Goal: Information Seeking & Learning: Learn about a topic

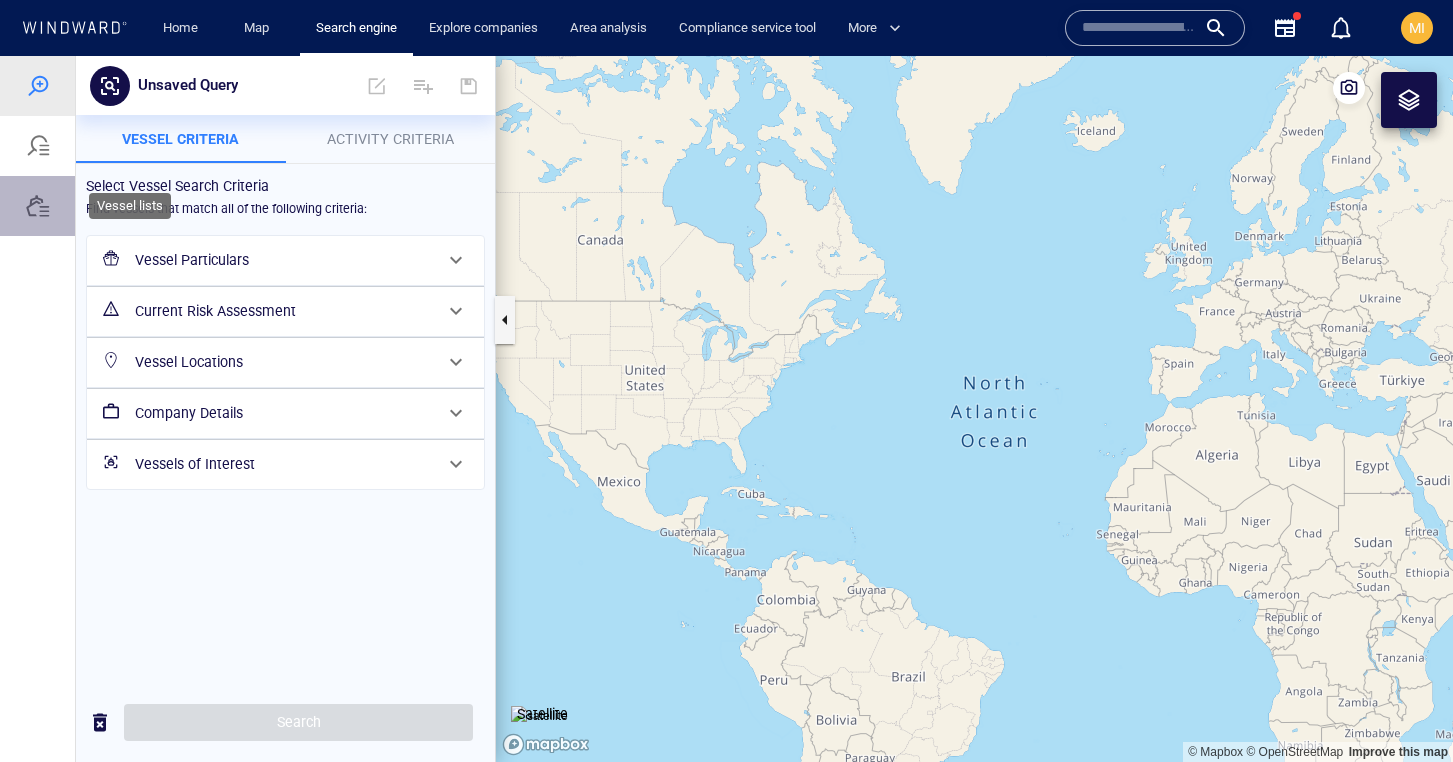
click at [51, 201] on div at bounding box center [37, 206] width 75 height 60
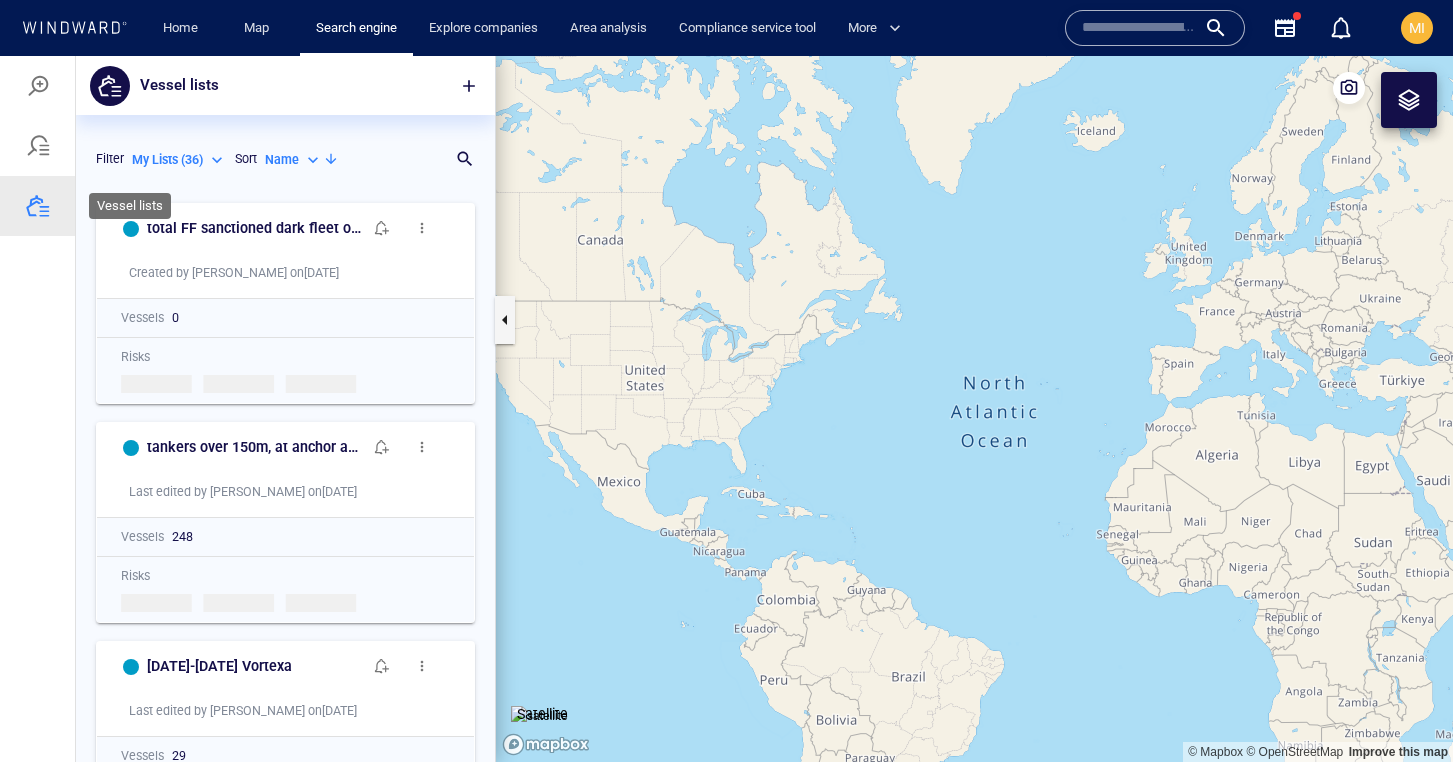
scroll to position [569, 419]
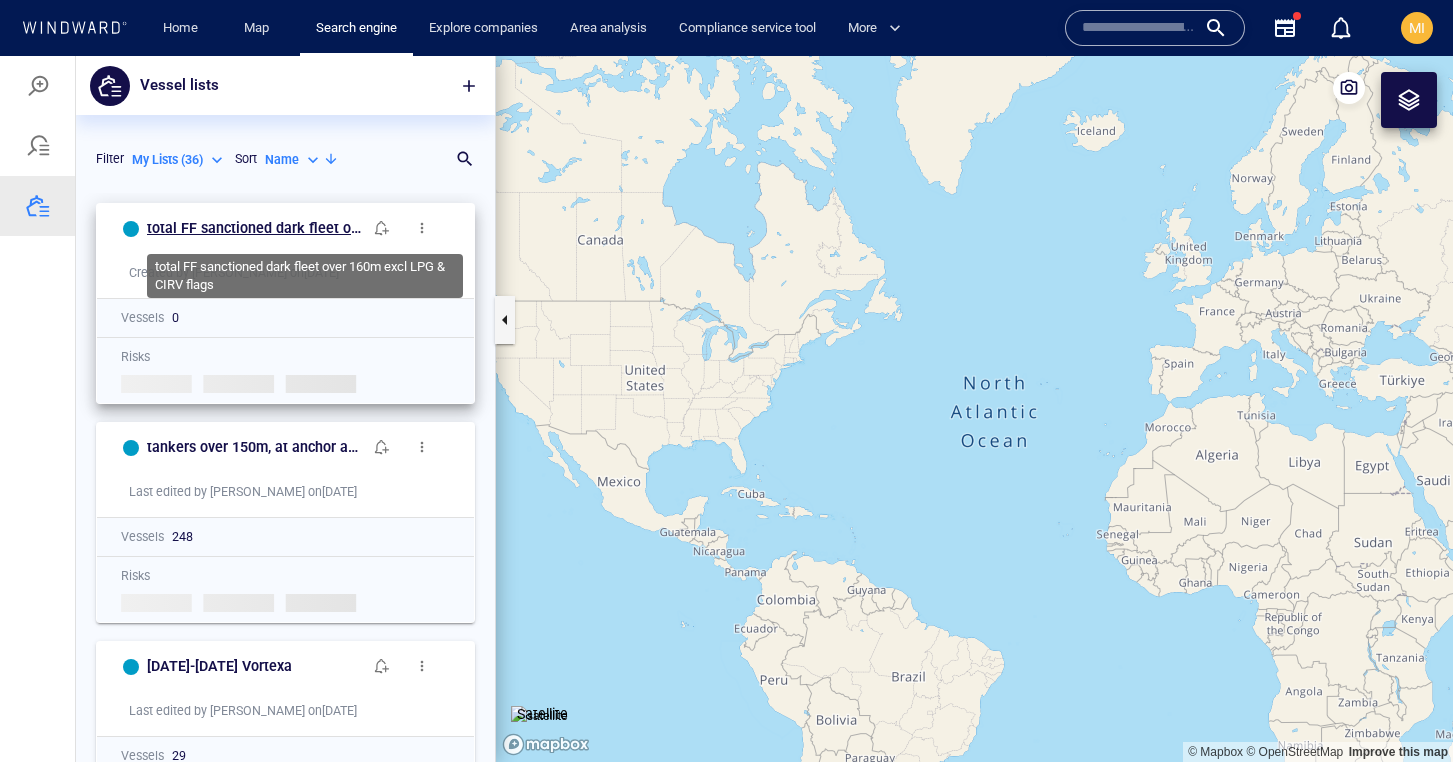
click at [303, 232] on h6 "total FF sanctioned dark fleet over 160m excl LPG & CIRV flags" at bounding box center [254, 228] width 215 height 25
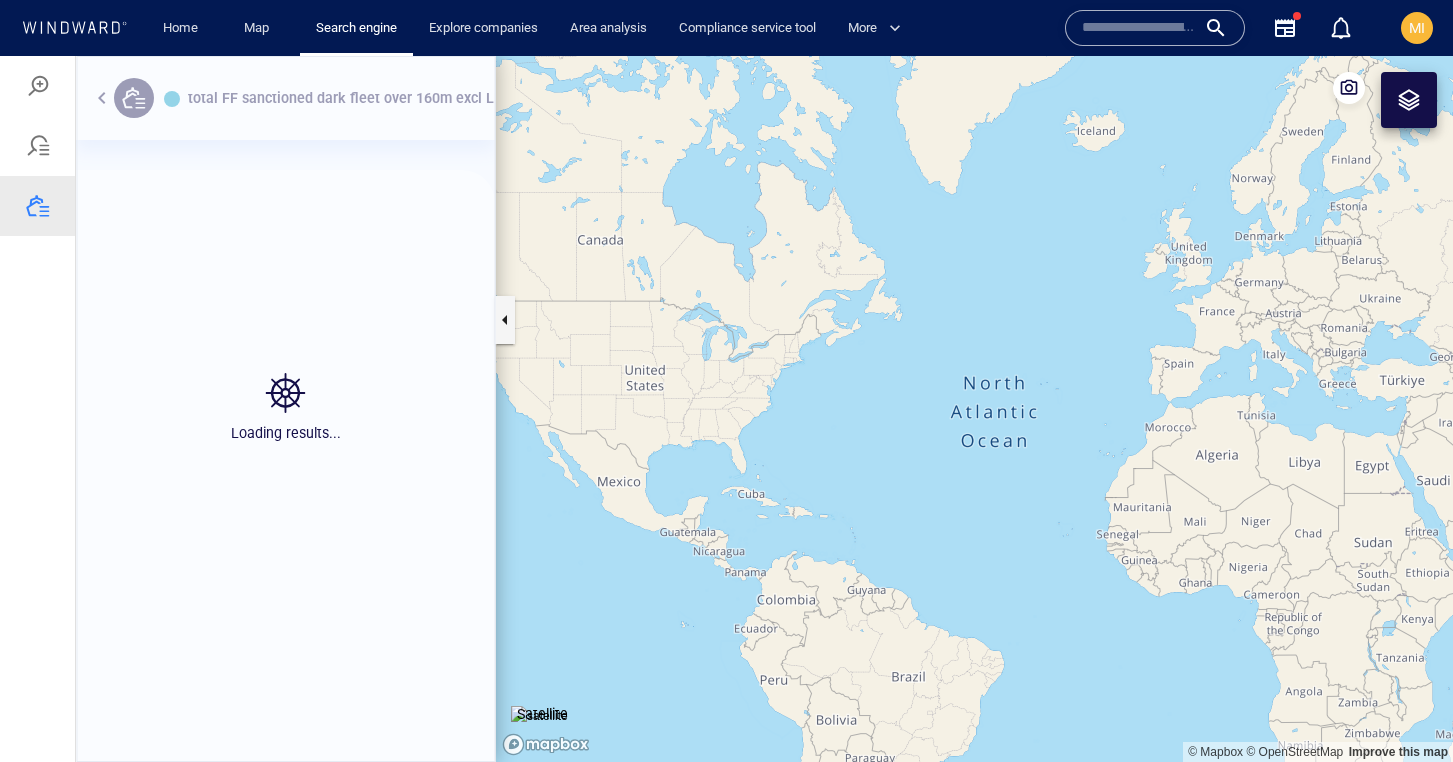
scroll to position [544, 419]
click at [433, 120] on div "Loading results... Search is taking a while... Cancel" at bounding box center [285, 409] width 419 height 706
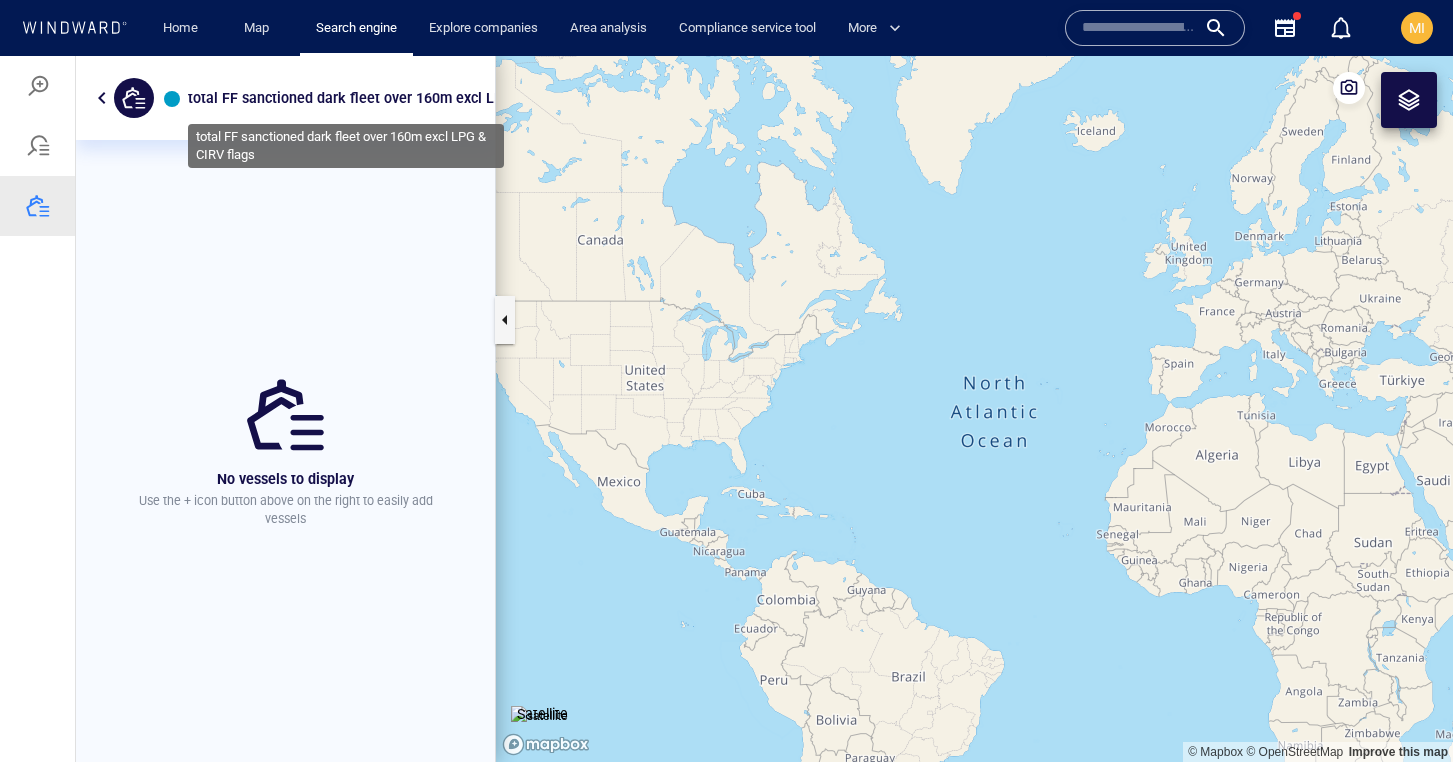
click at [460, 101] on h6 "total FF sanctioned dark fleet over 160m excl LPG & CIRV flags" at bounding box center [371, 98] width 367 height 25
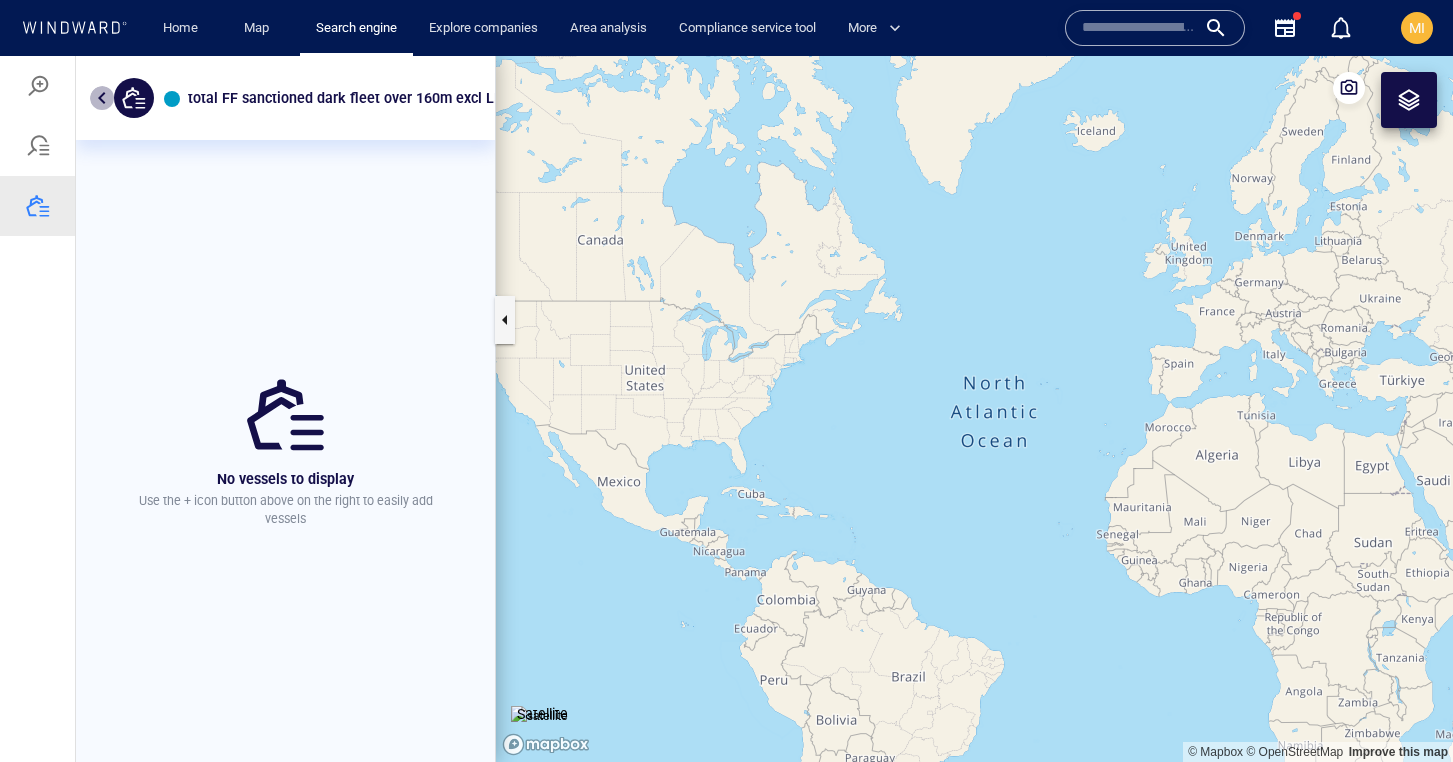
click at [101, 95] on button "button" at bounding box center [102, 98] width 24 height 24
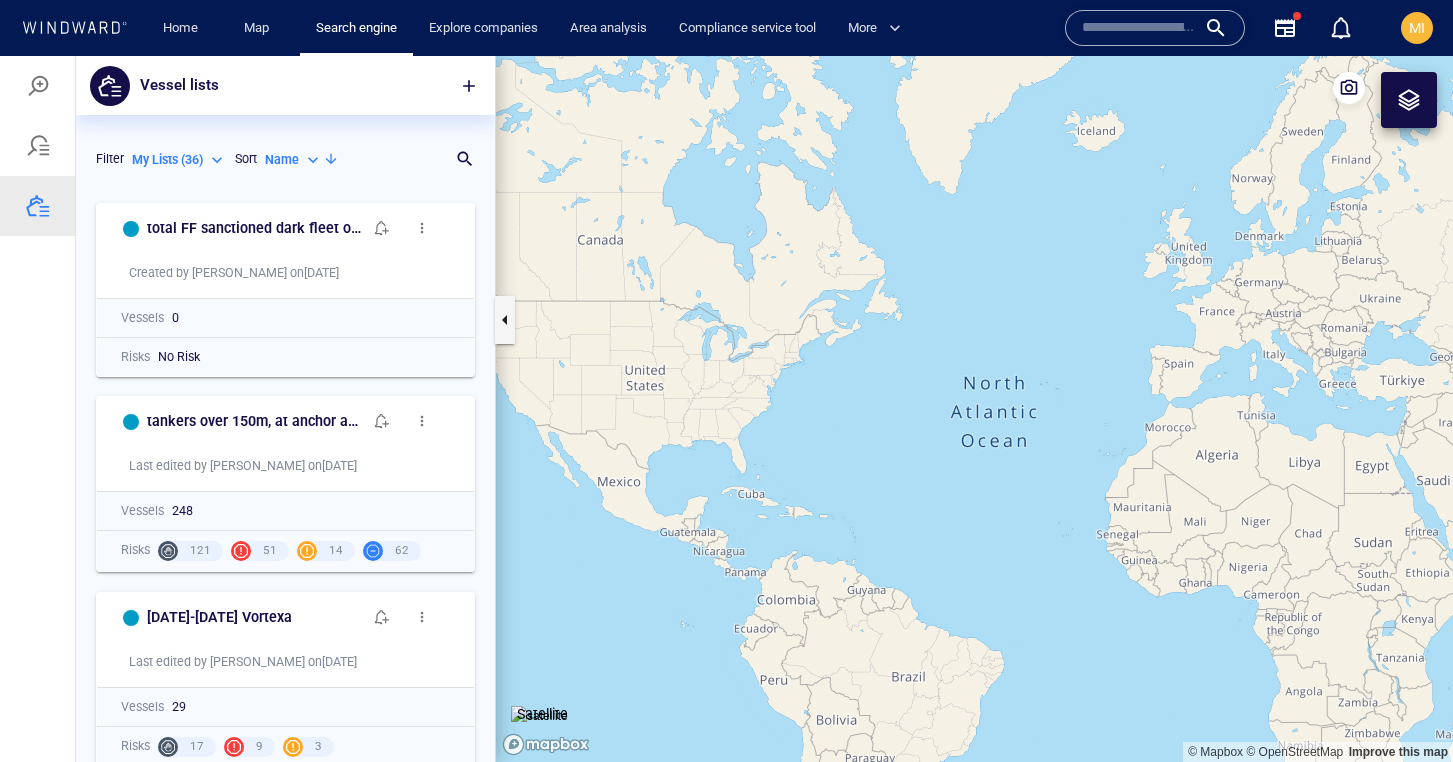
scroll to position [1, 1]
click at [418, 229] on span "button" at bounding box center [422, 228] width 16 height 16
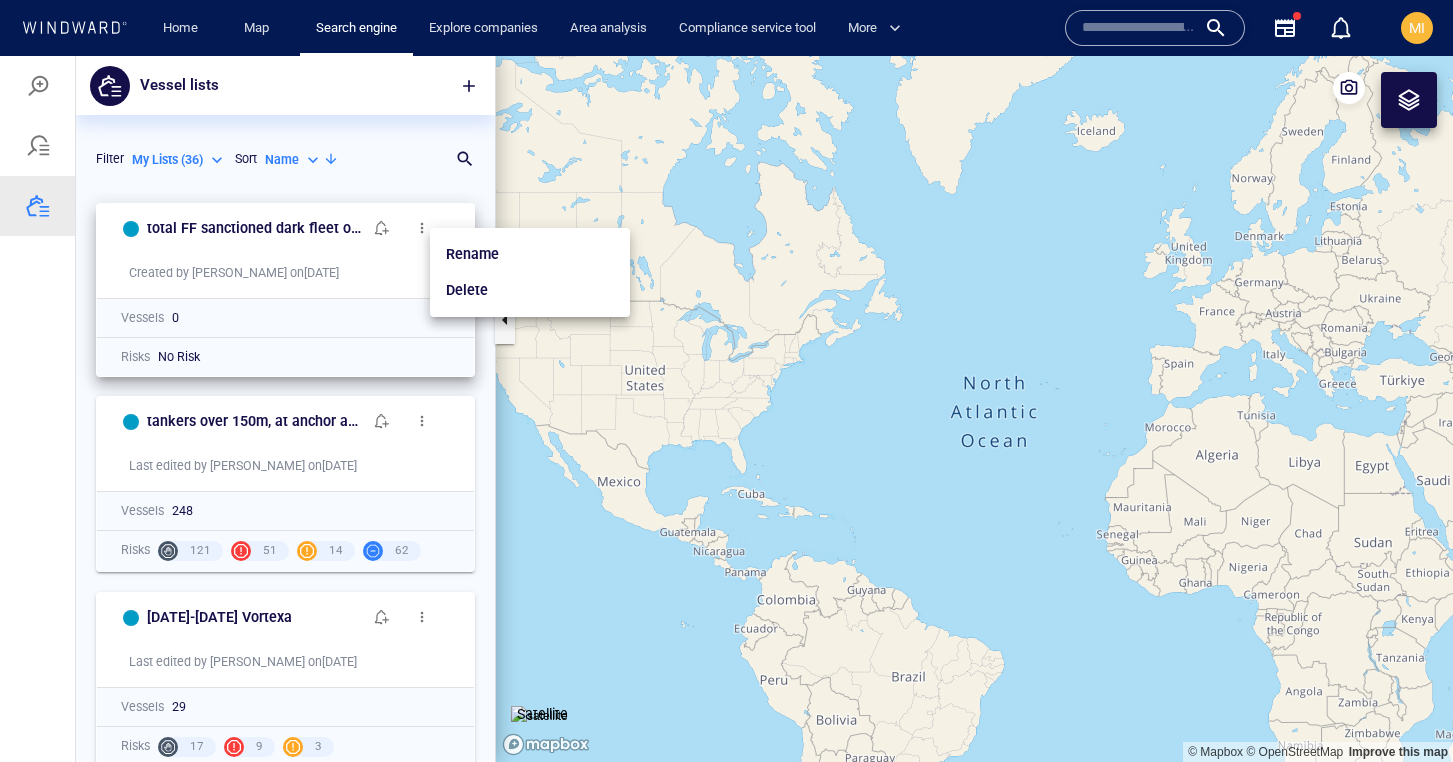
click at [296, 317] on div at bounding box center [726, 409] width 1453 height 706
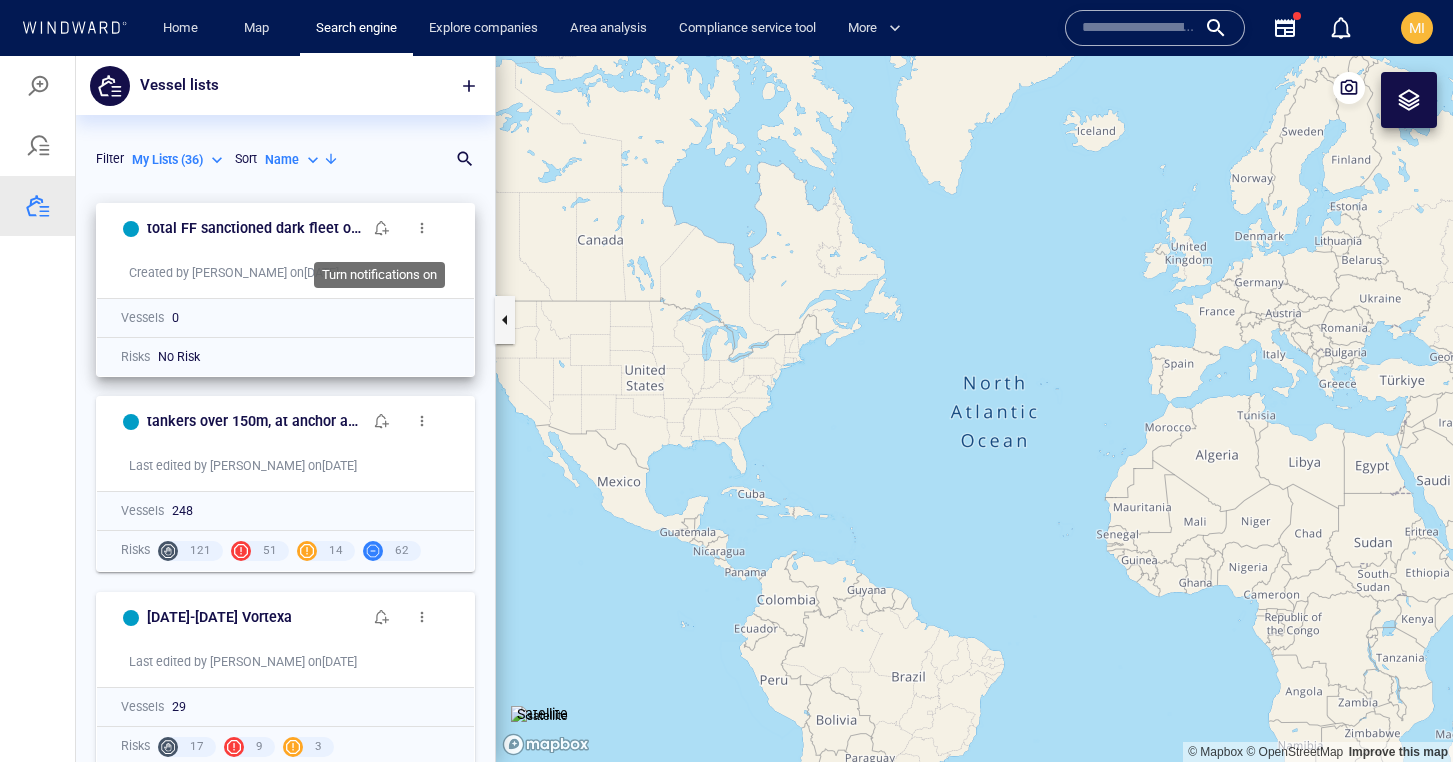
click at [385, 225] on span "button" at bounding box center [382, 228] width 16 height 16
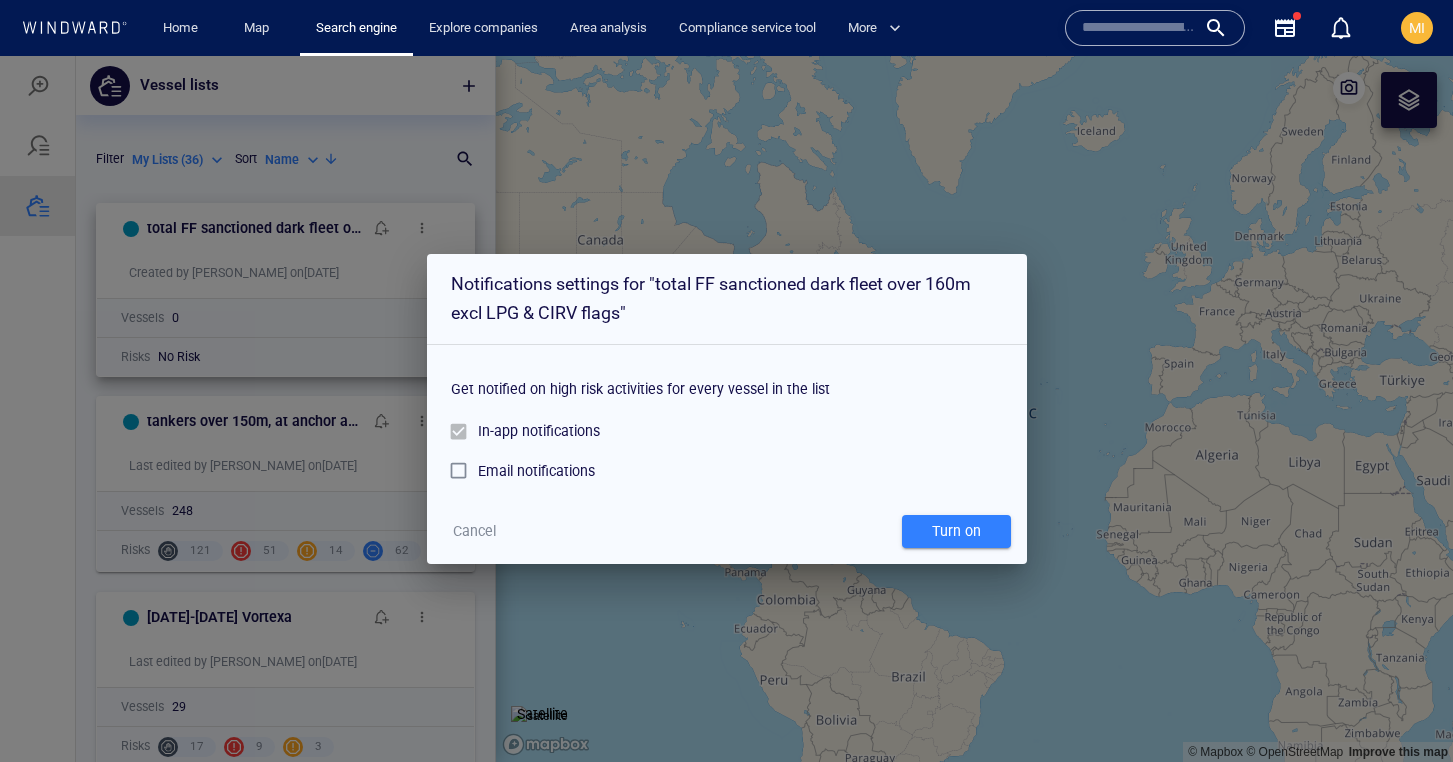
click at [466, 529] on span "Cancel" at bounding box center [474, 531] width 43 height 25
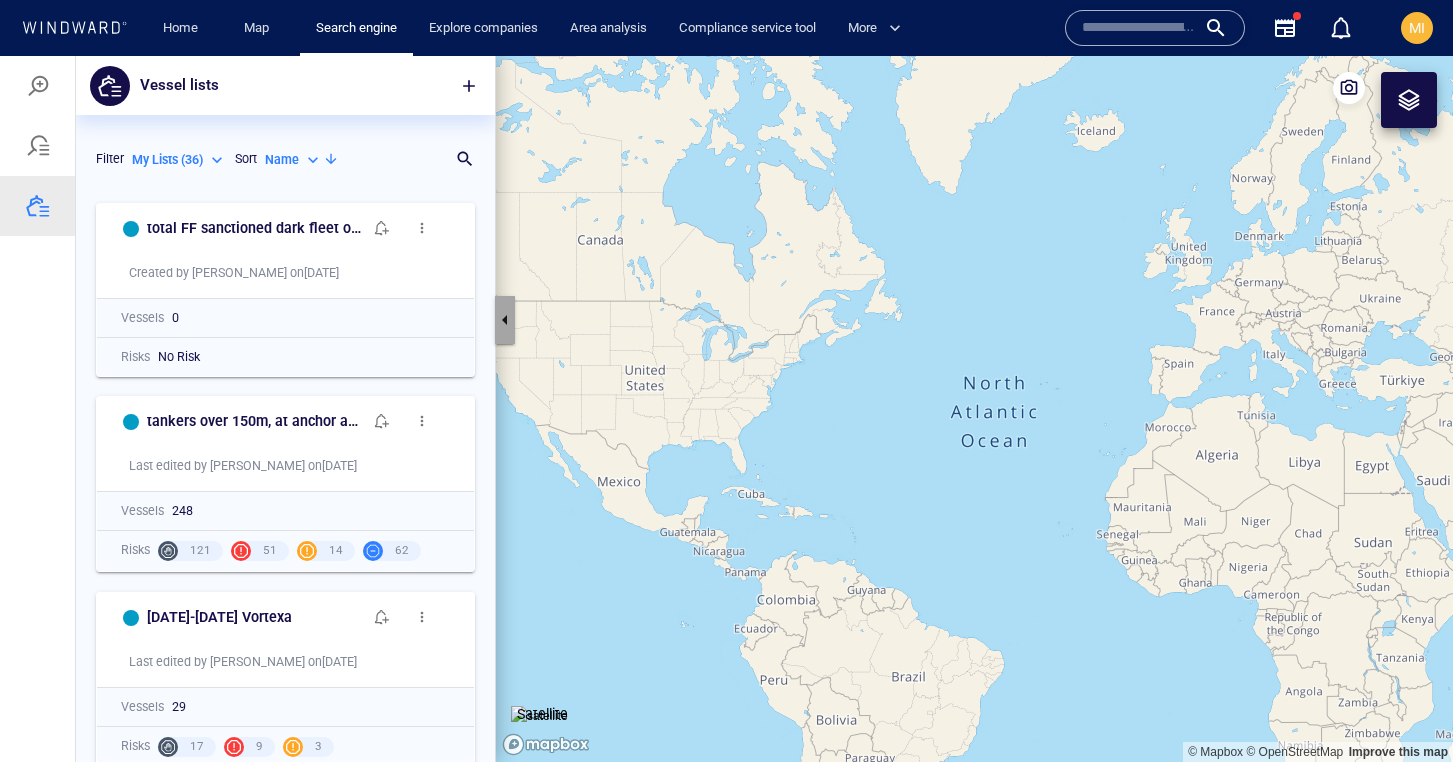
click at [504, 312] on button "button" at bounding box center [505, 320] width 20 height 48
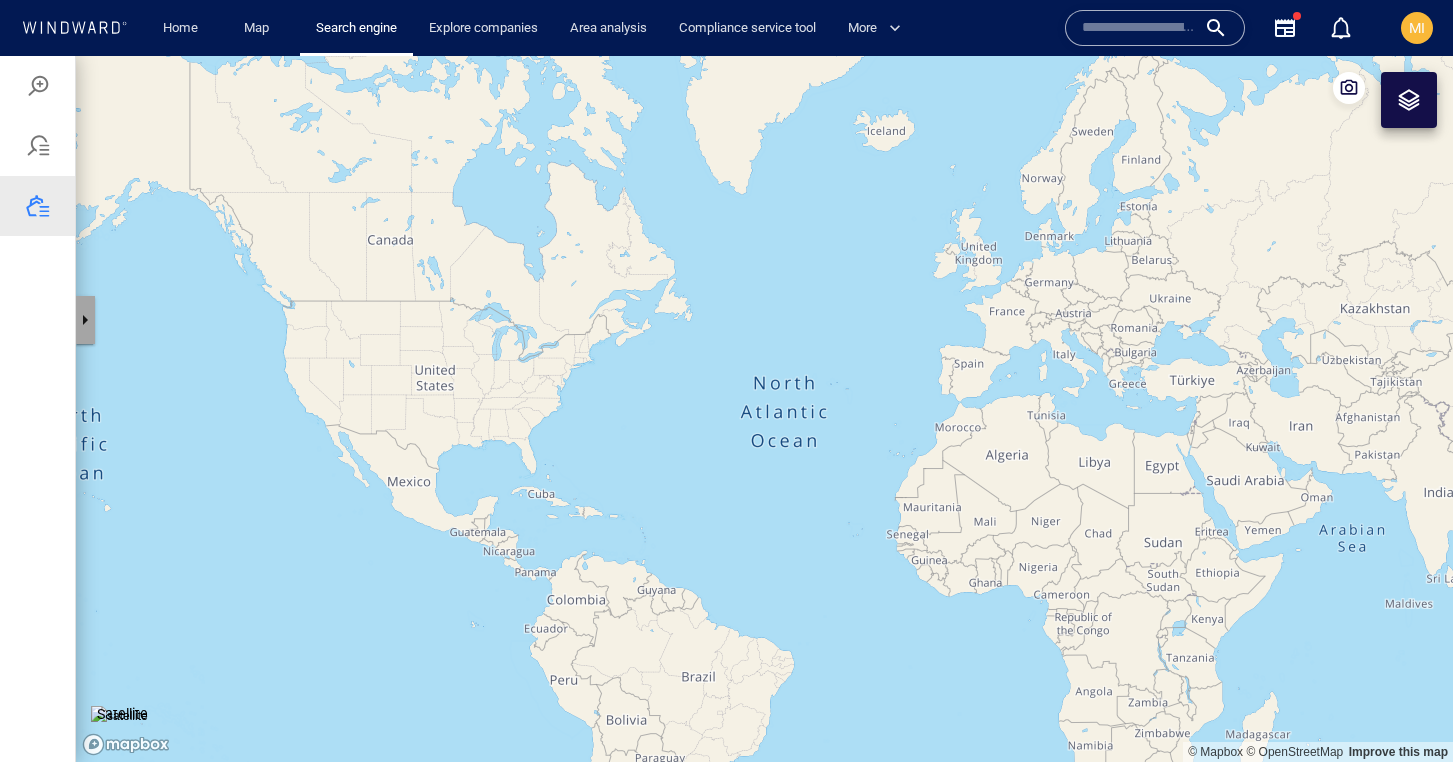
click at [82, 318] on button "button" at bounding box center [85, 320] width 20 height 48
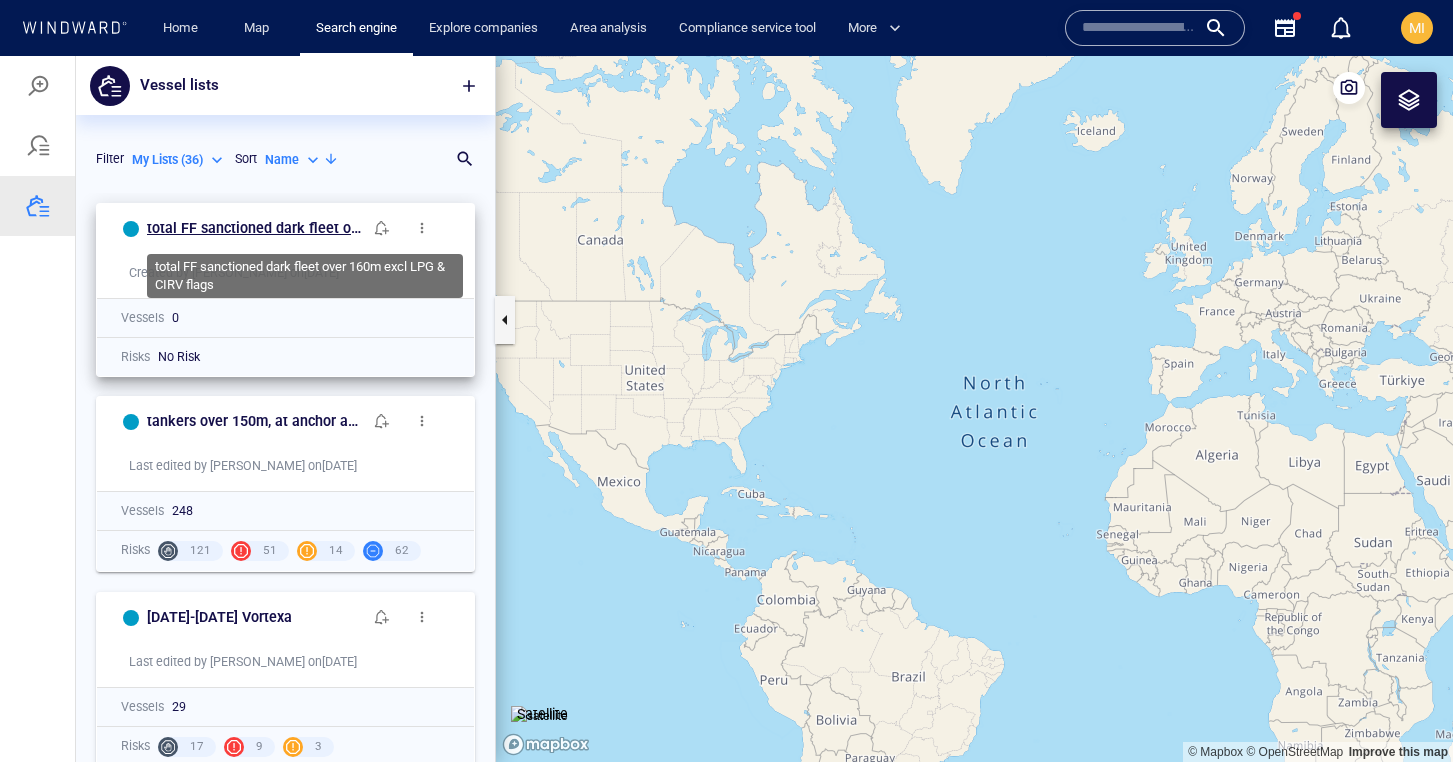
click at [276, 227] on h6 "total FF sanctioned dark fleet over 160m excl LPG & CIRV flags" at bounding box center [254, 228] width 215 height 25
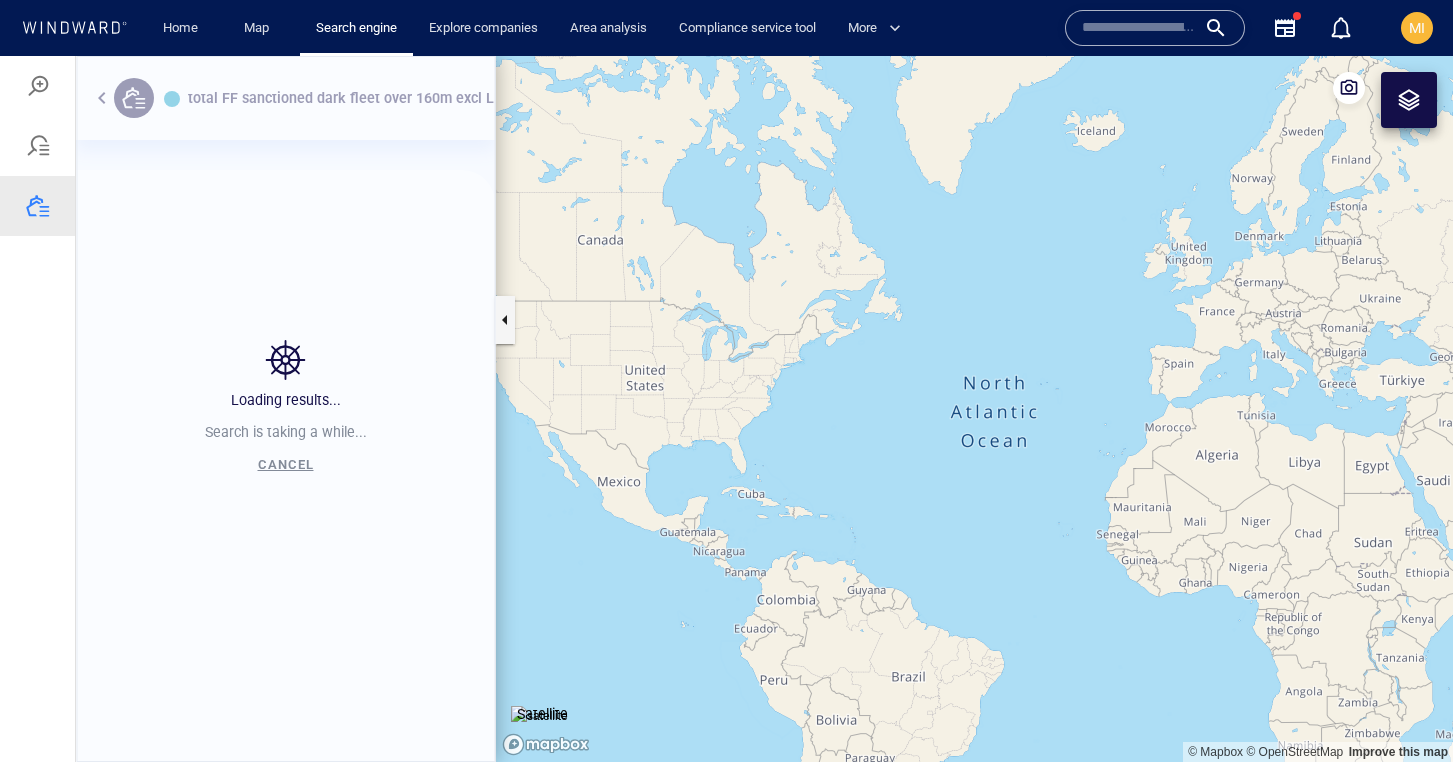
scroll to position [544, 419]
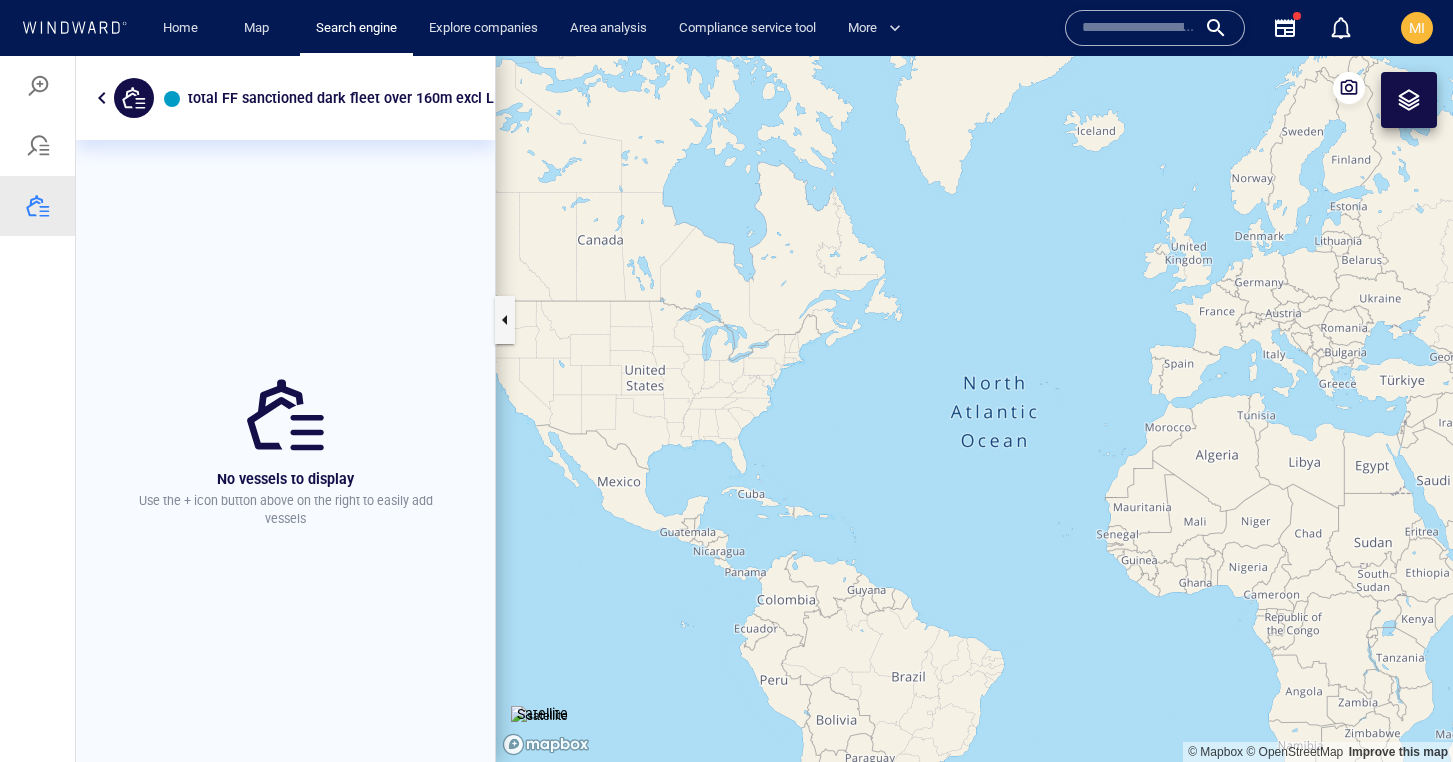
click at [143, 100] on div at bounding box center [134, 98] width 40 height 40
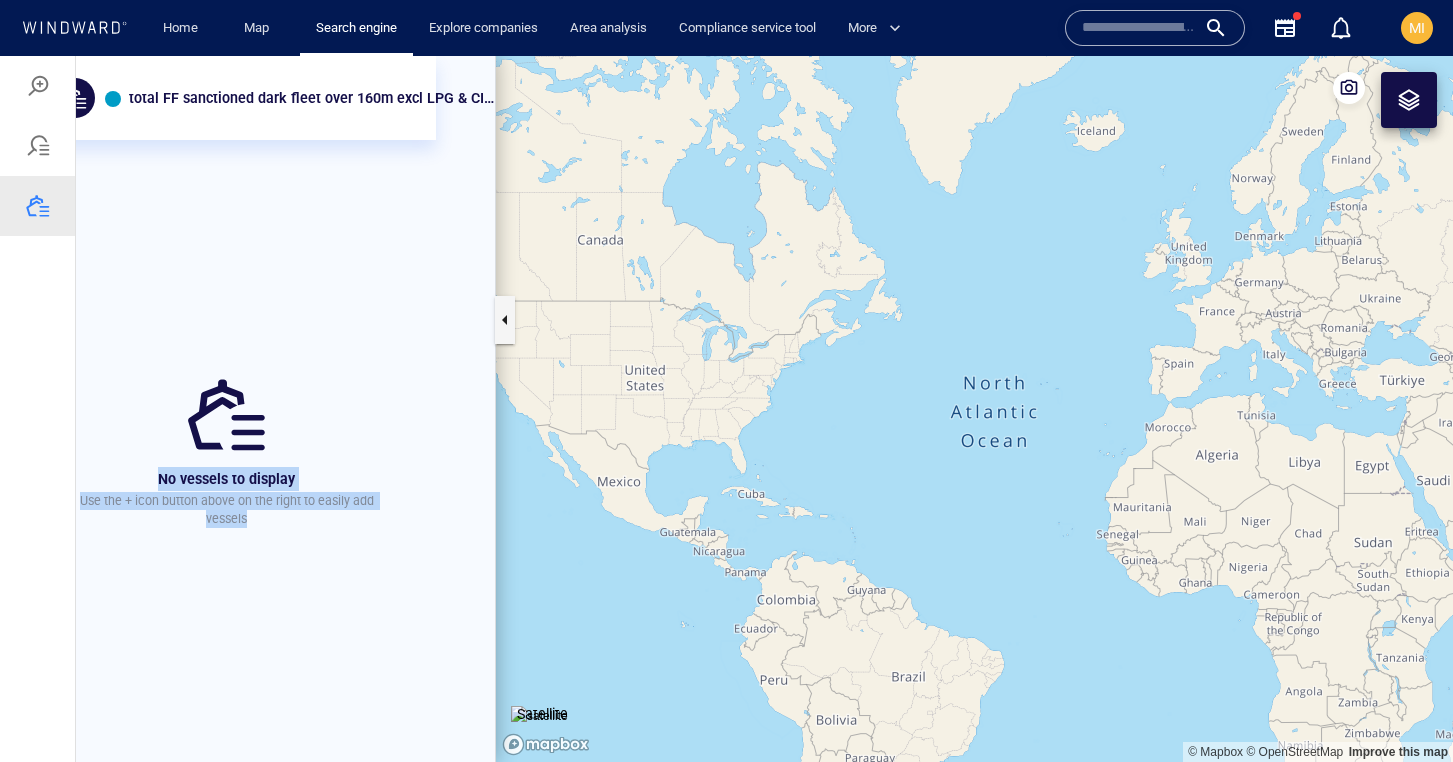
scroll to position [0, 104]
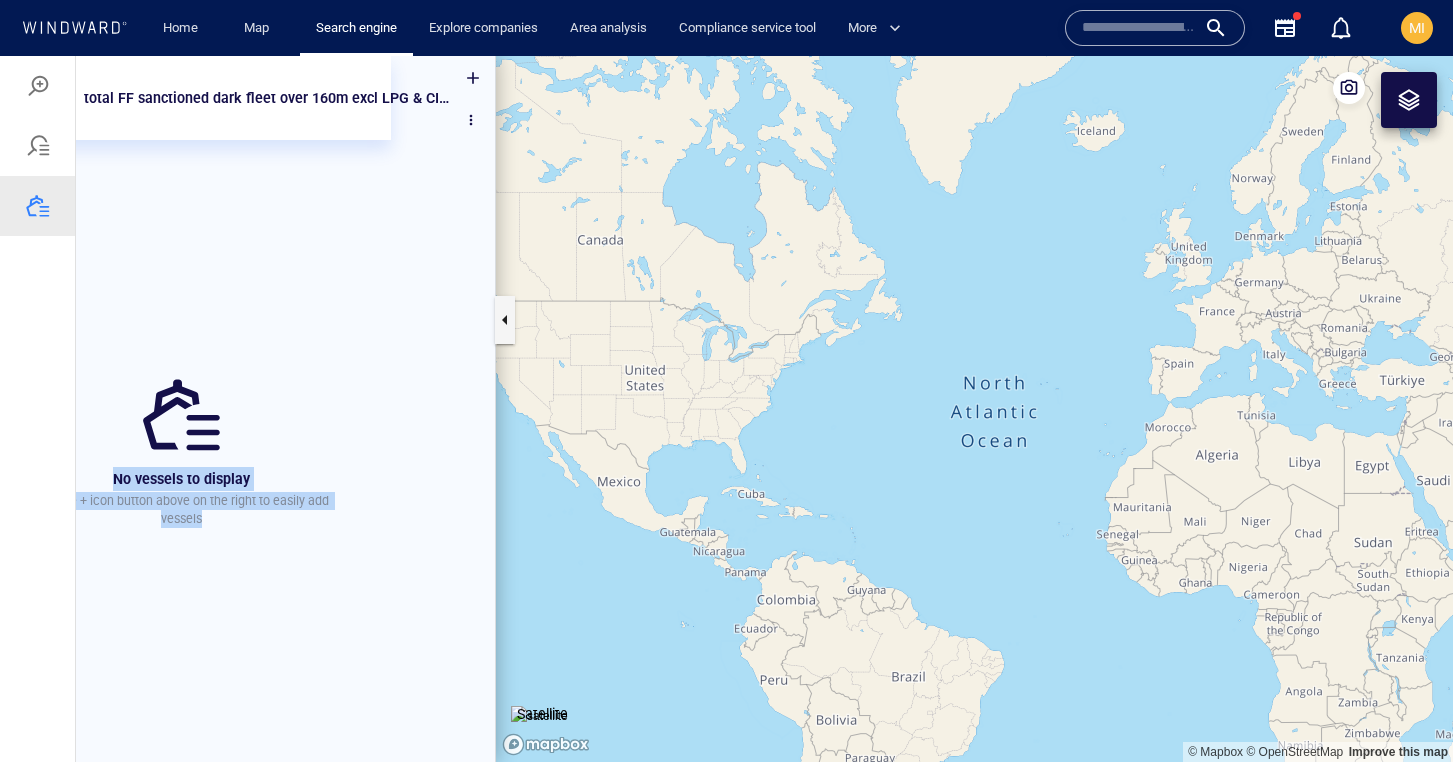
drag, startPoint x: 494, startPoint y: 205, endPoint x: 565, endPoint y: 200, distance: 71.2
click at [565, 200] on div "total FF sanctioned dark fleet over 160m excl LPG & CIRV flags No vessels to di…" at bounding box center [726, 409] width 1453 height 706
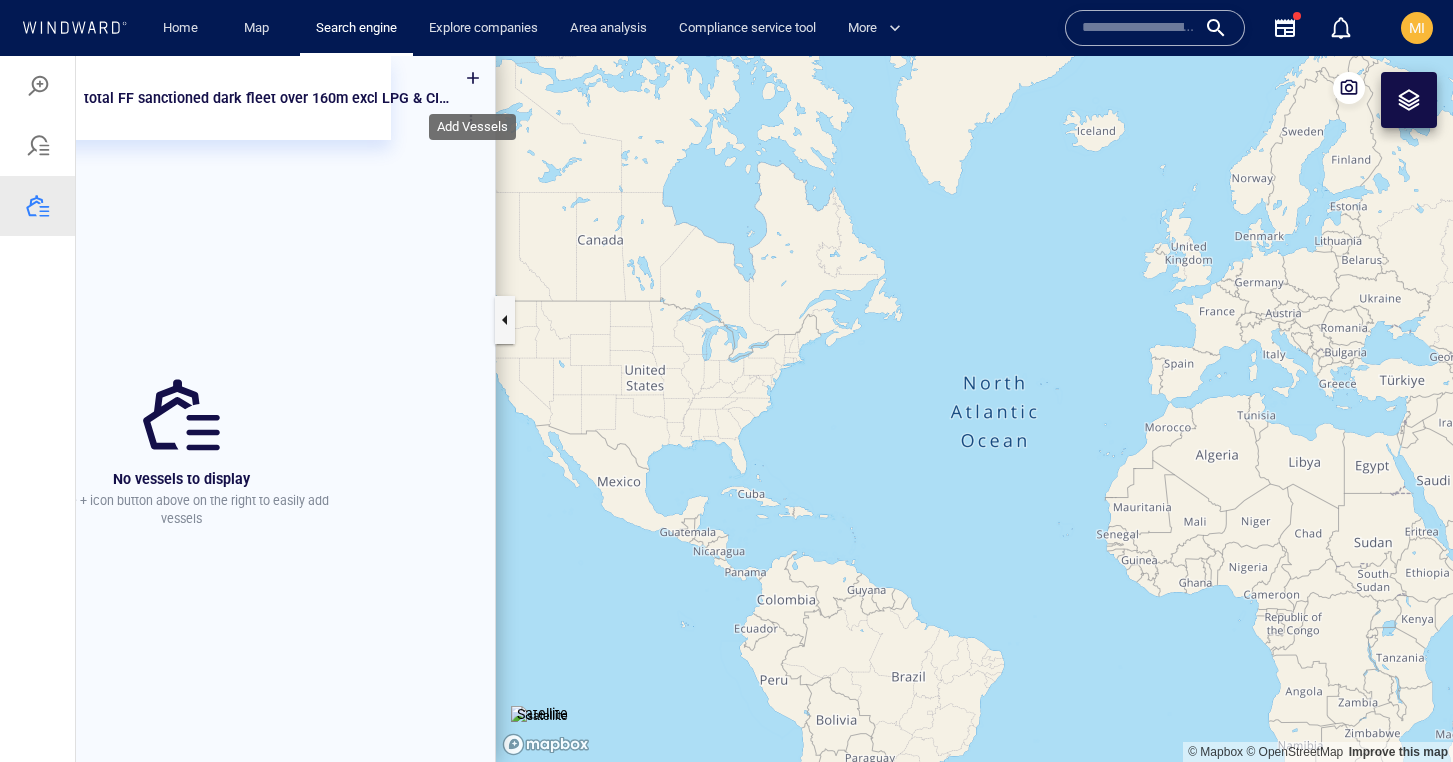
click at [469, 72] on div at bounding box center [473, 78] width 44 height 44
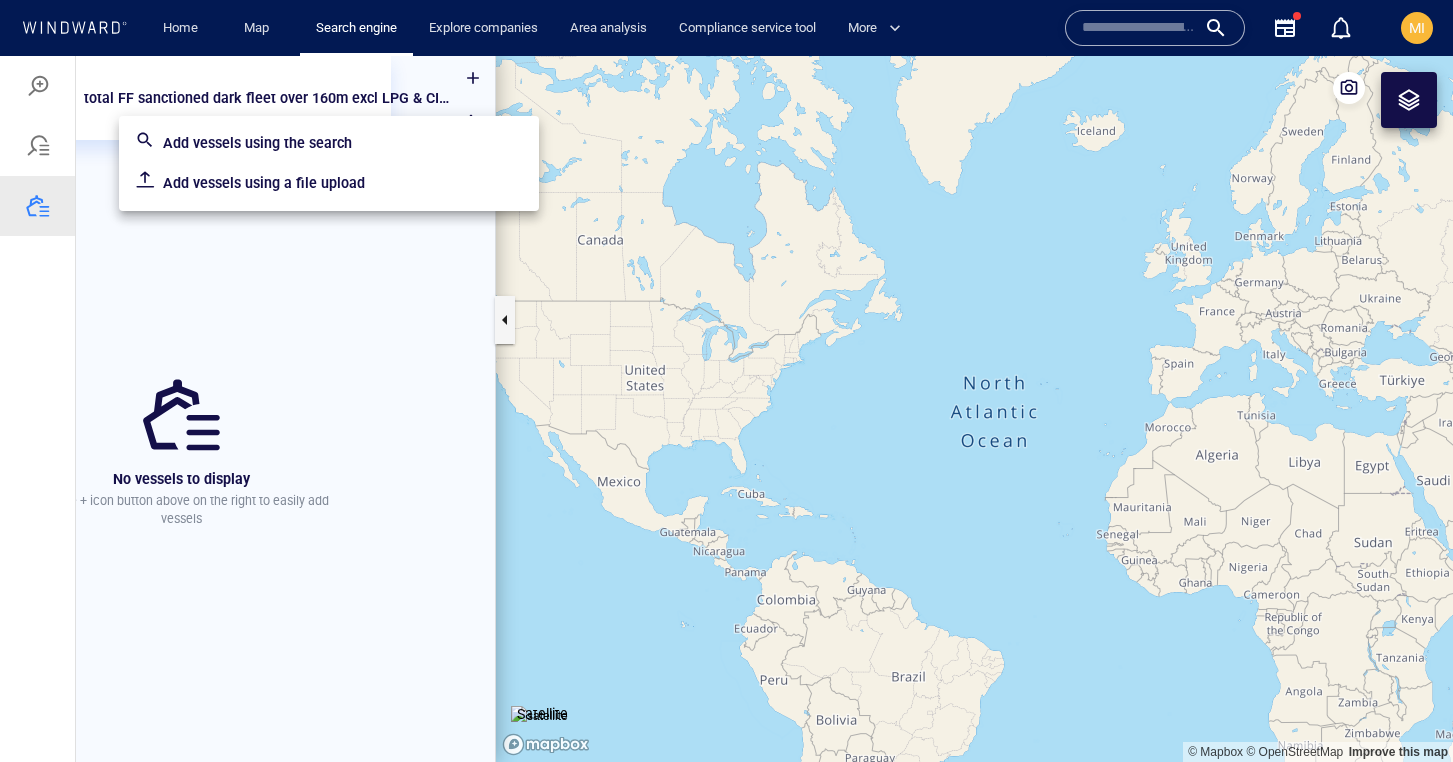
click at [313, 178] on p "Add vessels using a file upload" at bounding box center [343, 183] width 360 height 24
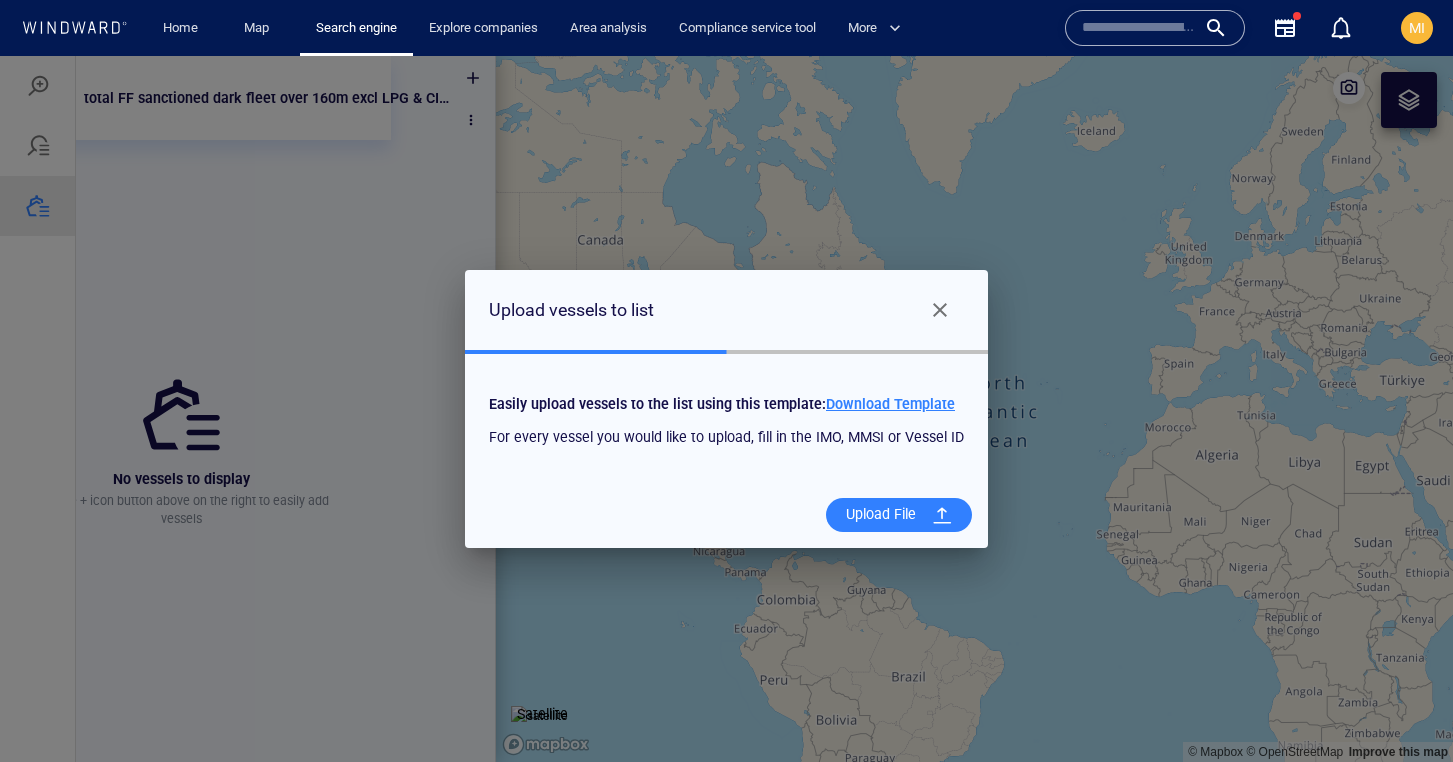
click at [862, 402] on span "Download Template" at bounding box center [890, 404] width 129 height 16
click at [871, 514] on div "Upload File" at bounding box center [881, 514] width 86 height 41
click at [0, 56] on input "Upload File" at bounding box center [0, 56] width 0 height 0
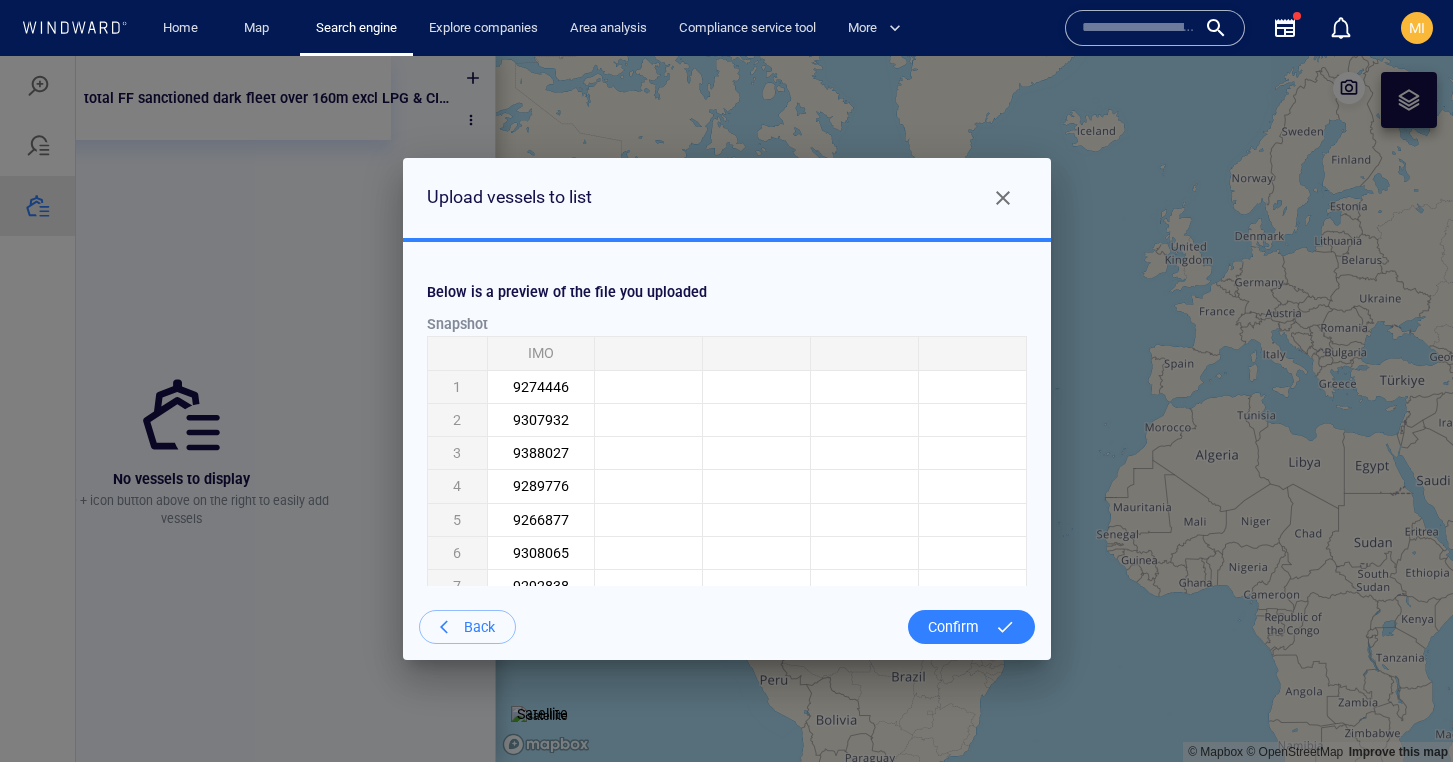
click at [949, 626] on div "Confirm" at bounding box center [953, 627] width 67 height 41
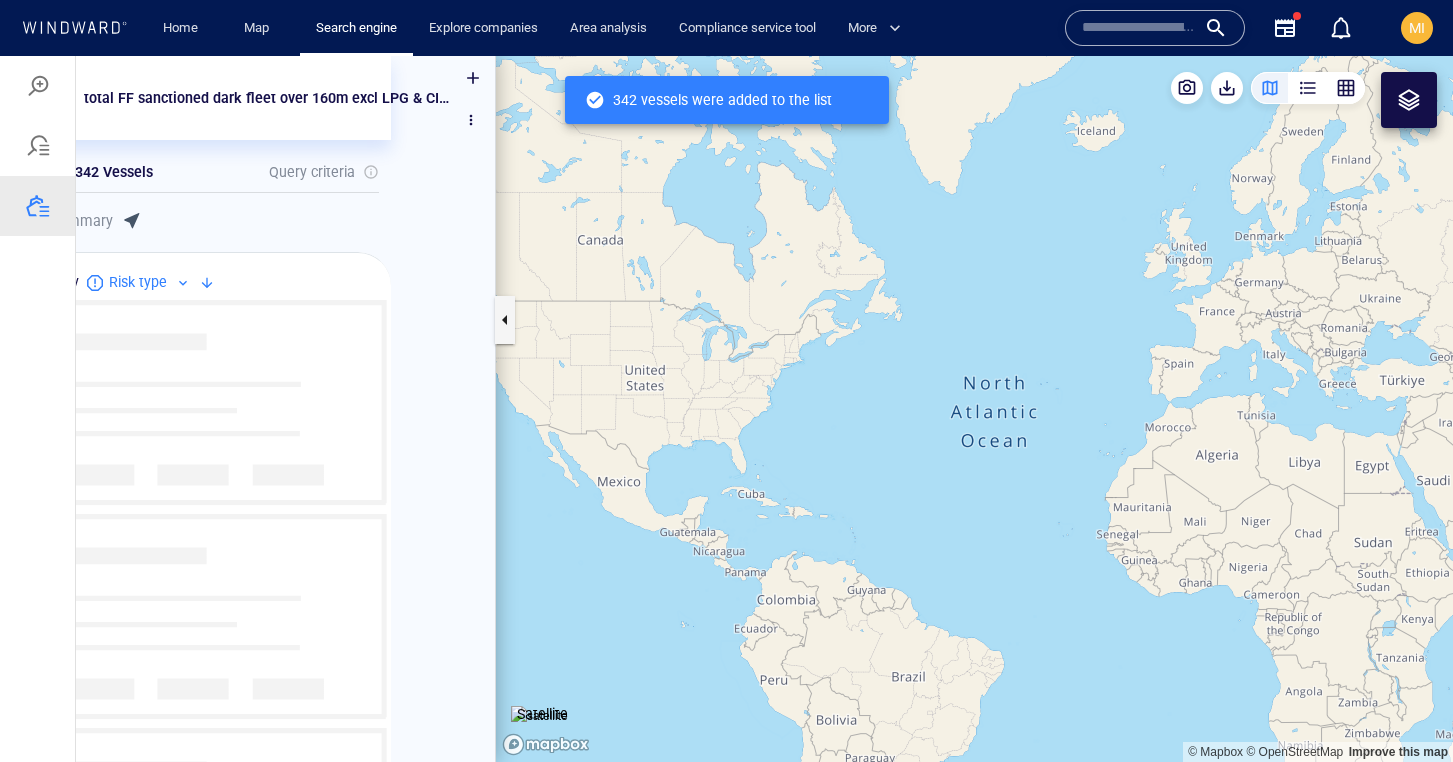
scroll to position [463, 419]
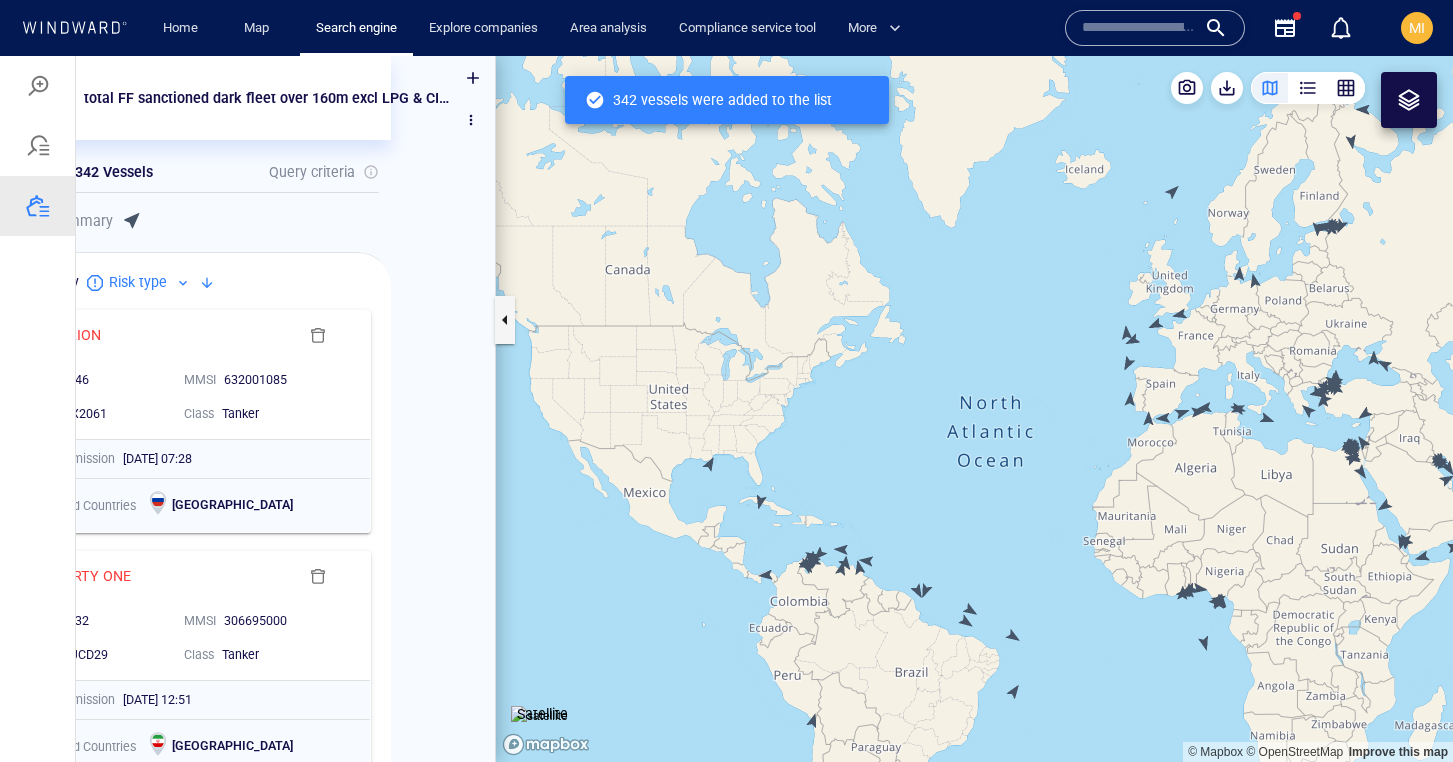
drag, startPoint x: 938, startPoint y: 491, endPoint x: 840, endPoint y: 369, distance: 156.5
click at [848, 369] on canvas "Map" at bounding box center [974, 409] width 957 height 706
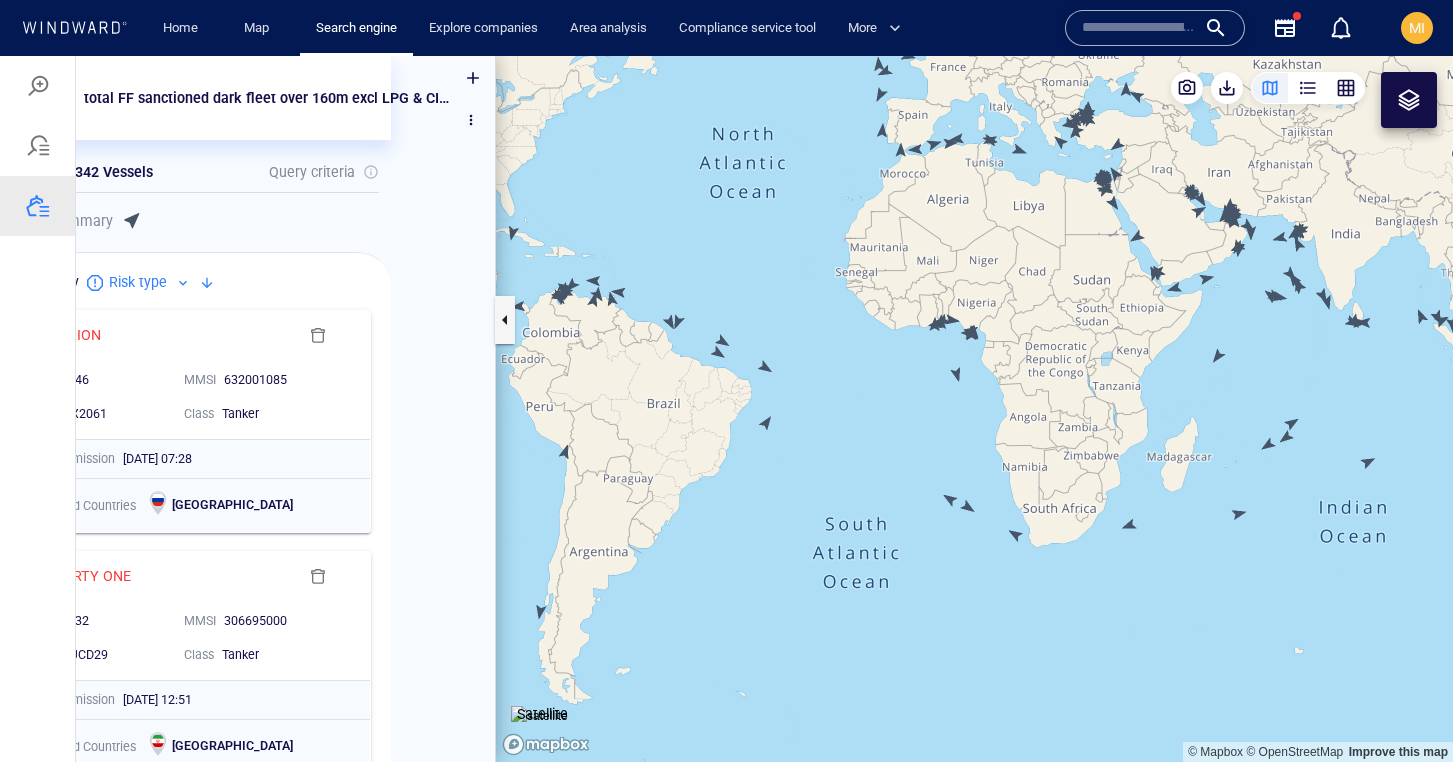
drag, startPoint x: 873, startPoint y: 336, endPoint x: 759, endPoint y: 280, distance: 127.0
click at [759, 279] on canvas "Map" at bounding box center [974, 409] width 957 height 706
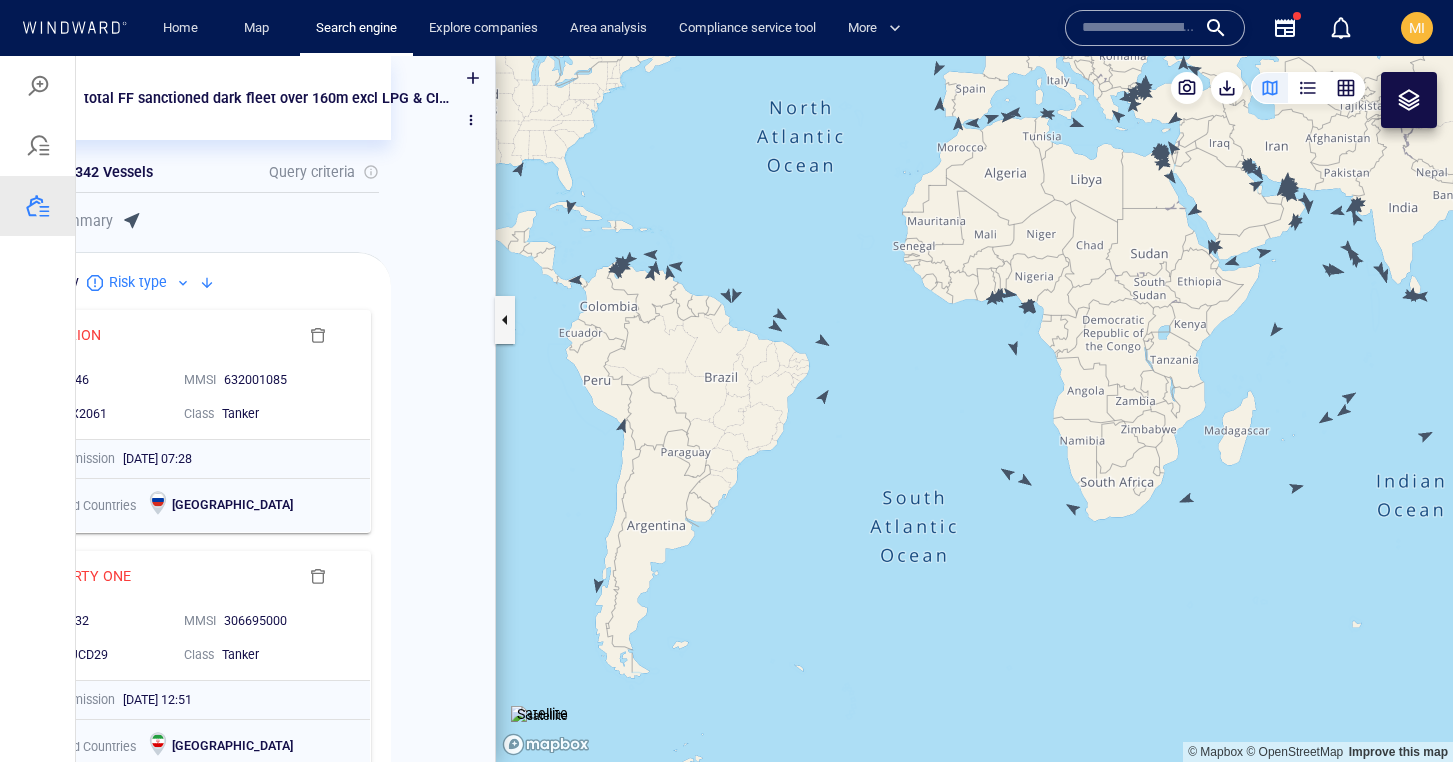
drag, startPoint x: 868, startPoint y: 381, endPoint x: 960, endPoint y: 378, distance: 92.0
click at [961, 378] on canvas "Map" at bounding box center [974, 409] width 957 height 706
drag, startPoint x: 977, startPoint y: 447, endPoint x: 830, endPoint y: 570, distance: 191.6
click at [831, 567] on canvas "Map" at bounding box center [974, 409] width 957 height 706
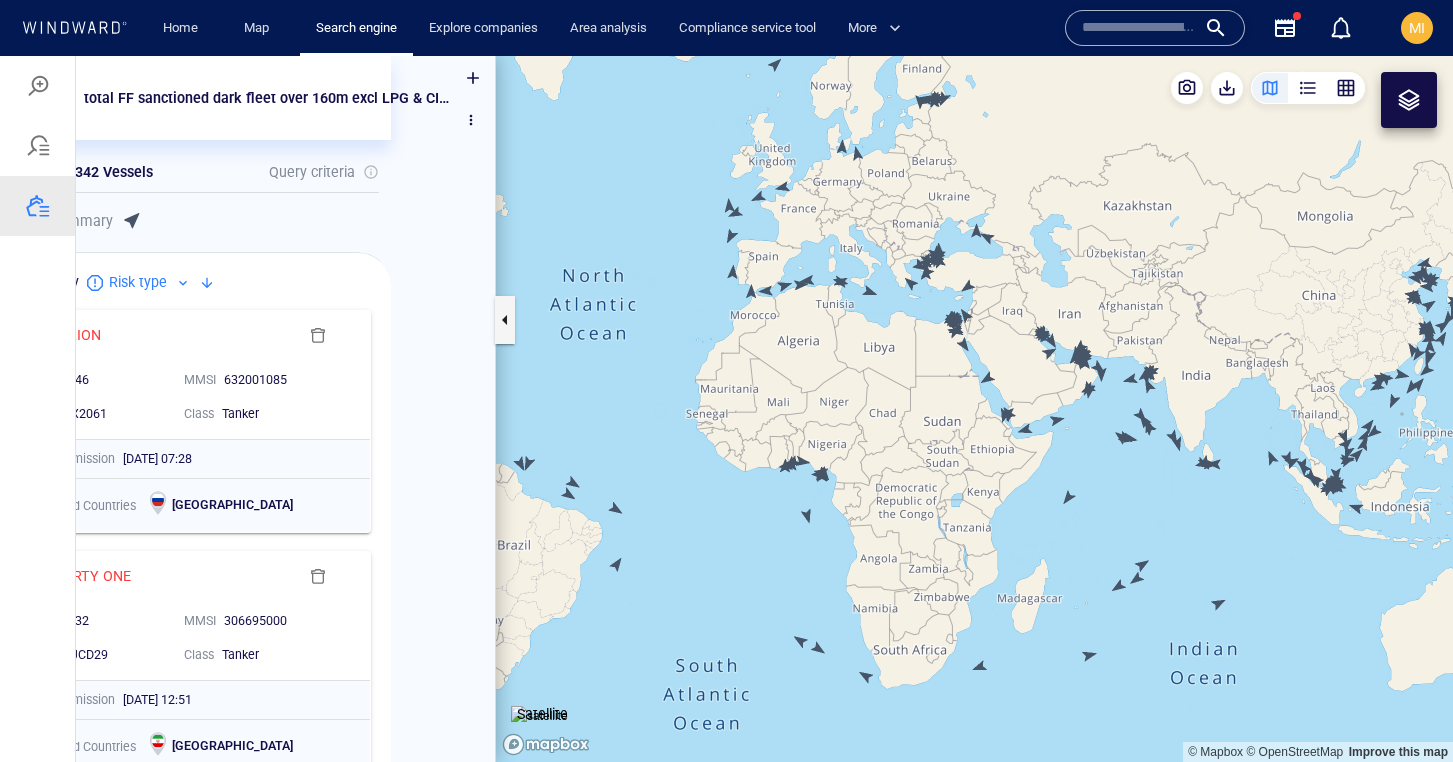
drag, startPoint x: 925, startPoint y: 494, endPoint x: 872, endPoint y: 567, distance: 90.2
click at [875, 561] on canvas "Map" at bounding box center [974, 409] width 957 height 706
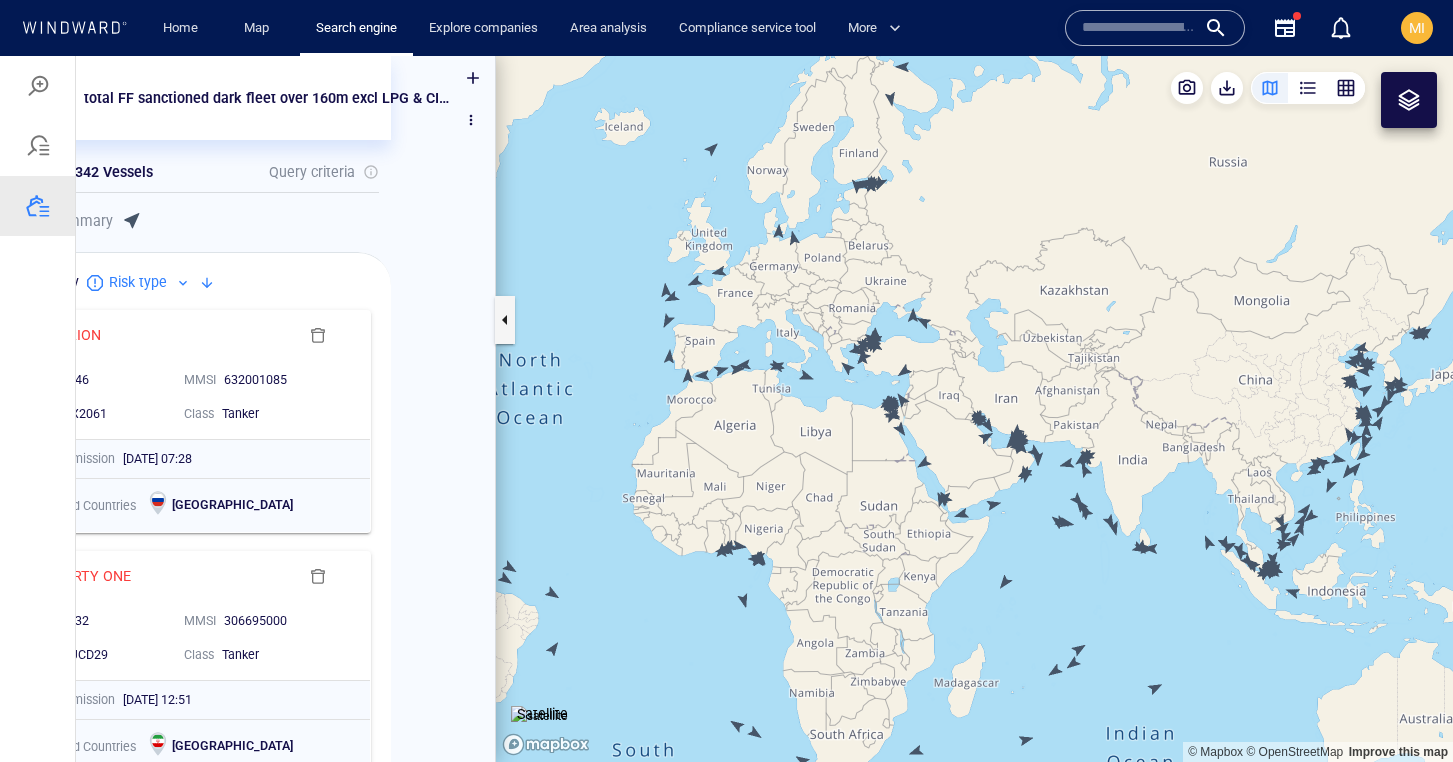
drag, startPoint x: 779, startPoint y: 535, endPoint x: 684, endPoint y: 505, distance: 99.6
click at [684, 505] on canvas "Map" at bounding box center [974, 409] width 957 height 706
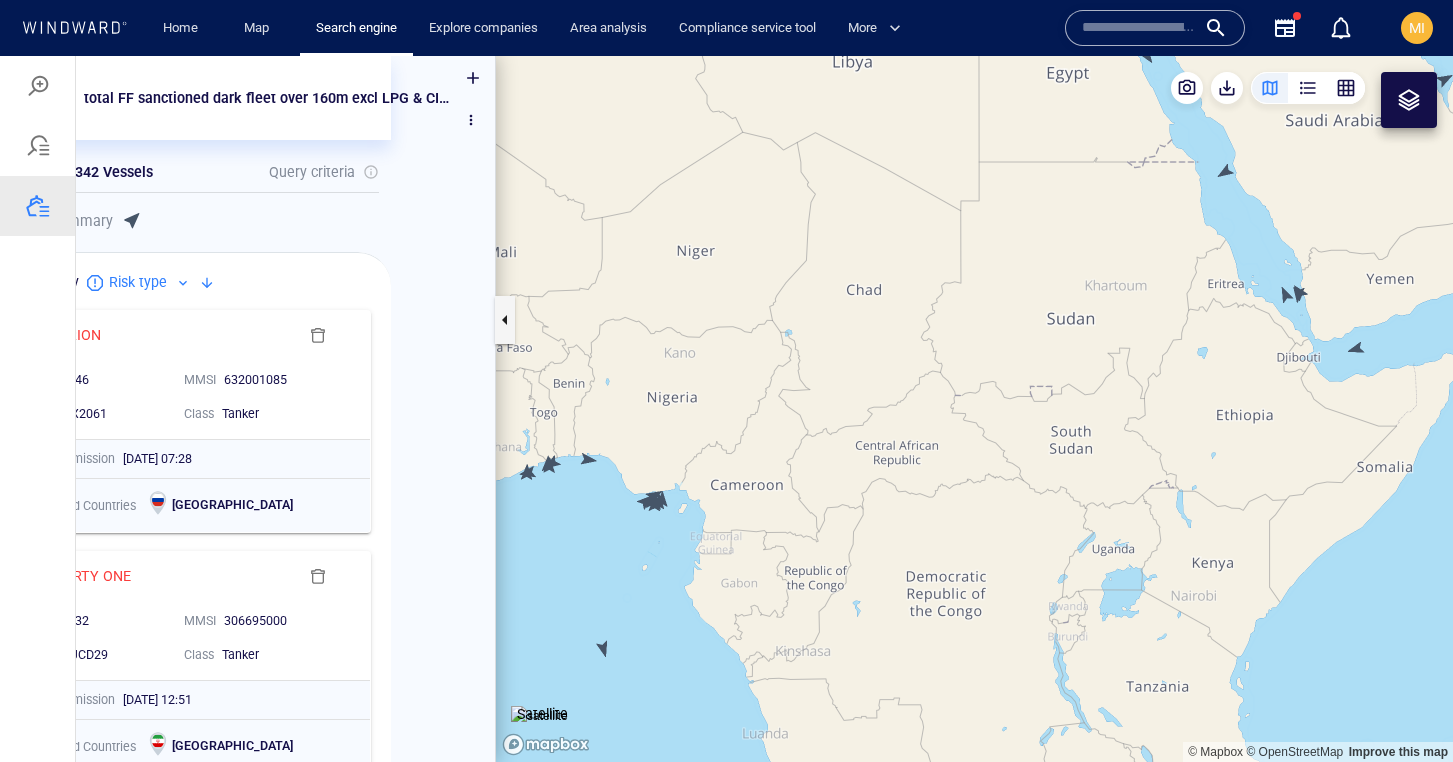
drag, startPoint x: 663, startPoint y: 523, endPoint x: 733, endPoint y: 523, distance: 70.0
click at [716, 523] on canvas "Map" at bounding box center [974, 409] width 957 height 706
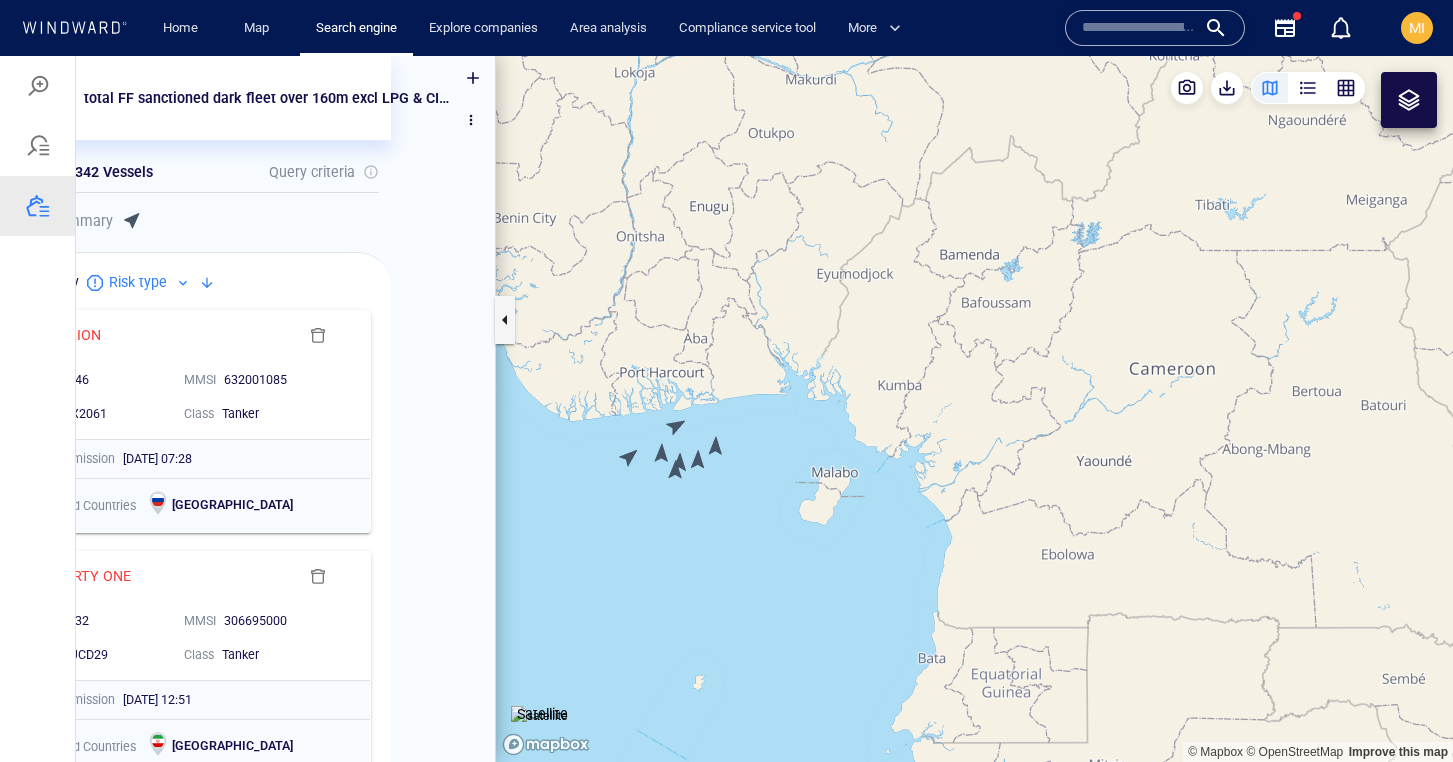
drag, startPoint x: 713, startPoint y: 494, endPoint x: 767, endPoint y: 494, distance: 54.0
click at [767, 494] on canvas "Map" at bounding box center [974, 409] width 957 height 706
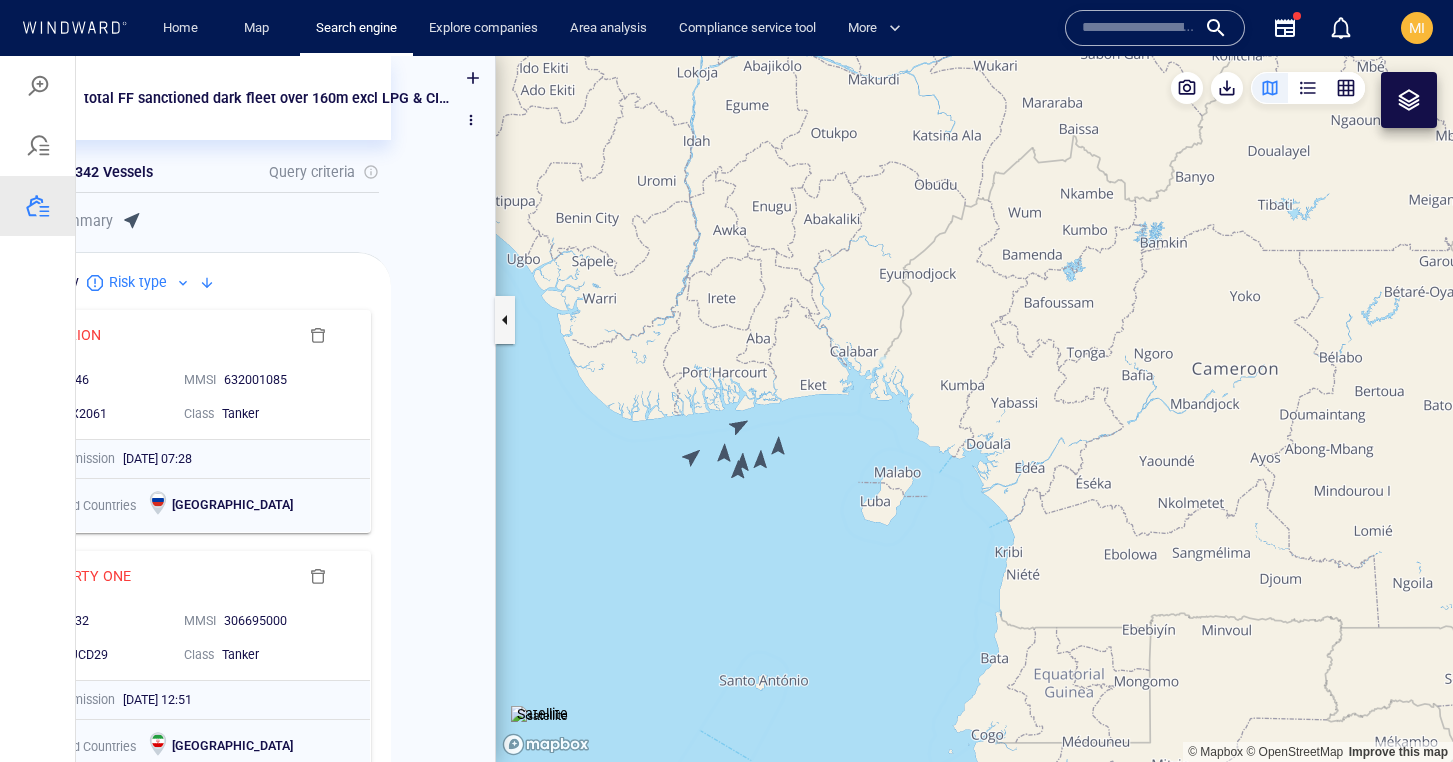
click at [692, 458] on canvas "Map" at bounding box center [974, 409] width 957 height 706
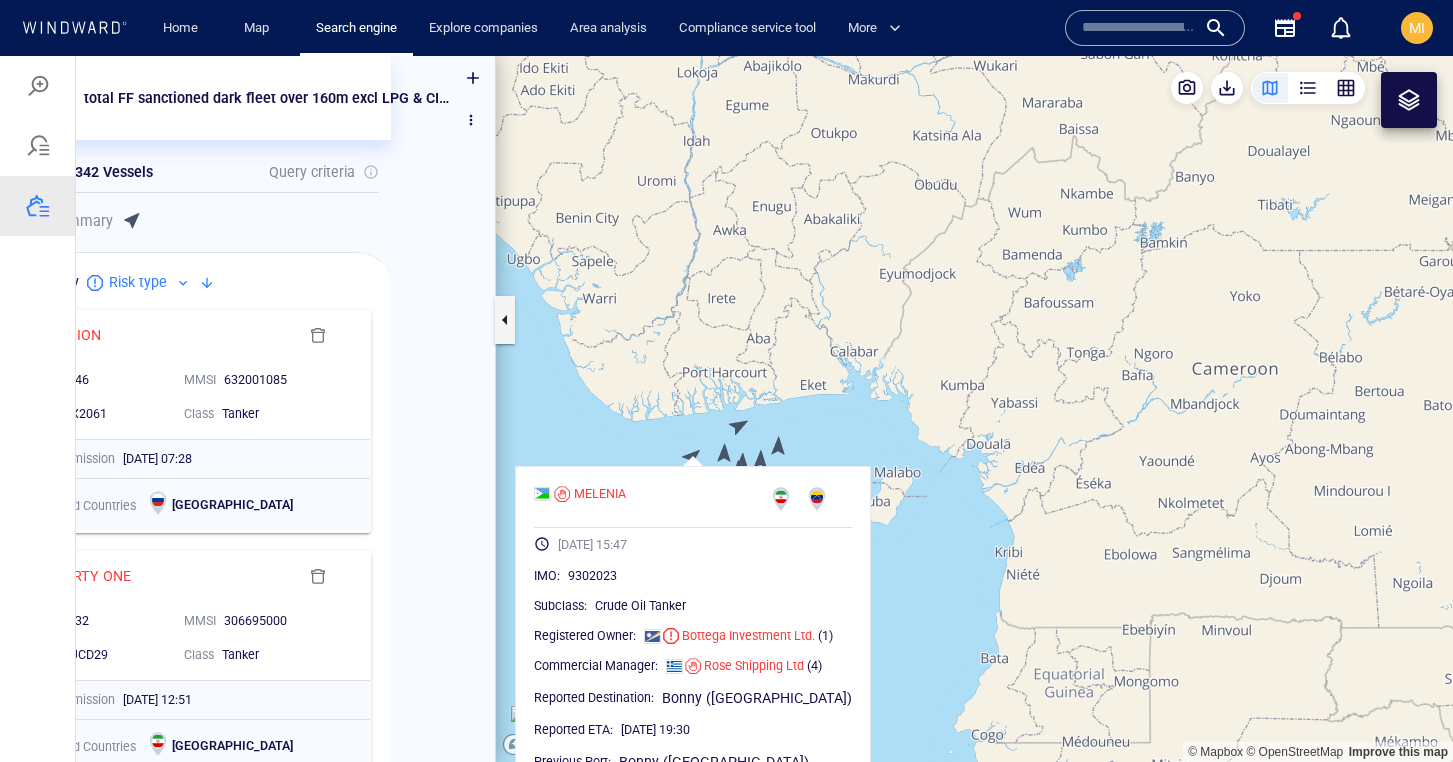
click at [738, 425] on canvas "Map" at bounding box center [974, 409] width 957 height 706
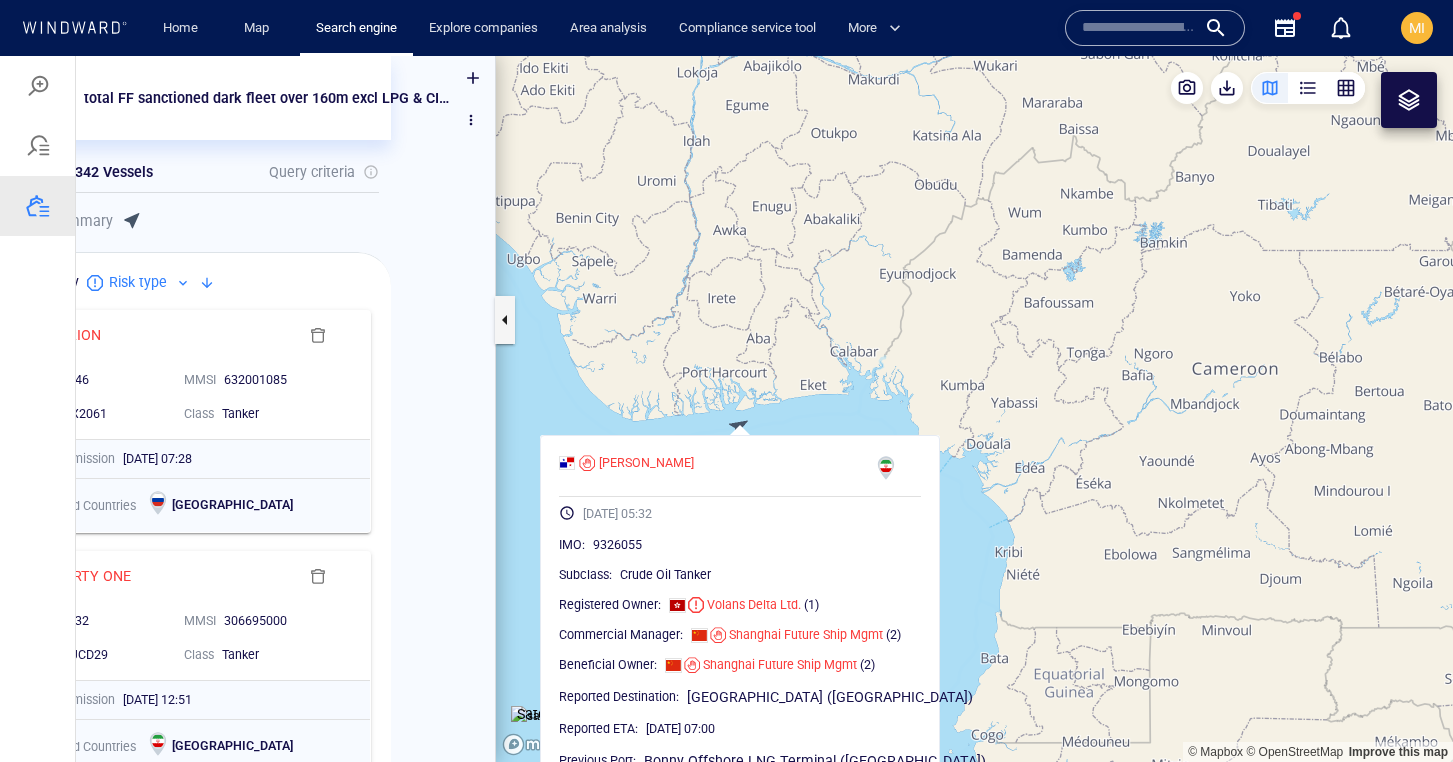
click at [794, 419] on canvas "Map" at bounding box center [974, 409] width 957 height 706
click at [805, 408] on canvas "Map" at bounding box center [974, 409] width 957 height 706
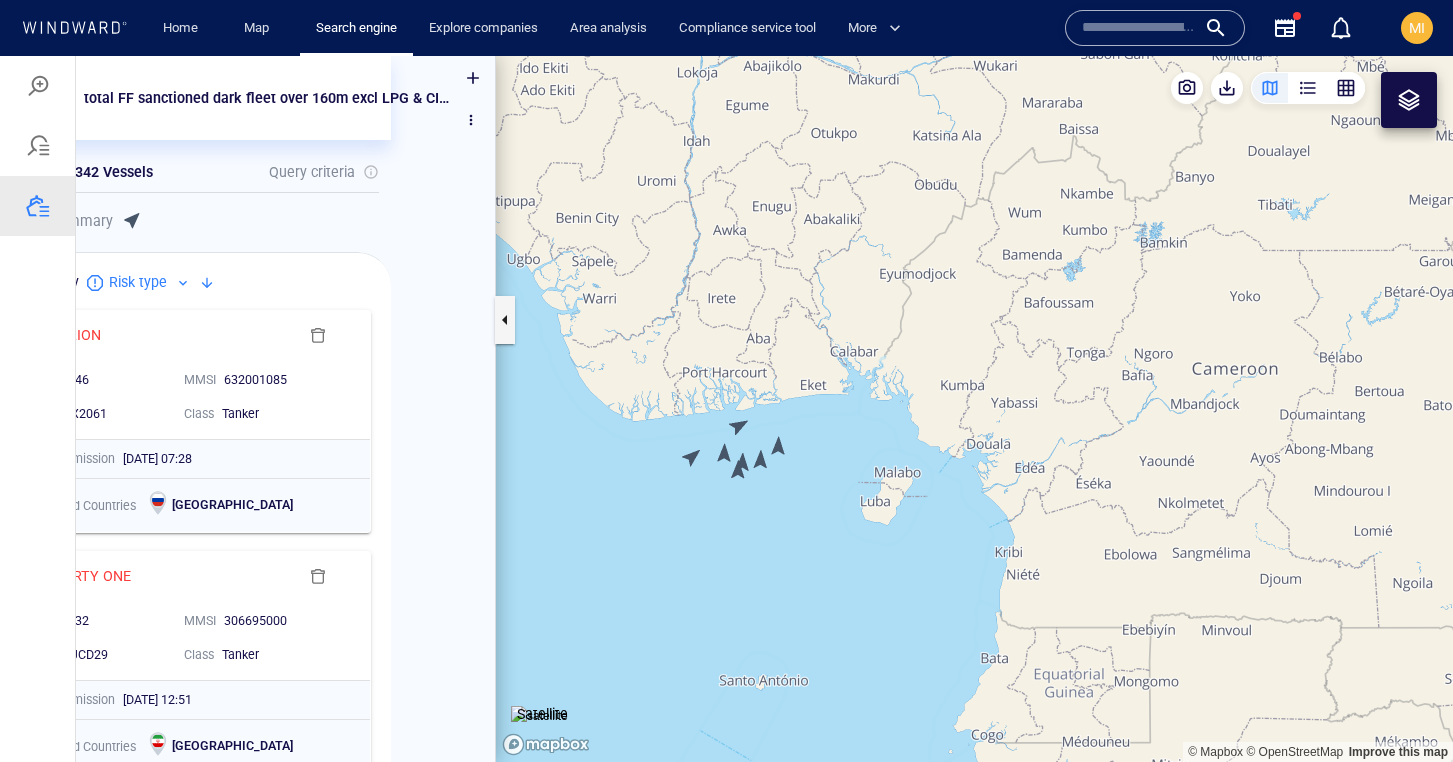
click at [783, 445] on canvas "Map" at bounding box center [974, 409] width 957 height 706
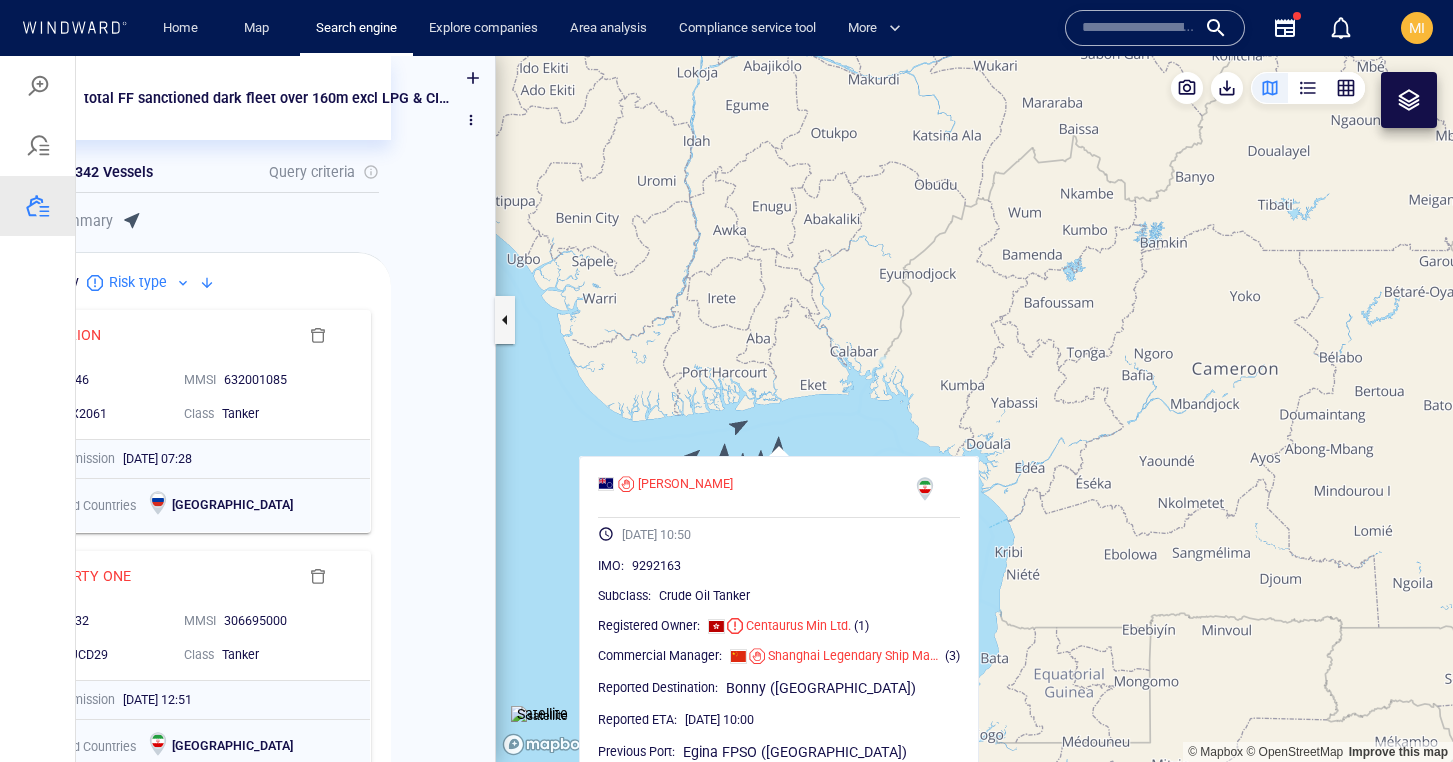
click at [801, 422] on canvas "Map" at bounding box center [974, 409] width 957 height 706
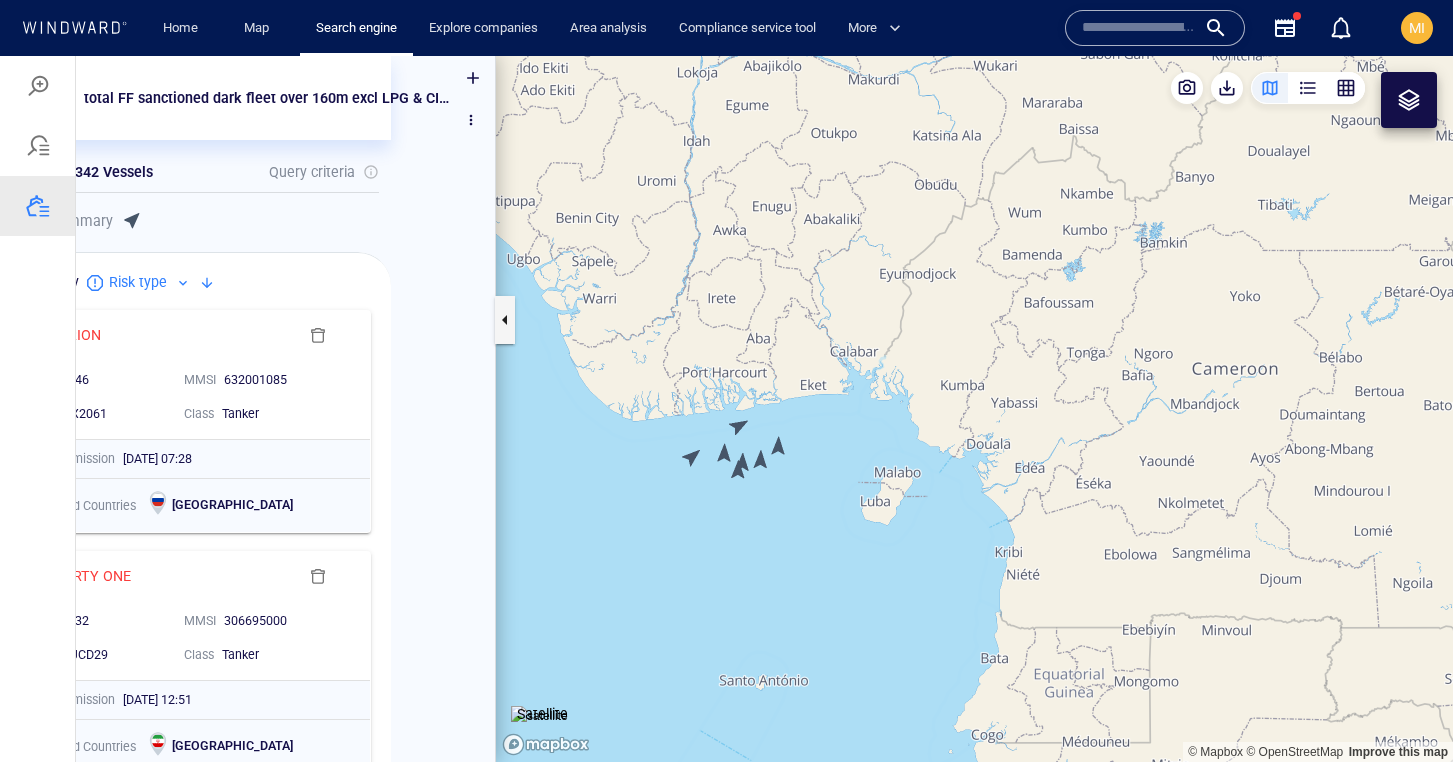
click at [726, 454] on canvas "Map" at bounding box center [974, 409] width 957 height 706
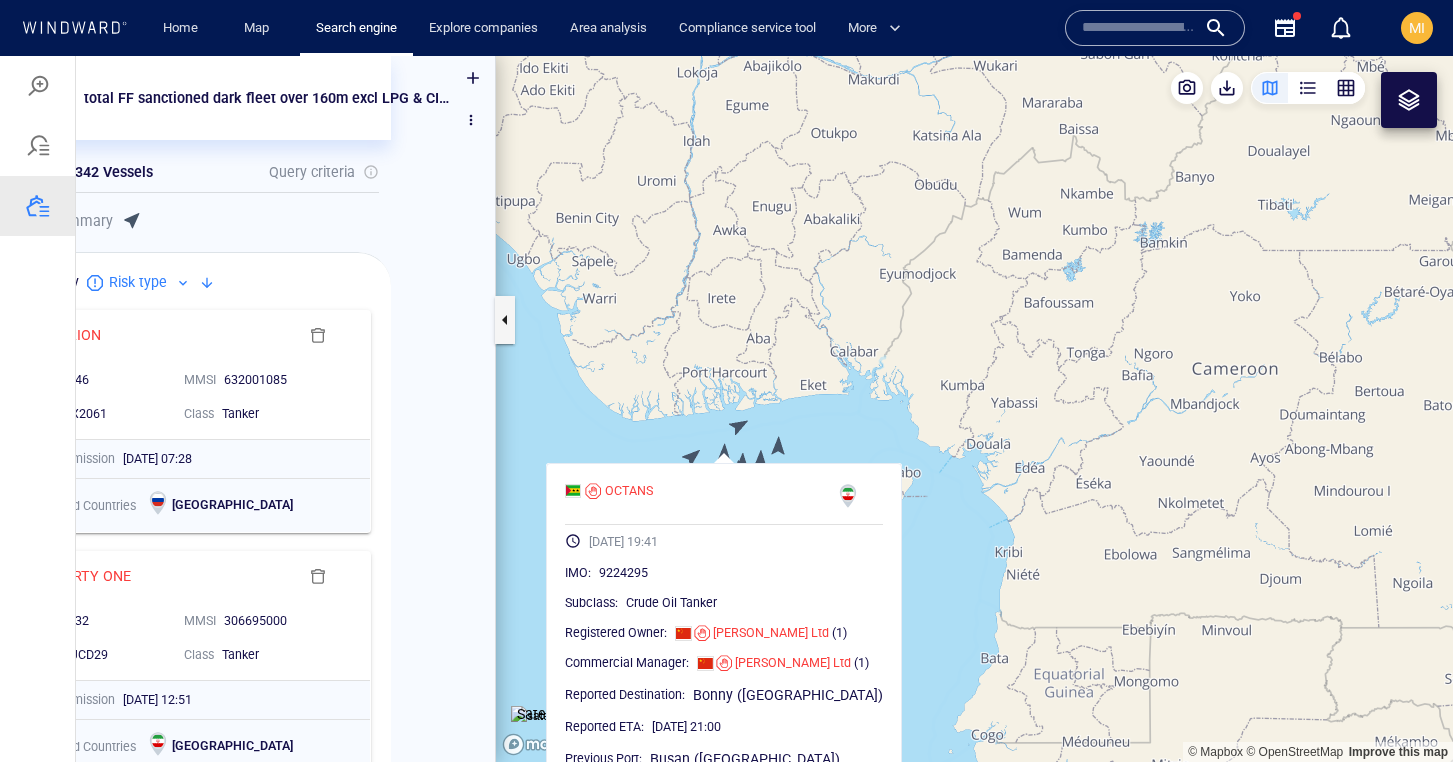
click at [827, 427] on canvas "Map" at bounding box center [974, 409] width 957 height 706
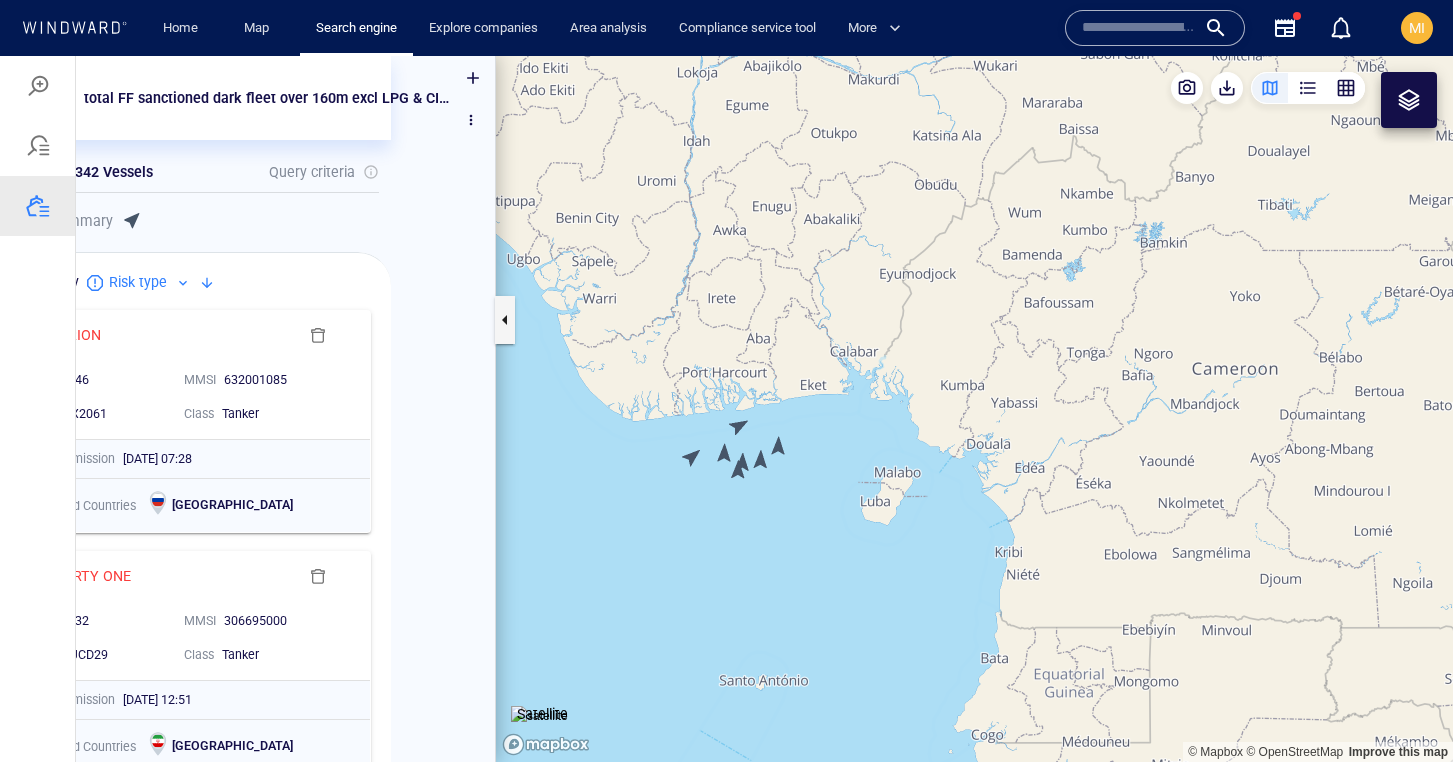
click at [764, 457] on canvas "Map" at bounding box center [974, 409] width 957 height 706
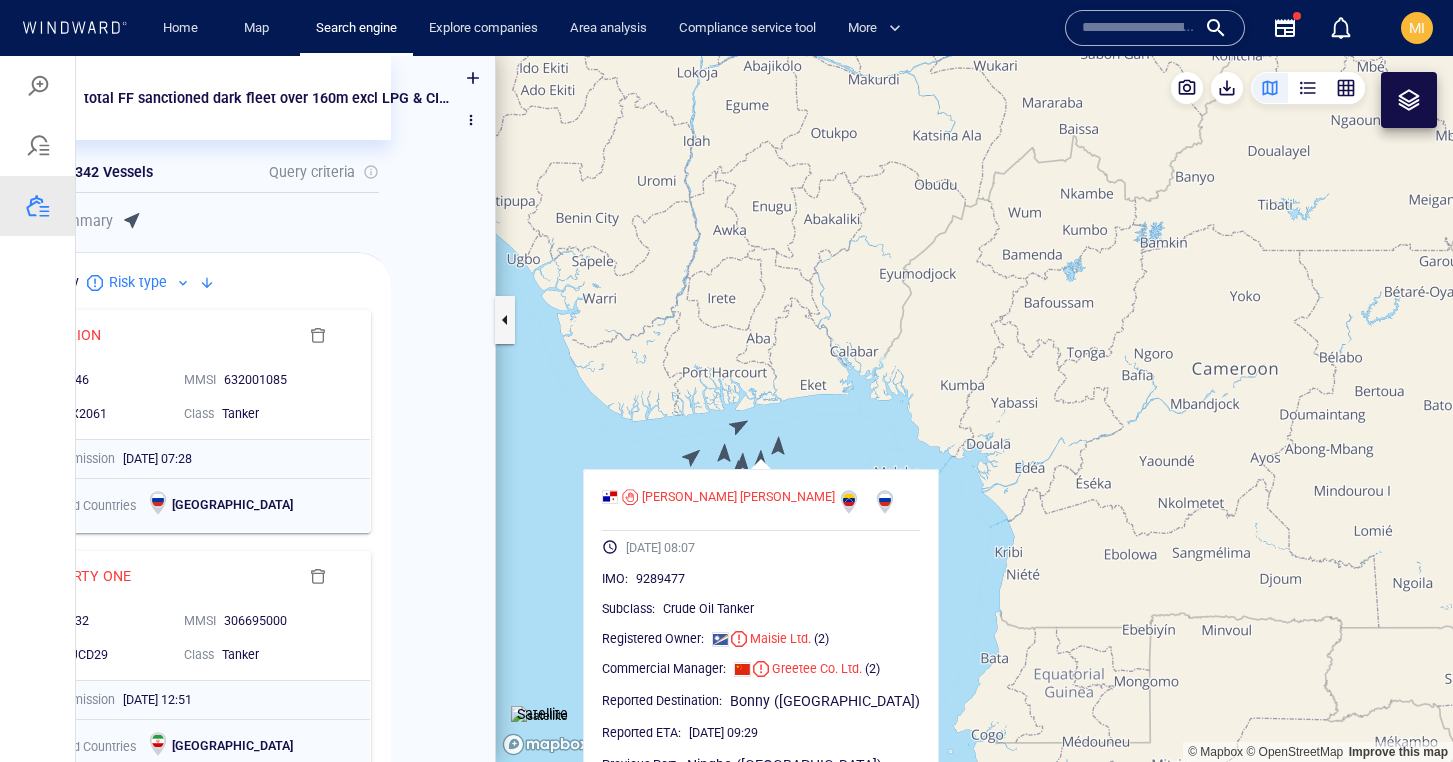
click at [766, 453] on canvas "Map" at bounding box center [974, 409] width 957 height 706
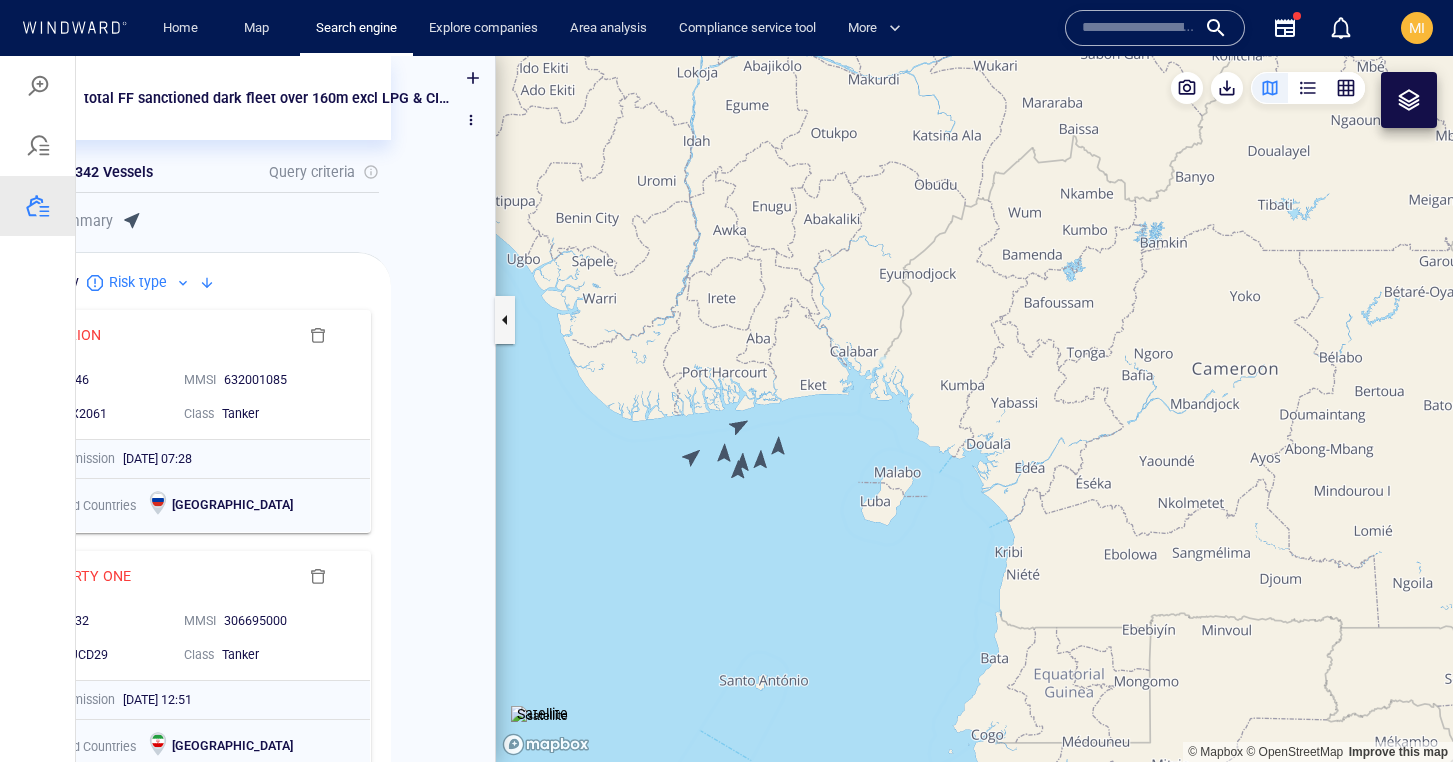
click at [750, 457] on canvas "Map" at bounding box center [974, 409] width 957 height 706
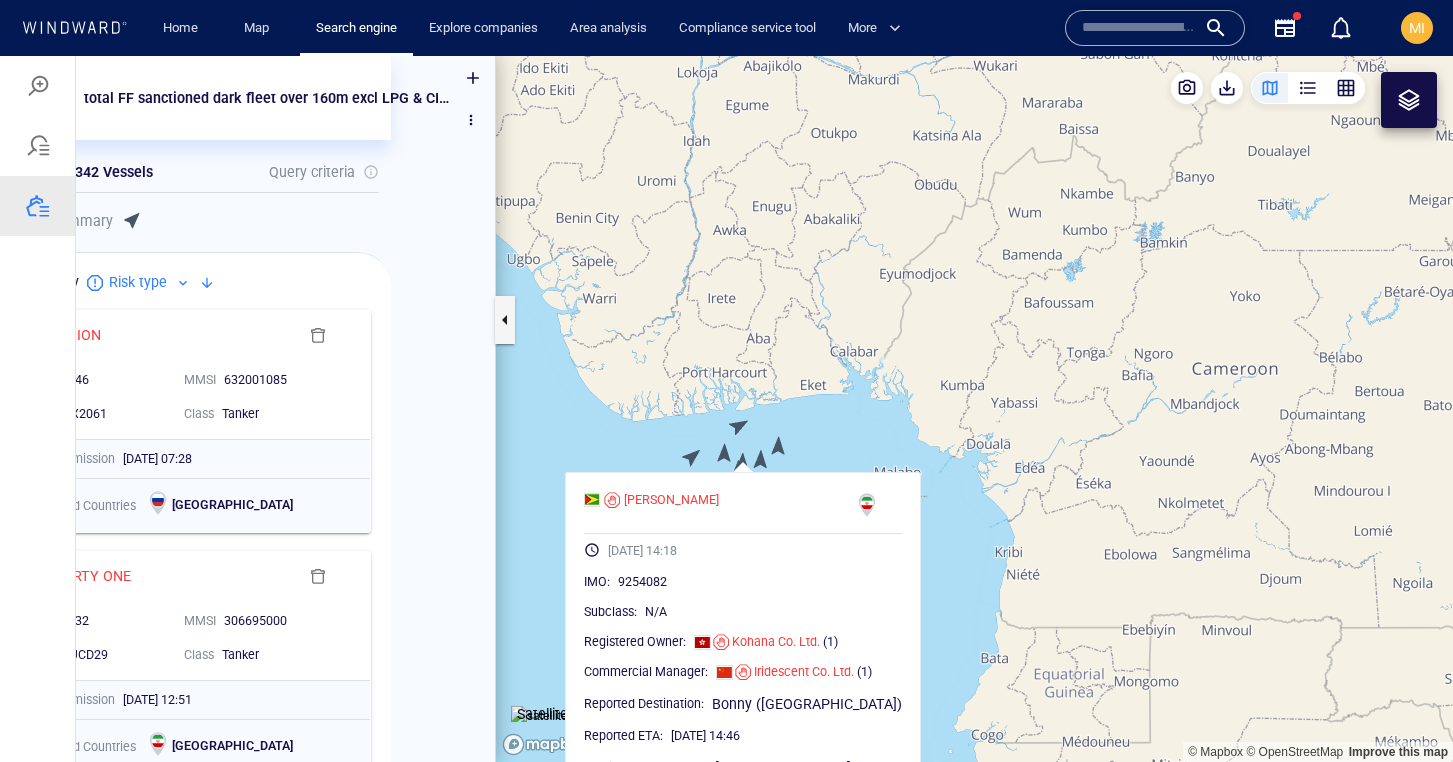
click at [753, 446] on canvas "Map" at bounding box center [974, 409] width 957 height 706
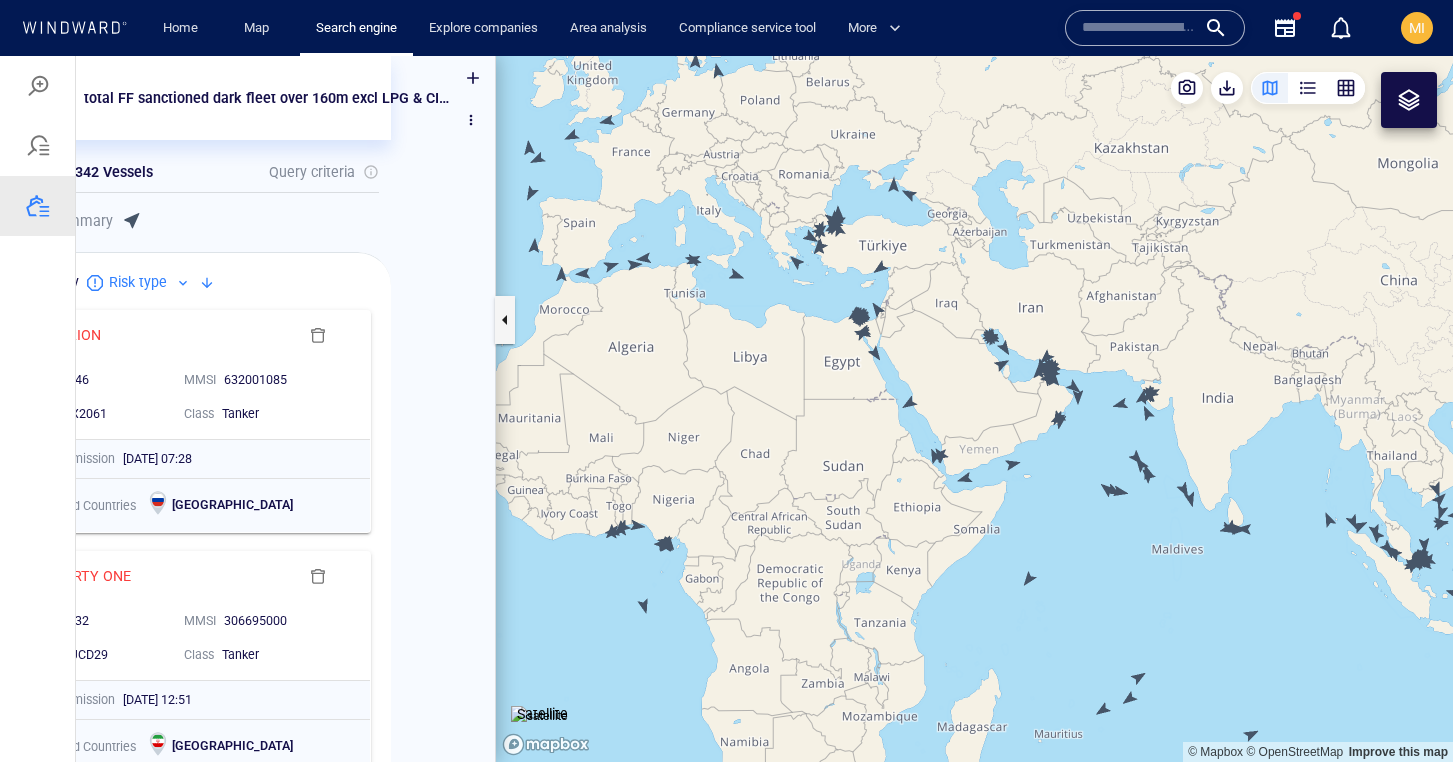
drag, startPoint x: 714, startPoint y: 448, endPoint x: 759, endPoint y: 503, distance: 71.1
click at [759, 502] on canvas "Map" at bounding box center [974, 409] width 957 height 706
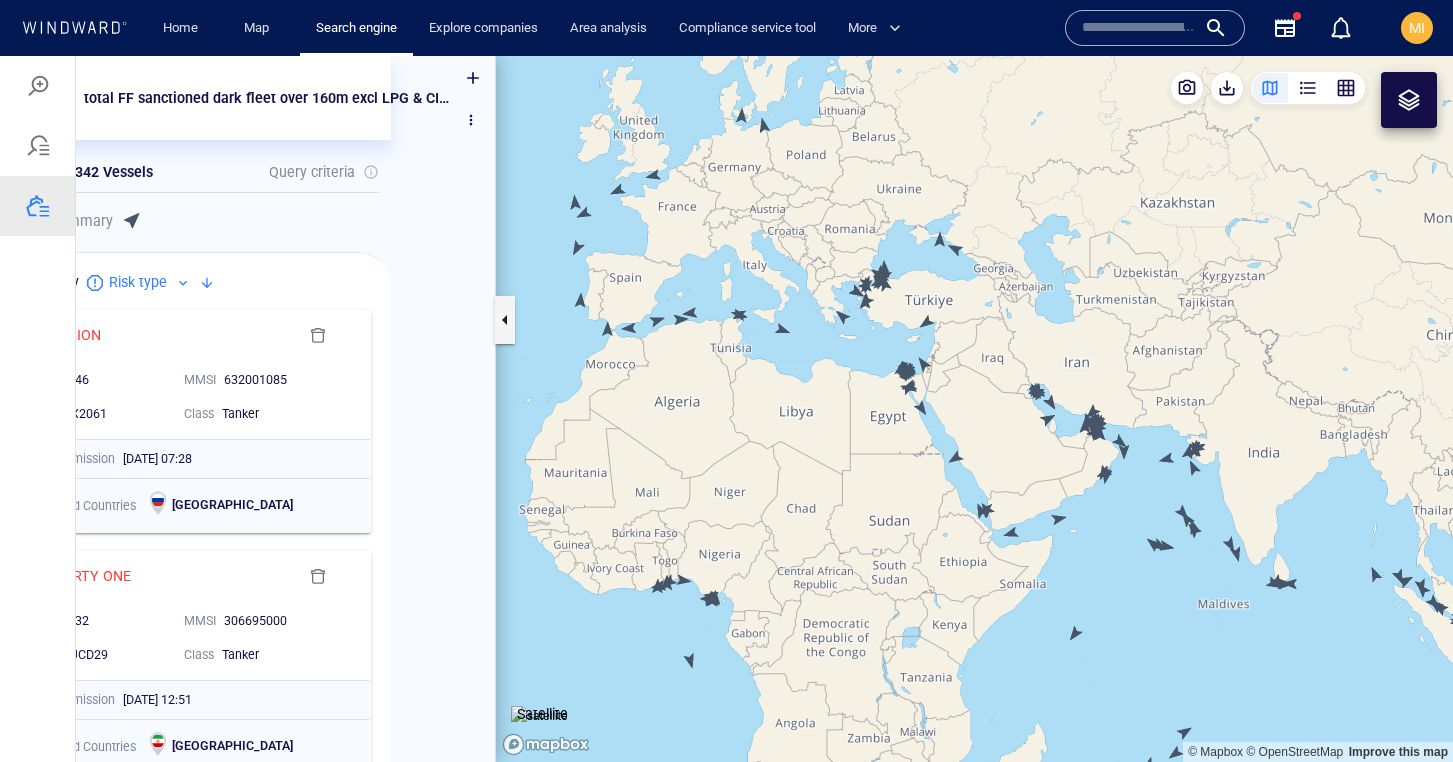
drag, startPoint x: 823, startPoint y: 487, endPoint x: 846, endPoint y: 538, distance: 55.9
click at [846, 536] on canvas "Map" at bounding box center [974, 409] width 957 height 706
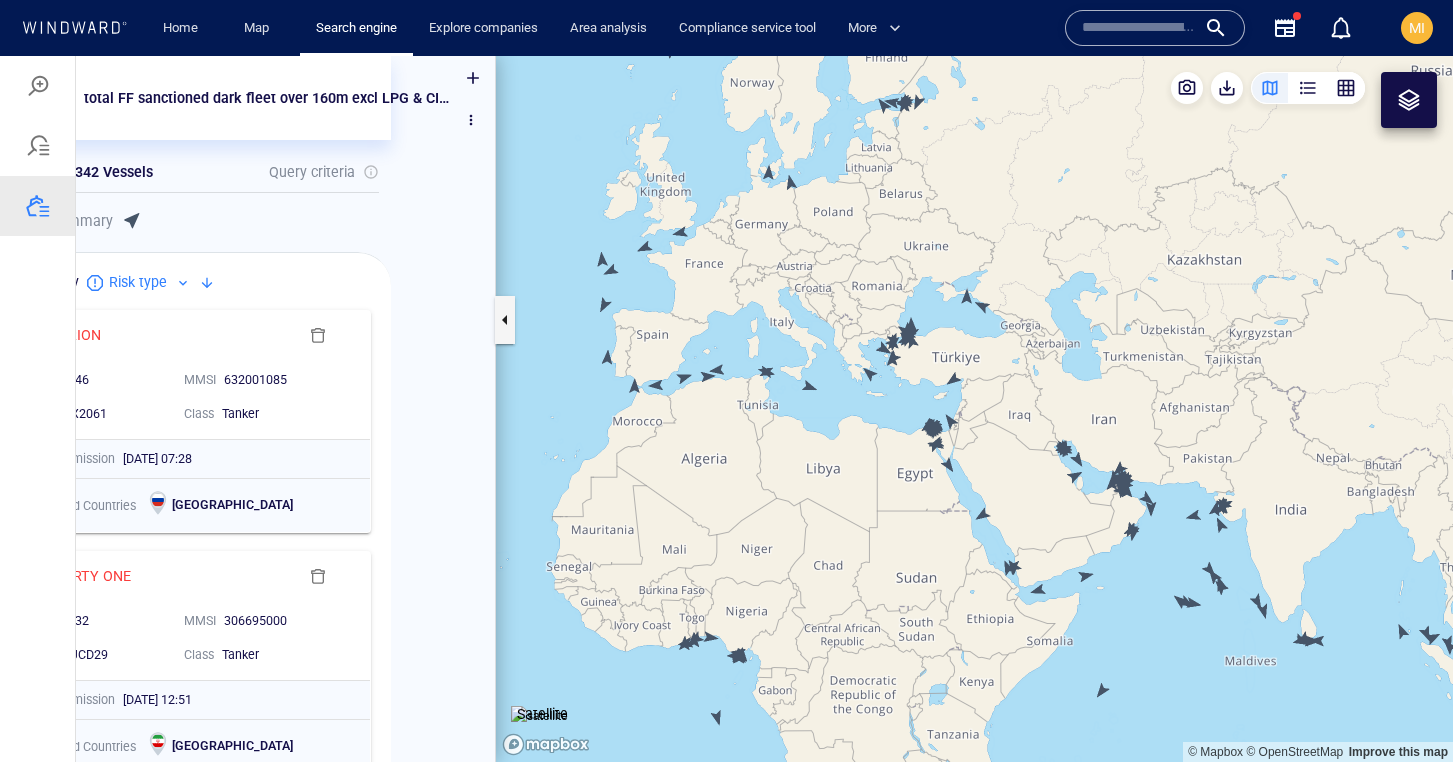
drag, startPoint x: 828, startPoint y: 456, endPoint x: 828, endPoint y: 573, distance: 117.0
click at [828, 570] on canvas "Map" at bounding box center [974, 409] width 957 height 706
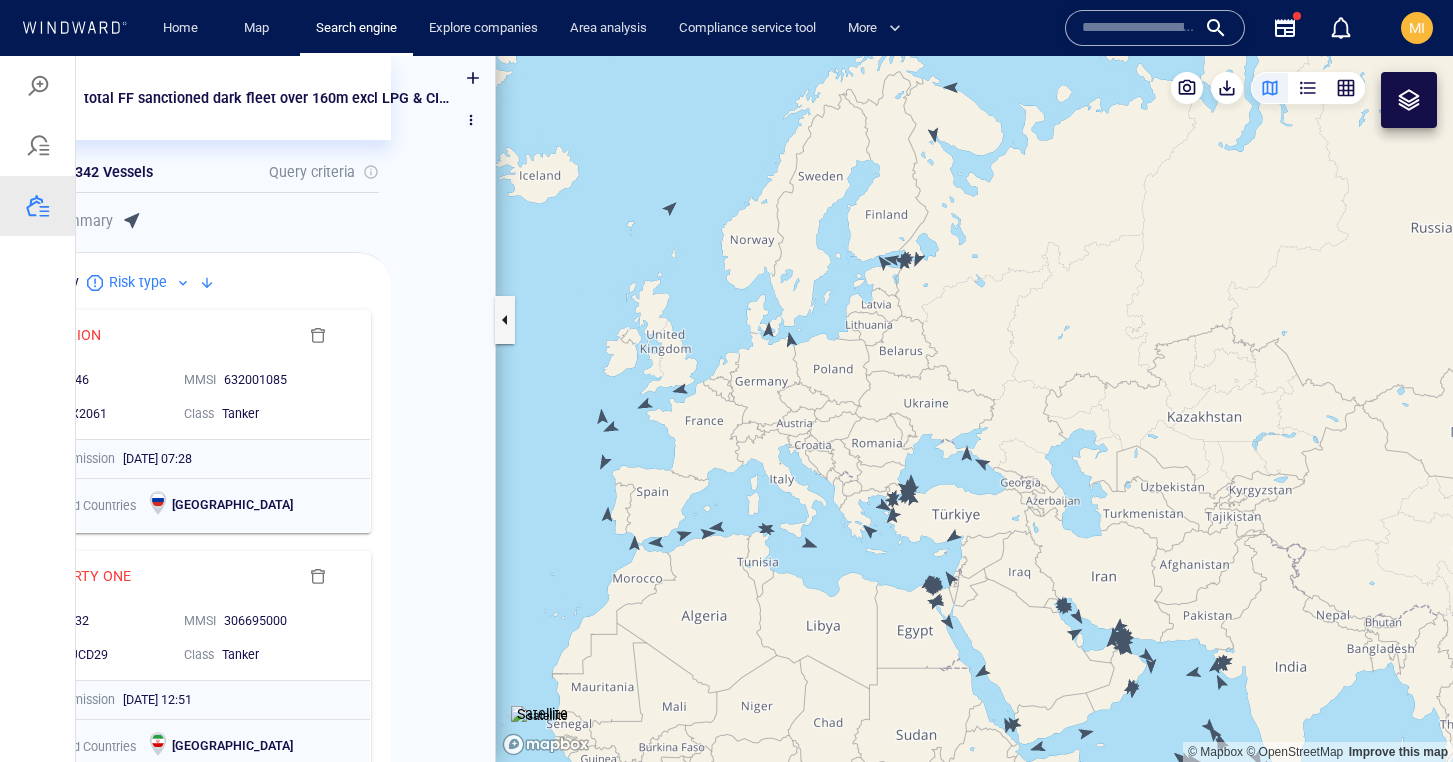
drag, startPoint x: 914, startPoint y: 489, endPoint x: 914, endPoint y: 357, distance: 132.0
click at [914, 358] on canvas "Map" at bounding box center [974, 409] width 957 height 706
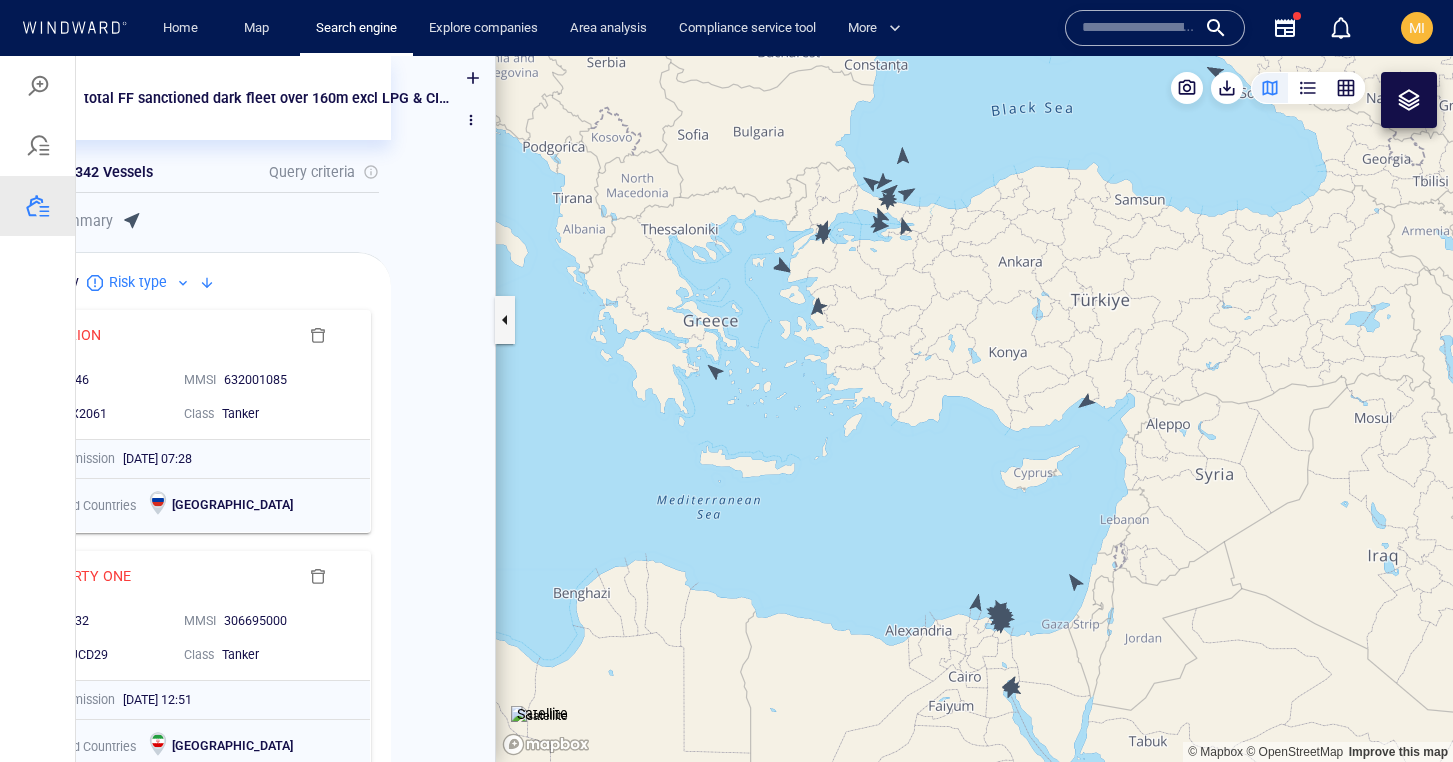
drag, startPoint x: 915, startPoint y: 228, endPoint x: 915, endPoint y: 367, distance: 139.0
click at [915, 364] on canvas "Map" at bounding box center [974, 409] width 957 height 706
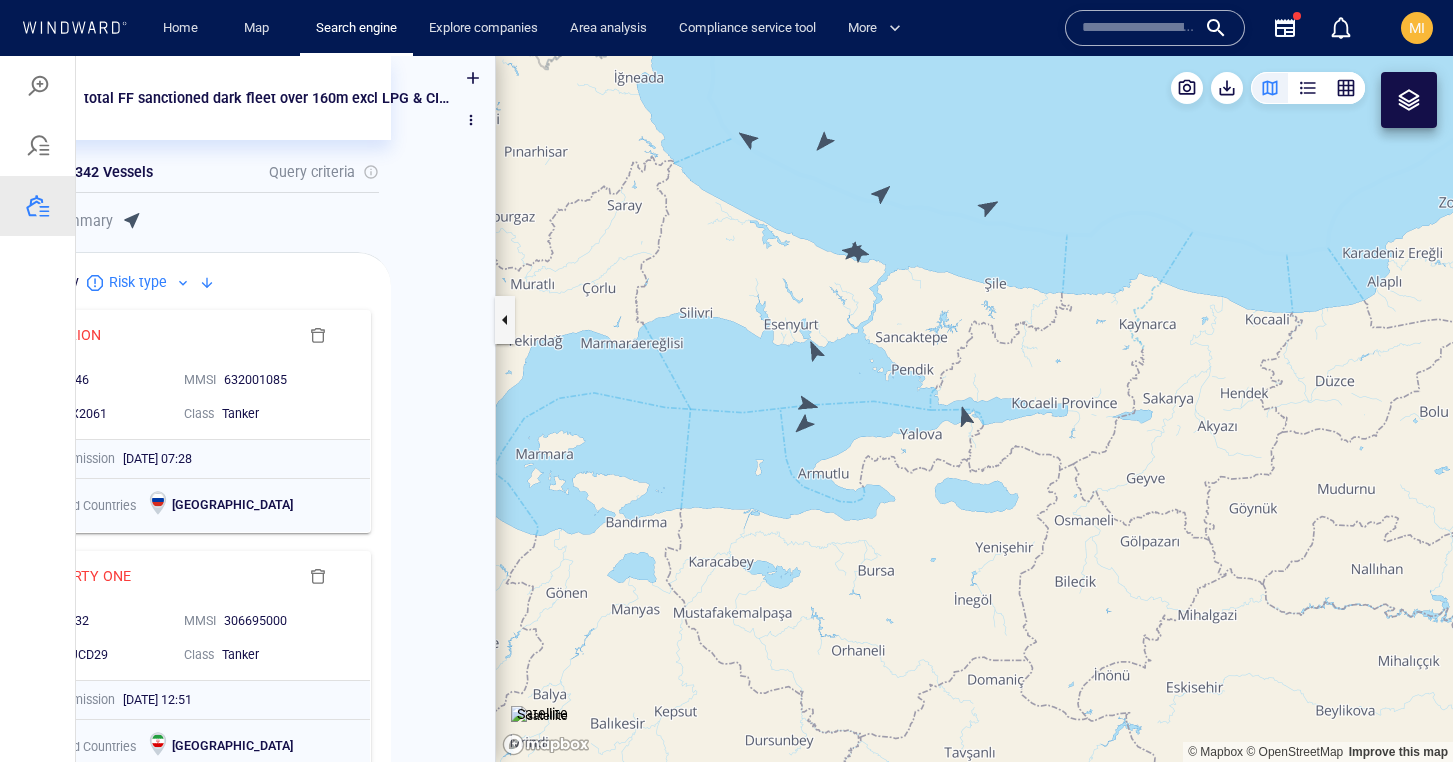
drag, startPoint x: 864, startPoint y: 233, endPoint x: 864, endPoint y: 348, distance: 115.0
click at [864, 342] on canvas "Map" at bounding box center [974, 409] width 957 height 706
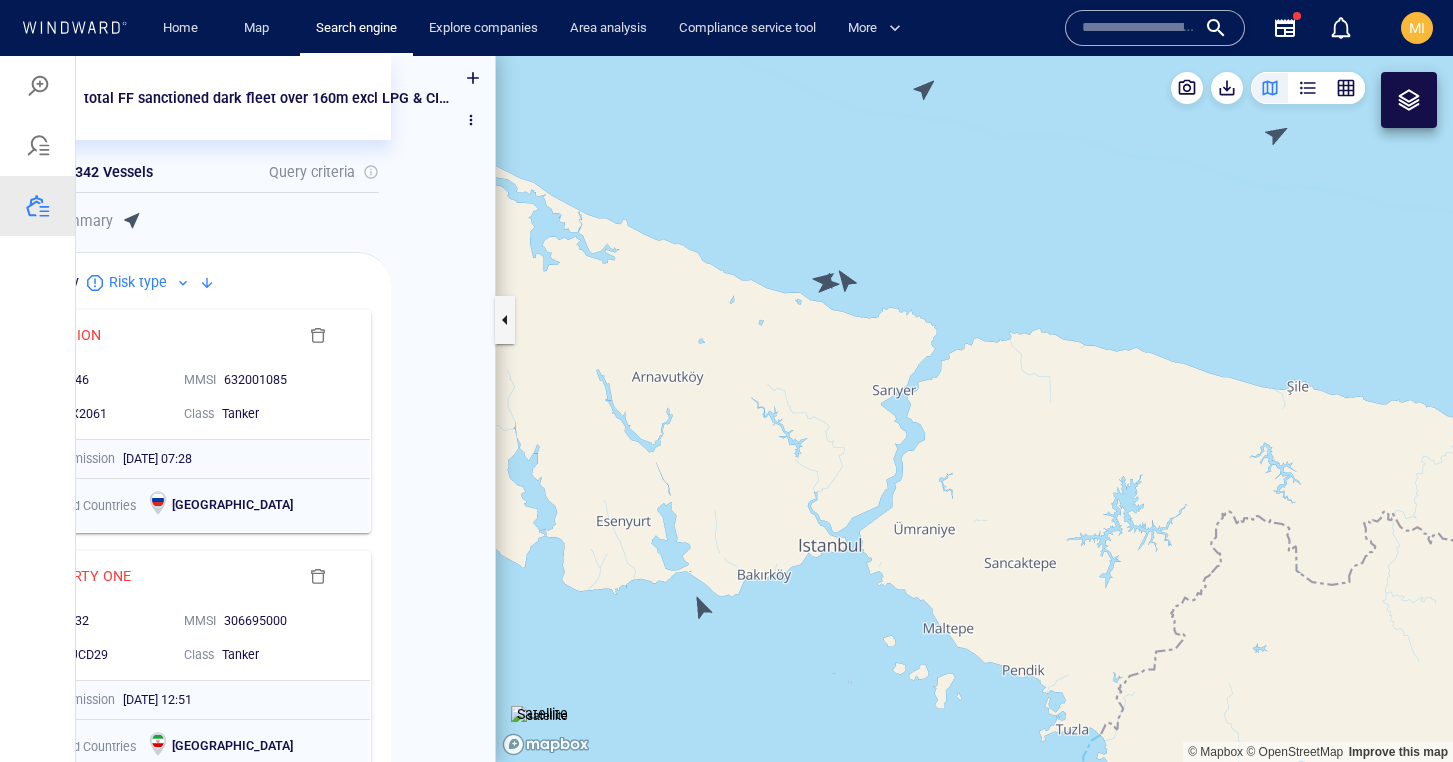
click at [847, 280] on canvas "Map" at bounding box center [974, 409] width 957 height 706
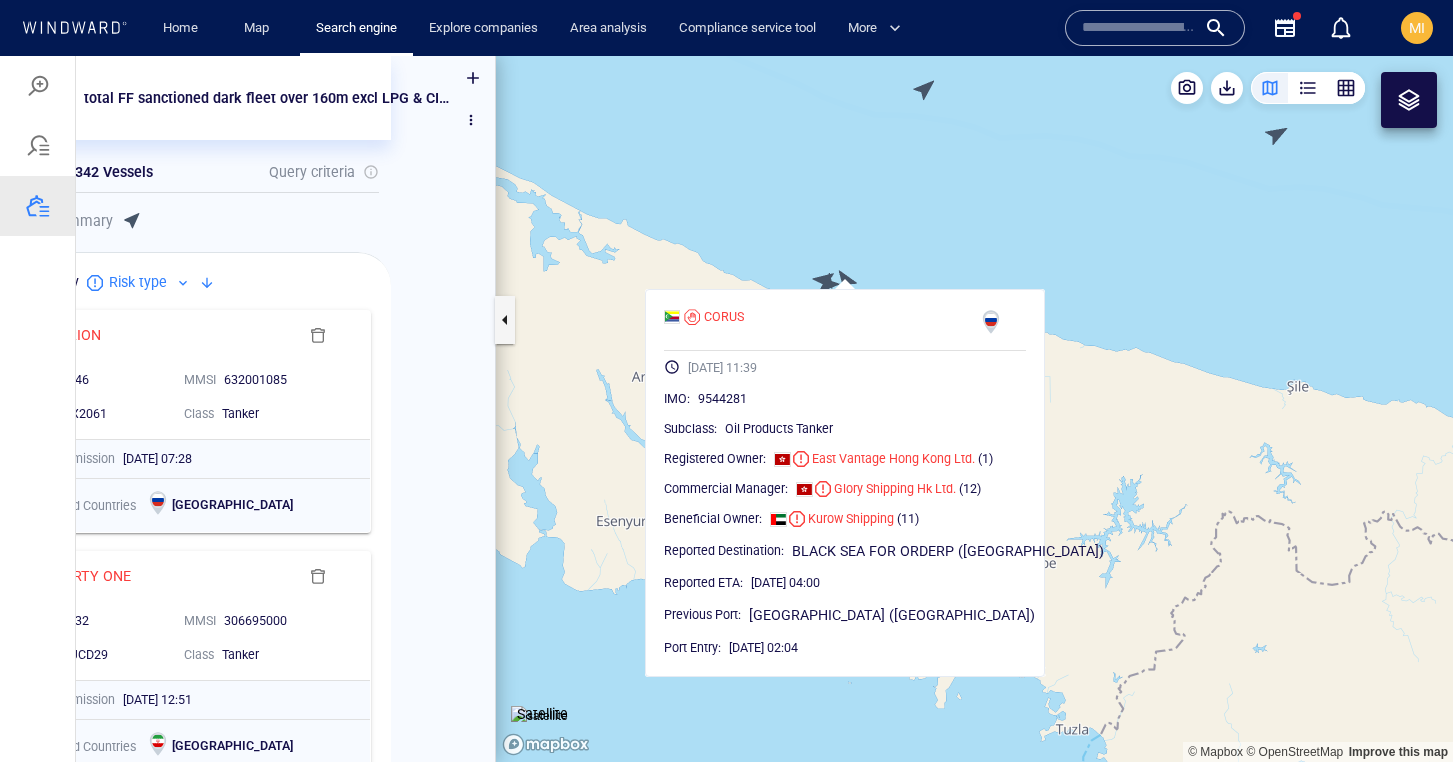
click at [847, 280] on canvas "Map" at bounding box center [974, 409] width 957 height 706
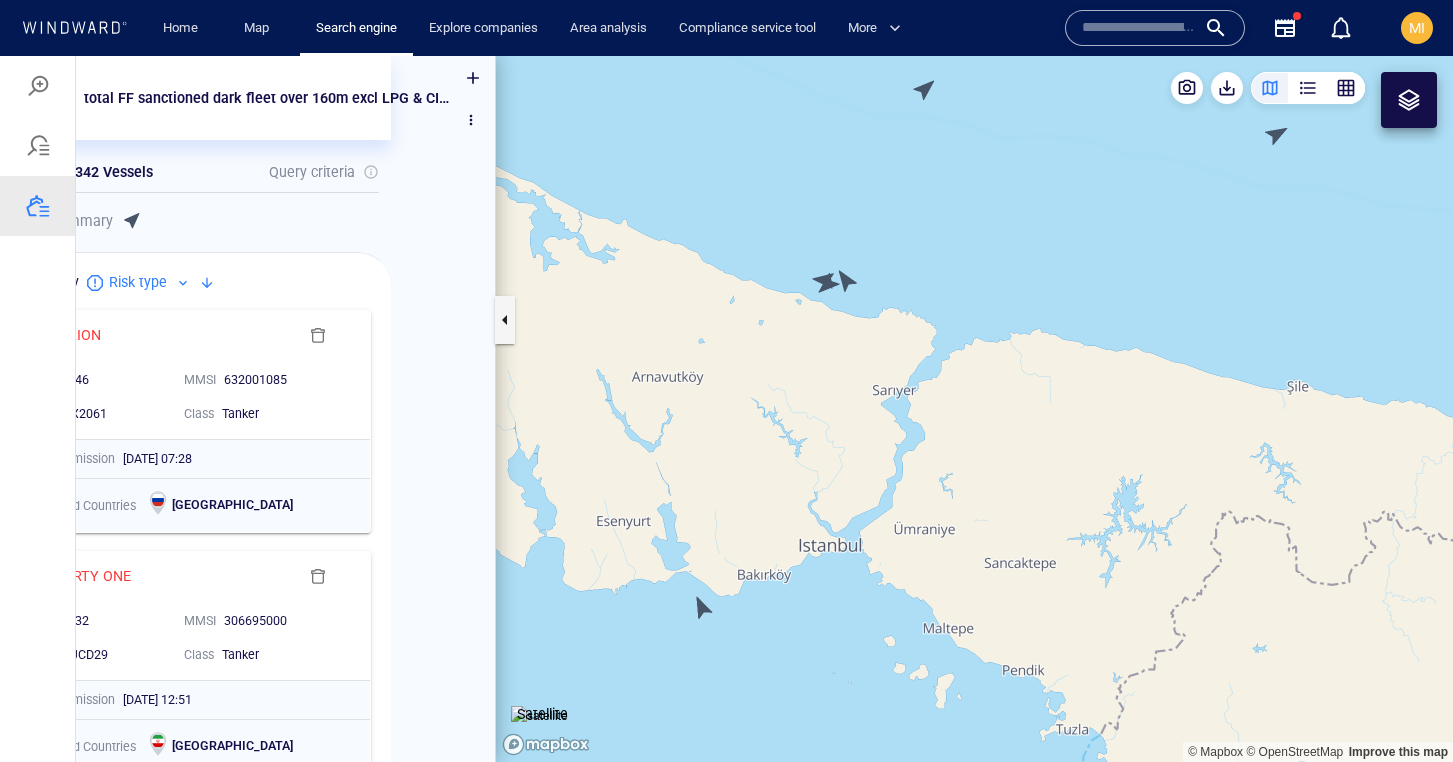
click at [828, 282] on canvas "Map" at bounding box center [974, 409] width 957 height 706
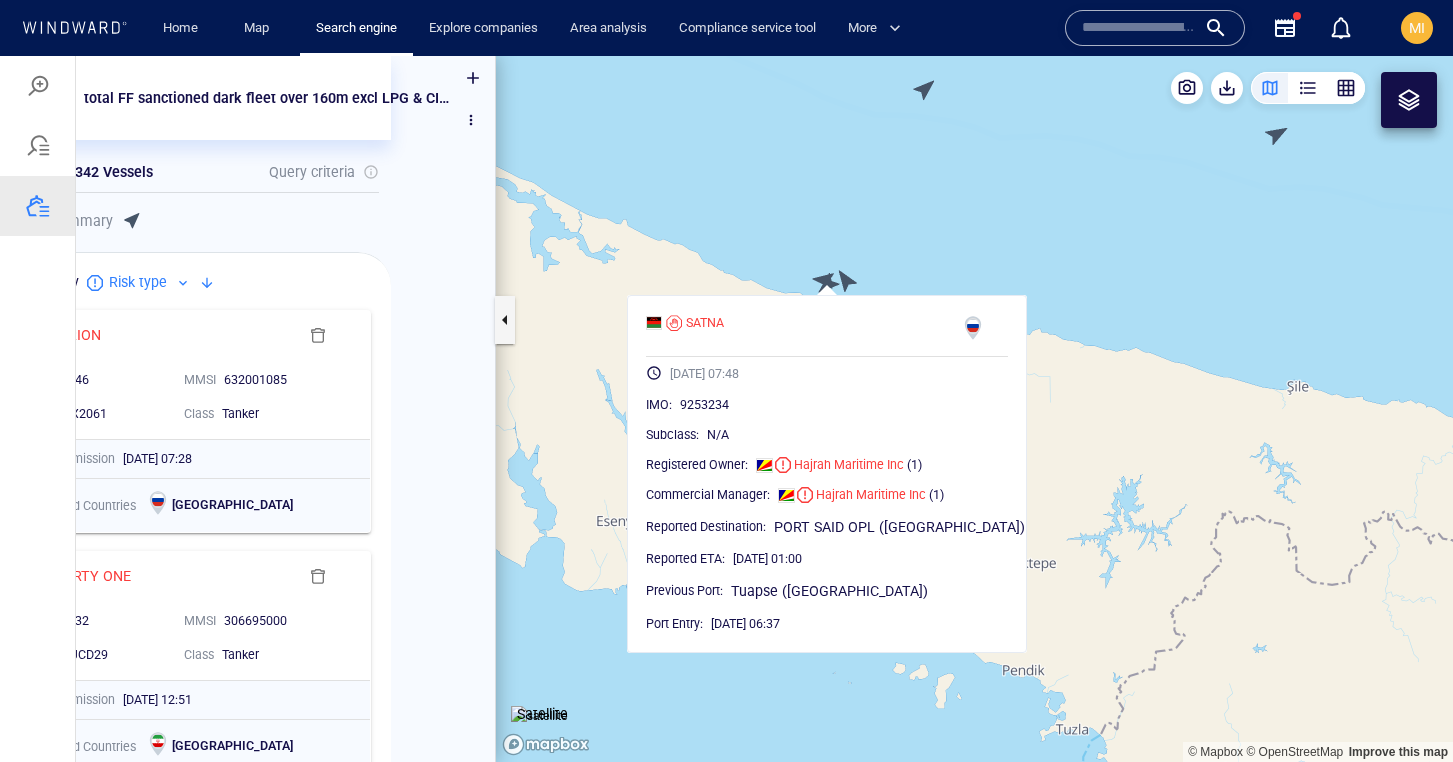
click at [829, 282] on canvas "Map" at bounding box center [974, 409] width 957 height 706
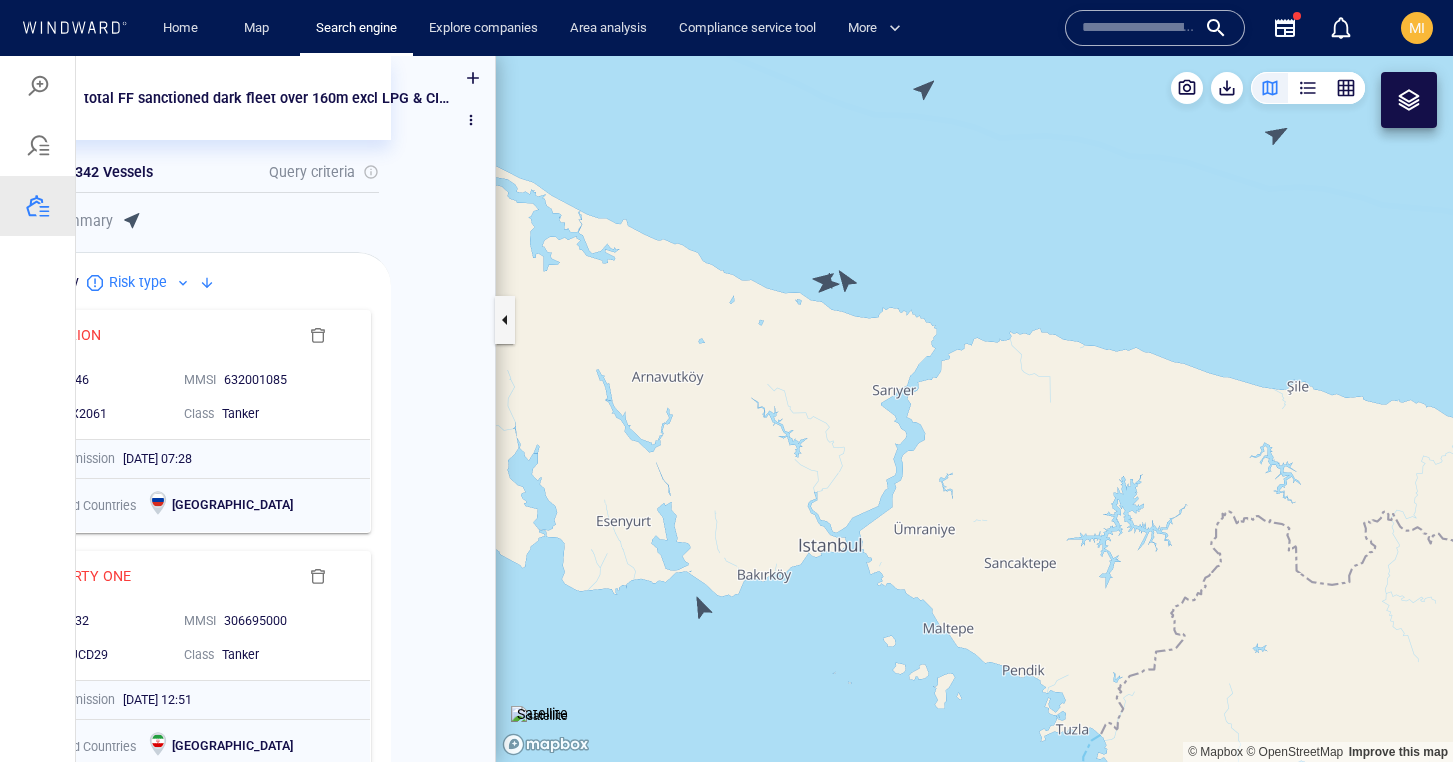
click at [818, 273] on canvas "Map" at bounding box center [974, 409] width 957 height 706
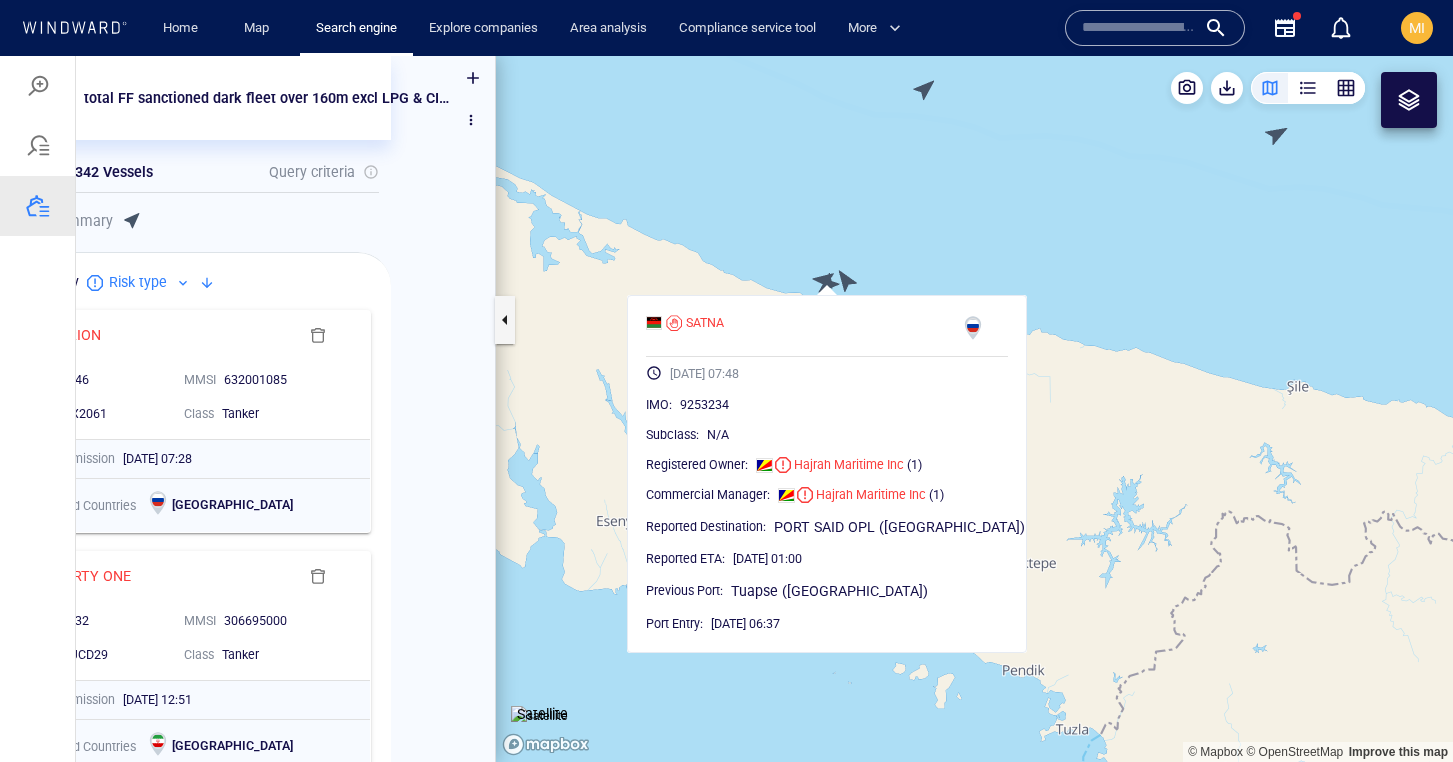
click at [819, 273] on canvas "Map" at bounding box center [974, 409] width 957 height 706
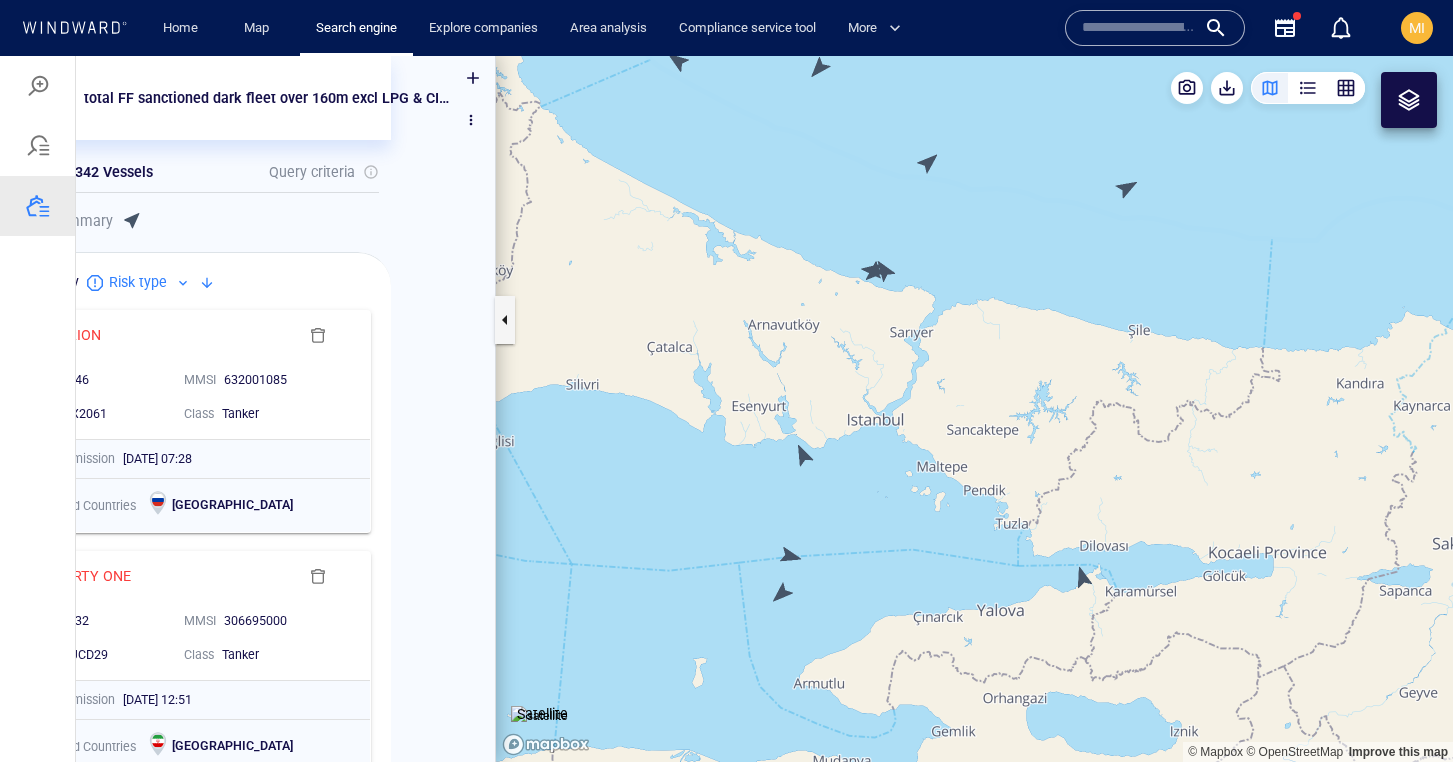
click at [928, 170] on canvas "Map" at bounding box center [974, 409] width 957 height 706
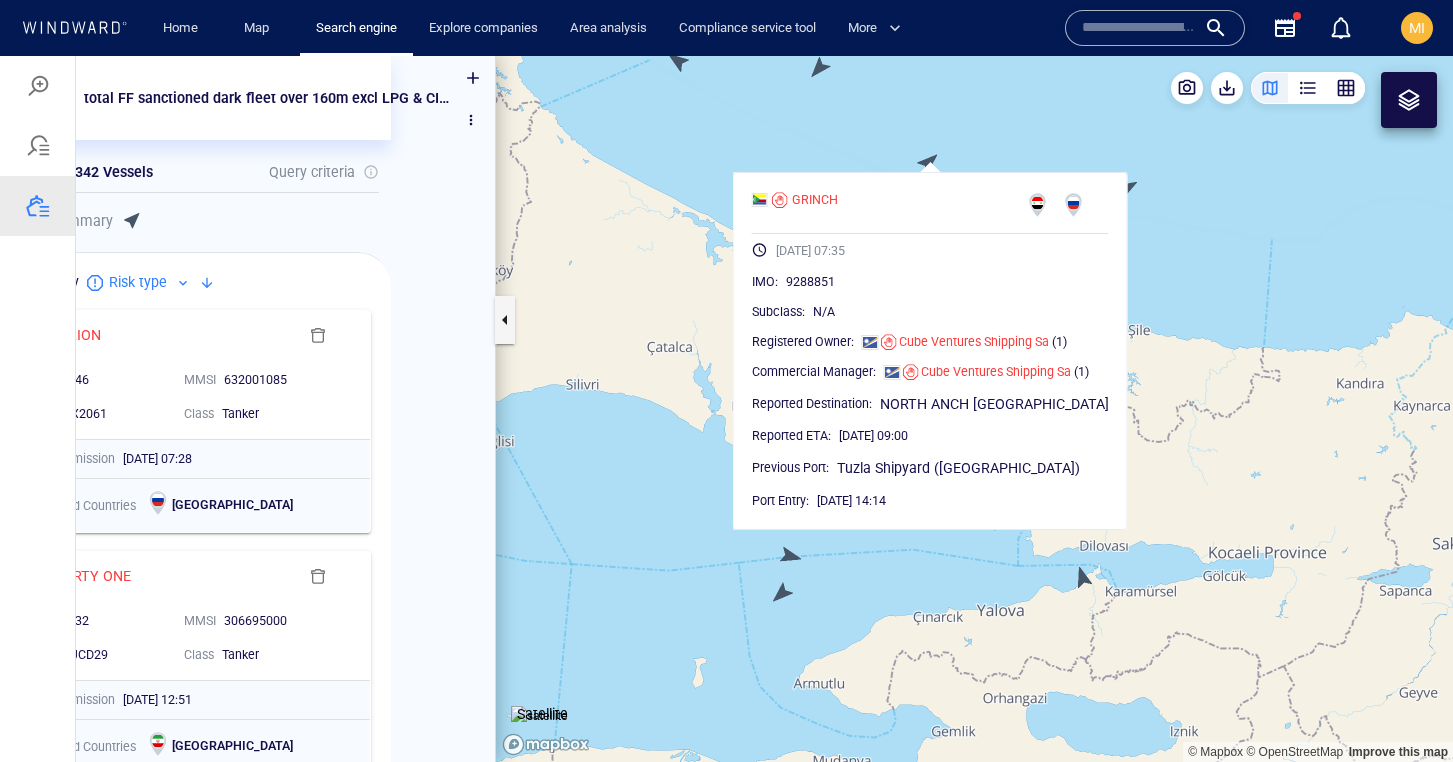
click at [879, 137] on canvas "Map" at bounding box center [974, 409] width 957 height 706
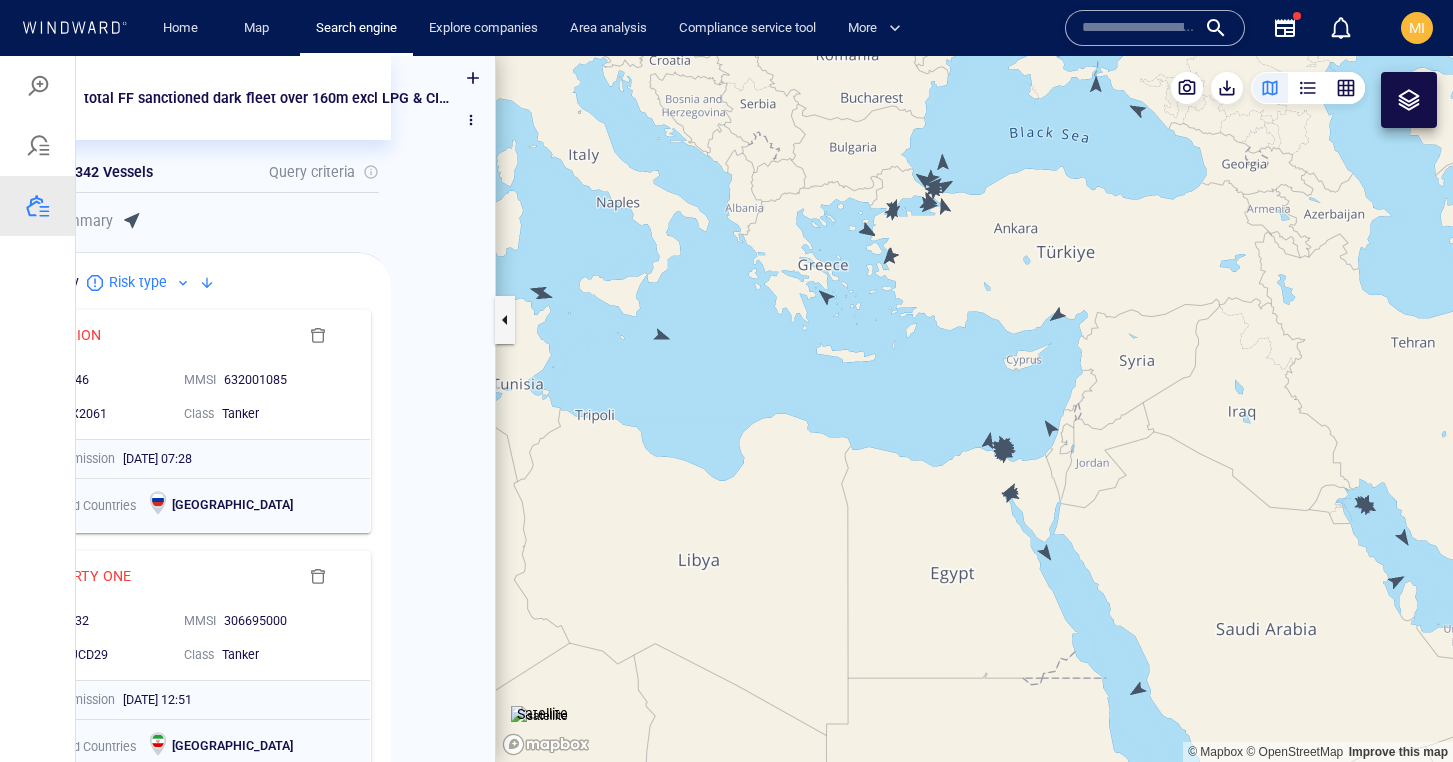
drag, startPoint x: 1019, startPoint y: 351, endPoint x: 957, endPoint y: 234, distance: 132.4
click at [958, 234] on canvas "Map" at bounding box center [974, 409] width 957 height 706
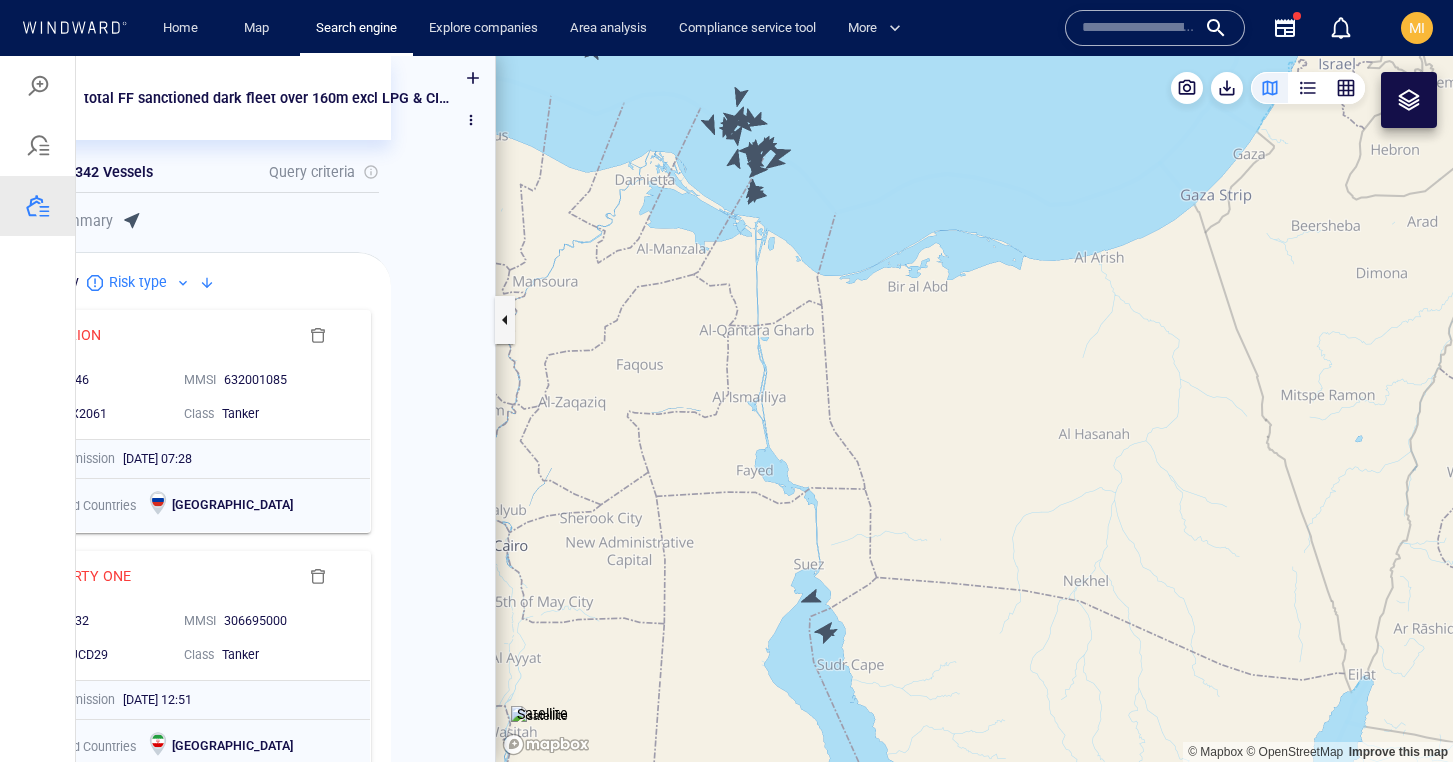
drag, startPoint x: 807, startPoint y: 275, endPoint x: 901, endPoint y: 323, distance: 105.5
click at [900, 322] on canvas "Map" at bounding box center [974, 409] width 957 height 706
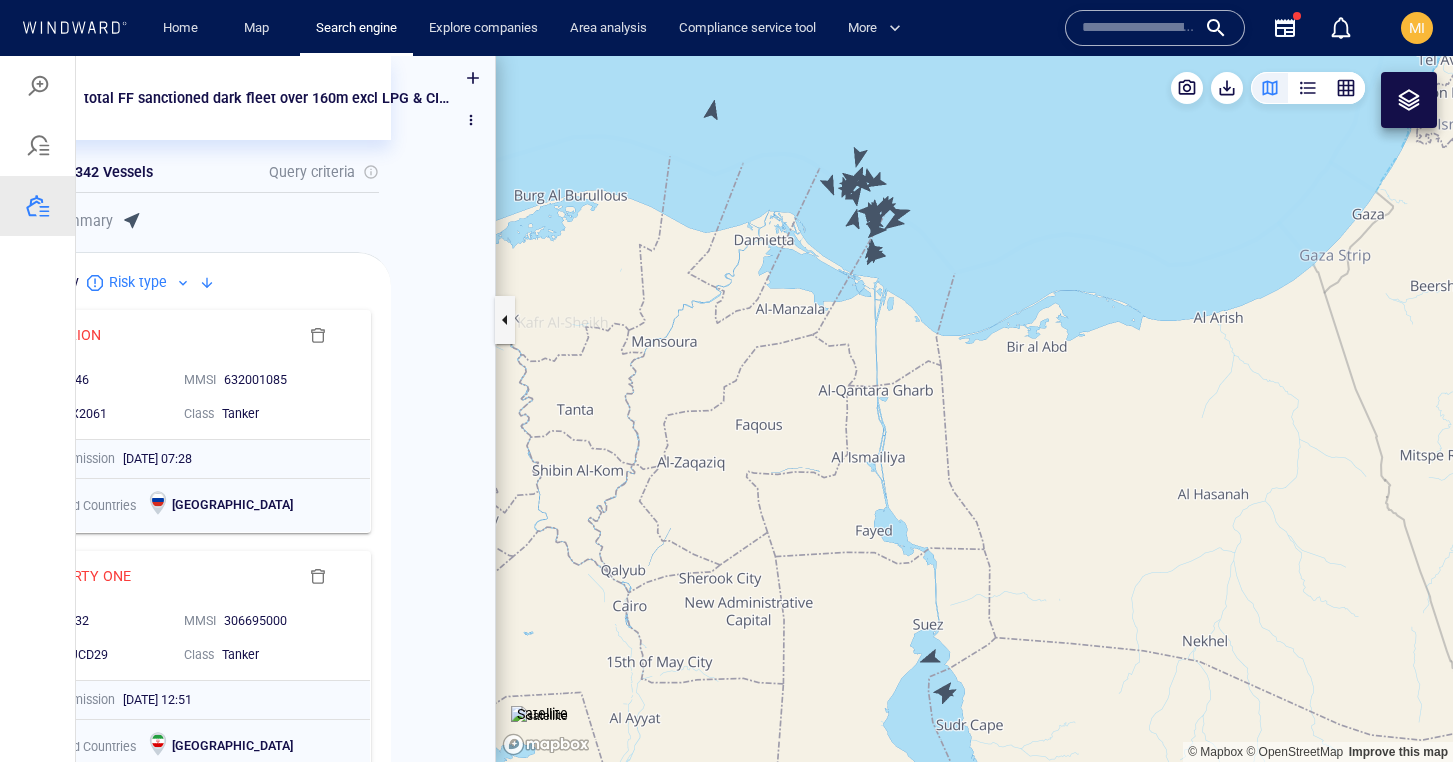
drag, startPoint x: 905, startPoint y: 246, endPoint x: 983, endPoint y: 304, distance: 97.2
click at [983, 304] on canvas "Map" at bounding box center [974, 409] width 957 height 706
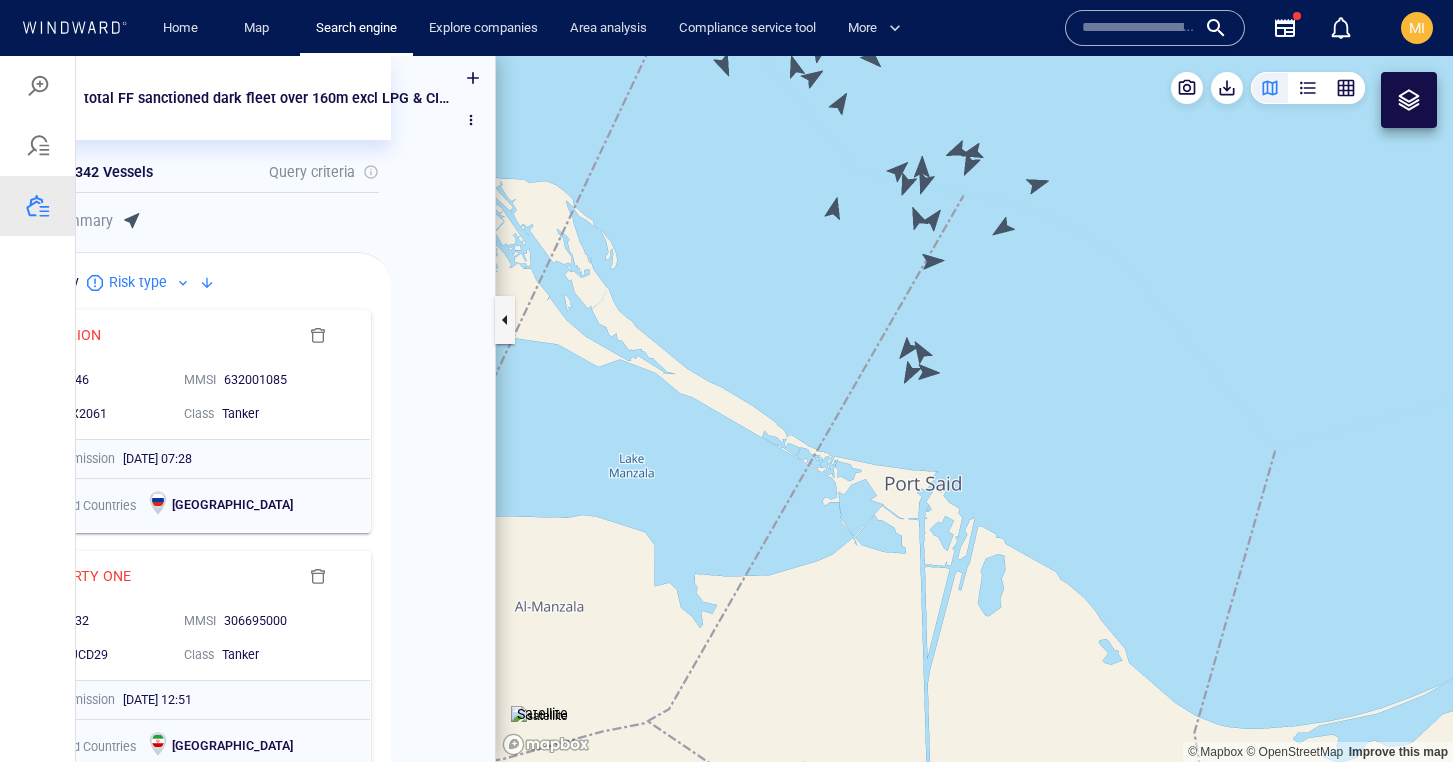
click at [929, 380] on canvas "Map" at bounding box center [974, 409] width 957 height 706
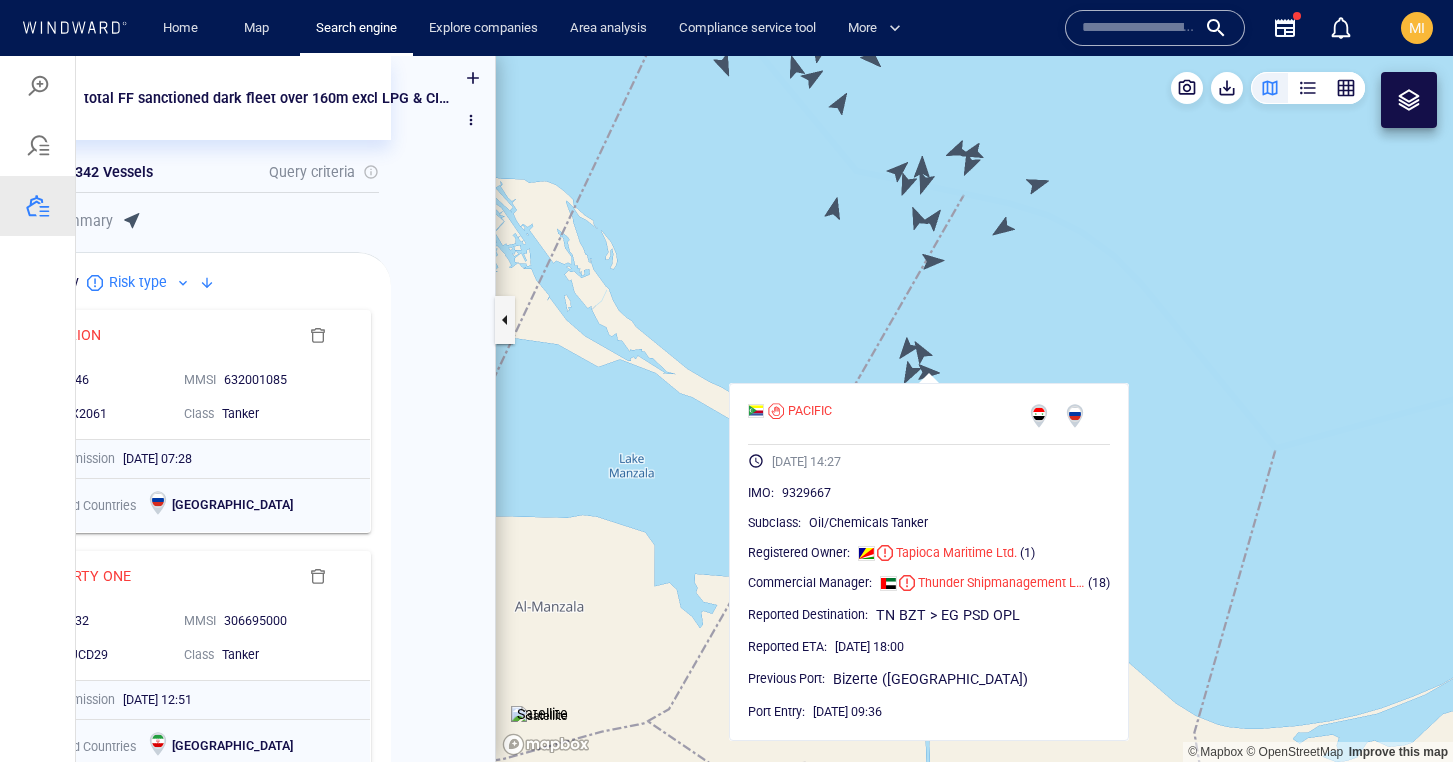
click at [907, 372] on canvas "Map" at bounding box center [974, 409] width 957 height 706
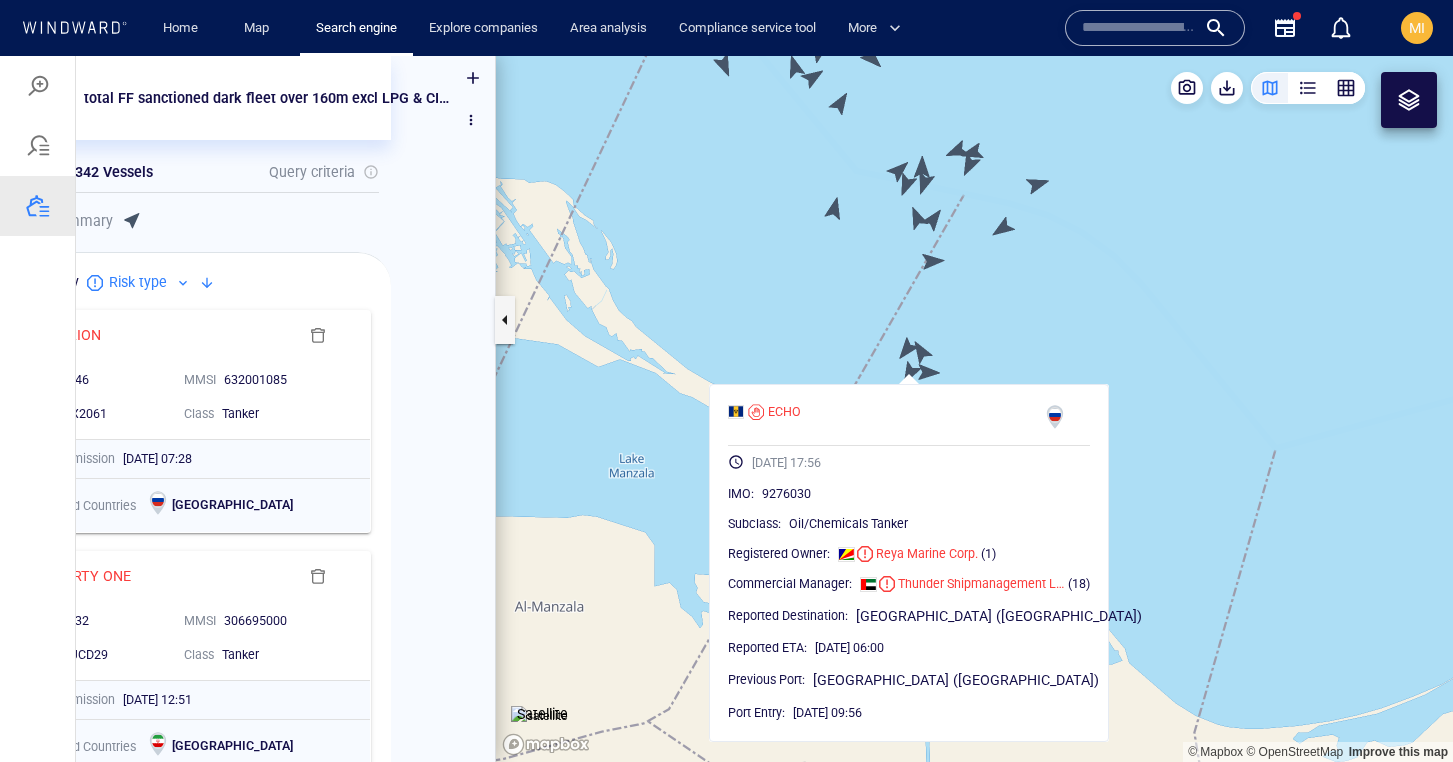
click at [907, 342] on canvas "Map" at bounding box center [974, 409] width 957 height 706
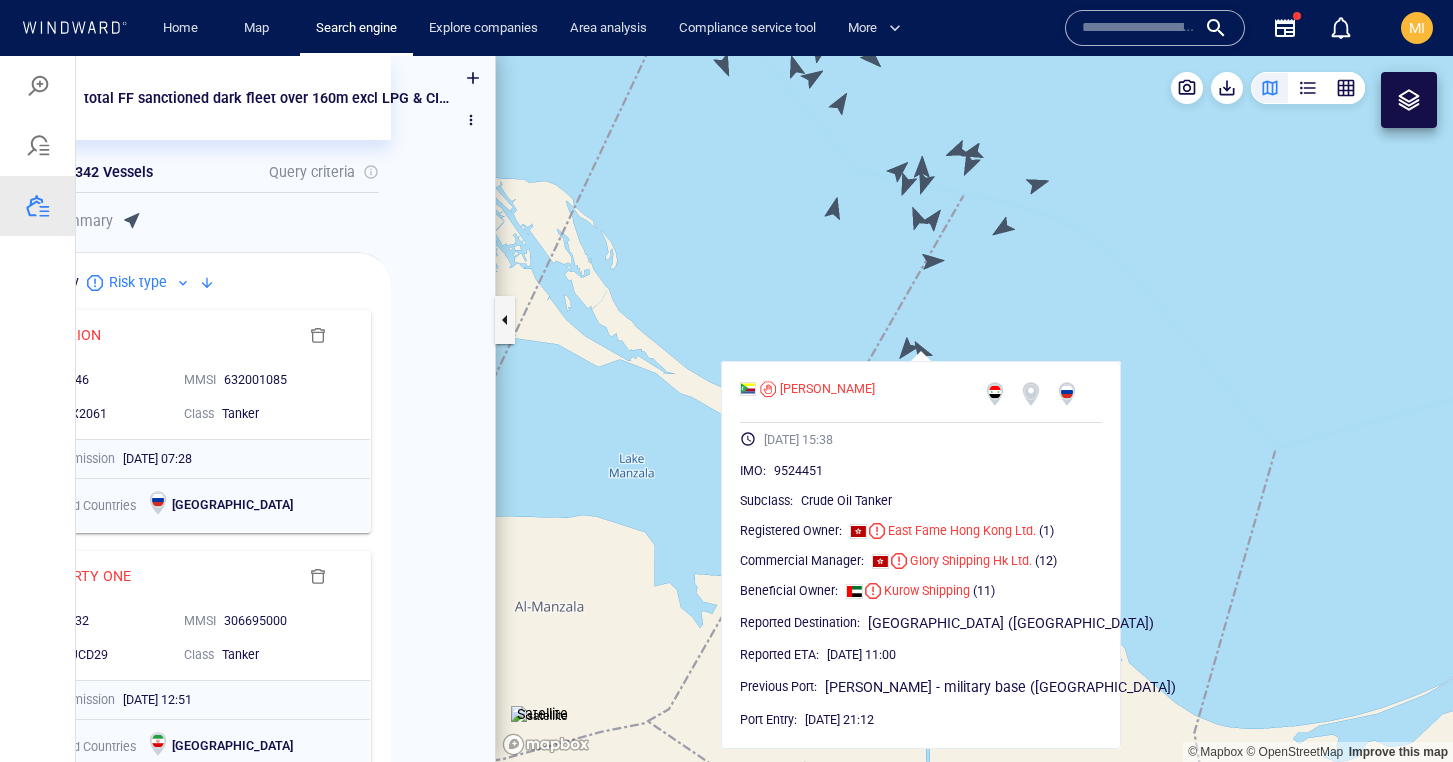
click at [933, 262] on canvas "Map" at bounding box center [974, 409] width 957 height 706
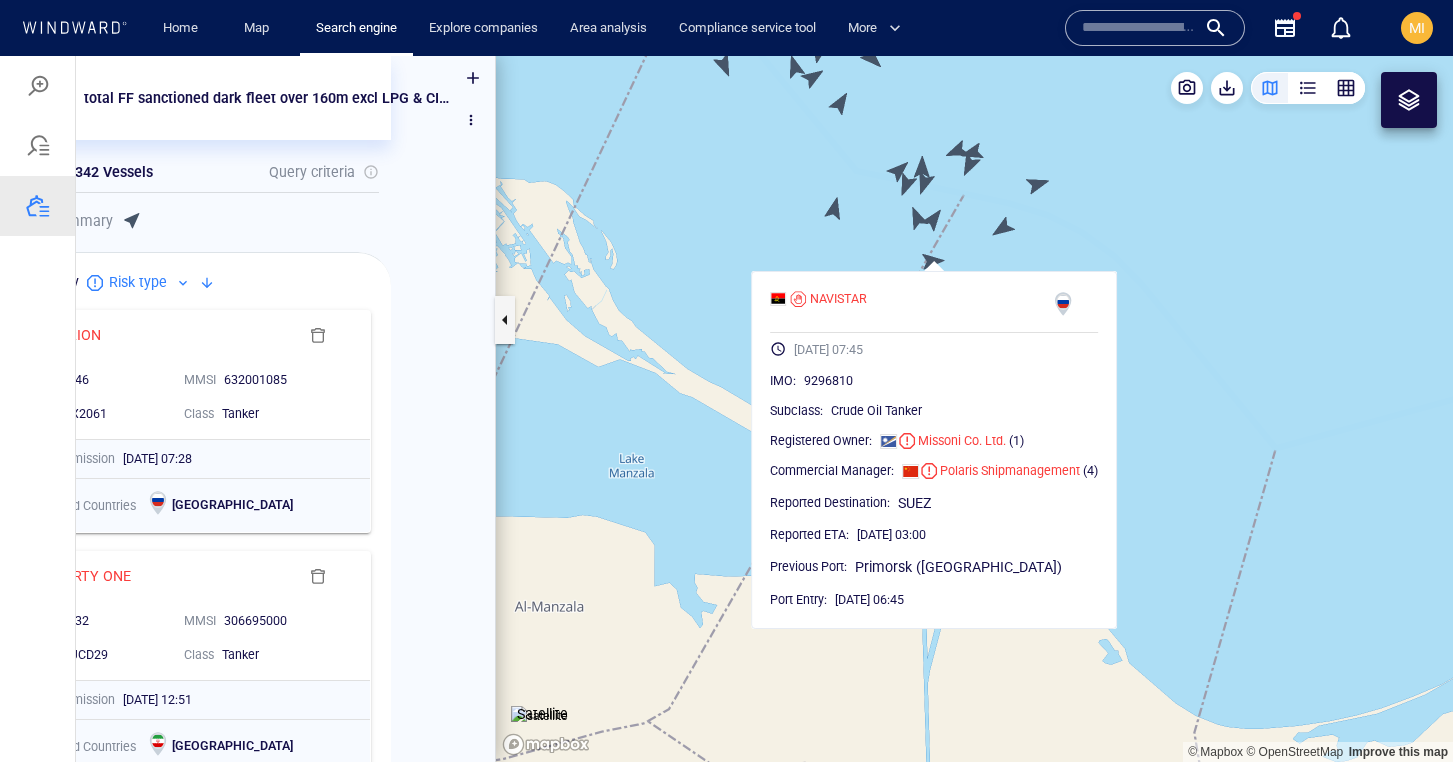
click at [1002, 228] on canvas "Map" at bounding box center [974, 409] width 957 height 706
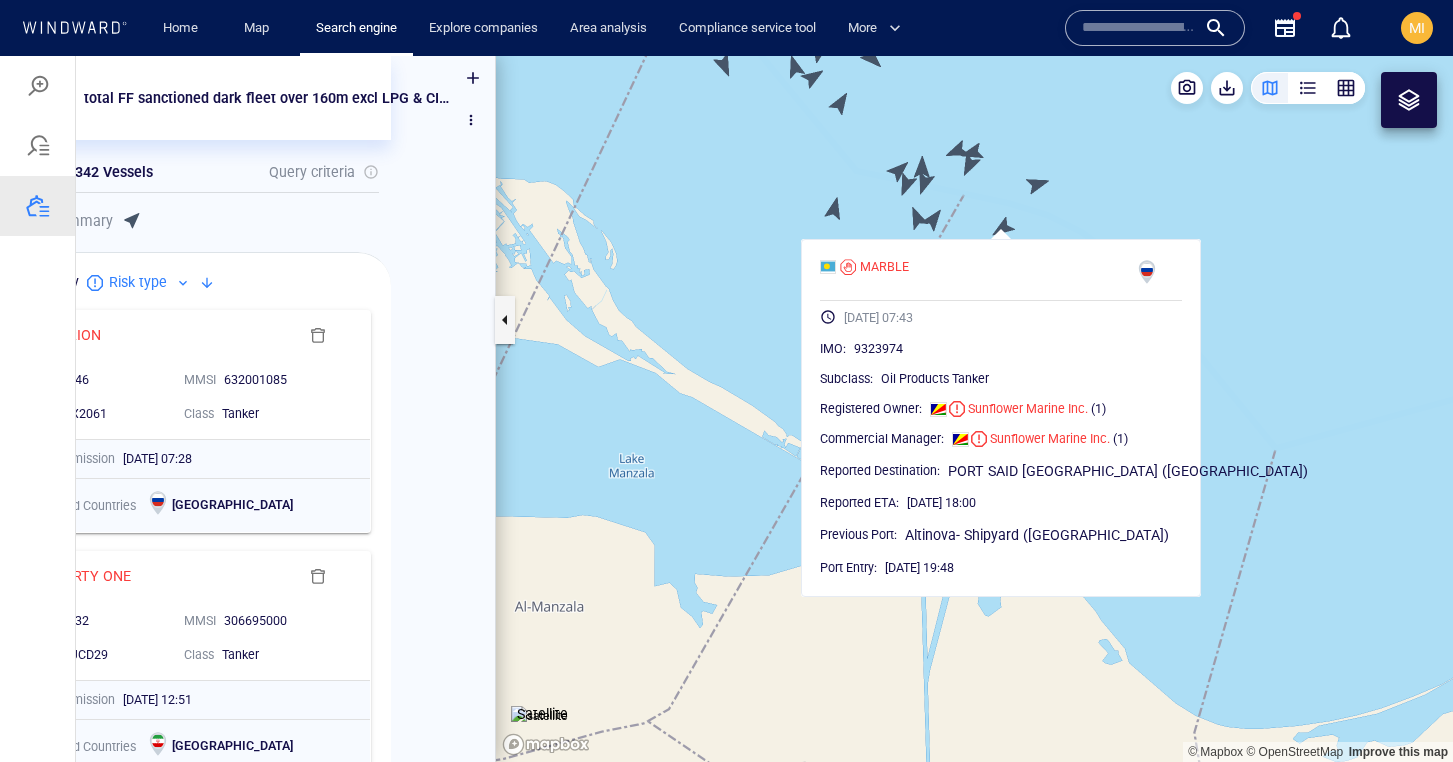
click at [1037, 181] on canvas "Map" at bounding box center [974, 409] width 957 height 706
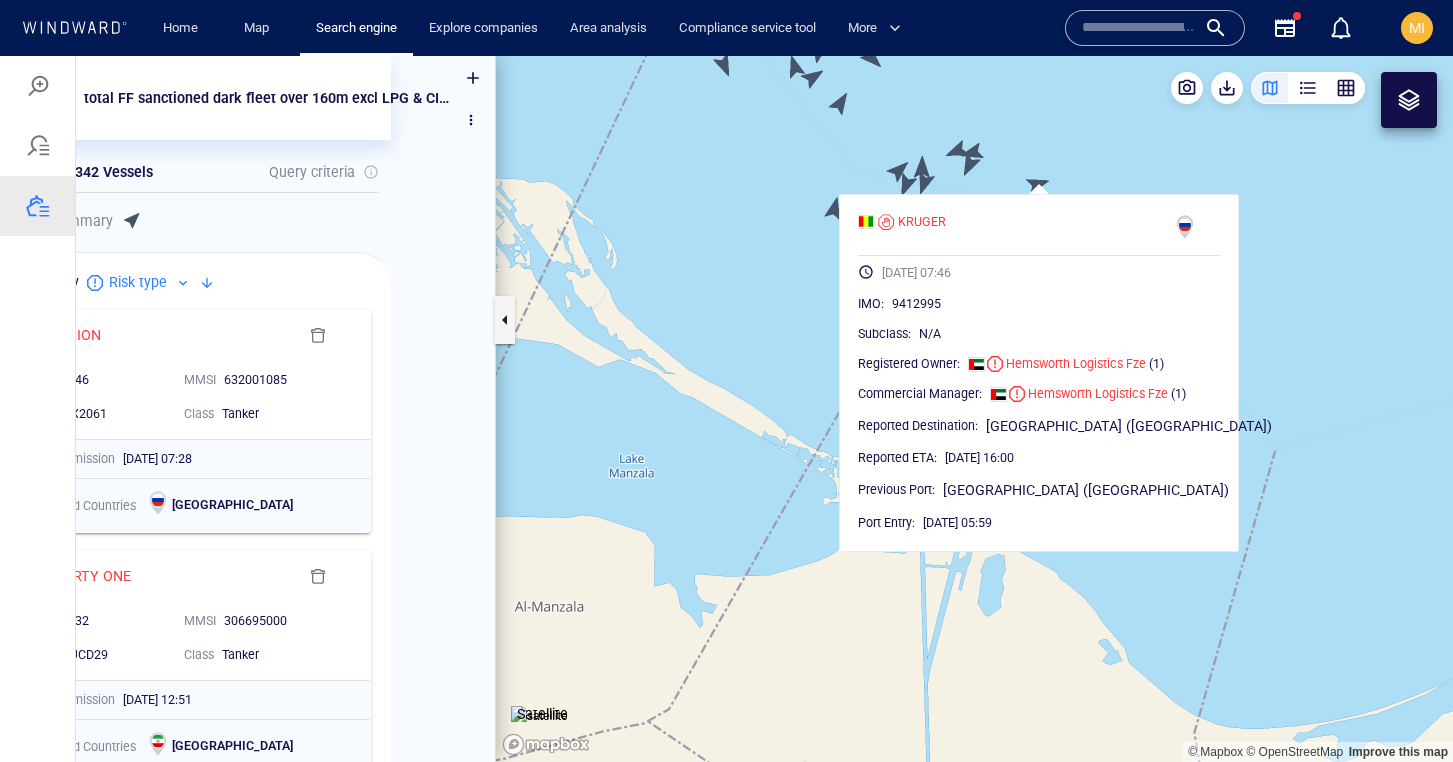
click at [1013, 183] on canvas "Map" at bounding box center [974, 409] width 957 height 706
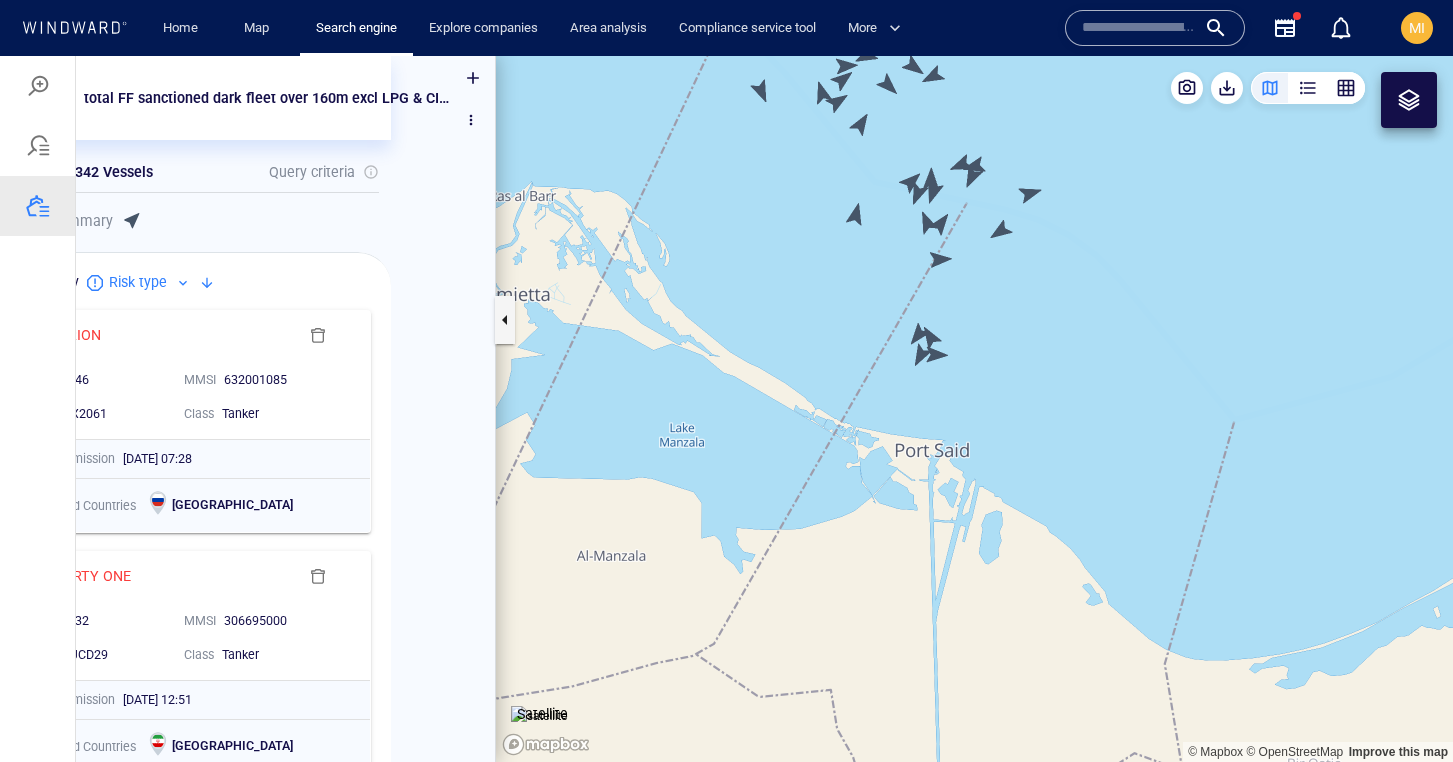
drag, startPoint x: 905, startPoint y: 262, endPoint x: 906, endPoint y: 366, distance: 104.0
click at [906, 359] on canvas "Map" at bounding box center [974, 409] width 957 height 706
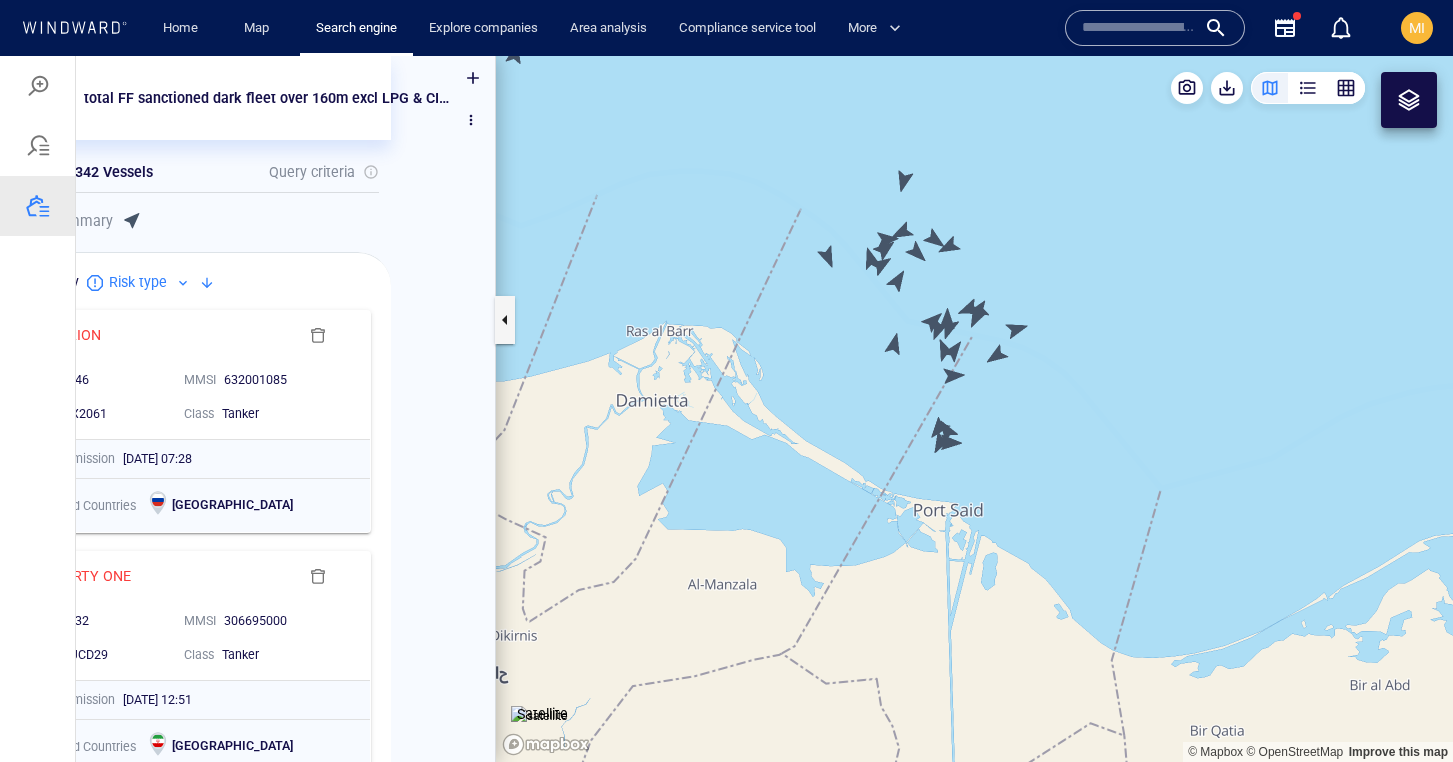
click at [896, 371] on canvas "Map" at bounding box center [974, 409] width 957 height 706
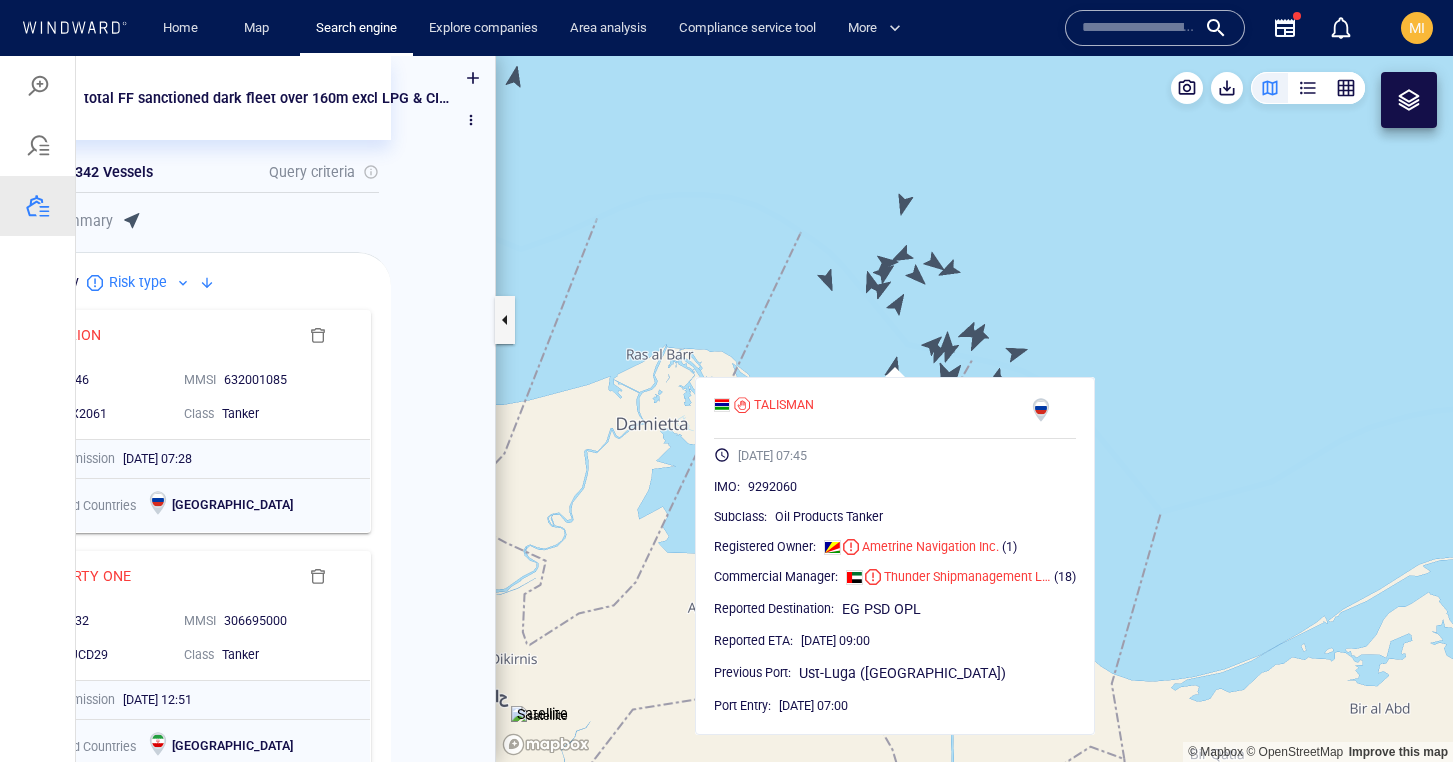
click at [829, 277] on canvas "Map" at bounding box center [974, 409] width 957 height 706
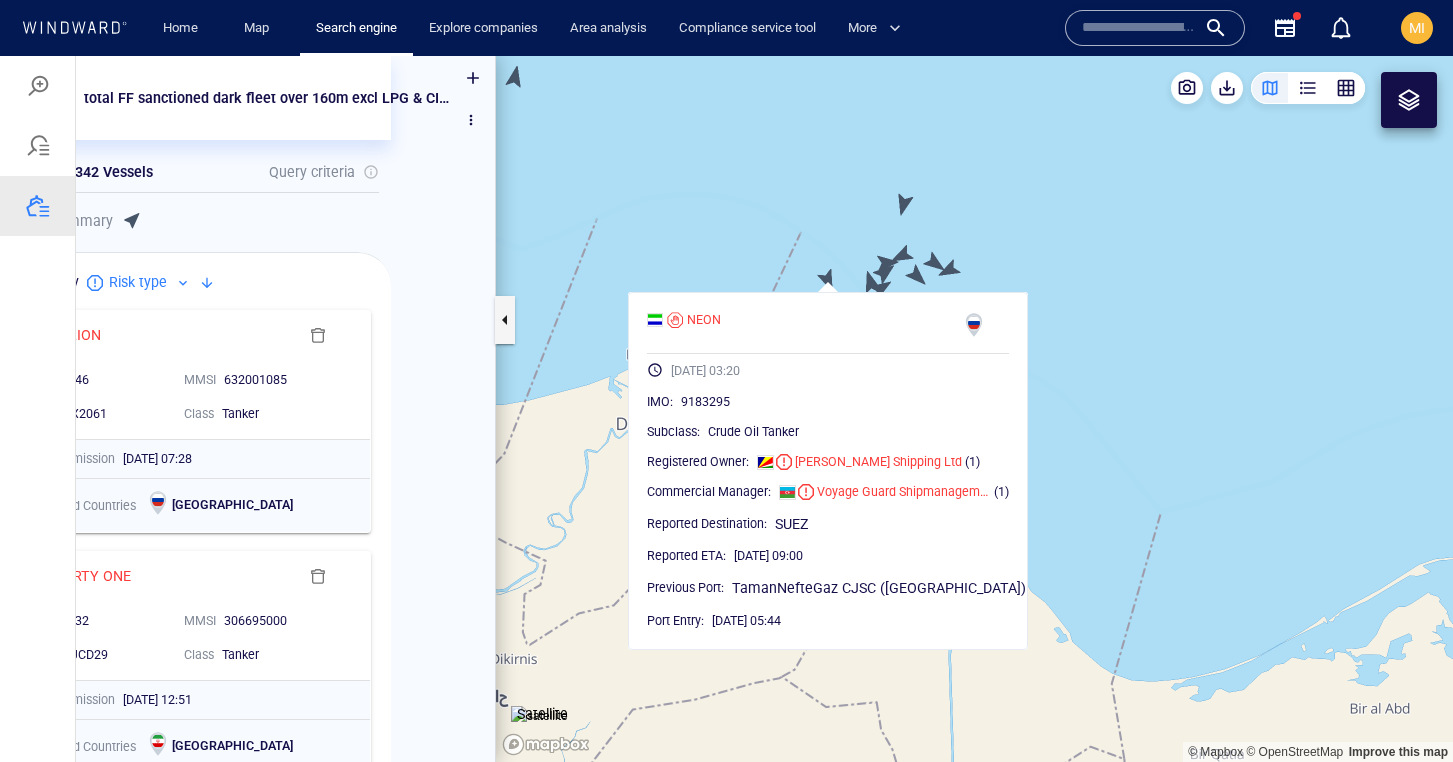
click at [873, 278] on canvas "Map" at bounding box center [974, 409] width 957 height 706
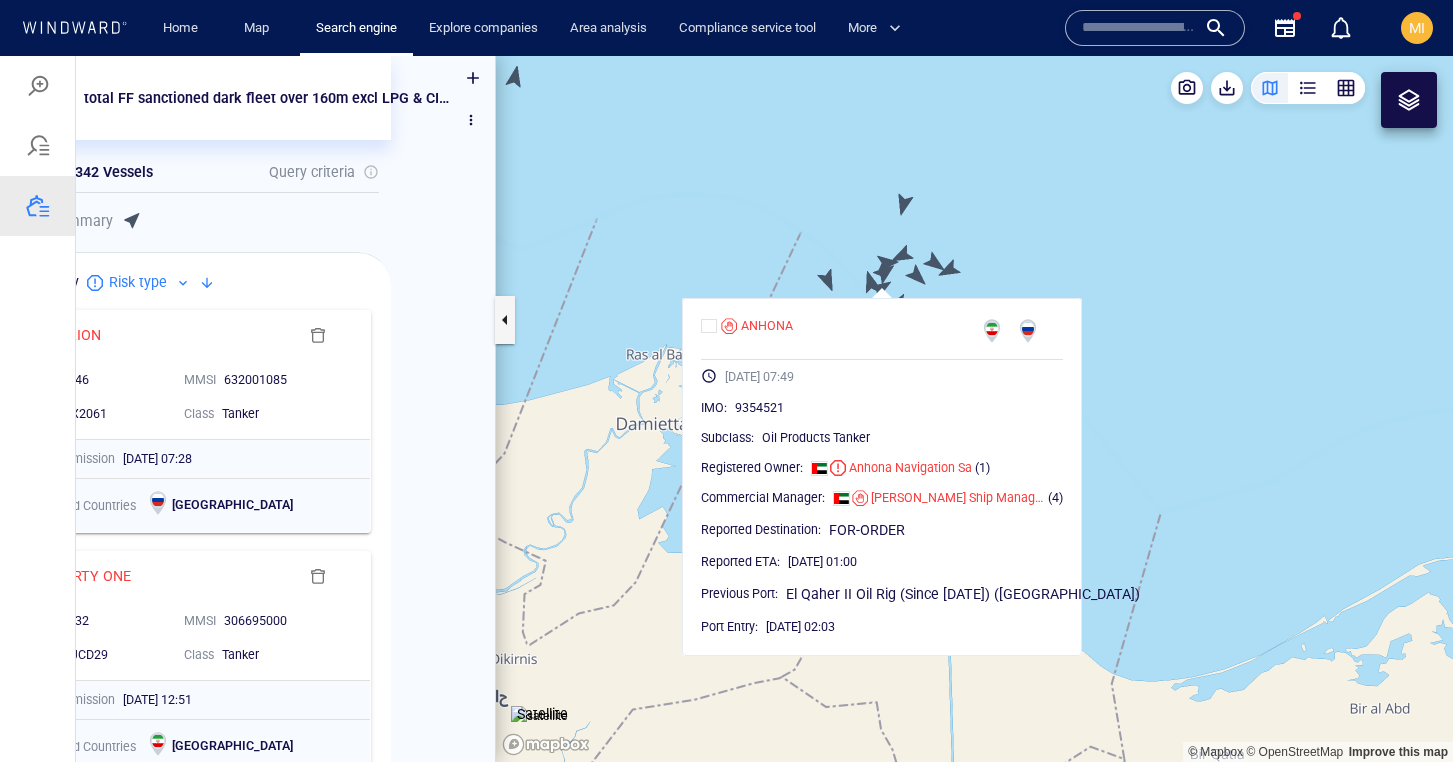
click at [852, 240] on canvas "Map" at bounding box center [974, 409] width 957 height 706
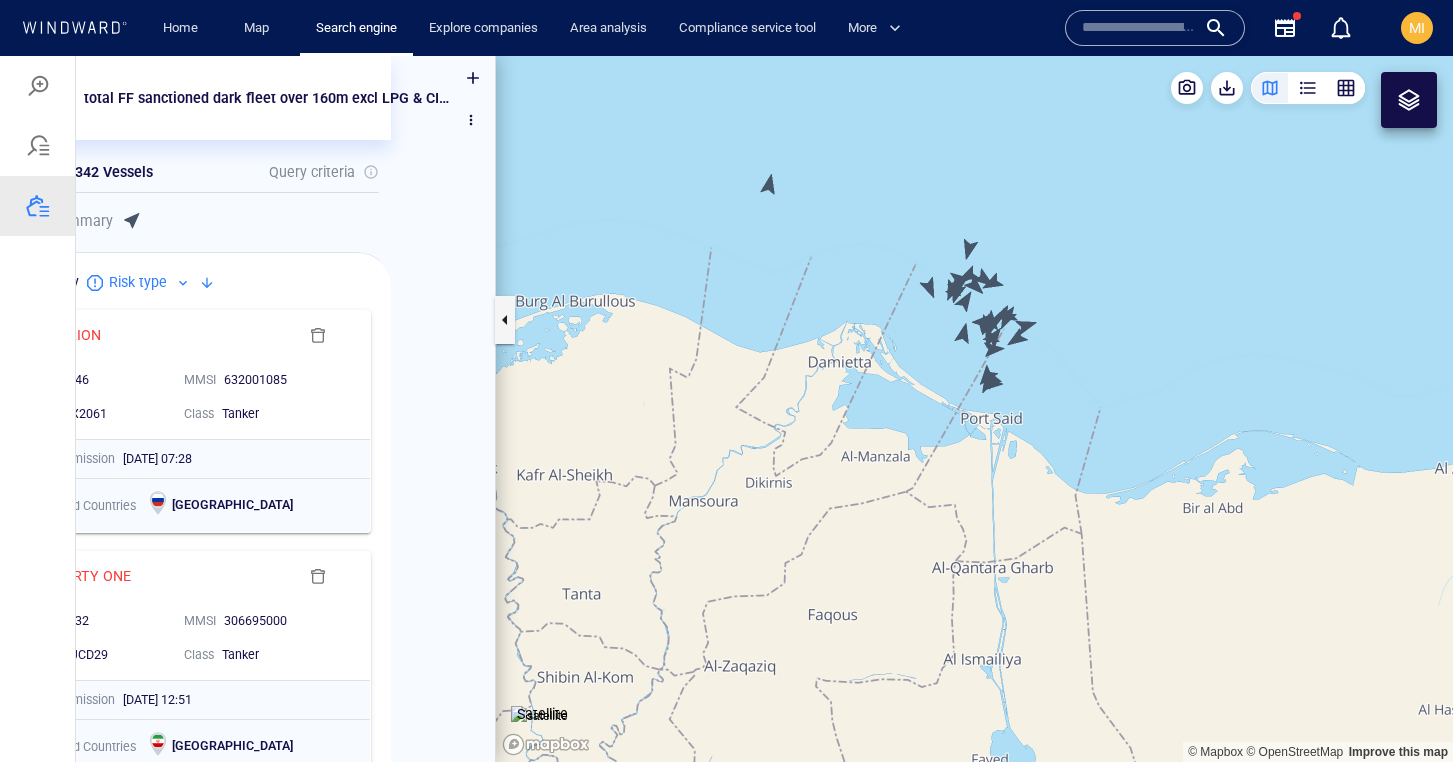
click at [1408, 95] on div at bounding box center [1409, 100] width 24 height 24
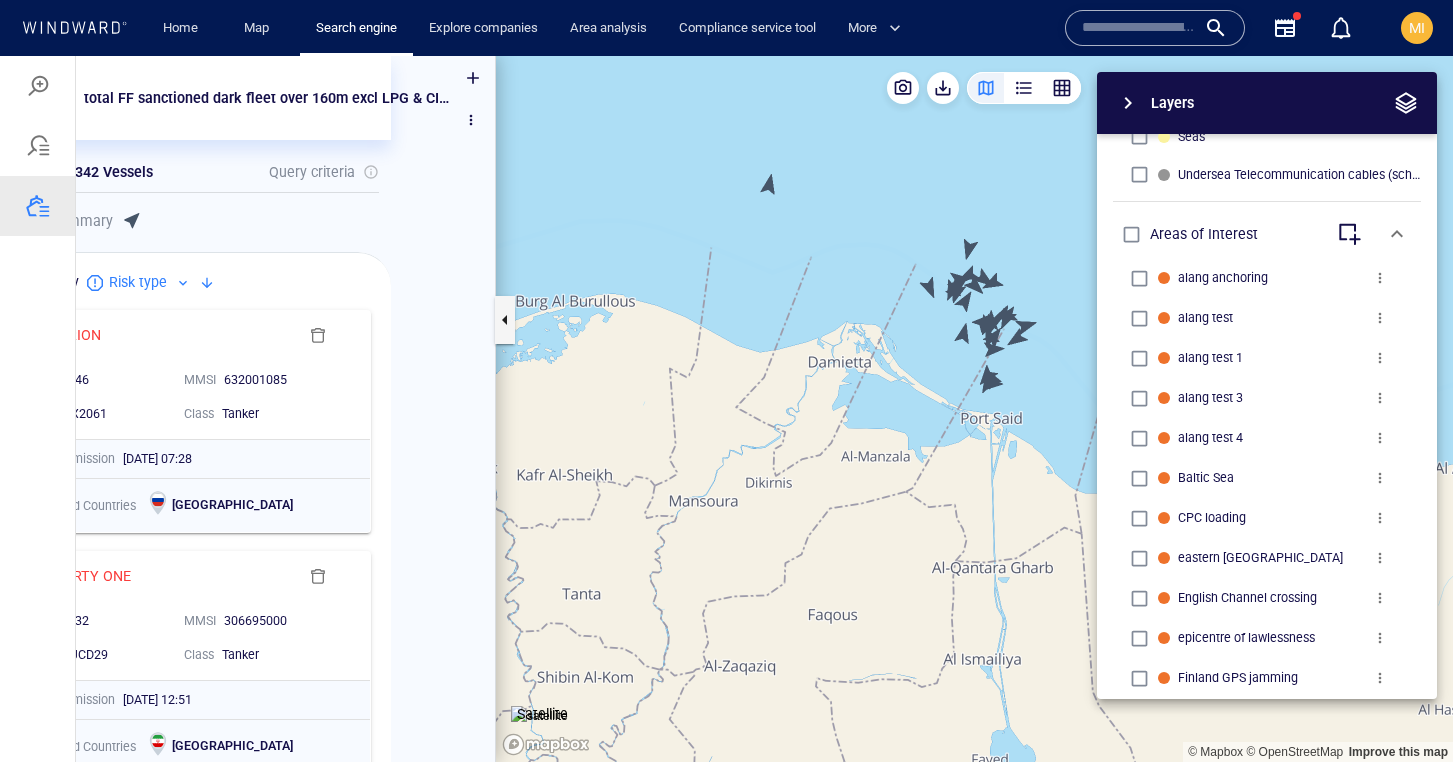
scroll to position [836, 0]
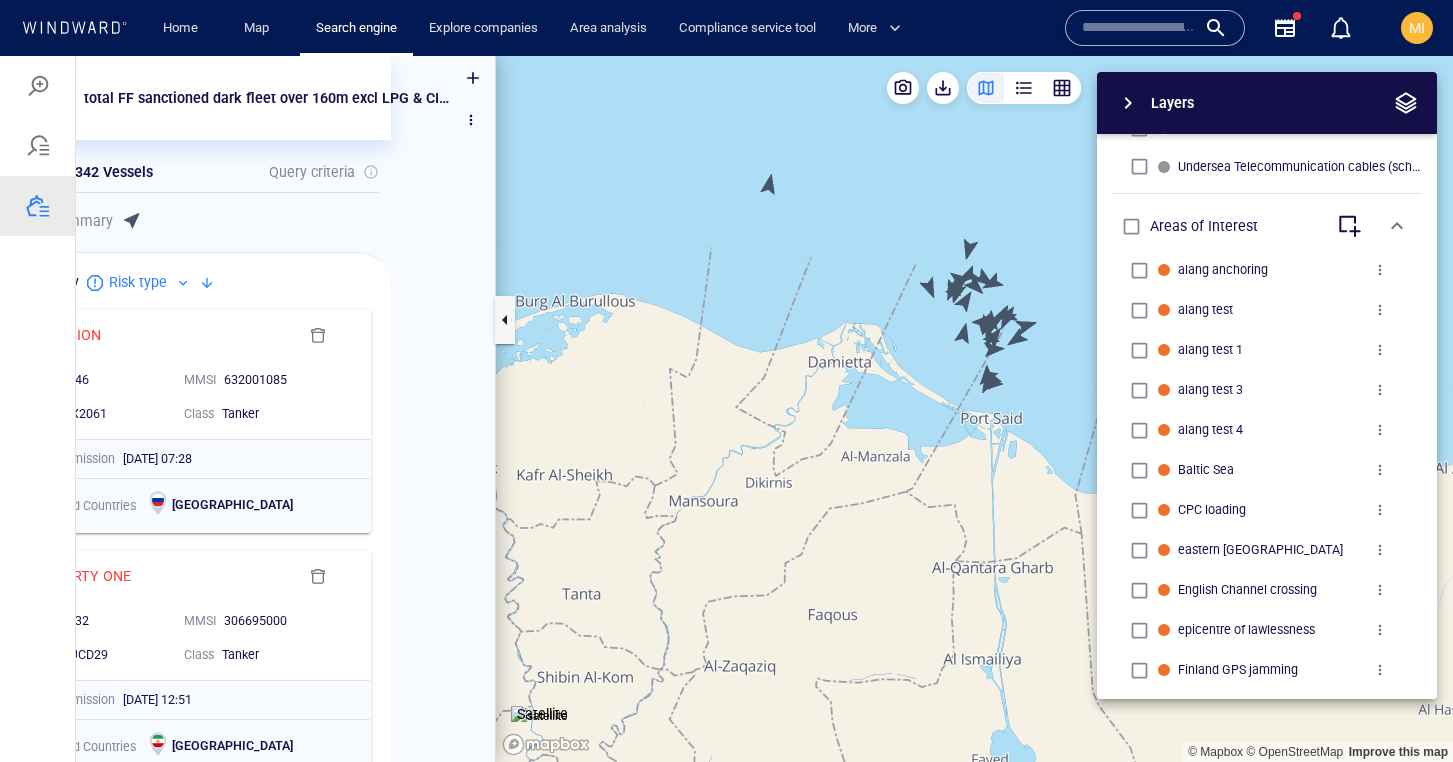
click at [1354, 225] on span "button" at bounding box center [1349, 226] width 24 height 24
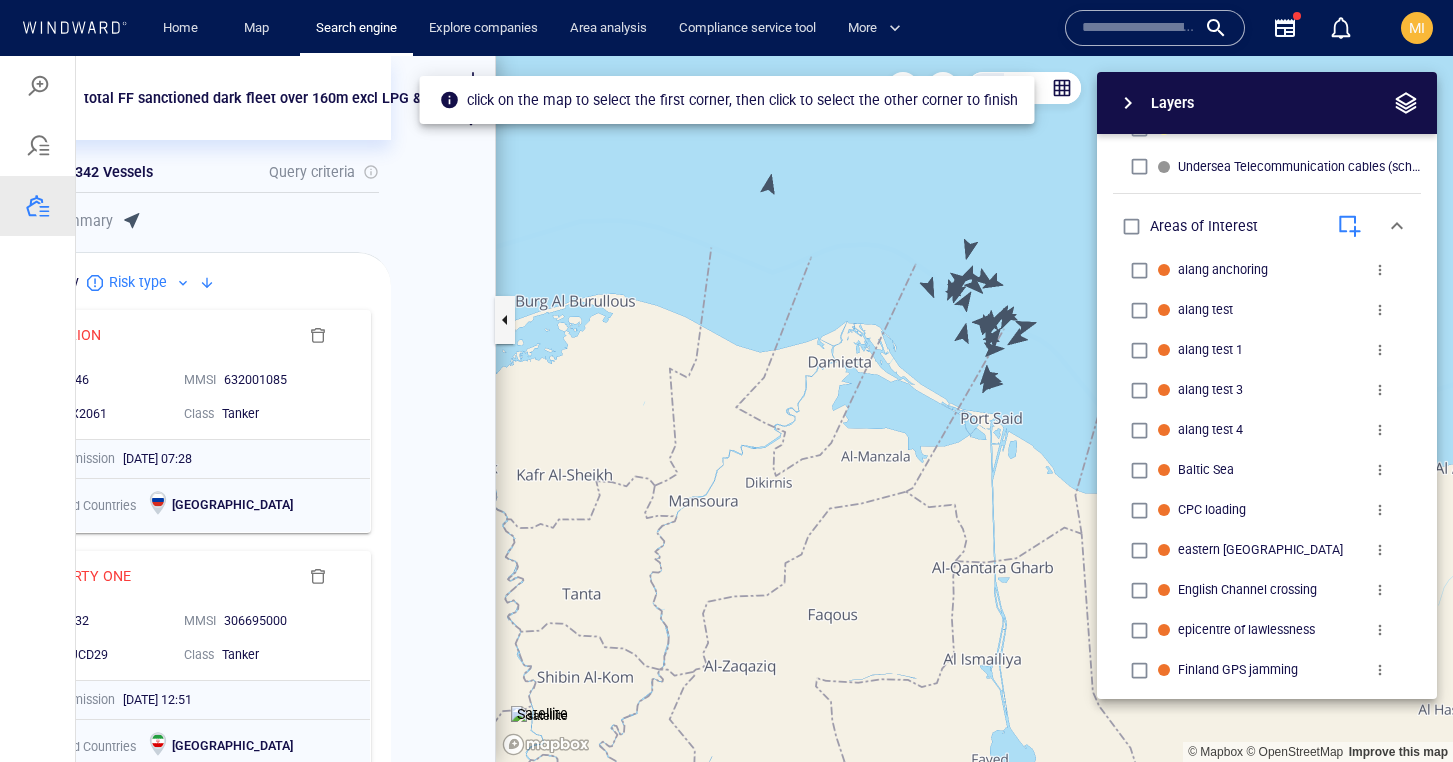
click at [889, 234] on div "Layers System Areas International Waters Straits Exclusive Economic Zones 40NM …" at bounding box center [1162, 385] width 550 height 627
click at [889, 235] on div "Layers System Areas International Waters Straits Exclusive Economic Zones 40NM …" at bounding box center [1162, 385] width 550 height 627
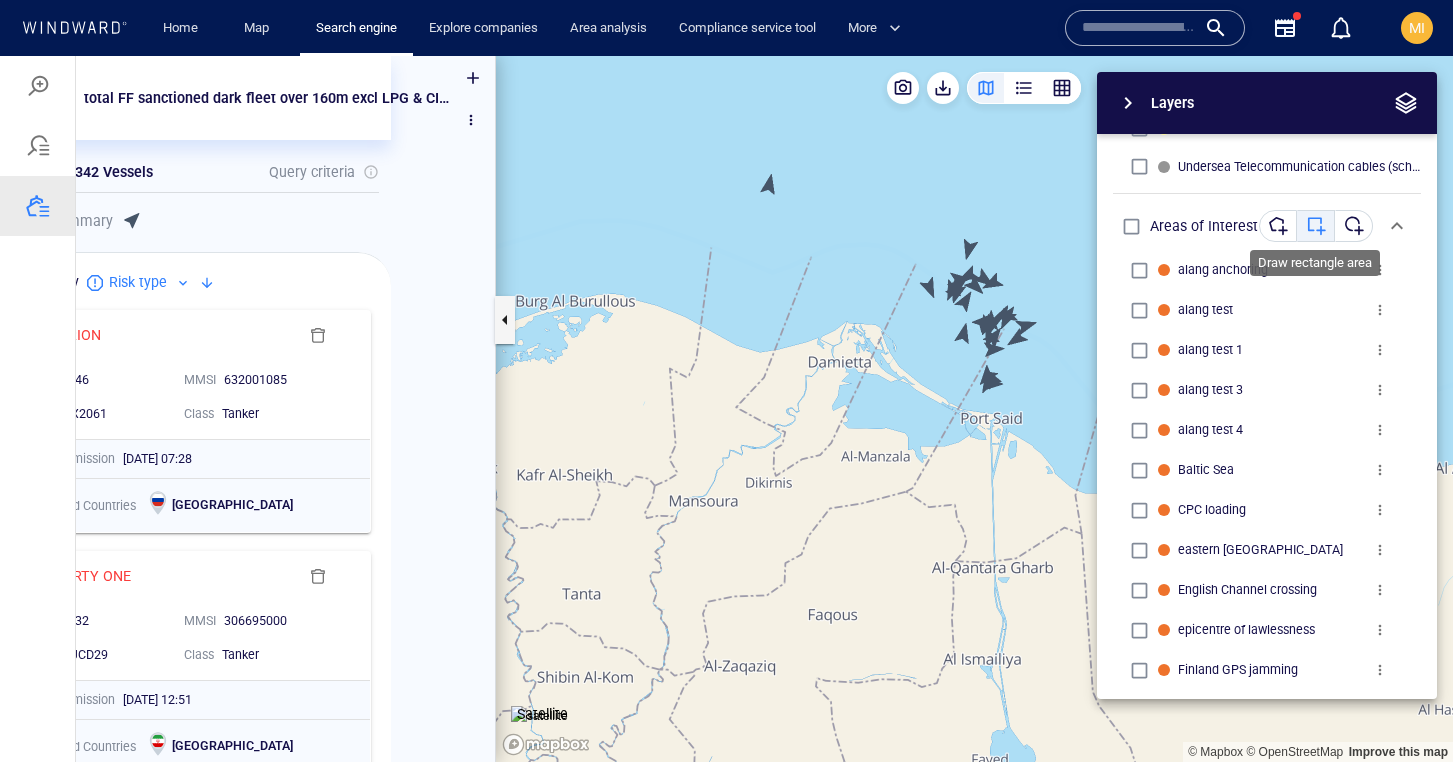
click at [1319, 224] on div "button" at bounding box center [1316, 226] width 20 height 20
click at [1069, 167] on div "Layers System Areas International Waters Straits Exclusive Economic Zones 40NM …" at bounding box center [1162, 385] width 550 height 627
click at [1130, 98] on span "button" at bounding box center [1128, 103] width 24 height 24
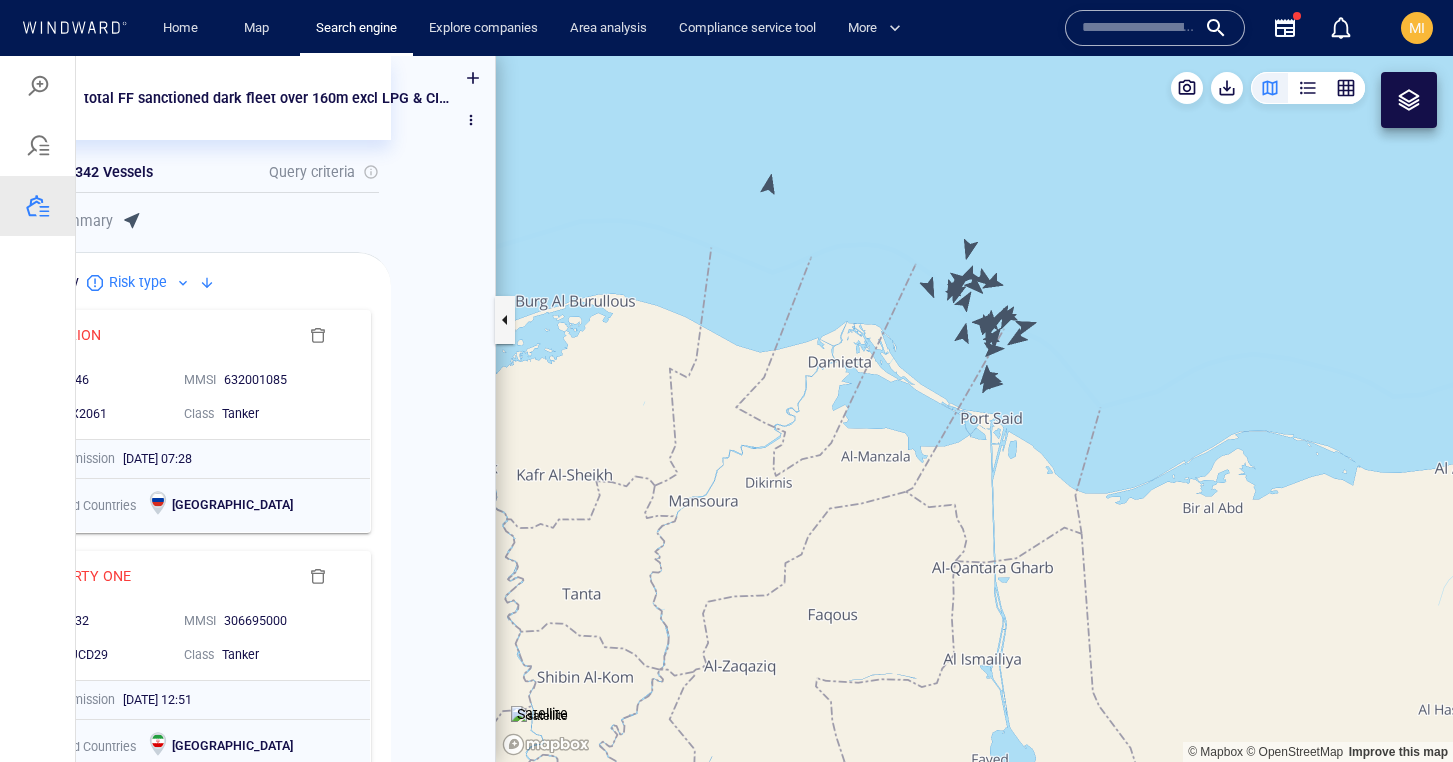
click at [1408, 101] on div at bounding box center [1409, 100] width 24 height 24
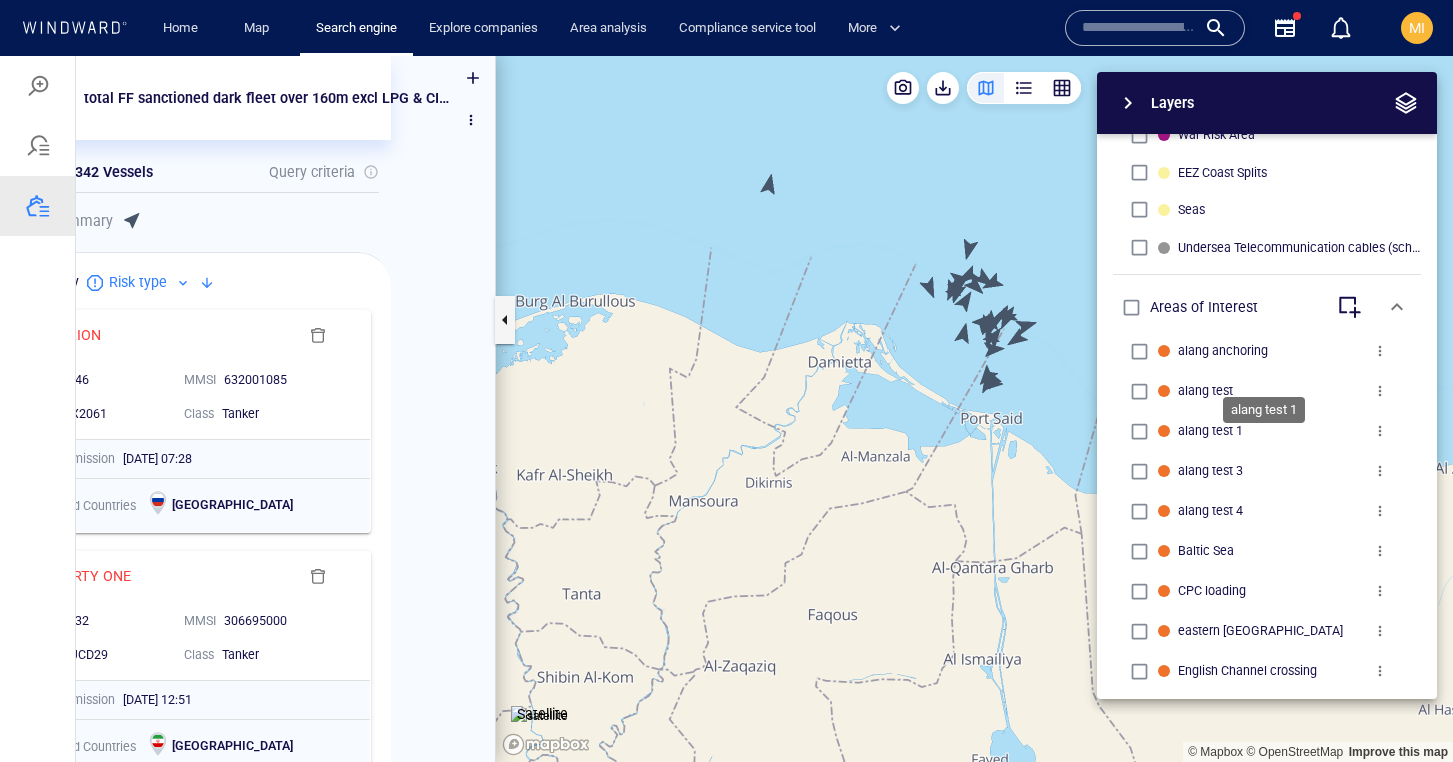
scroll to position [745, 0]
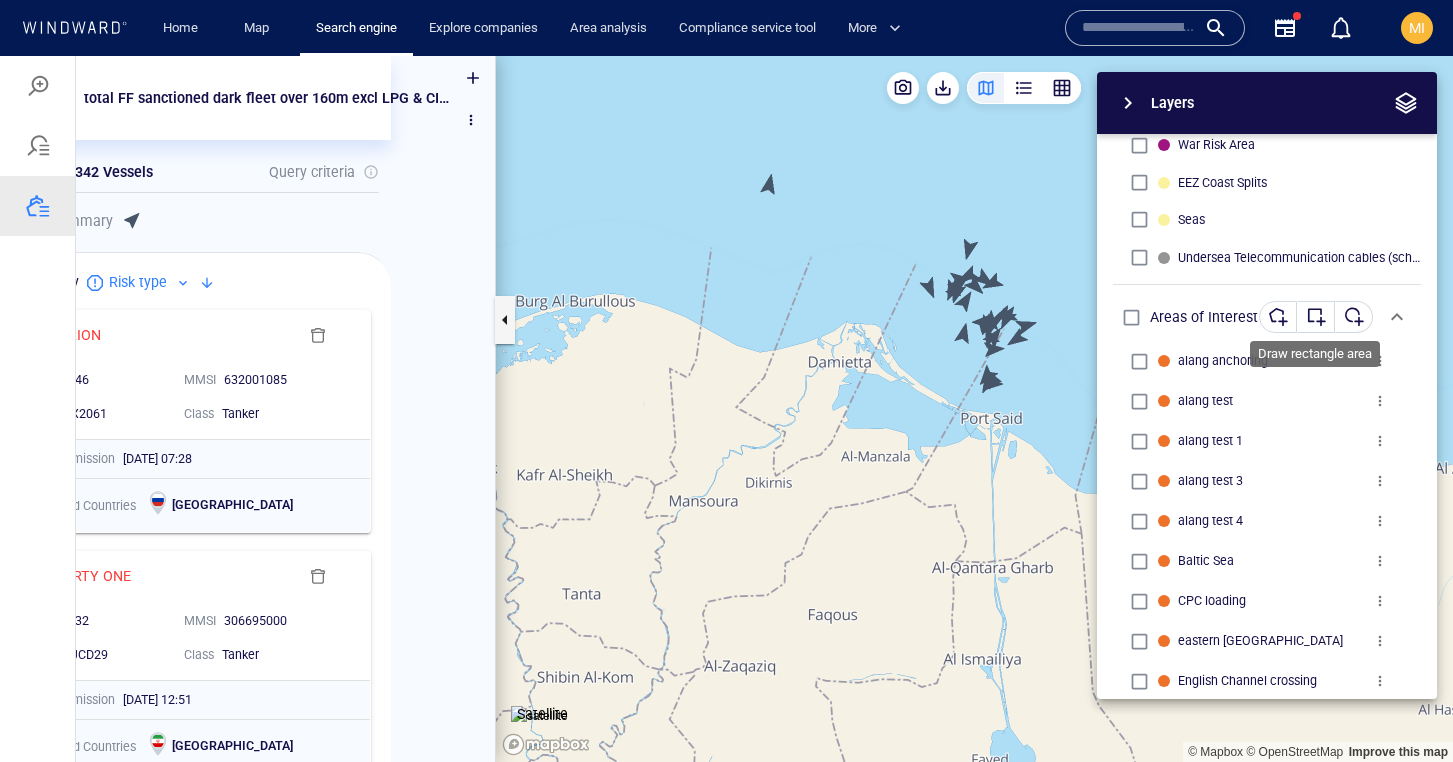
click at [1318, 314] on div "button" at bounding box center [1316, 317] width 20 height 20
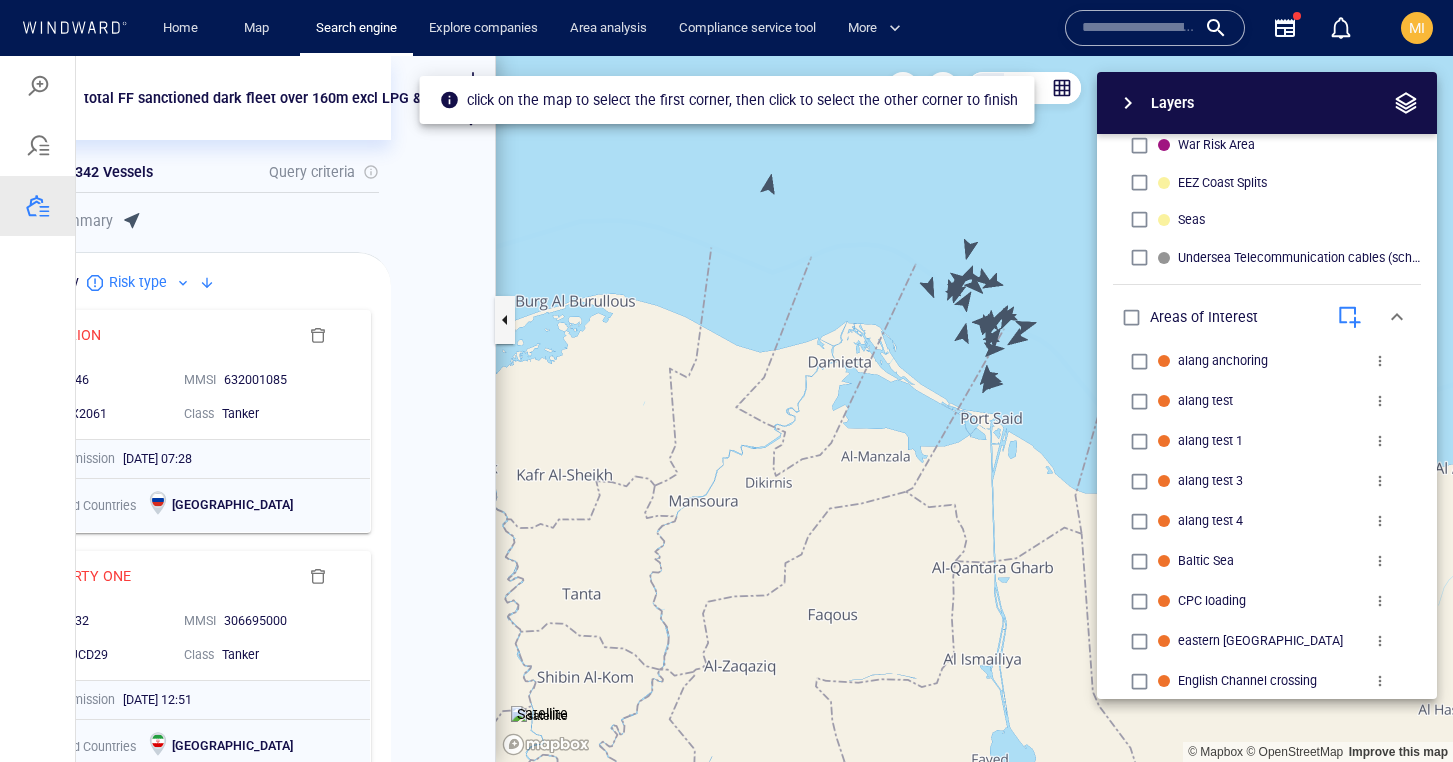
click at [888, 221] on div "Layers System Areas International Waters Straits Exclusive Economic Zones 40NM …" at bounding box center [1162, 385] width 550 height 627
click at [1053, 408] on div "Layers System Areas International Waters Straits Exclusive Economic Zones 40NM …" at bounding box center [1162, 385] width 550 height 627
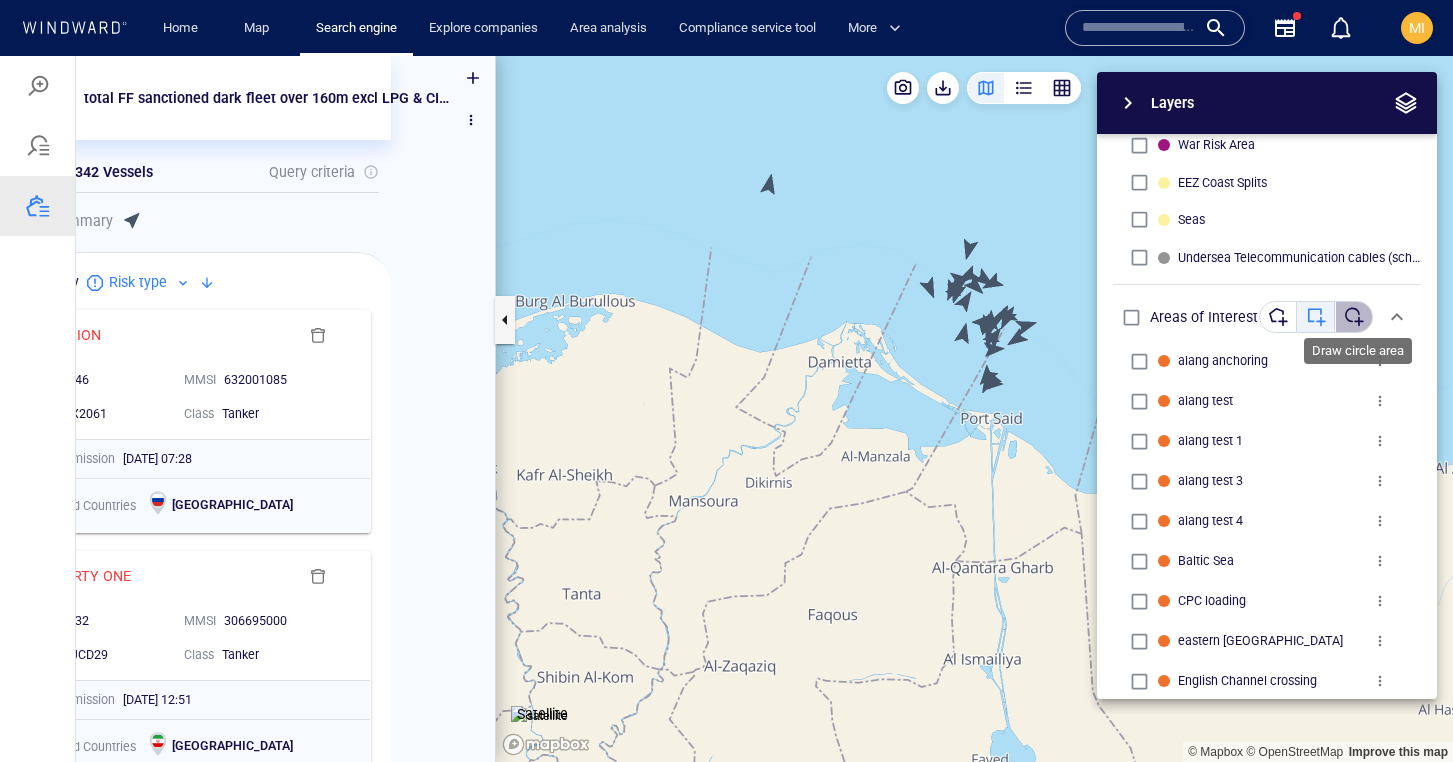
click at [1350, 314] on div "button" at bounding box center [1354, 317] width 20 height 20
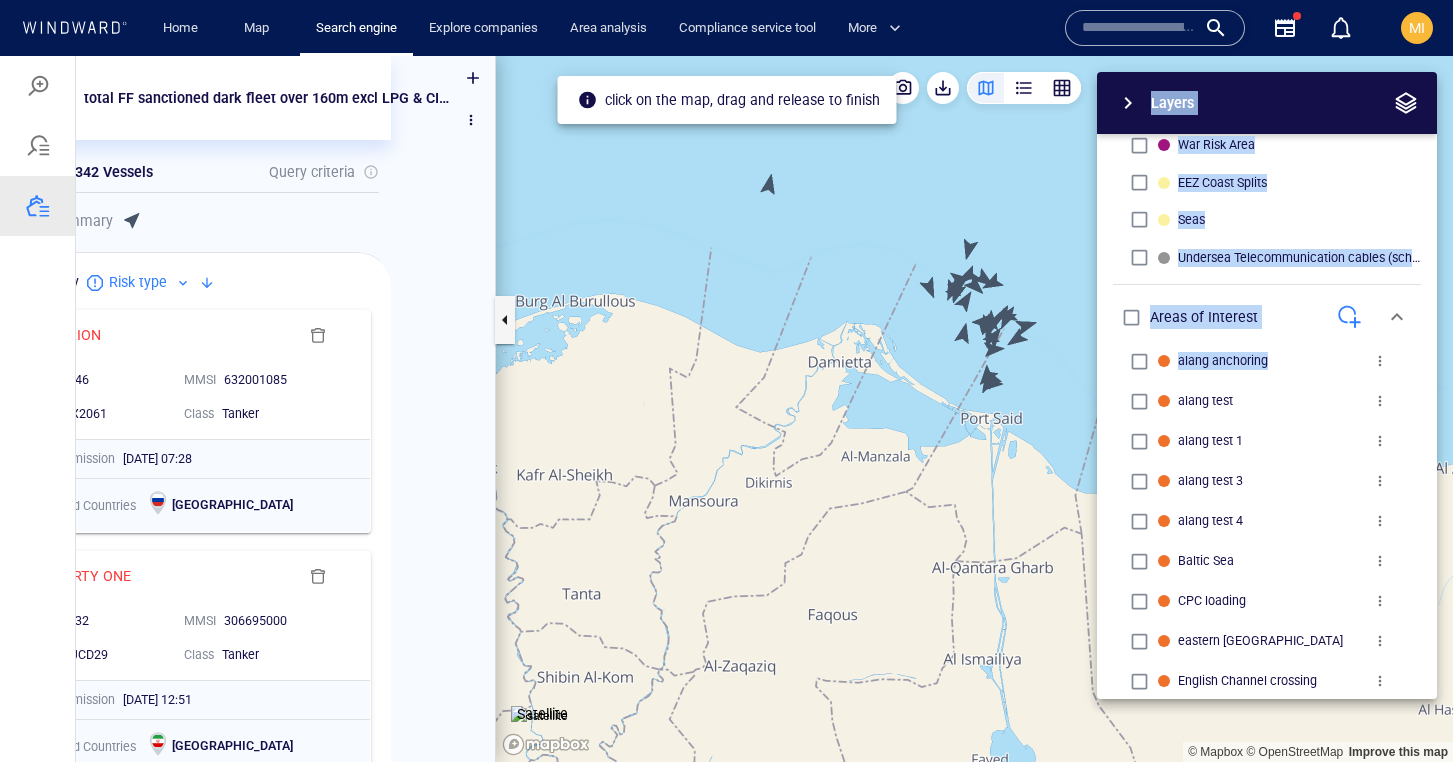
drag, startPoint x: 899, startPoint y: 209, endPoint x: 988, endPoint y: 419, distance: 228.0
click at [988, 419] on div "Layers System Areas International Waters Straits Exclusive Economic Zones 40NM …" at bounding box center [1162, 385] width 550 height 627
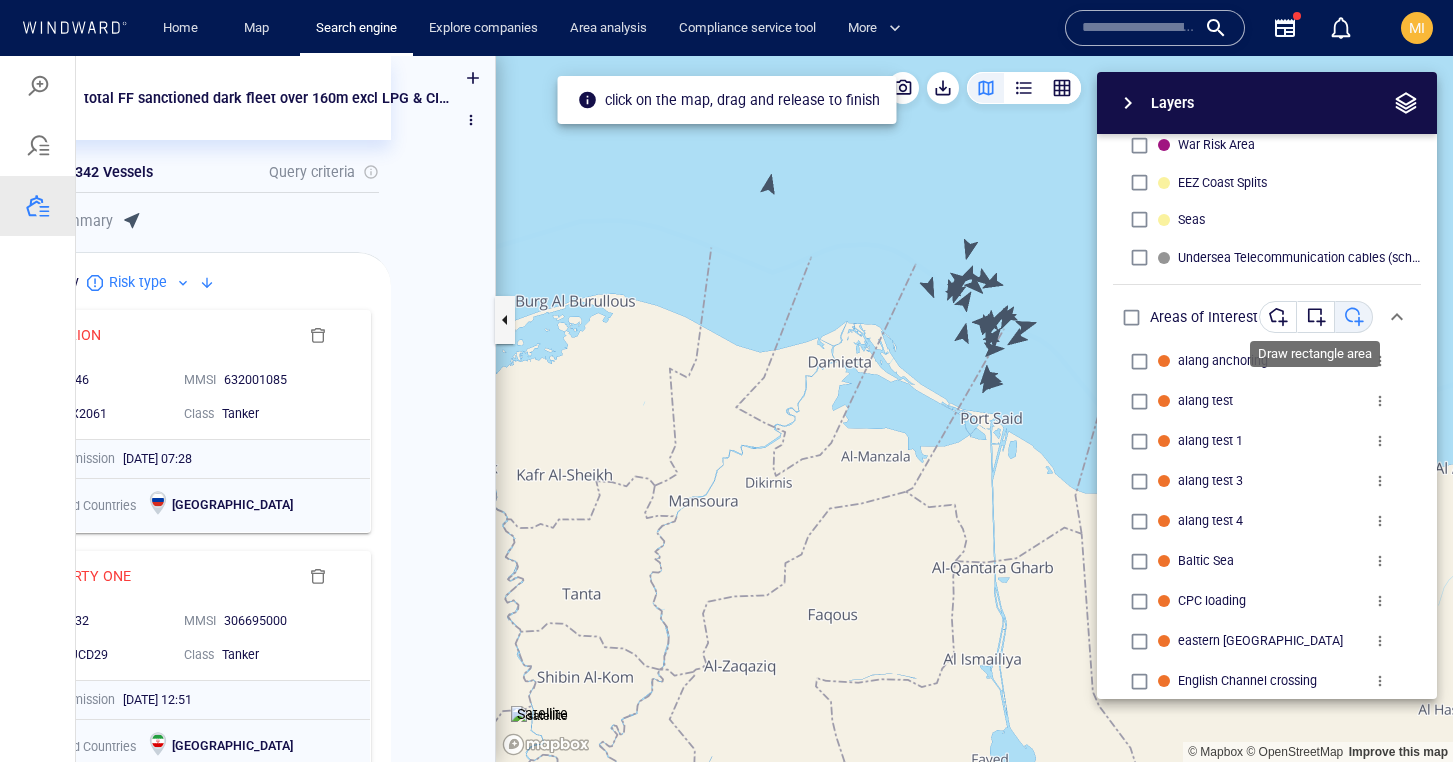
click at [1313, 316] on div "button" at bounding box center [1316, 317] width 20 height 20
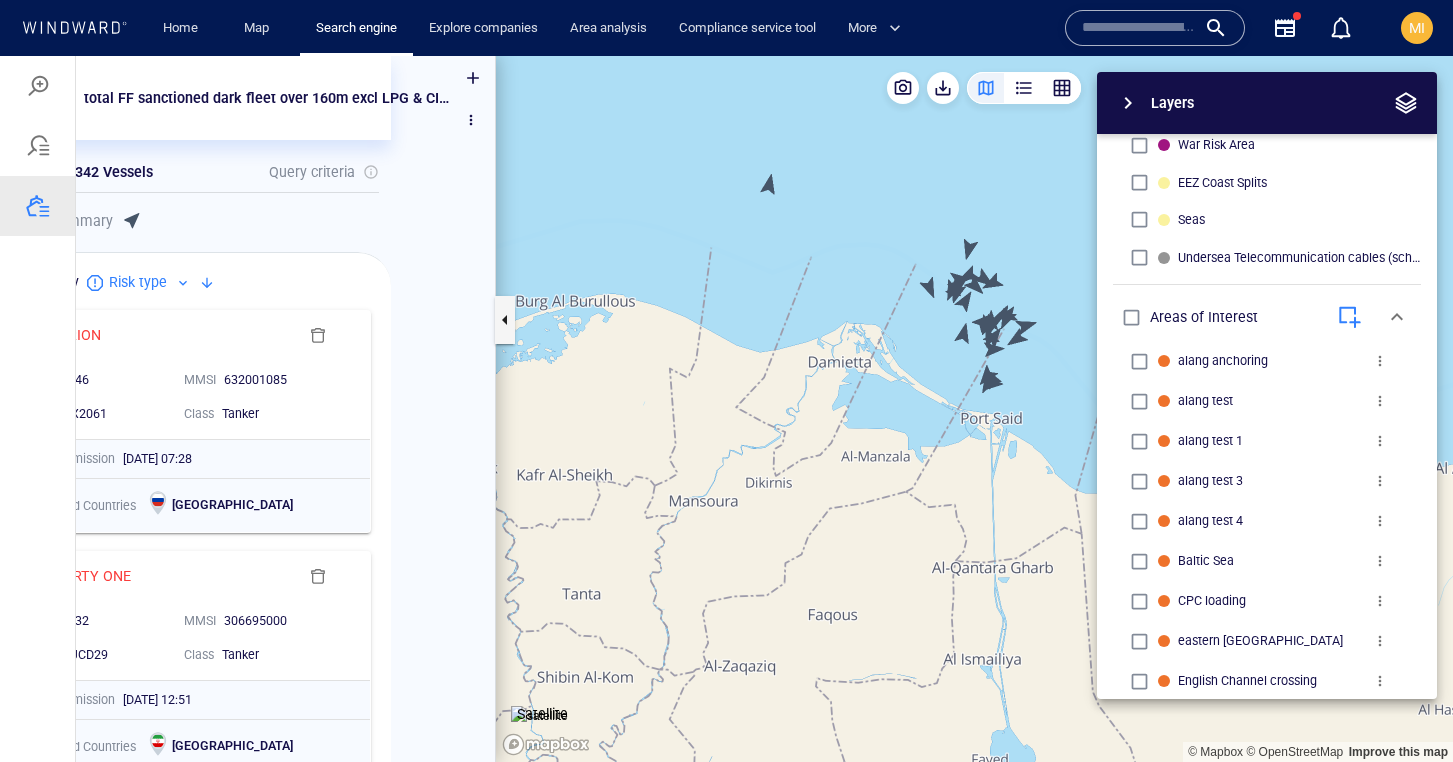
click at [905, 215] on div "Layers System Areas International Waters Straits Exclusive Economic Zones 40NM …" at bounding box center [1162, 385] width 550 height 627
click at [1317, 319] on div "button" at bounding box center [1316, 317] width 20 height 20
click at [1320, 312] on div "button" at bounding box center [1316, 317] width 20 height 20
click at [898, 220] on div "Layers System Areas International Waters Straits Exclusive Economic Zones 40NM …" at bounding box center [1162, 385] width 550 height 627
click at [1316, 317] on div "button" at bounding box center [1316, 317] width 20 height 20
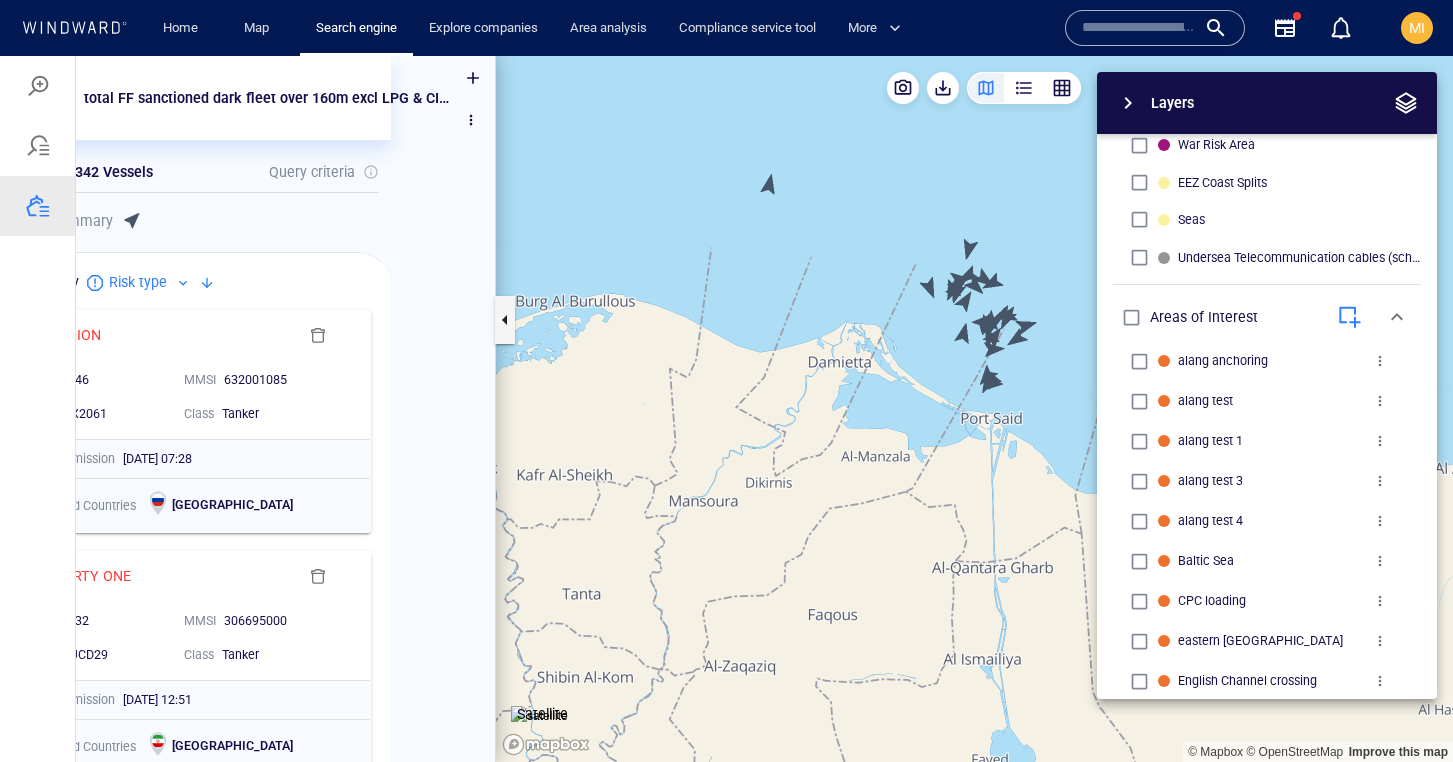
click at [911, 225] on div "Layers System Areas International Waters Straits Exclusive Economic Zones 40NM …" at bounding box center [1162, 385] width 550 height 627
click at [1315, 316] on div "button" at bounding box center [1316, 317] width 20 height 20
click at [910, 226] on div "Layers System Areas International Waters Straits Exclusive Economic Zones 40NM …" at bounding box center [1162, 385] width 550 height 627
click at [1131, 104] on span "button" at bounding box center [1128, 103] width 24 height 24
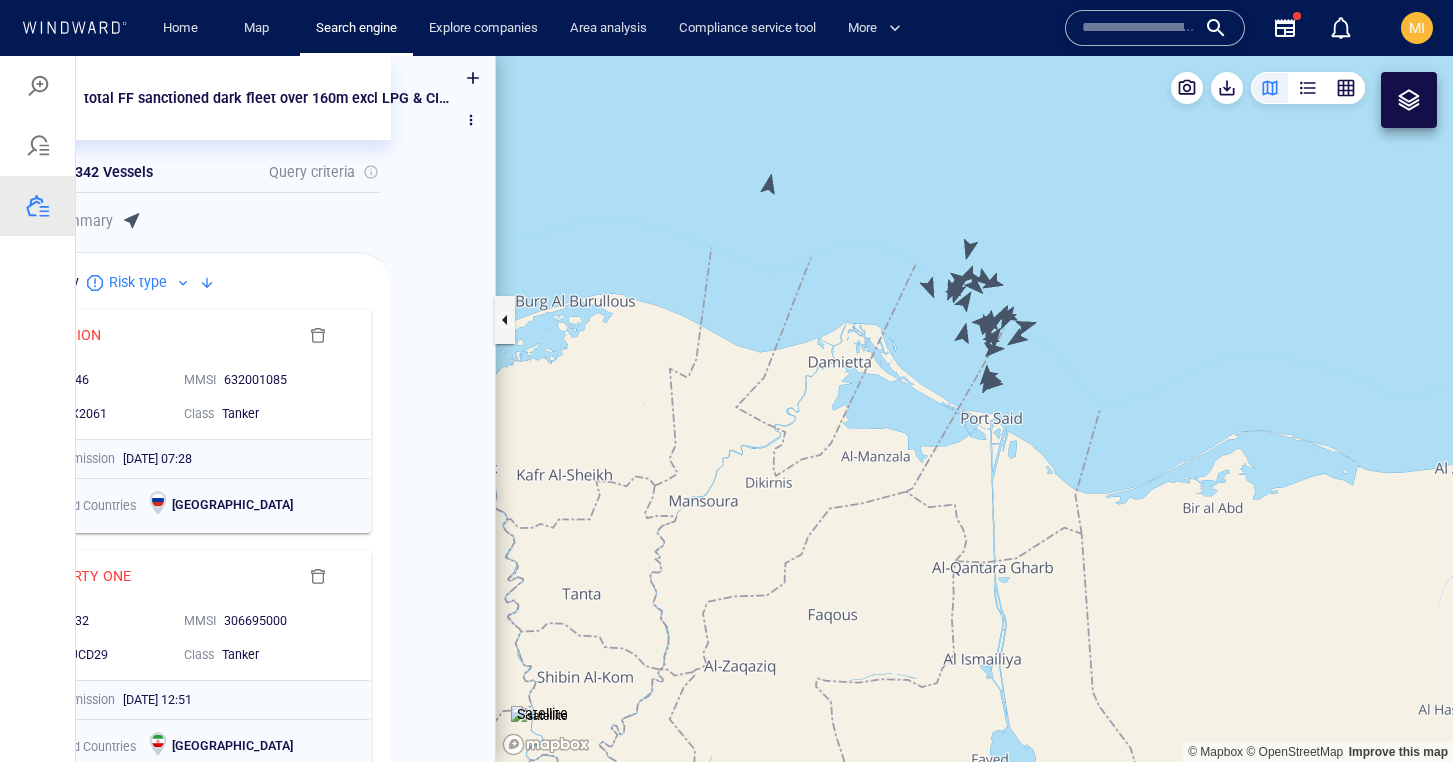
click at [1407, 100] on div at bounding box center [1409, 100] width 24 height 24
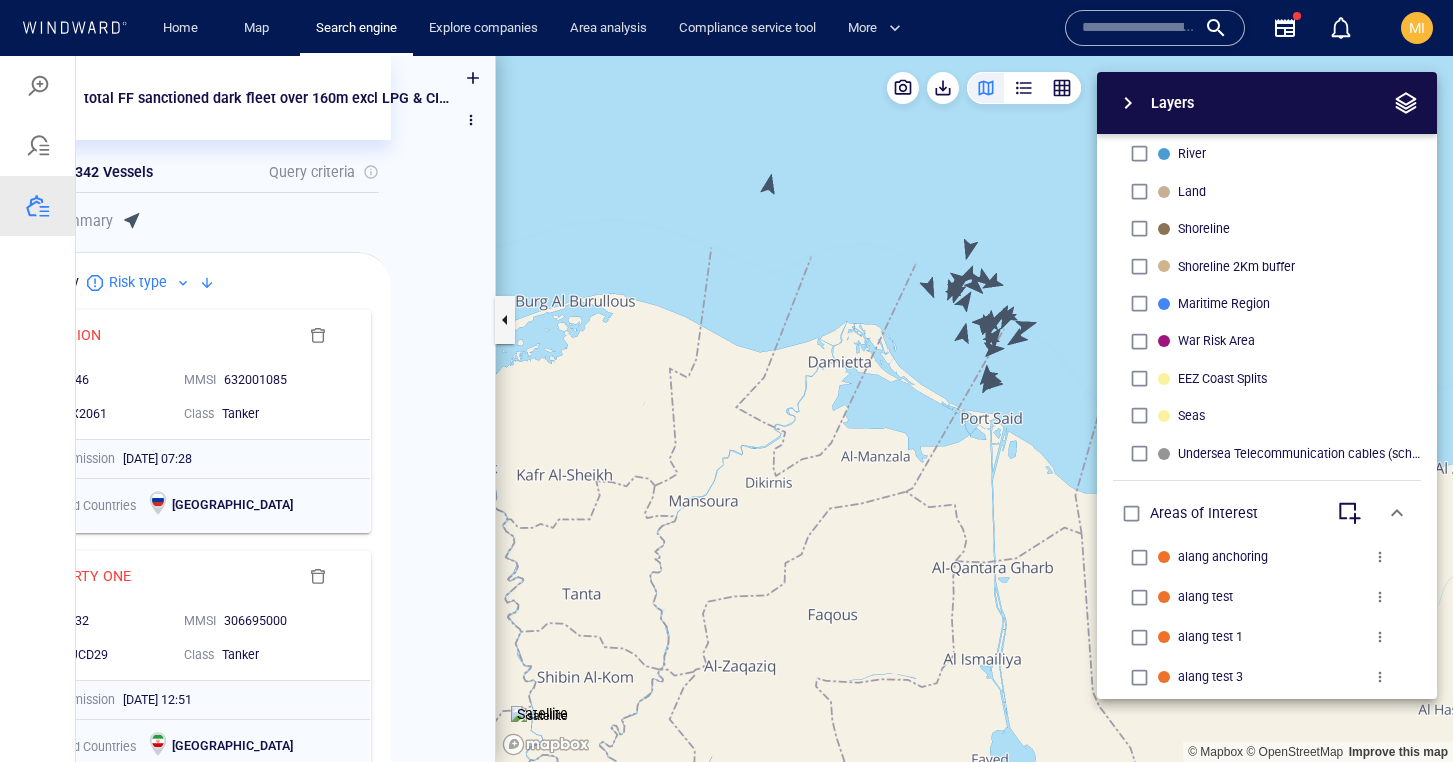
scroll to position [557, 0]
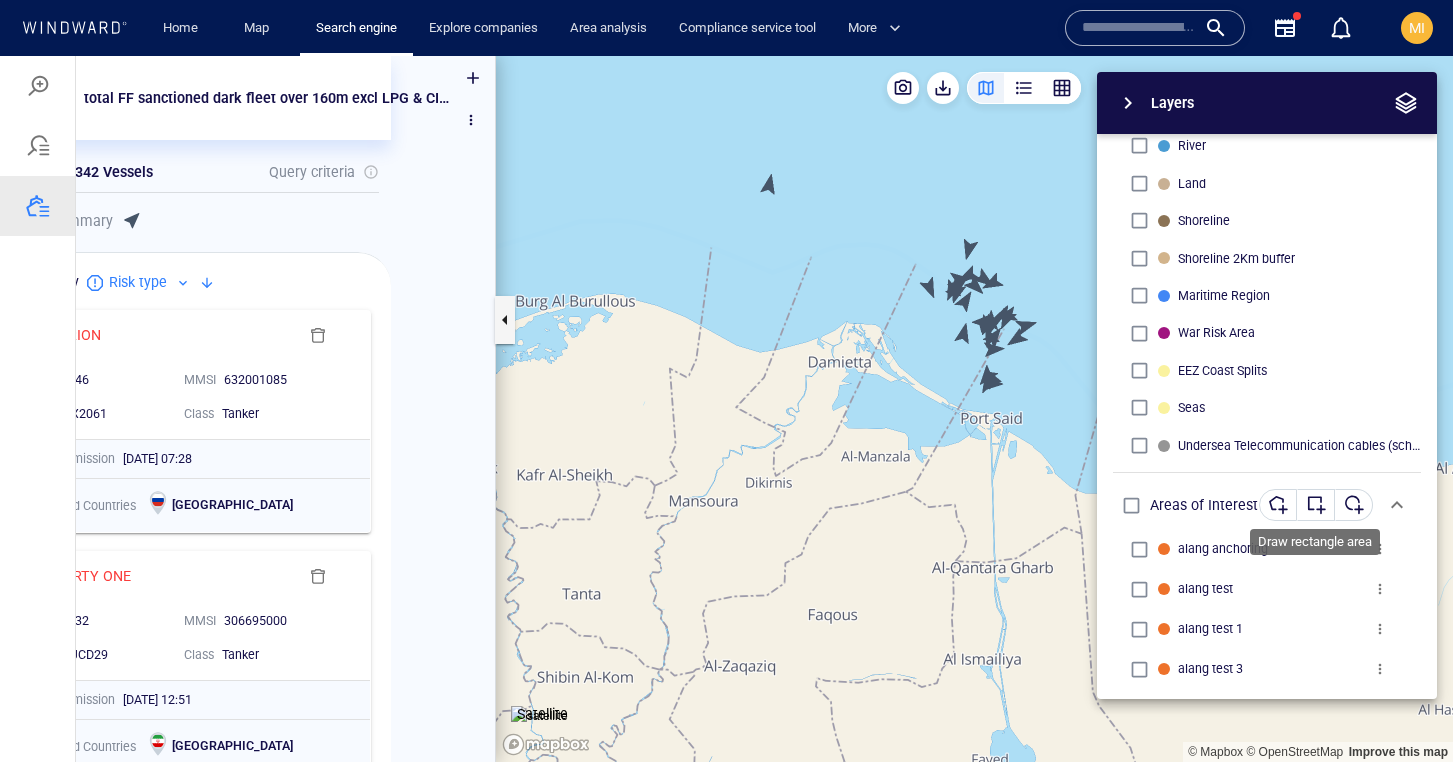
click at [1315, 508] on div "button" at bounding box center [1316, 505] width 20 height 20
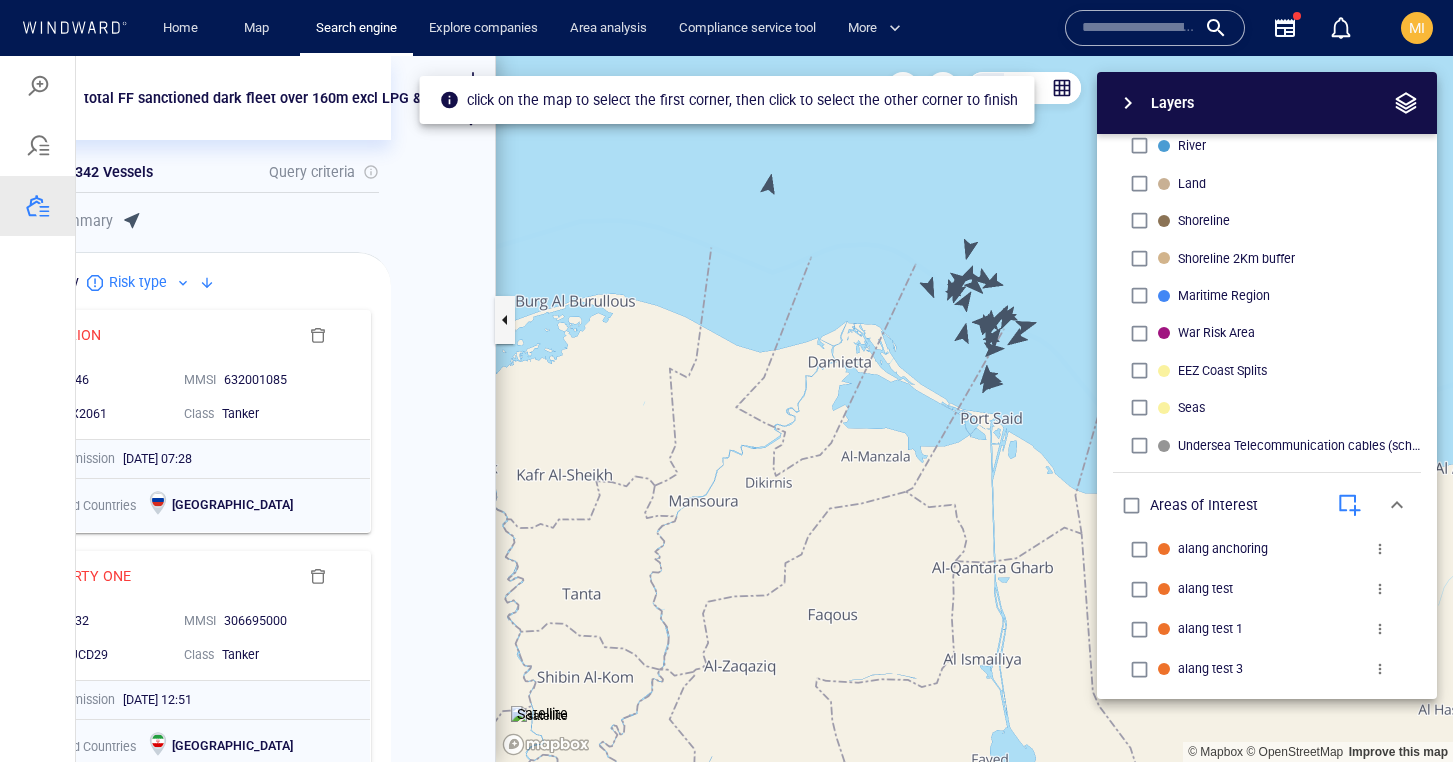
click at [890, 219] on div "Layers System Areas International Waters Straits Exclusive Economic Zones 40NM …" at bounding box center [1162, 385] width 550 height 627
click at [990, 192] on div "Layers System Areas International Waters Straits Exclusive Economic Zones 40NM …" at bounding box center [1162, 385] width 550 height 627
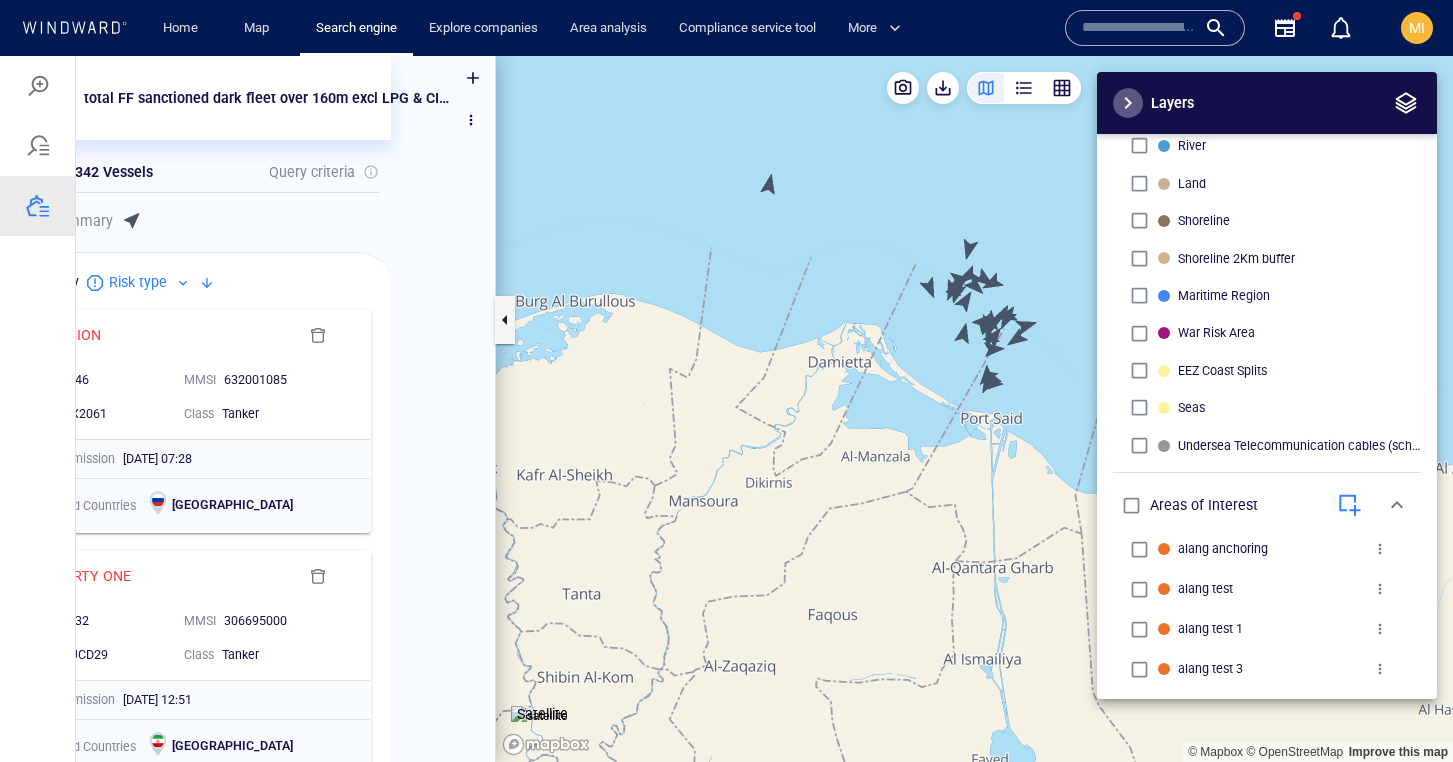
click at [1128, 103] on span "button" at bounding box center [1128, 103] width 24 height 24
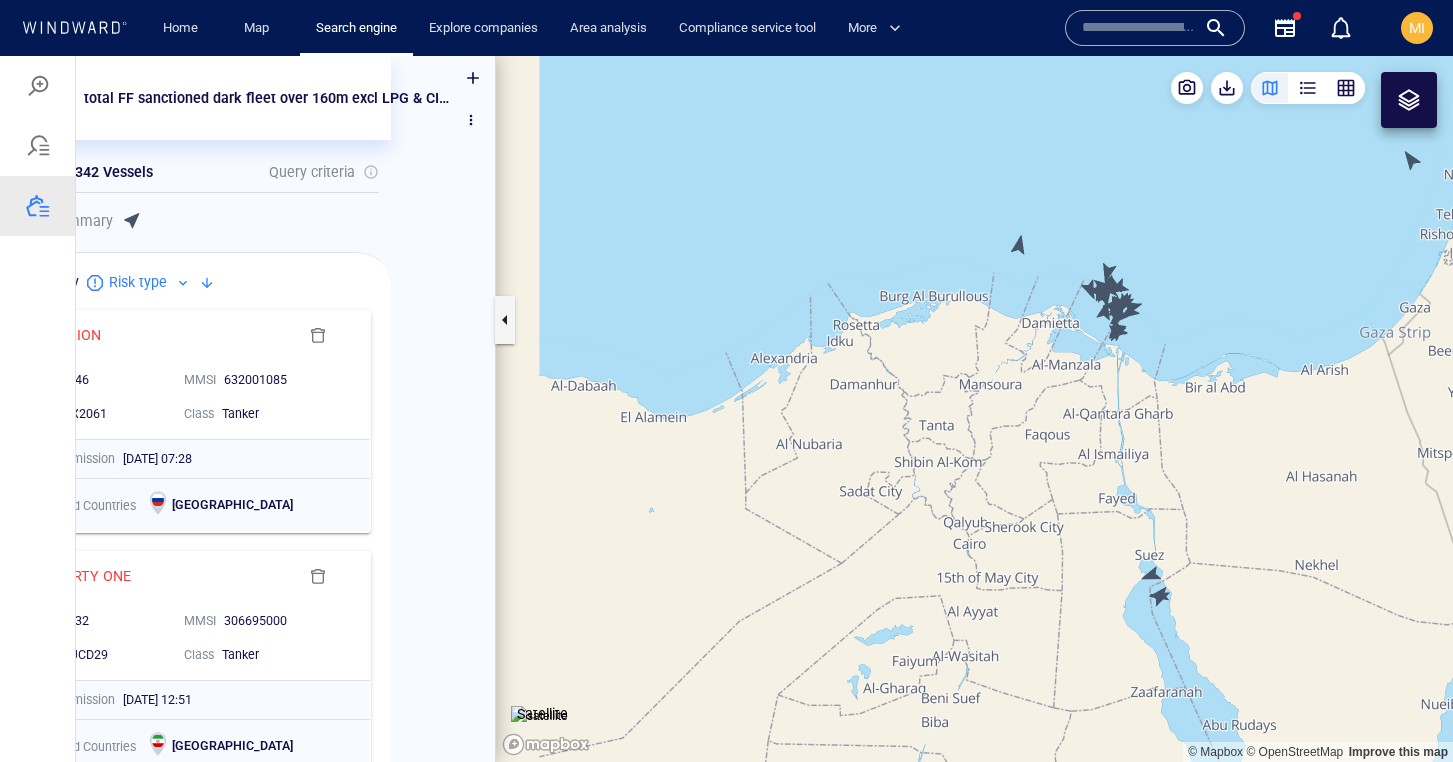
drag, startPoint x: 1218, startPoint y: 291, endPoint x: 1075, endPoint y: 229, distance: 155.8
click at [1089, 232] on canvas "Map" at bounding box center [974, 409] width 957 height 706
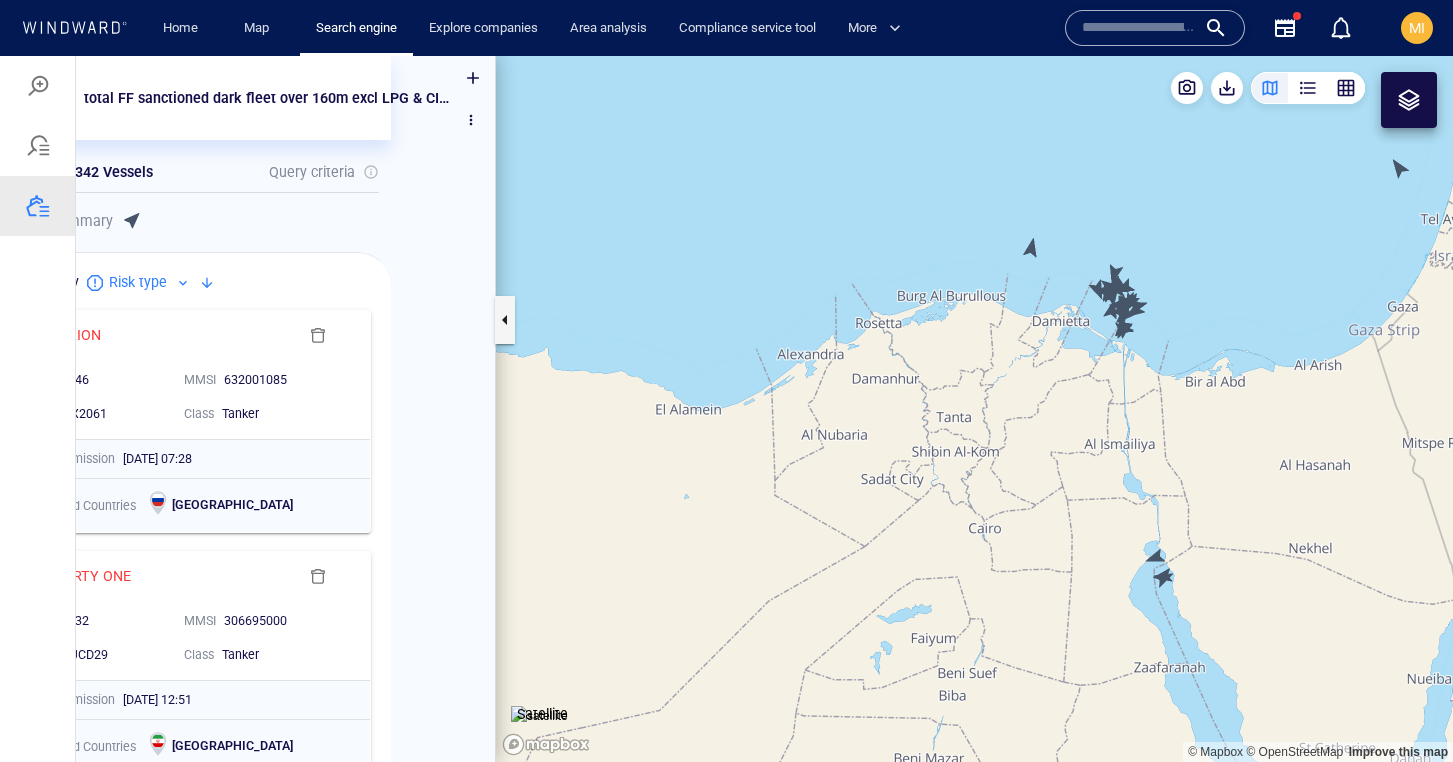
drag, startPoint x: 1110, startPoint y: 472, endPoint x: 985, endPoint y: 343, distance: 179.6
click at [987, 344] on canvas "Map" at bounding box center [974, 409] width 957 height 706
drag, startPoint x: 1040, startPoint y: 467, endPoint x: 788, endPoint y: 369, distance: 270.3
click at [790, 373] on canvas "Map" at bounding box center [974, 409] width 957 height 706
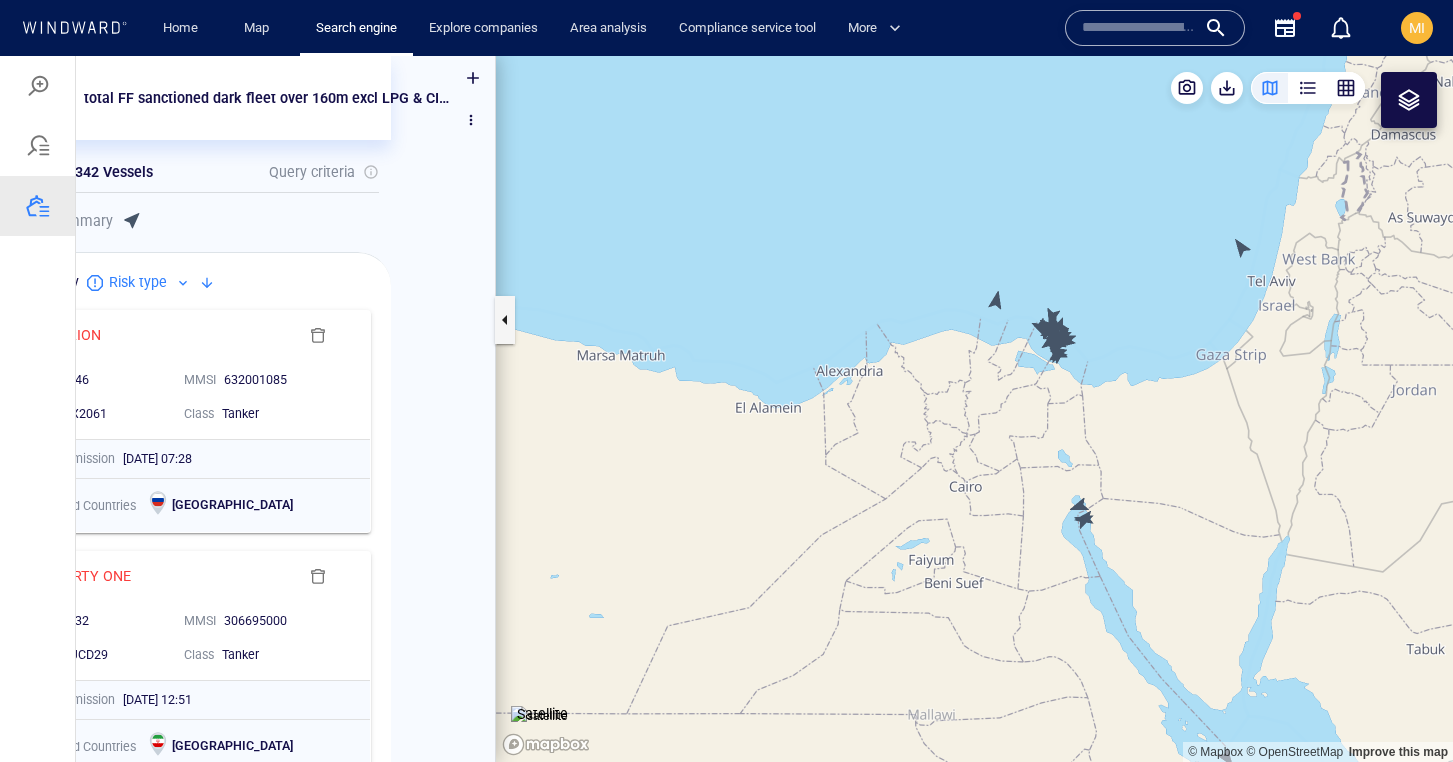
drag, startPoint x: 928, startPoint y: 408, endPoint x: 795, endPoint y: 194, distance: 251.9
click at [797, 195] on canvas "Map" at bounding box center [974, 409] width 957 height 706
click at [1020, 380] on canvas "Map" at bounding box center [974, 409] width 957 height 706
click at [1097, 296] on canvas "Map" at bounding box center [974, 409] width 957 height 706
click at [1035, 405] on canvas "Map" at bounding box center [974, 409] width 957 height 706
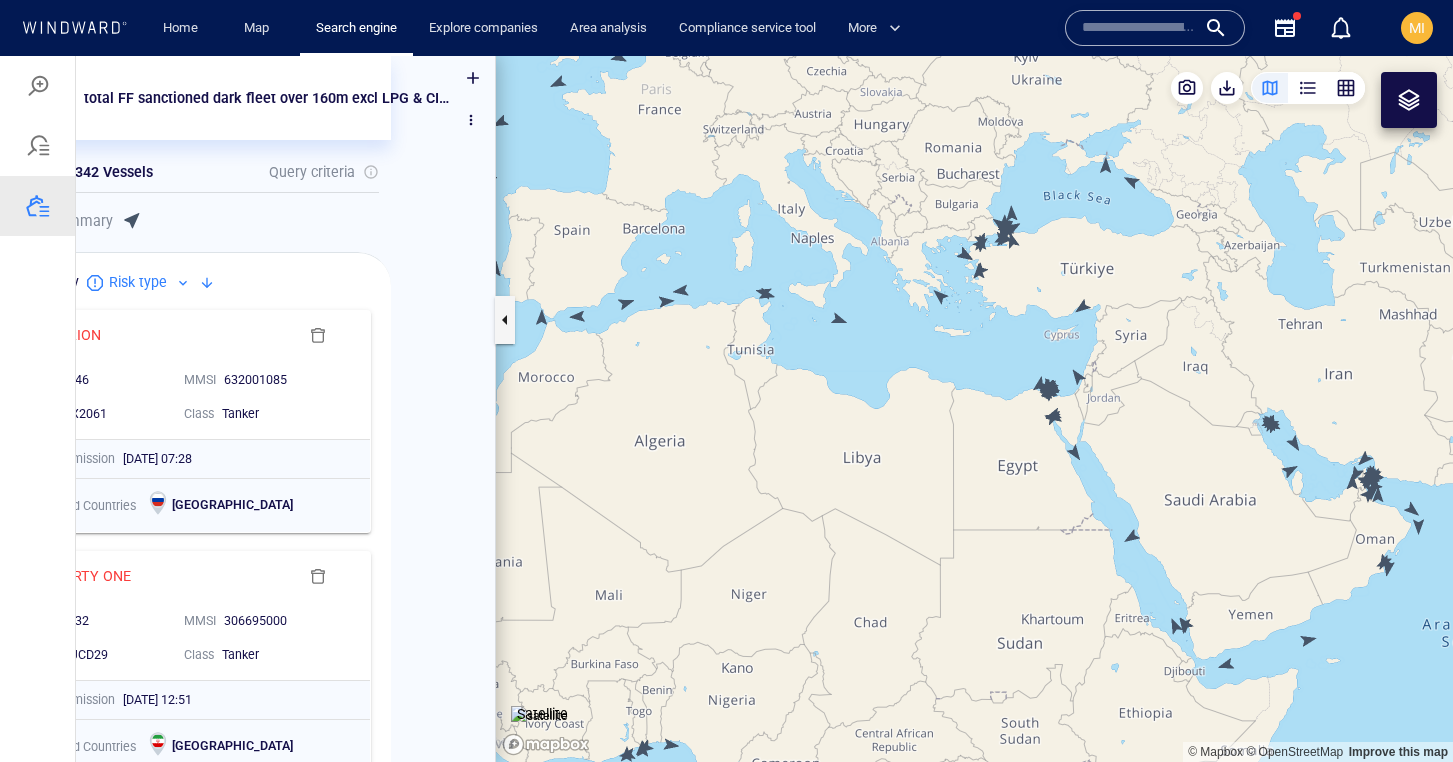
drag, startPoint x: 1213, startPoint y: 413, endPoint x: 1004, endPoint y: 314, distance: 231.2
click at [1009, 309] on canvas "Map" at bounding box center [974, 409] width 957 height 706
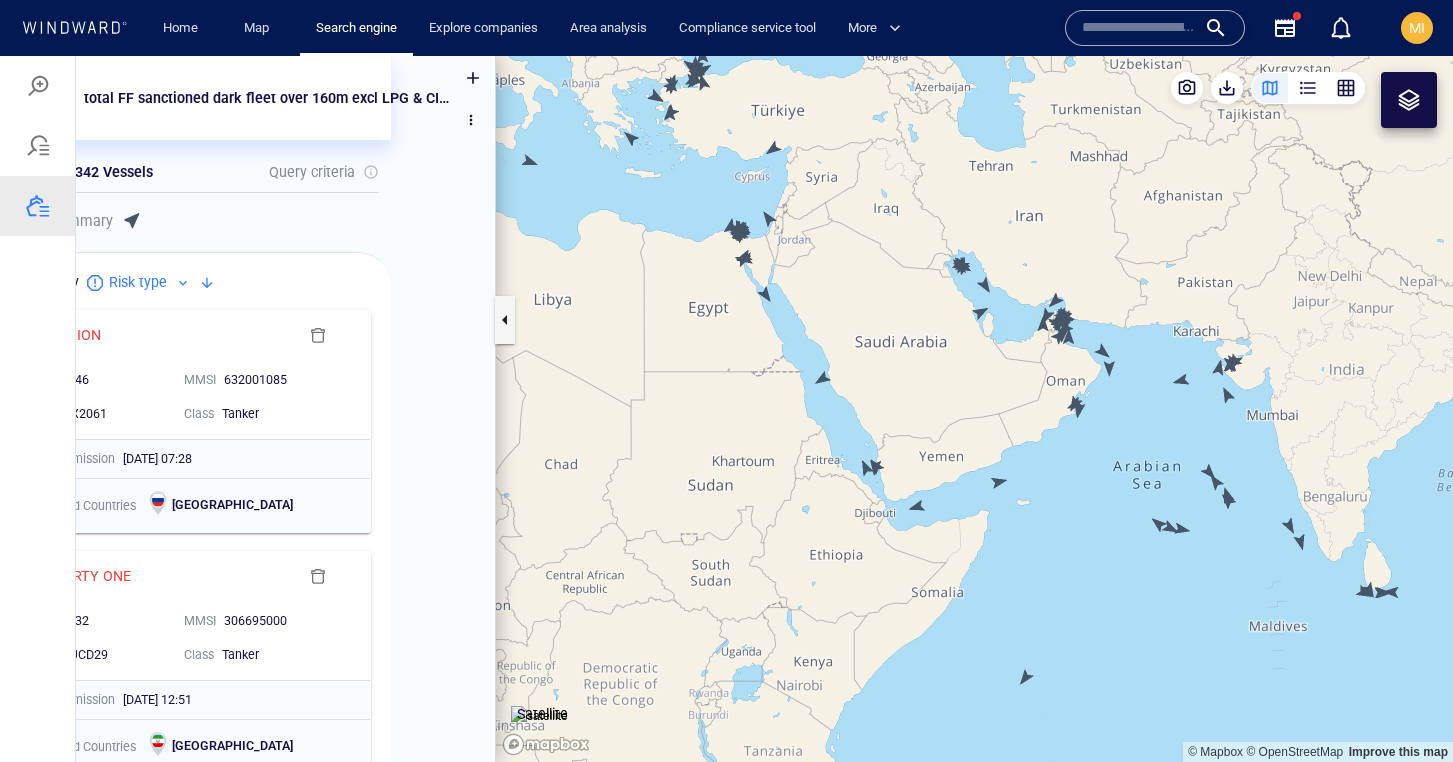
drag, startPoint x: 928, startPoint y: 269, endPoint x: 936, endPoint y: 330, distance: 61.5
click at [936, 316] on canvas "Map" at bounding box center [974, 409] width 957 height 706
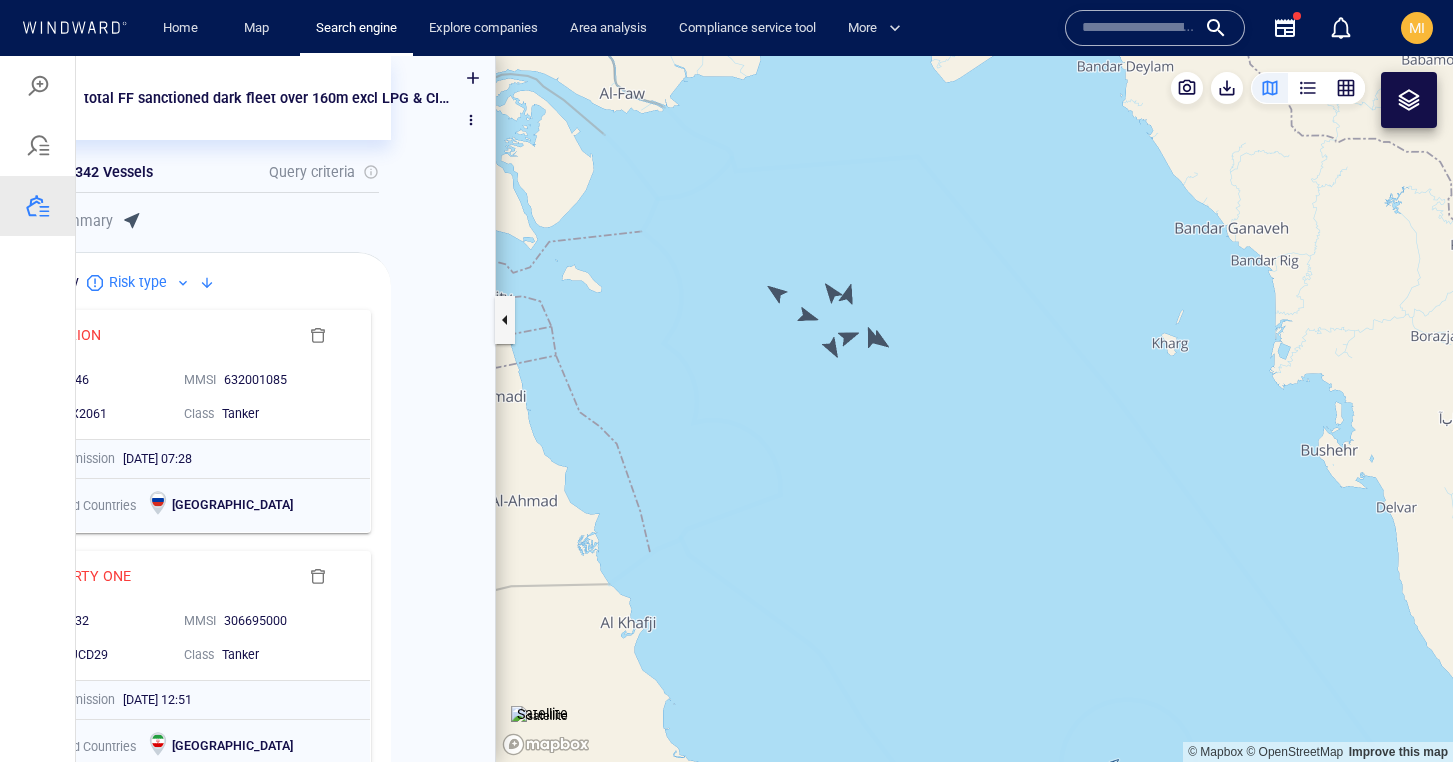
click at [877, 334] on canvas "Map" at bounding box center [974, 409] width 957 height 706
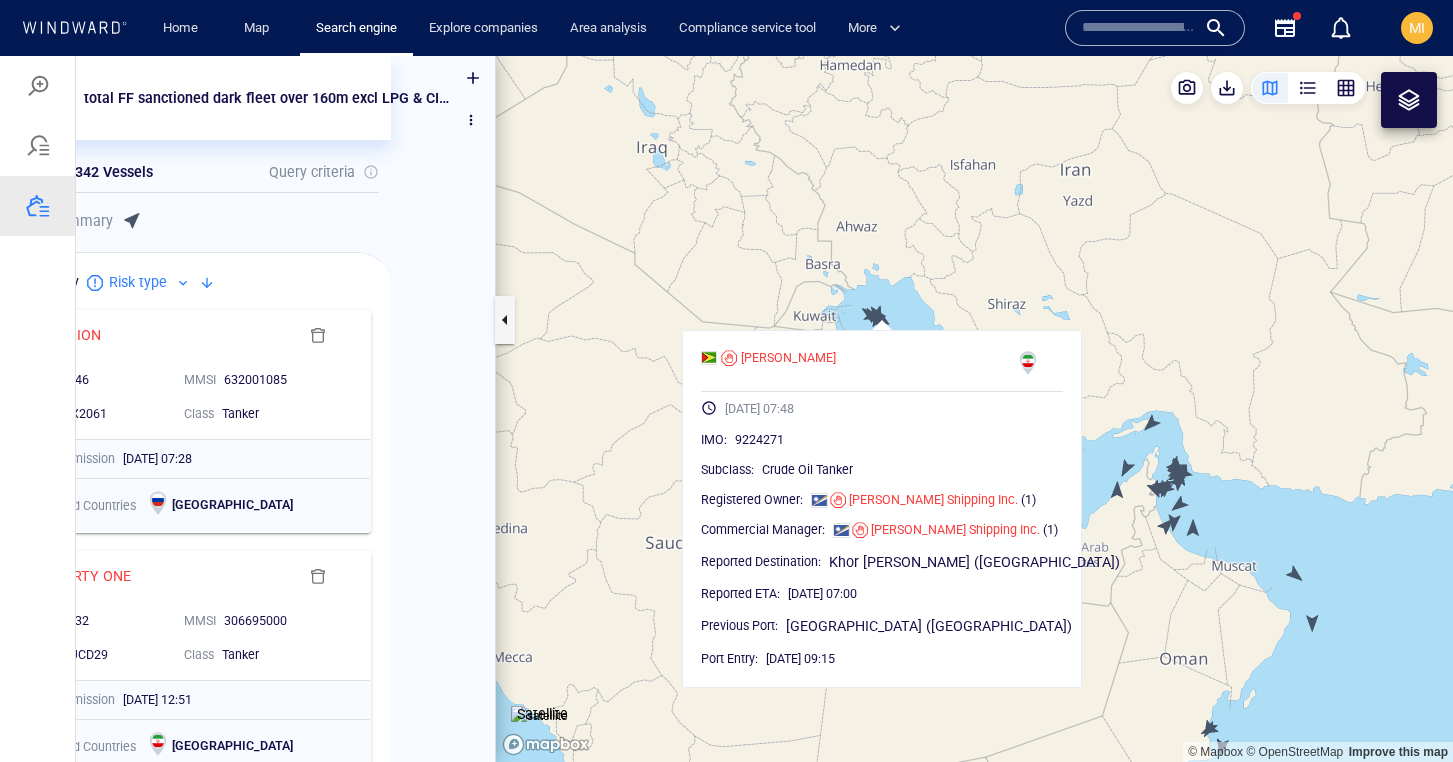
click at [1108, 384] on canvas "Map" at bounding box center [974, 409] width 957 height 706
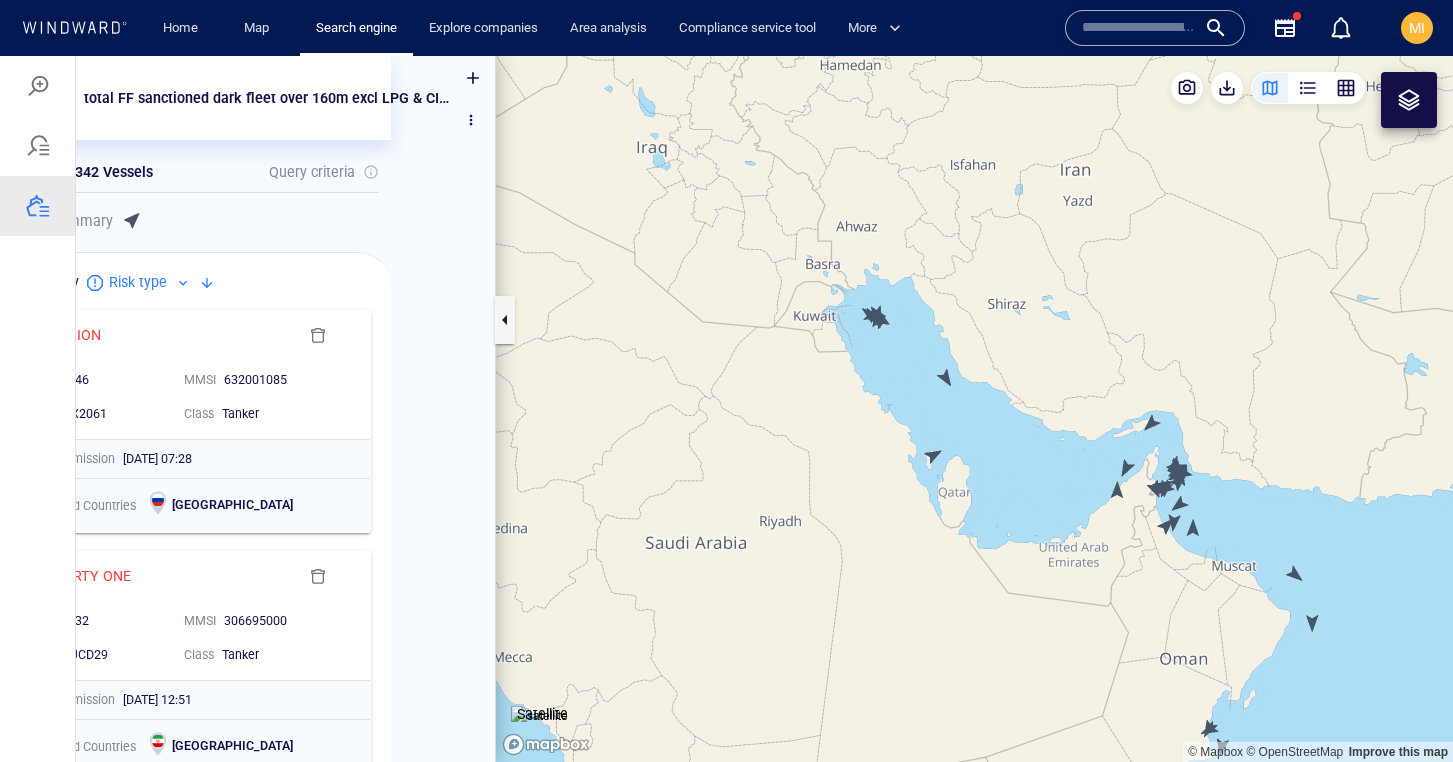
drag, startPoint x: 1165, startPoint y: 411, endPoint x: 1000, endPoint y: 326, distance: 185.6
click at [1001, 326] on canvas "Map" at bounding box center [974, 409] width 957 height 706
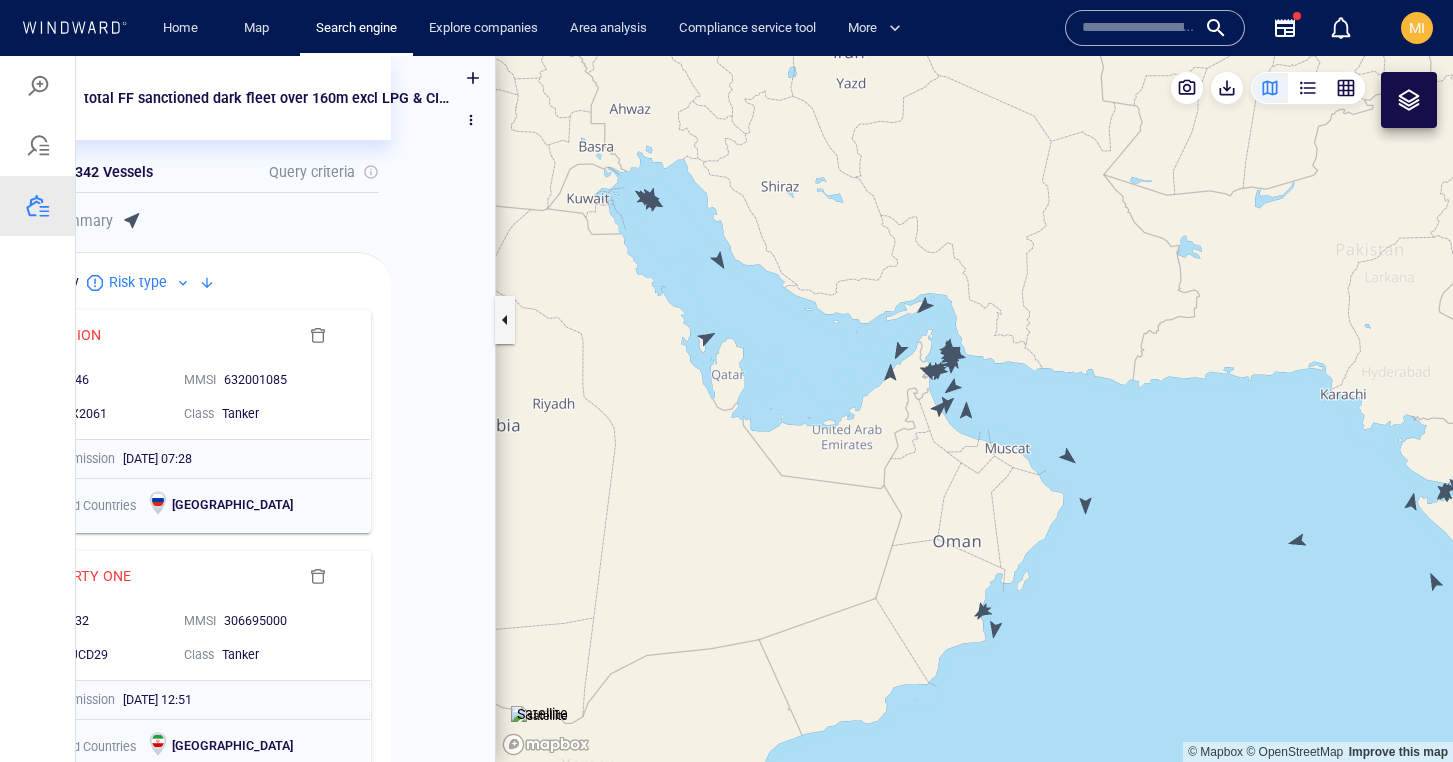
drag, startPoint x: 1016, startPoint y: 344, endPoint x: 1080, endPoint y: 373, distance: 70.3
click at [1081, 373] on canvas "Map" at bounding box center [974, 409] width 957 height 706
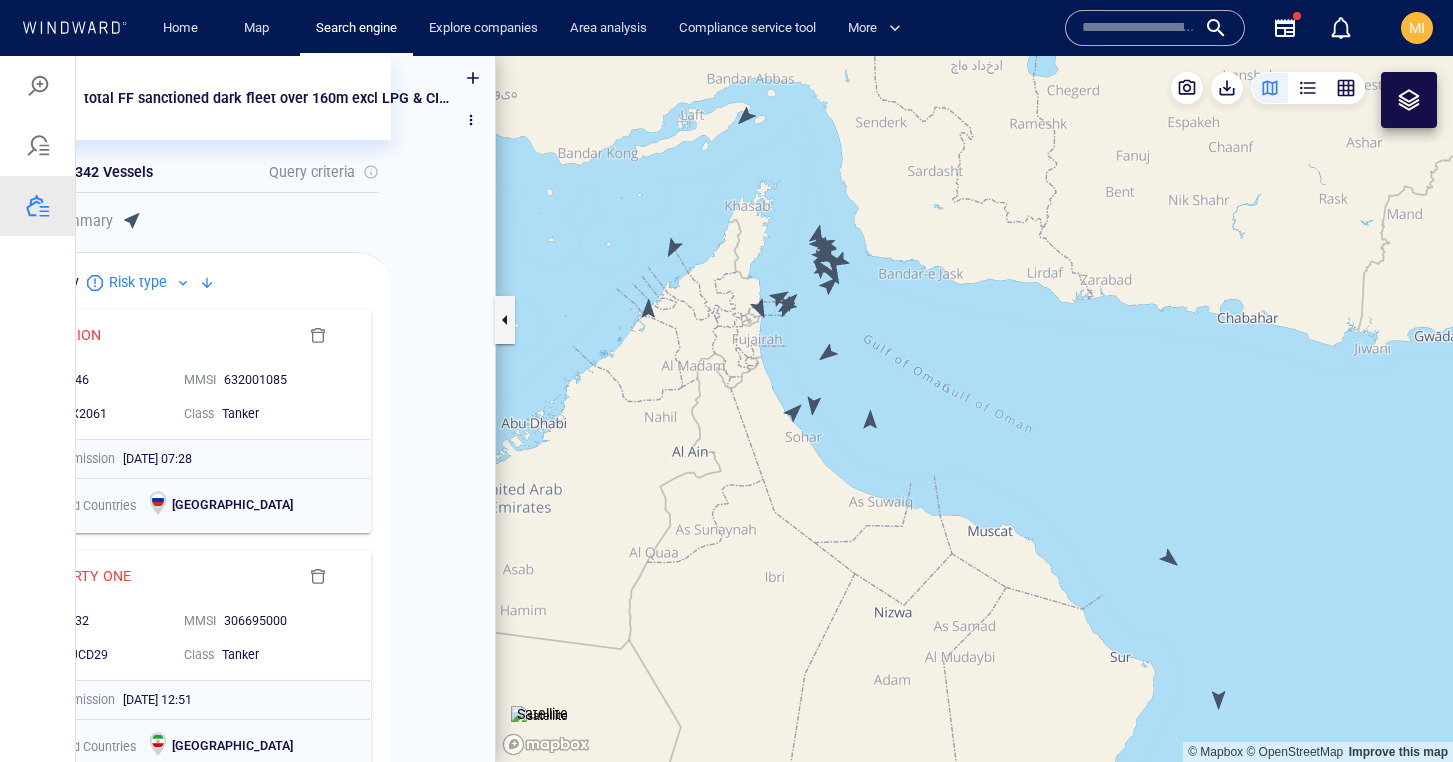
drag, startPoint x: 887, startPoint y: 339, endPoint x: 959, endPoint y: 405, distance: 97.7
click at [958, 405] on canvas "Map" at bounding box center [974, 409] width 957 height 706
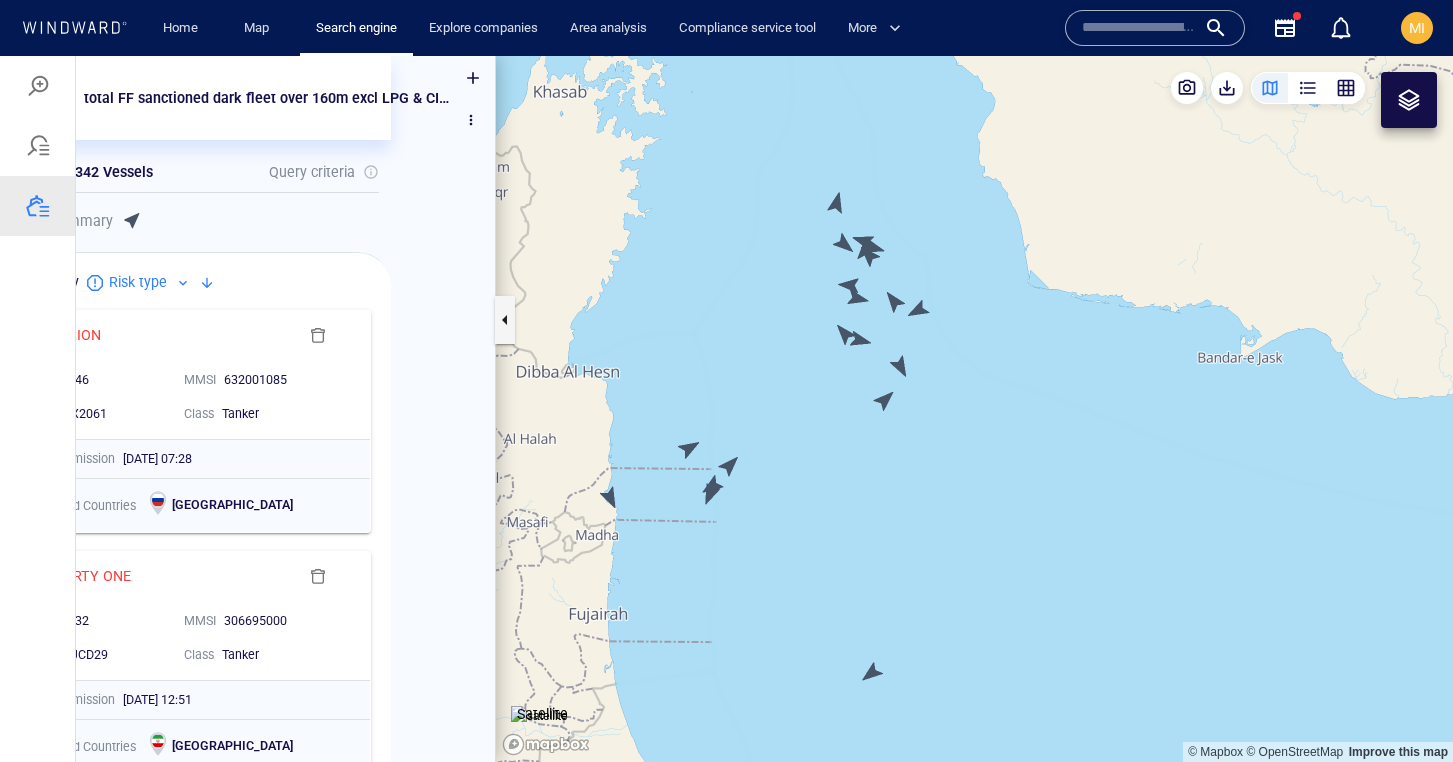
click at [903, 363] on canvas "Map" at bounding box center [974, 409] width 957 height 706
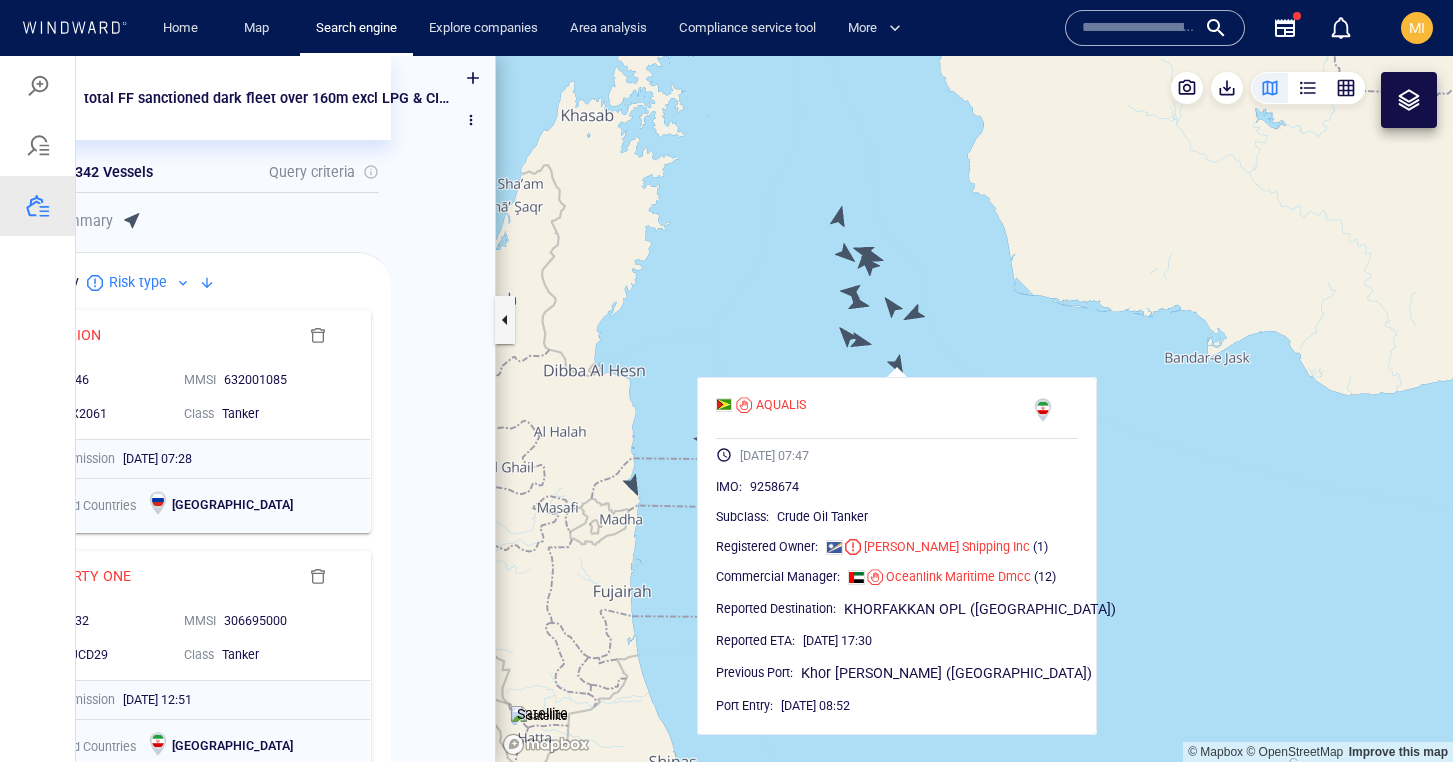
click at [868, 358] on canvas "Map" at bounding box center [974, 409] width 957 height 706
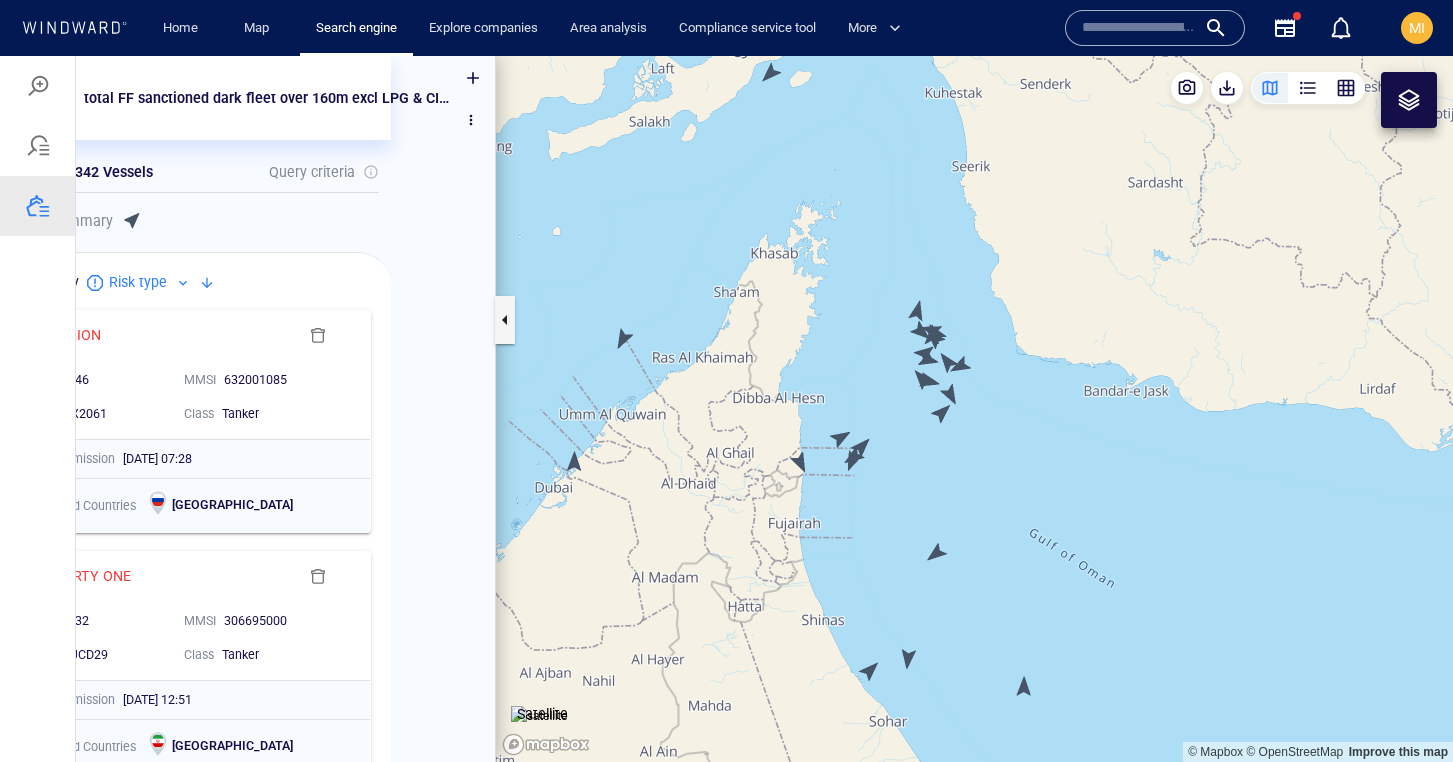
drag, startPoint x: 873, startPoint y: 476, endPoint x: 942, endPoint y: 476, distance: 69.0
click at [934, 476] on canvas "Map" at bounding box center [974, 409] width 957 height 706
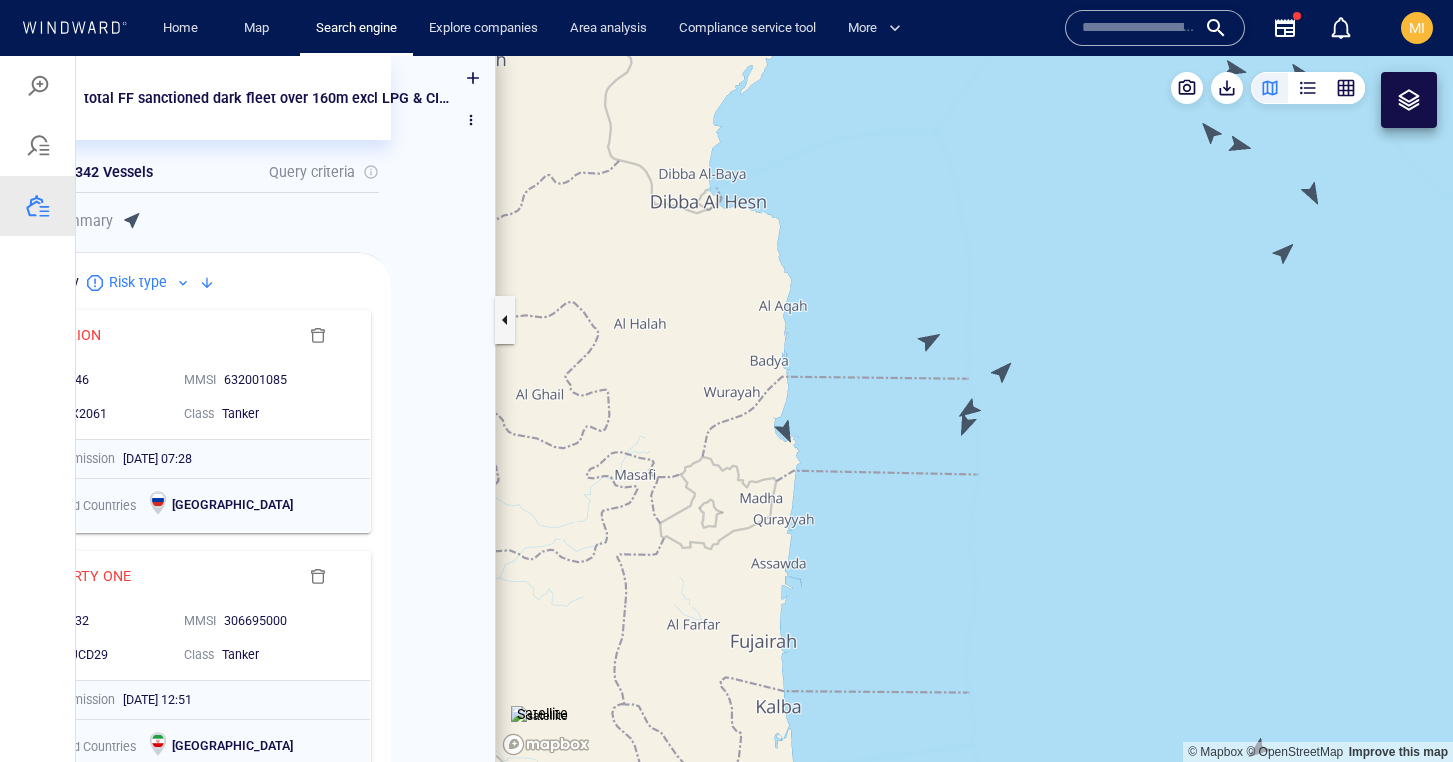
click at [783, 431] on canvas "Map" at bounding box center [974, 409] width 957 height 706
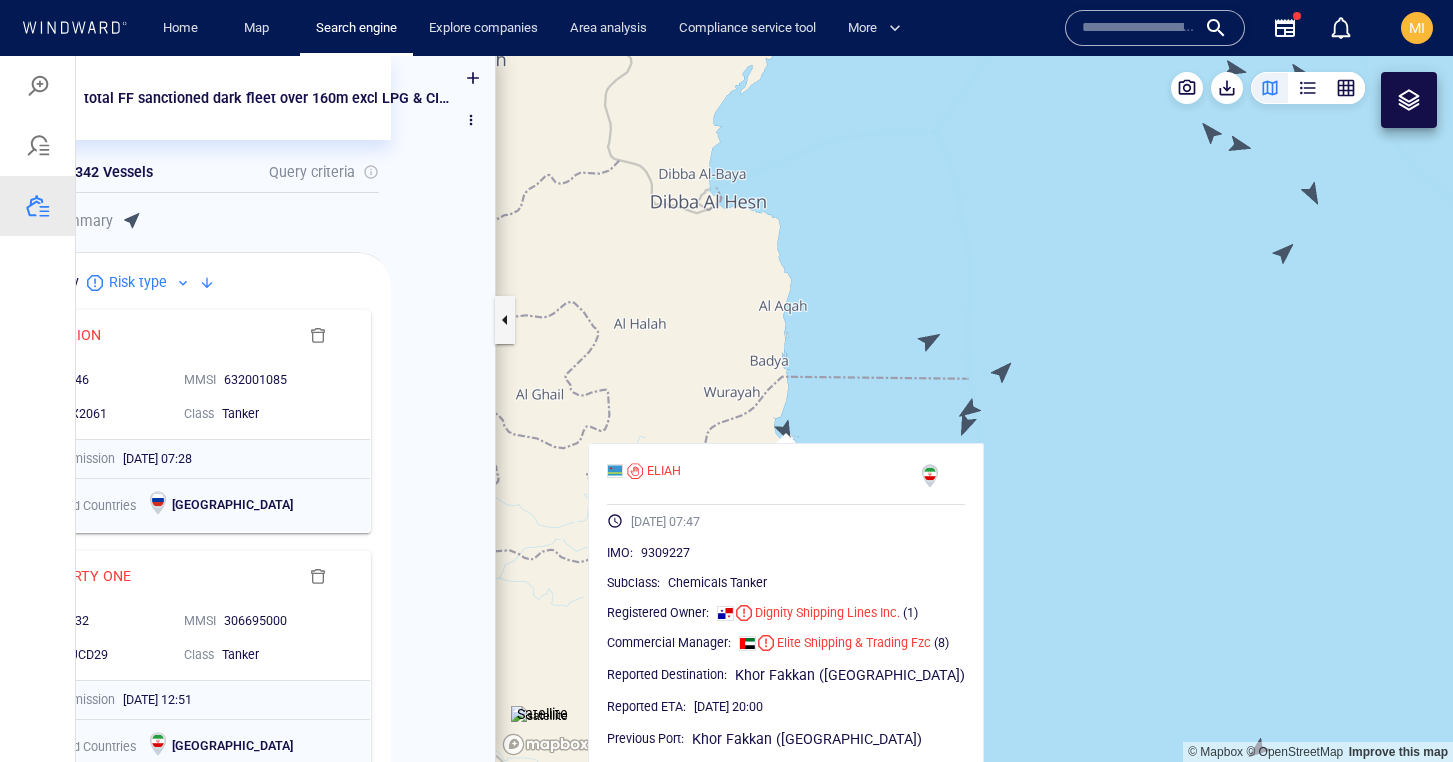
click at [927, 342] on canvas "Map" at bounding box center [974, 409] width 957 height 706
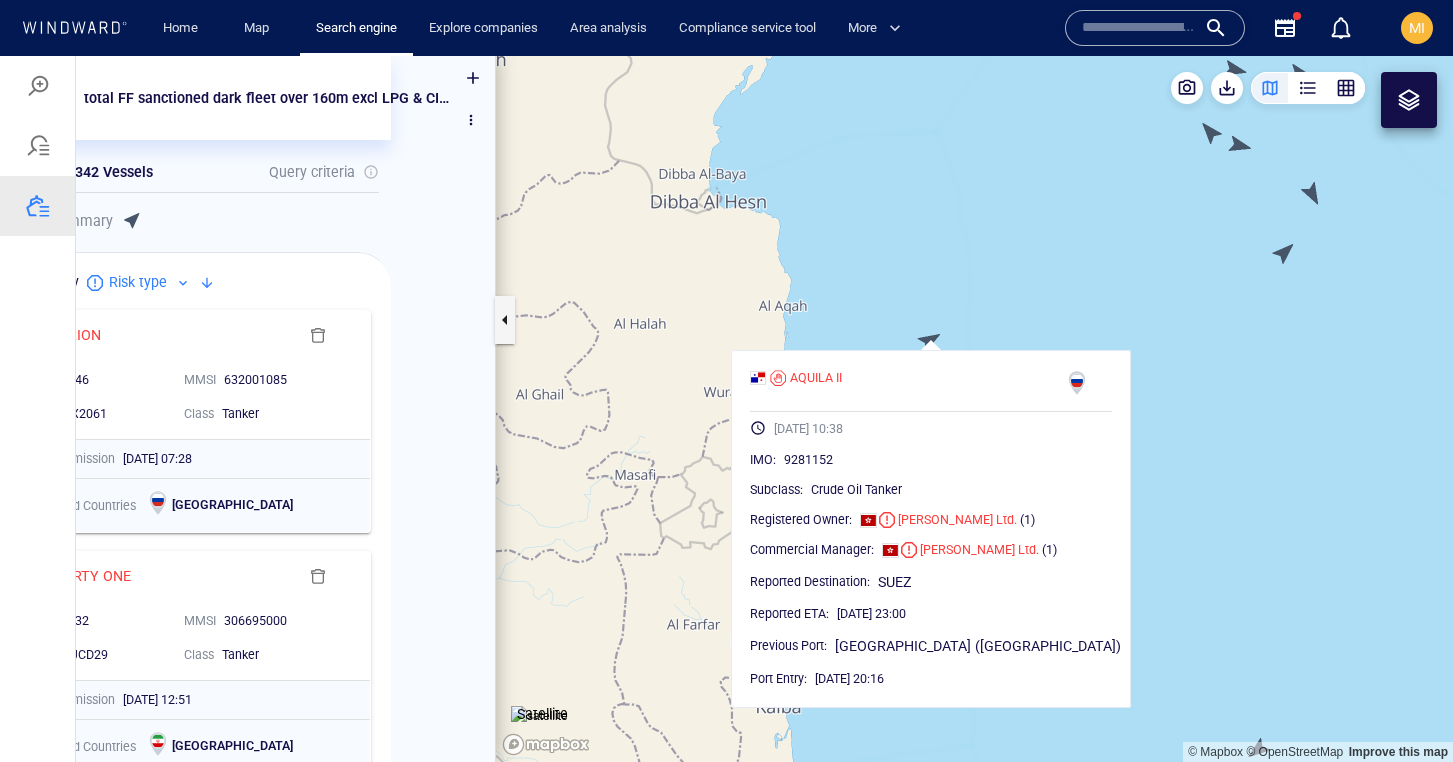
click at [993, 317] on canvas "Map" at bounding box center [974, 409] width 957 height 706
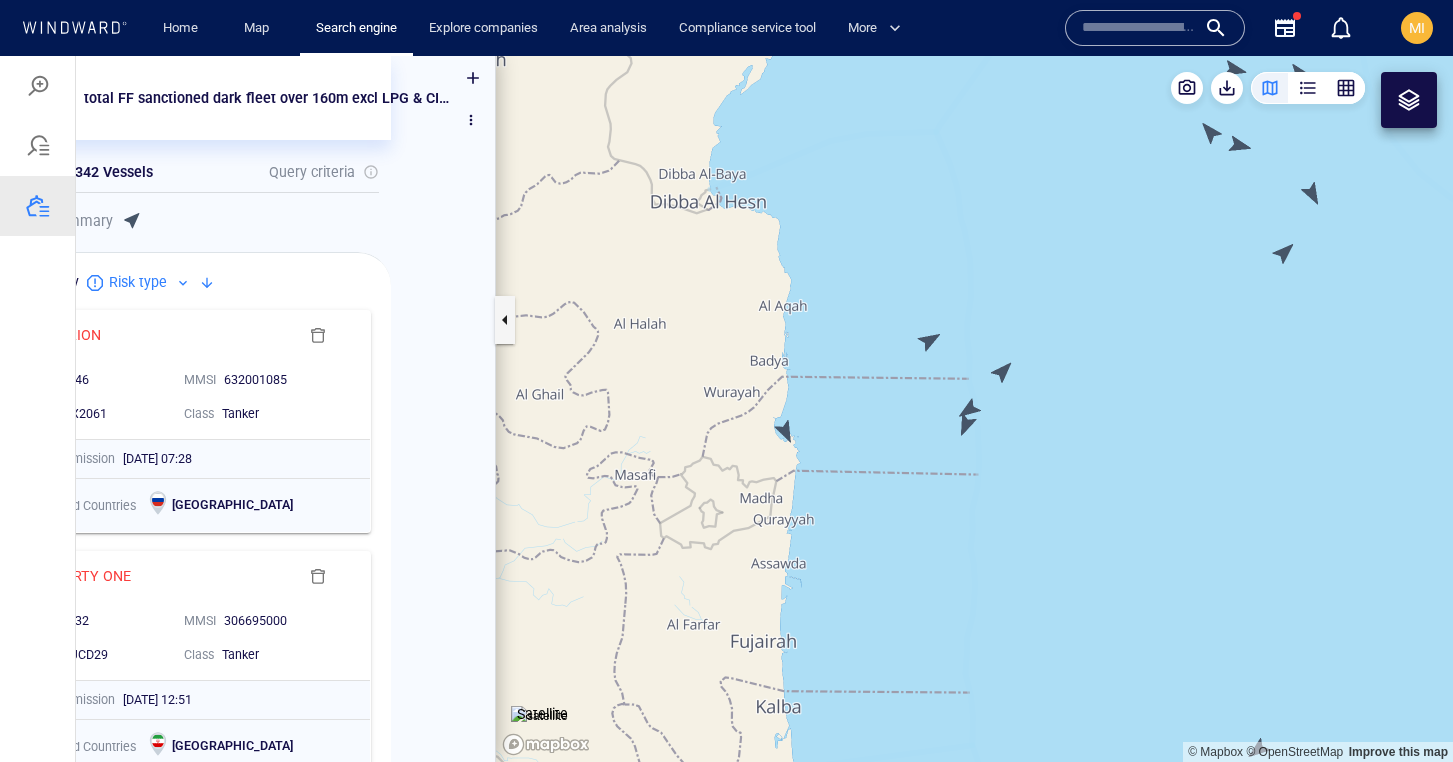
click at [998, 372] on canvas "Map" at bounding box center [974, 409] width 957 height 706
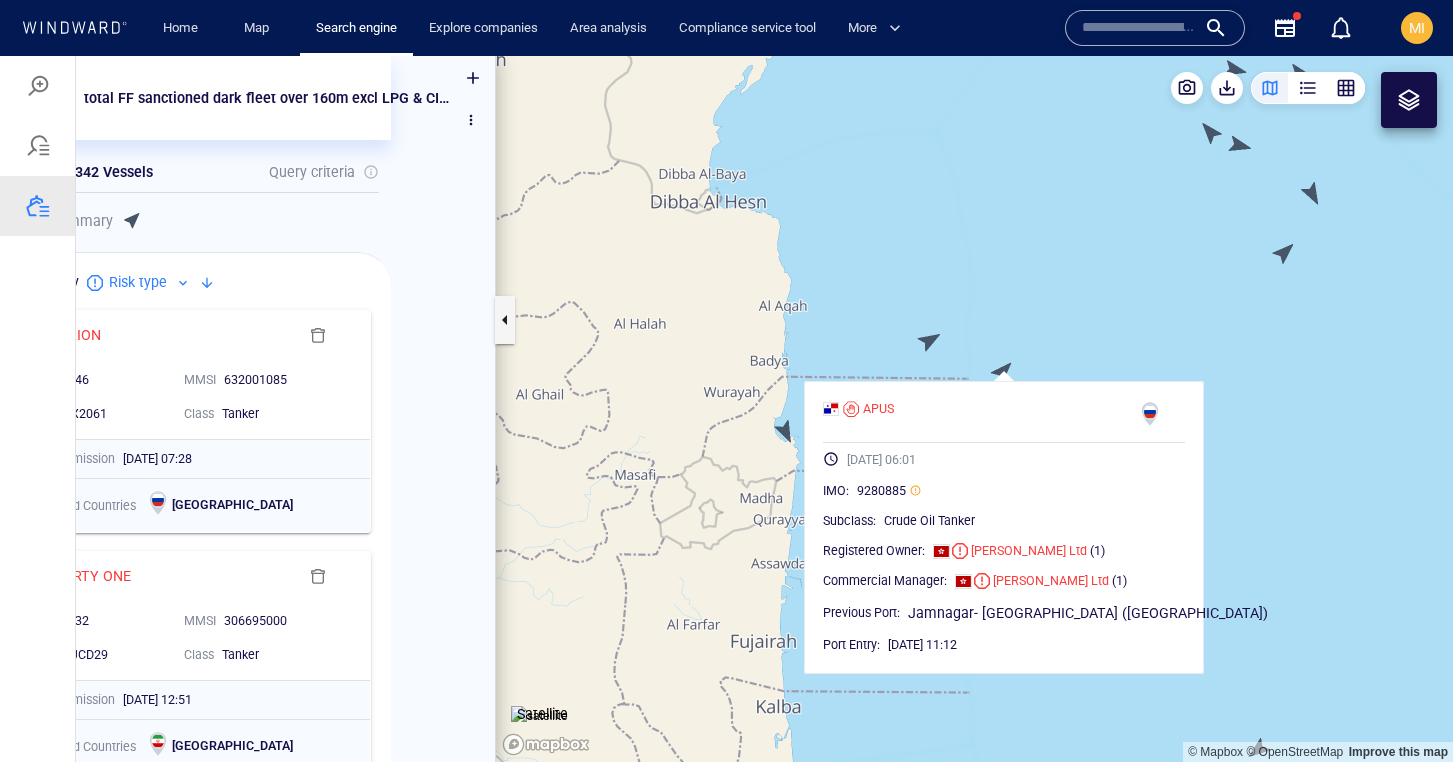
click at [998, 372] on canvas "Map" at bounding box center [974, 409] width 957 height 706
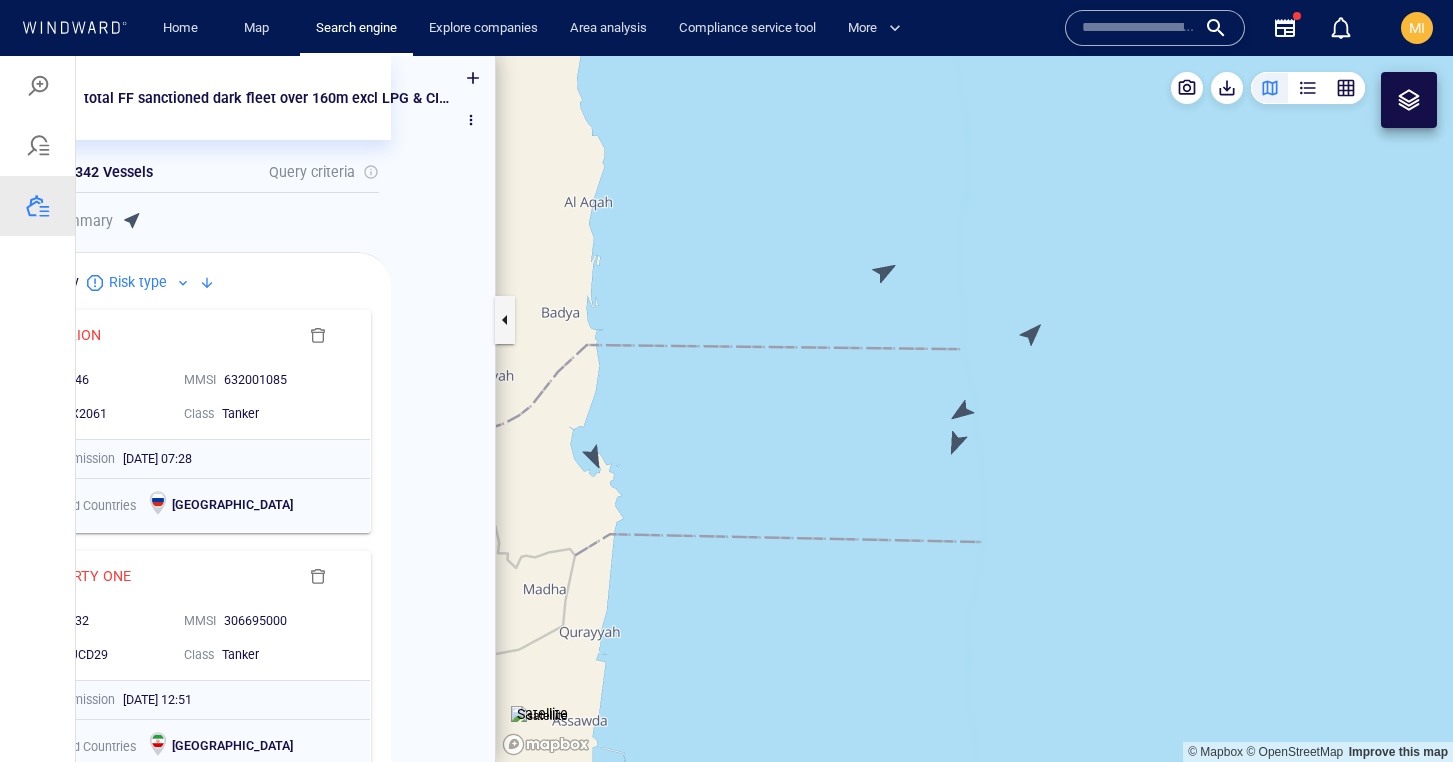
click at [966, 407] on canvas "Map" at bounding box center [974, 409] width 957 height 706
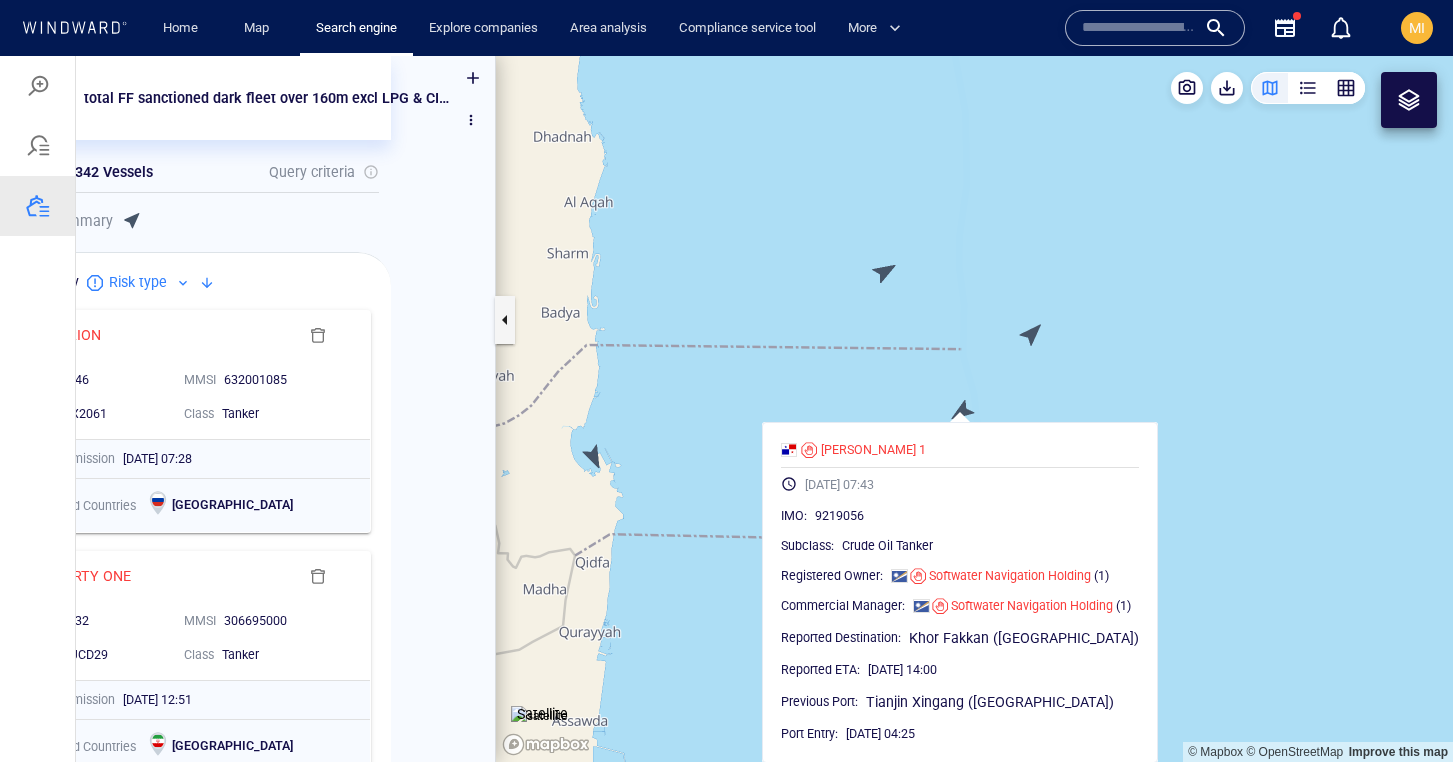
click at [966, 407] on canvas "Map" at bounding box center [974, 409] width 957 height 706
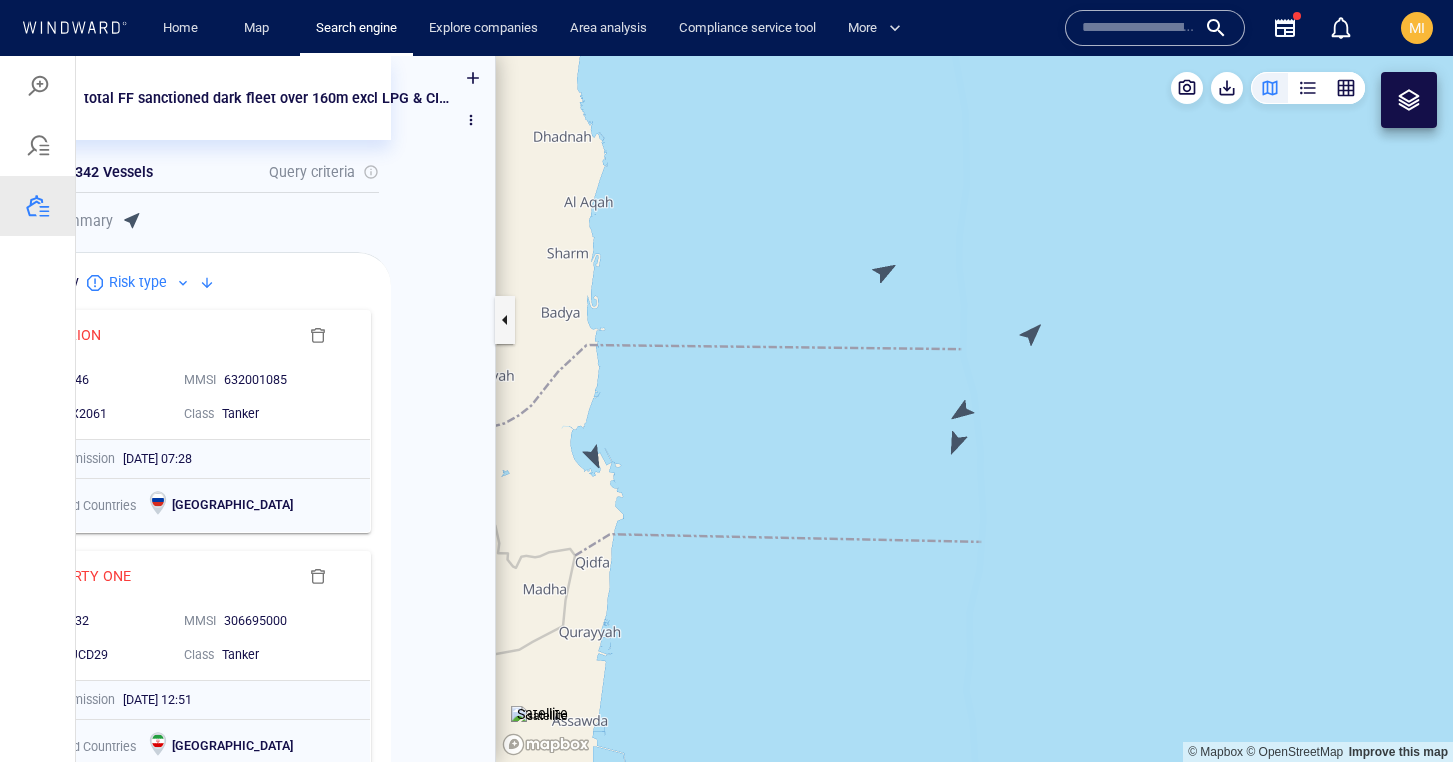
click at [954, 439] on canvas "Map" at bounding box center [974, 409] width 957 height 706
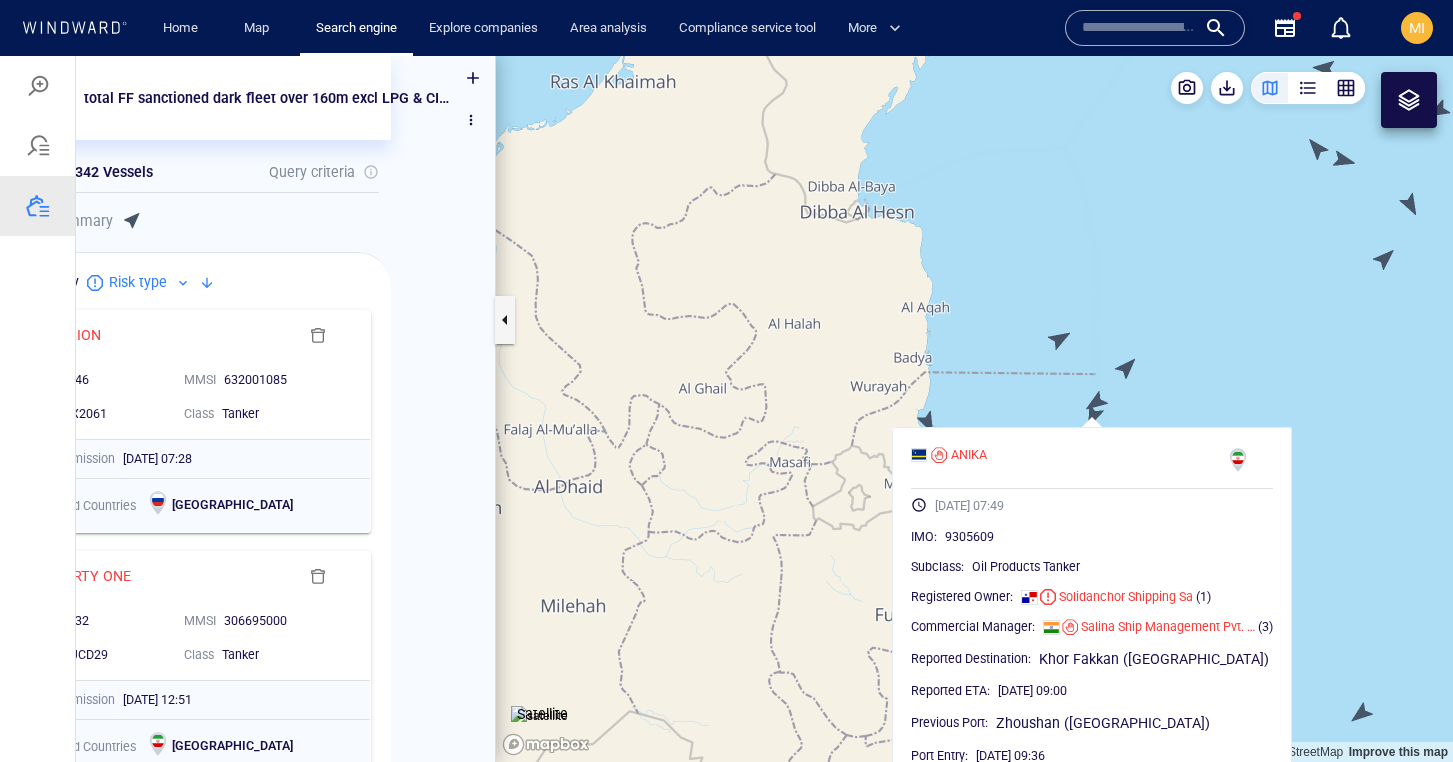
click at [1205, 406] on canvas "Map" at bounding box center [974, 409] width 957 height 706
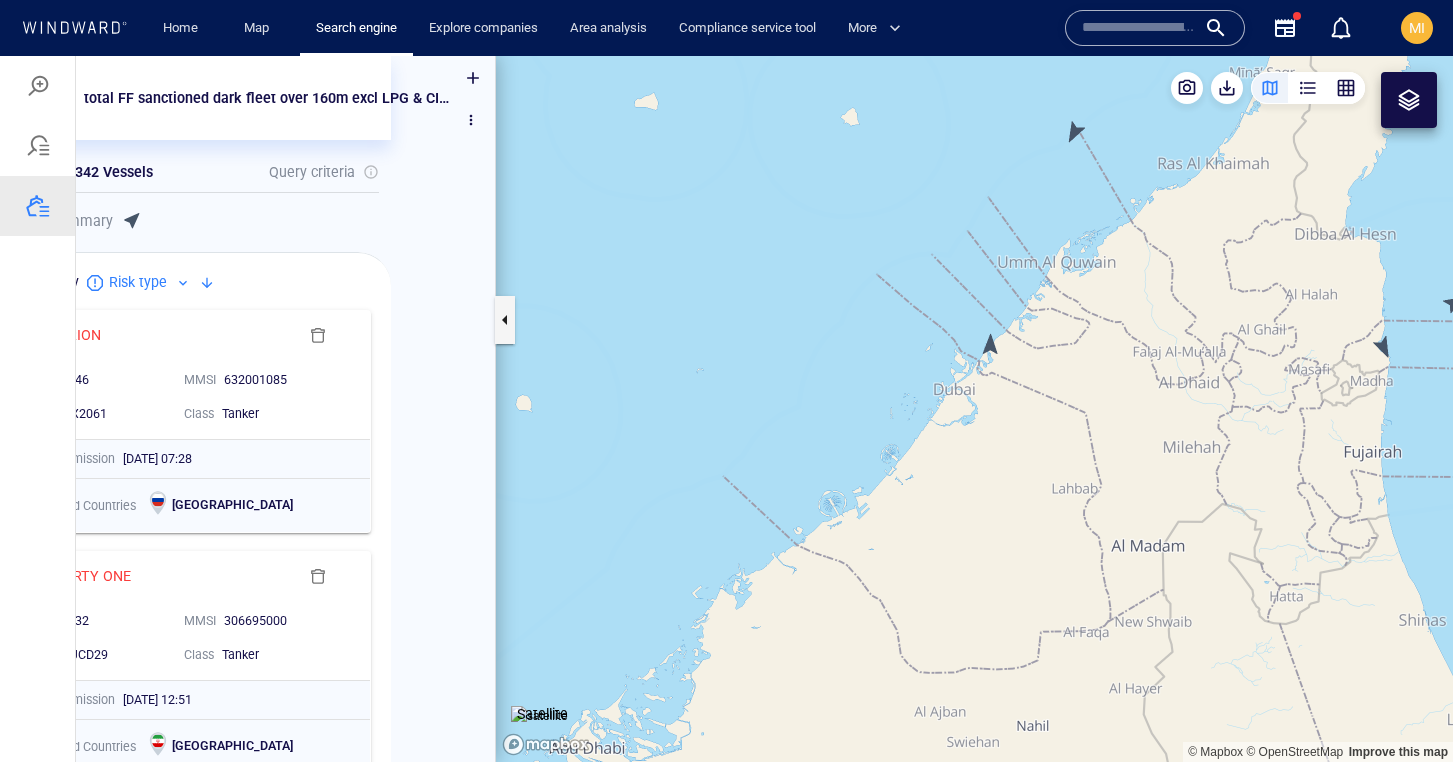
click at [991, 345] on canvas "Map" at bounding box center [974, 409] width 957 height 706
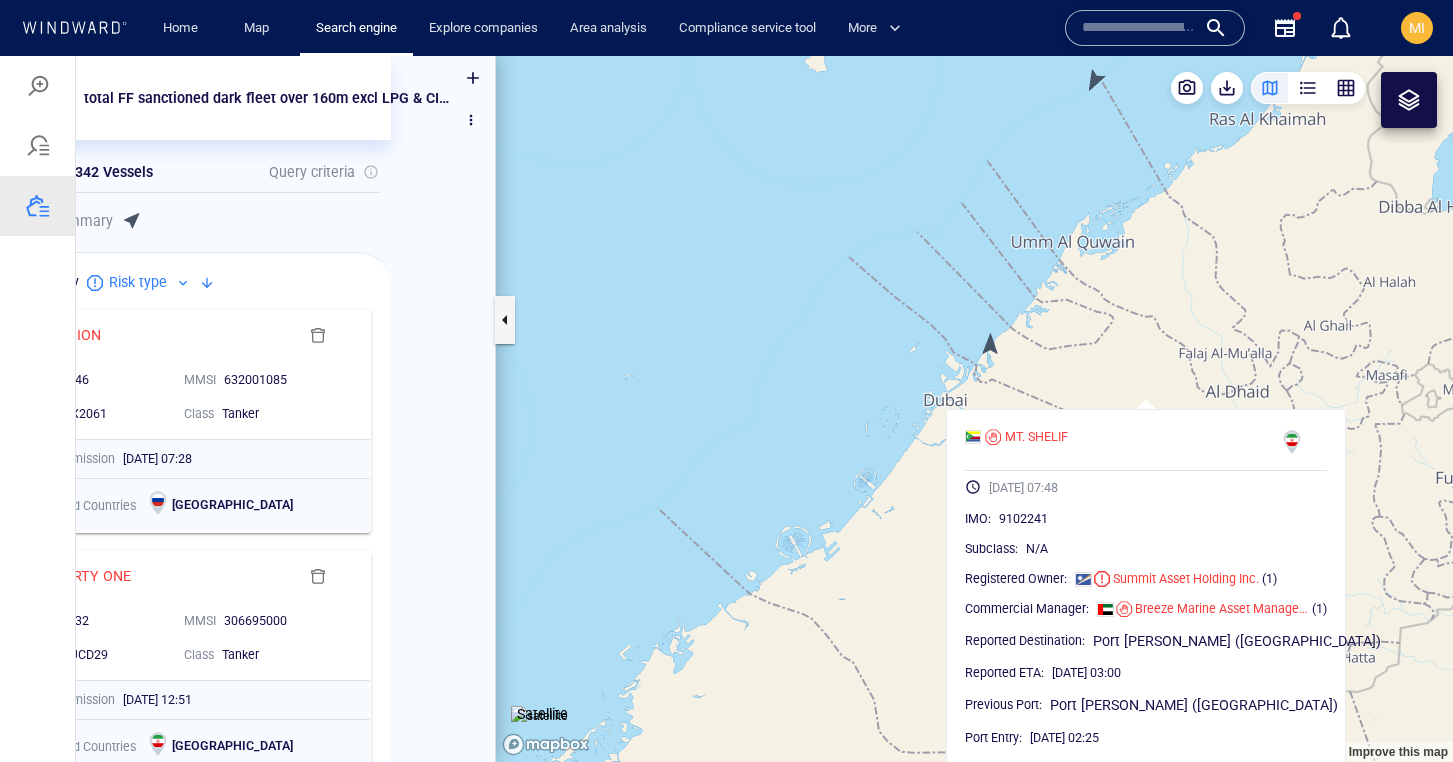
scroll to position [0, 0]
click at [1299, 453] on div at bounding box center [1292, 445] width 28 height 34
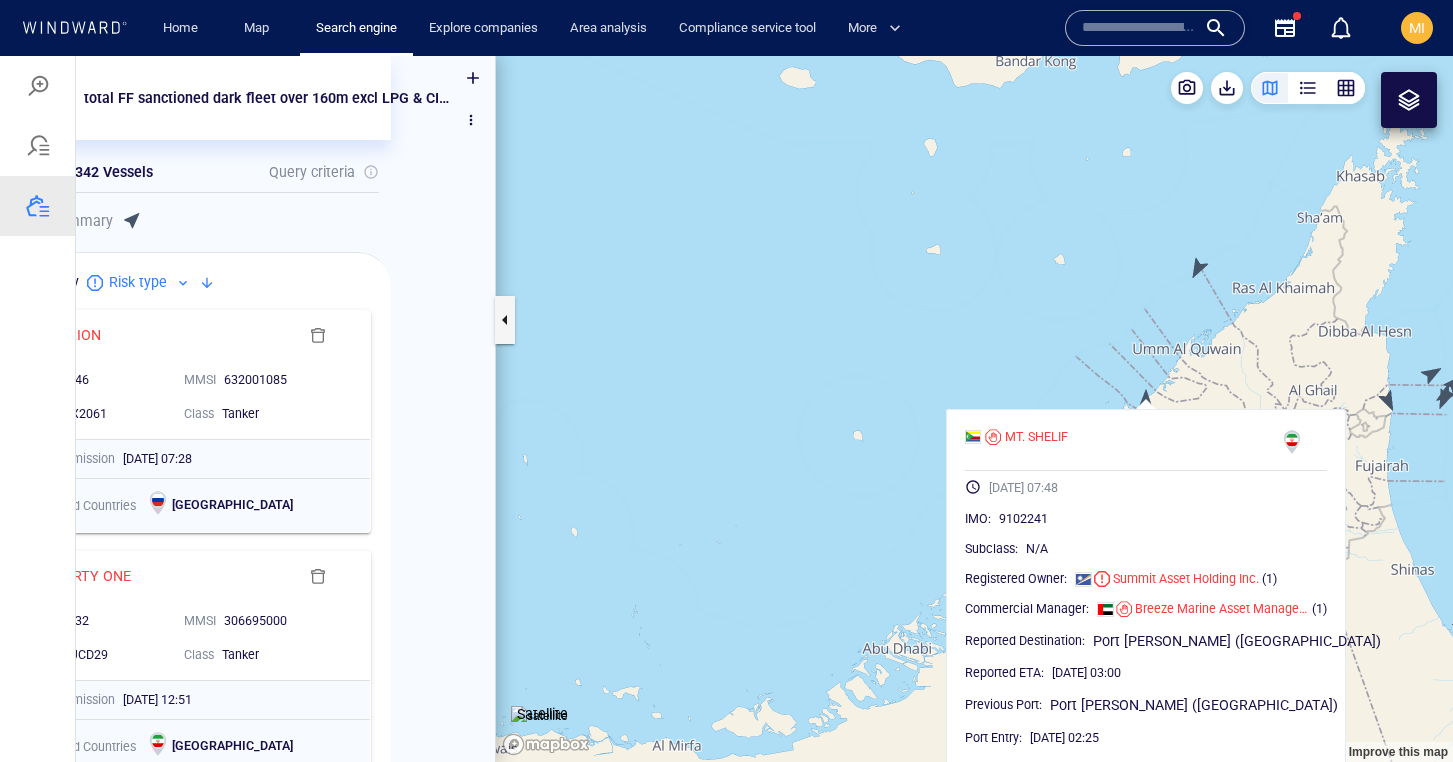
click at [1389, 468] on canvas "Map" at bounding box center [974, 409] width 957 height 706
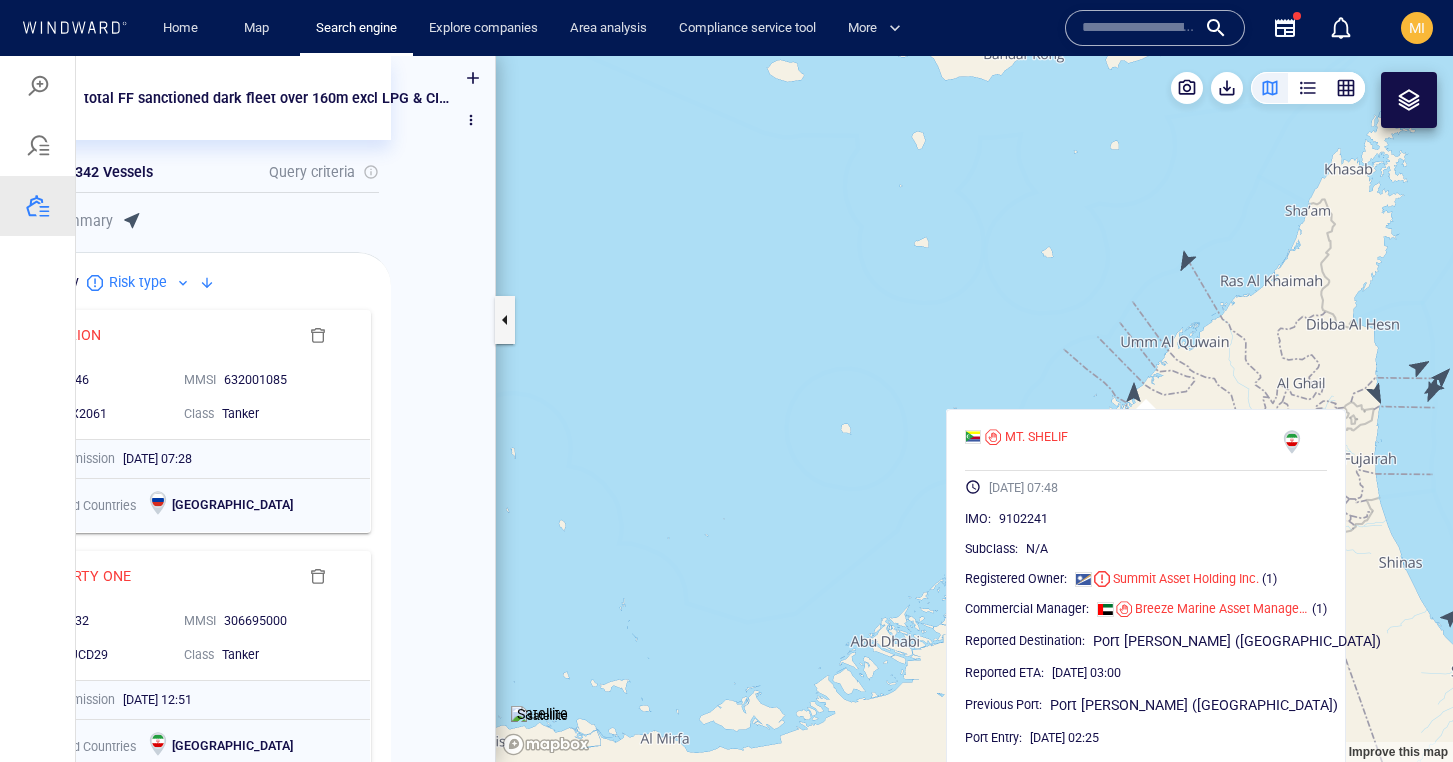
drag, startPoint x: 1378, startPoint y: 485, endPoint x: 1031, endPoint y: 192, distance: 454.1
click at [1049, 191] on canvas "Map" at bounding box center [974, 409] width 957 height 706
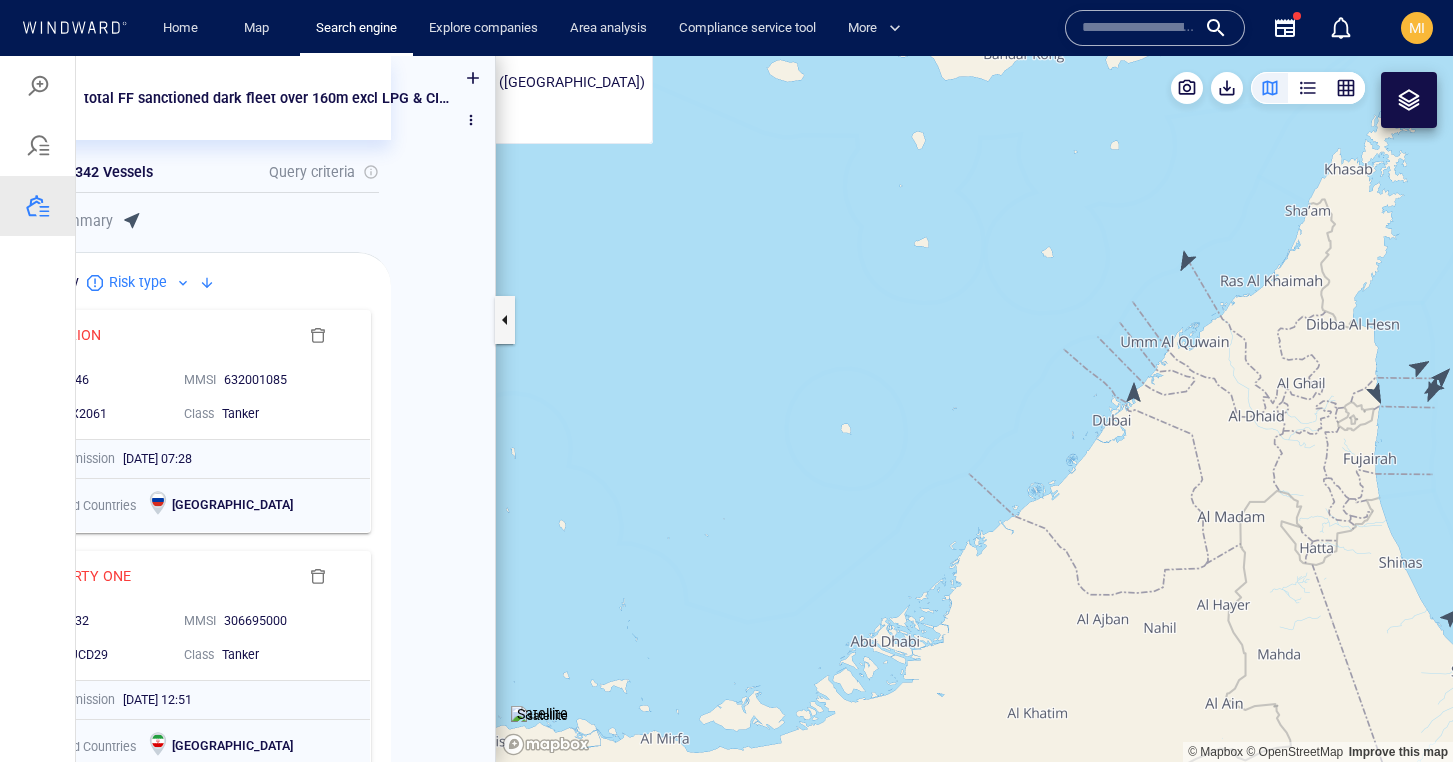
drag, startPoint x: 1140, startPoint y: 289, endPoint x: 1139, endPoint y: 327, distance: 38.0
click at [1140, 293] on canvas "Map" at bounding box center [974, 409] width 957 height 706
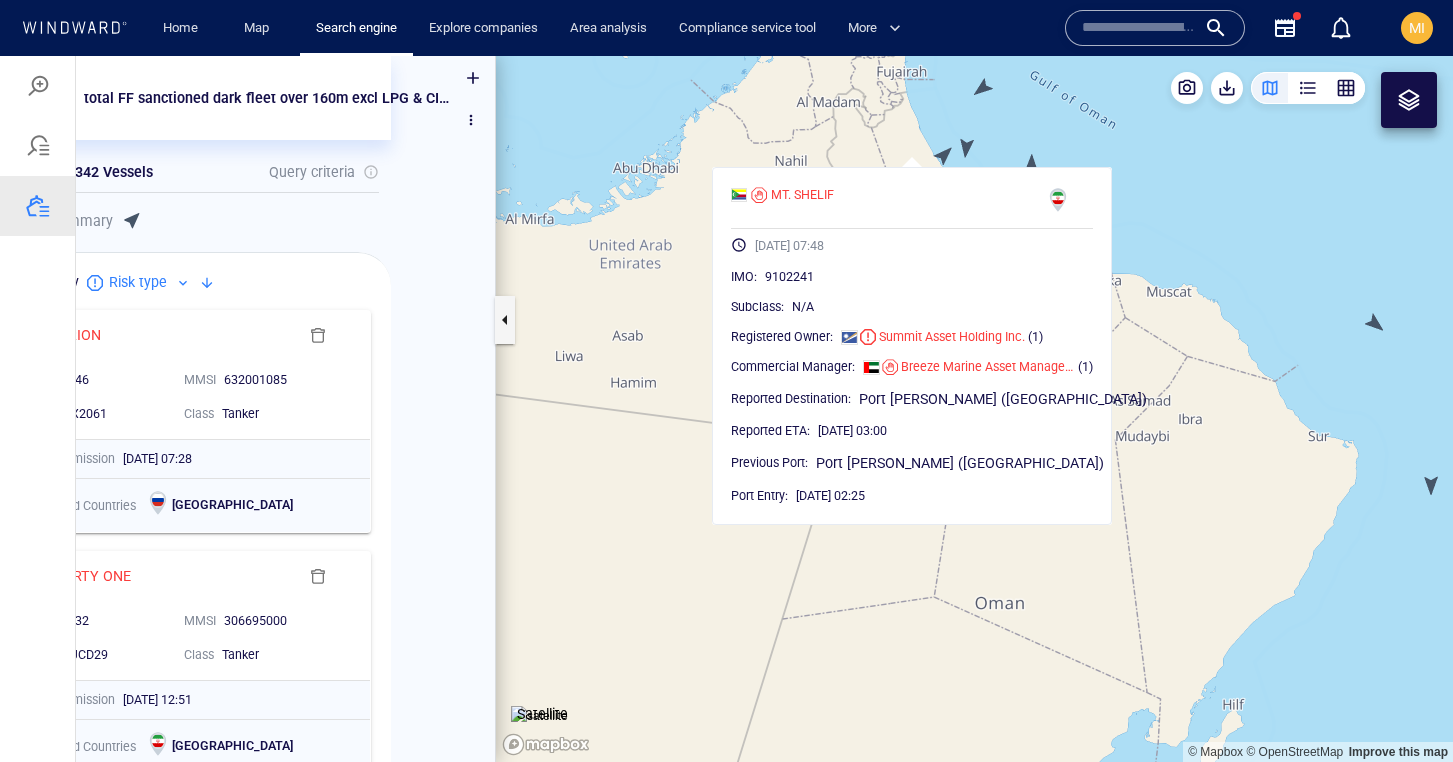
drag, startPoint x: 1052, startPoint y: 203, endPoint x: 1174, endPoint y: 344, distance: 186.4
click at [1177, 348] on canvas "Map" at bounding box center [974, 409] width 957 height 706
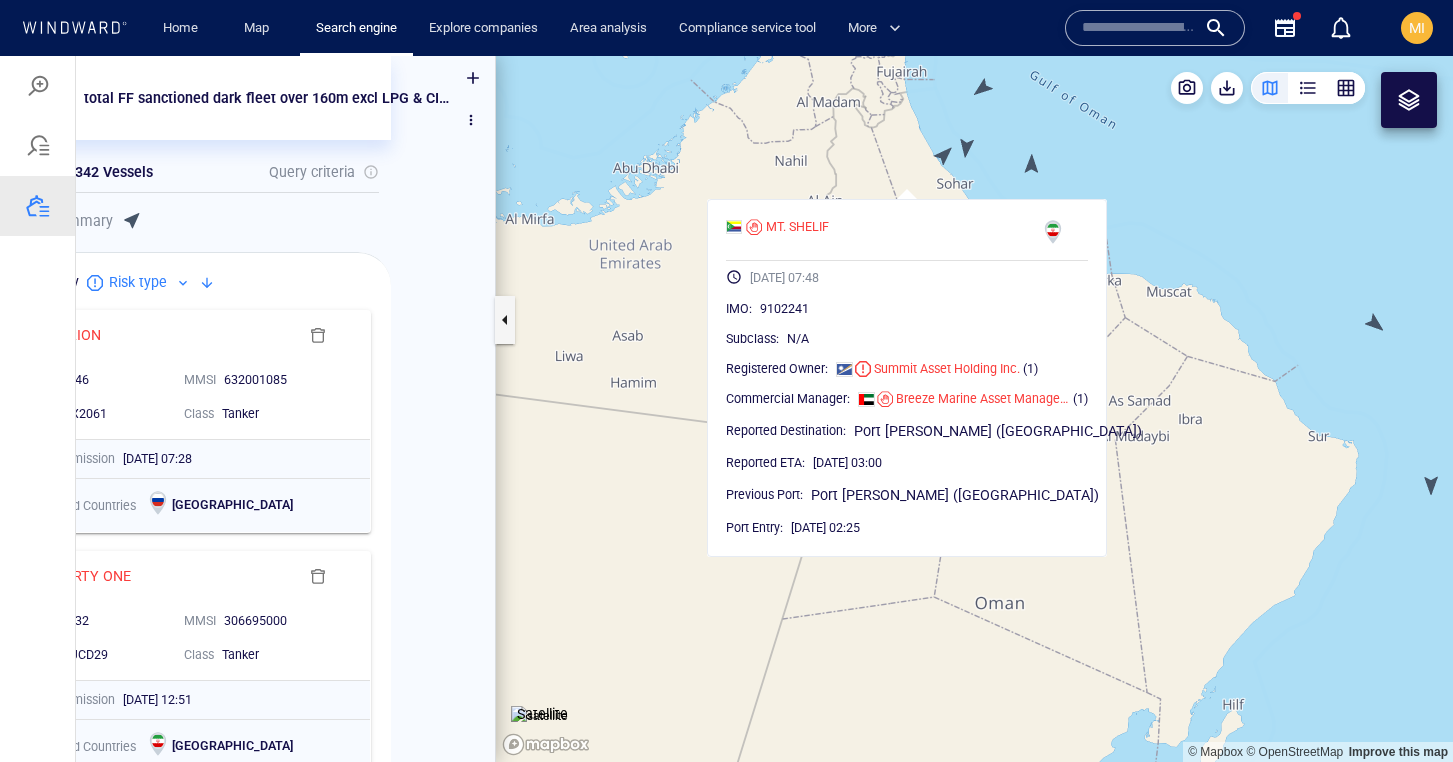
click at [1163, 328] on canvas "Map" at bounding box center [974, 409] width 957 height 706
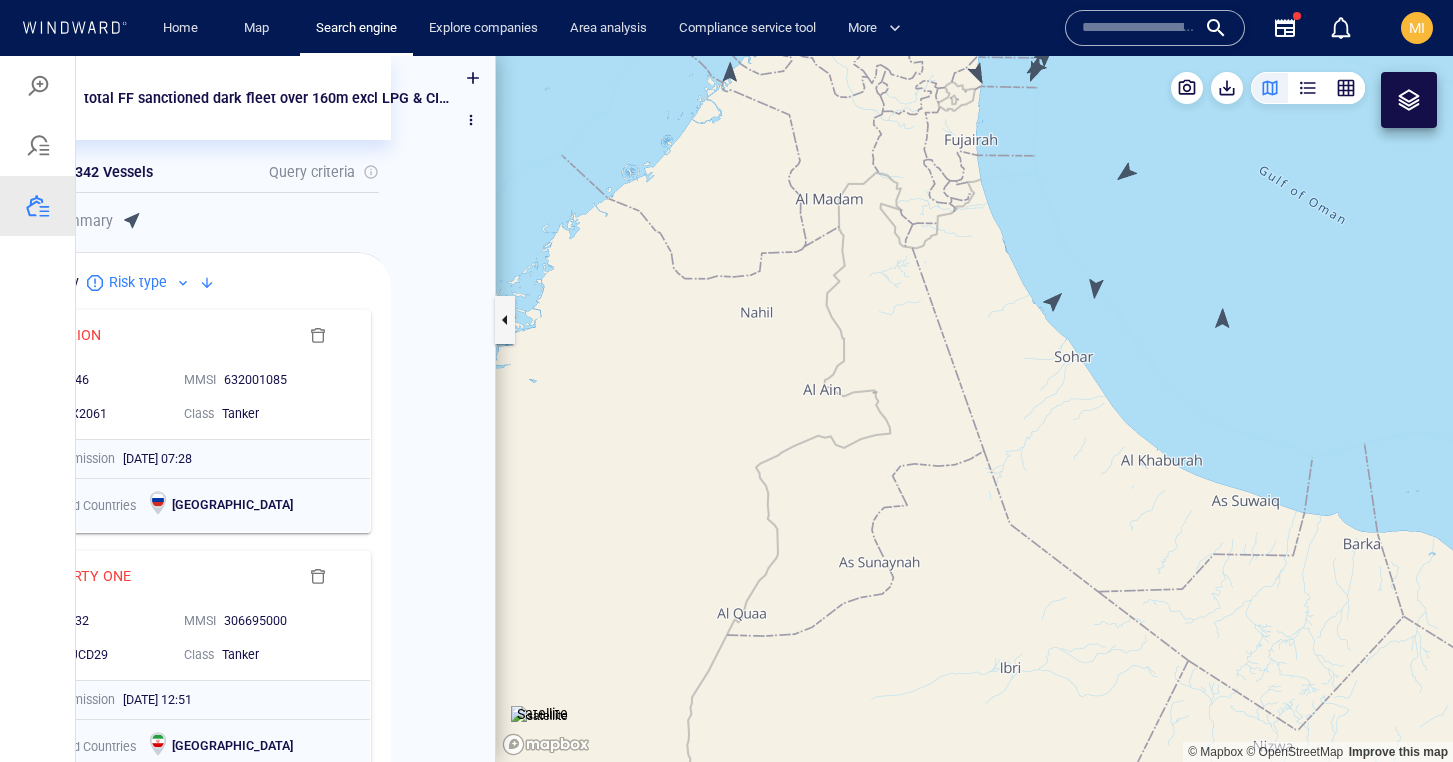
click at [1055, 301] on canvas "Map" at bounding box center [974, 409] width 957 height 706
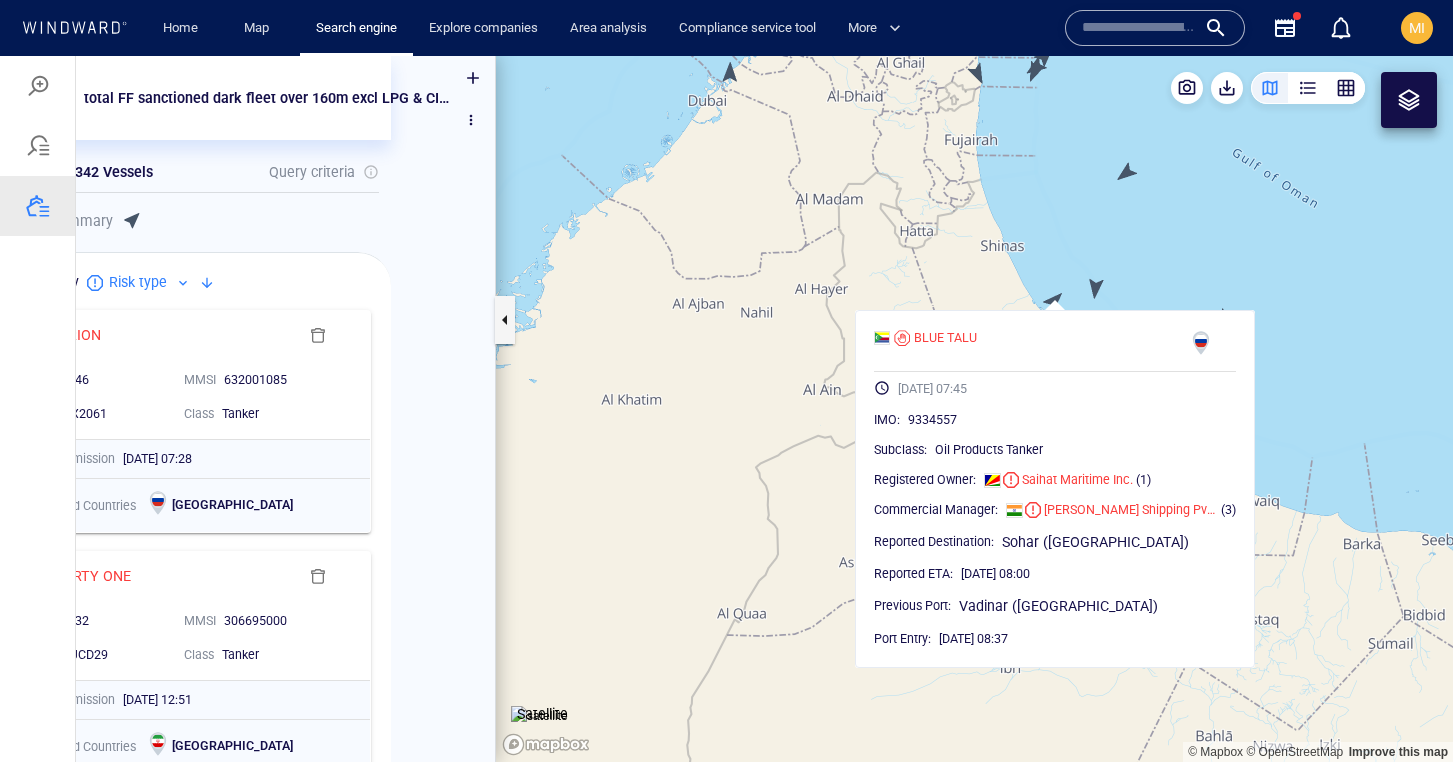
click at [1098, 283] on canvas "Map" at bounding box center [974, 409] width 957 height 706
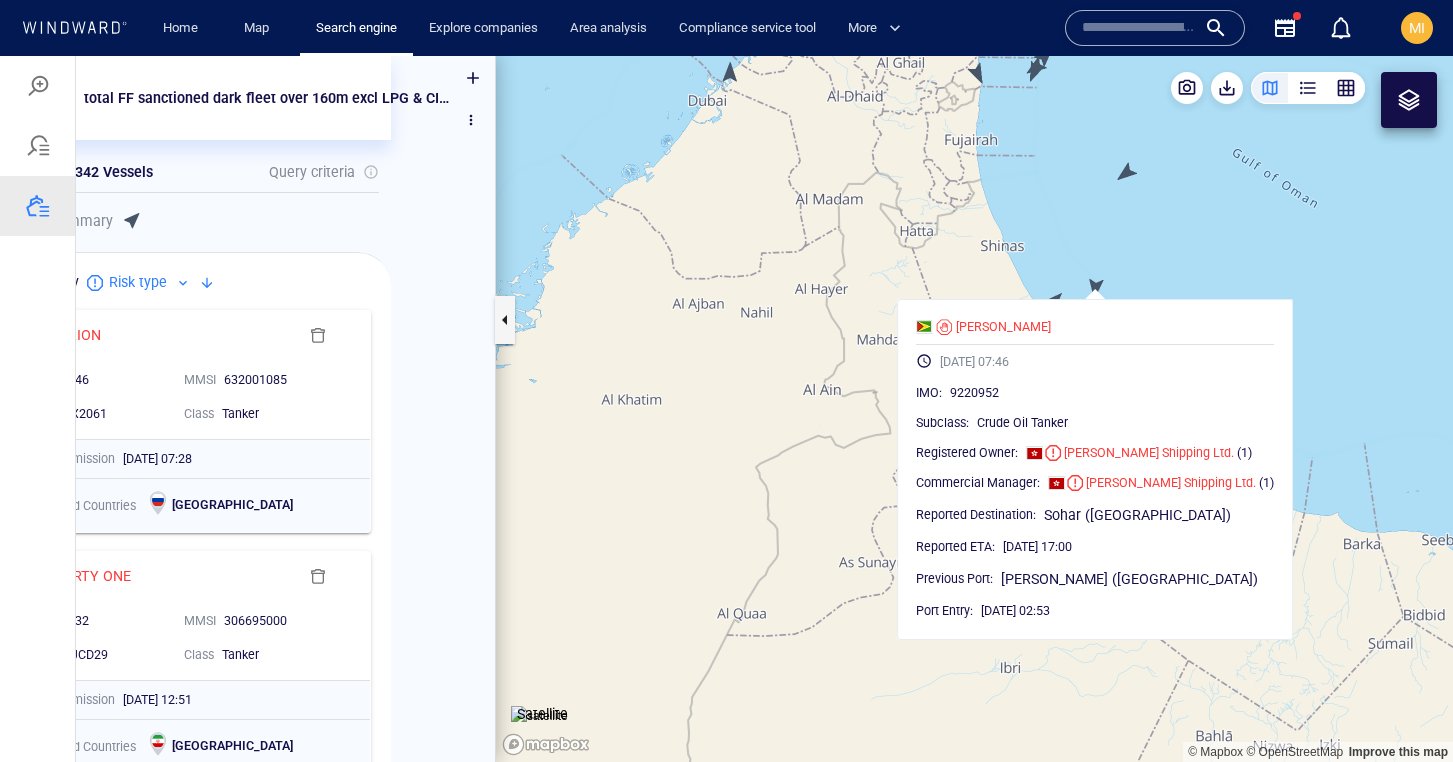
click at [1156, 277] on canvas "Map" at bounding box center [974, 409] width 957 height 706
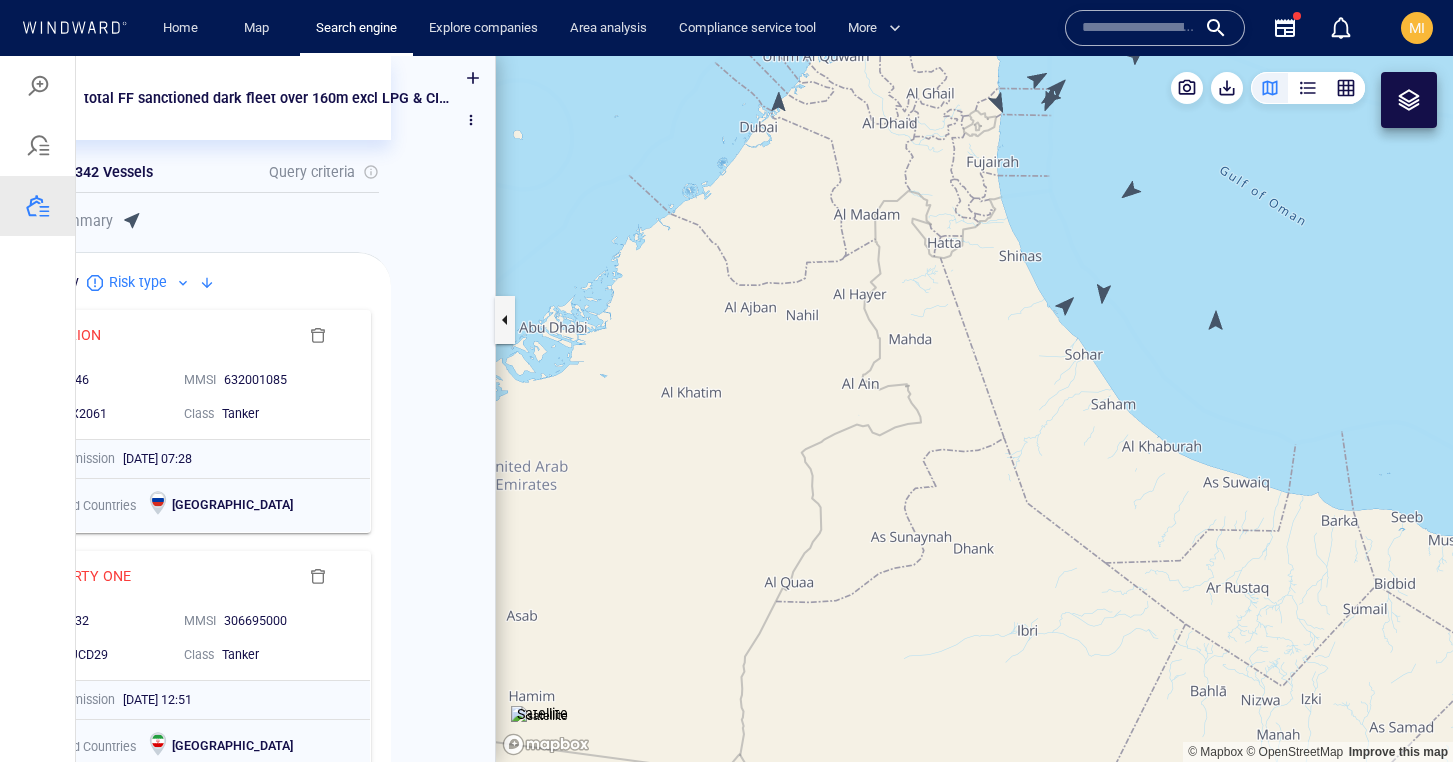
click at [1213, 324] on canvas "Map" at bounding box center [974, 409] width 957 height 706
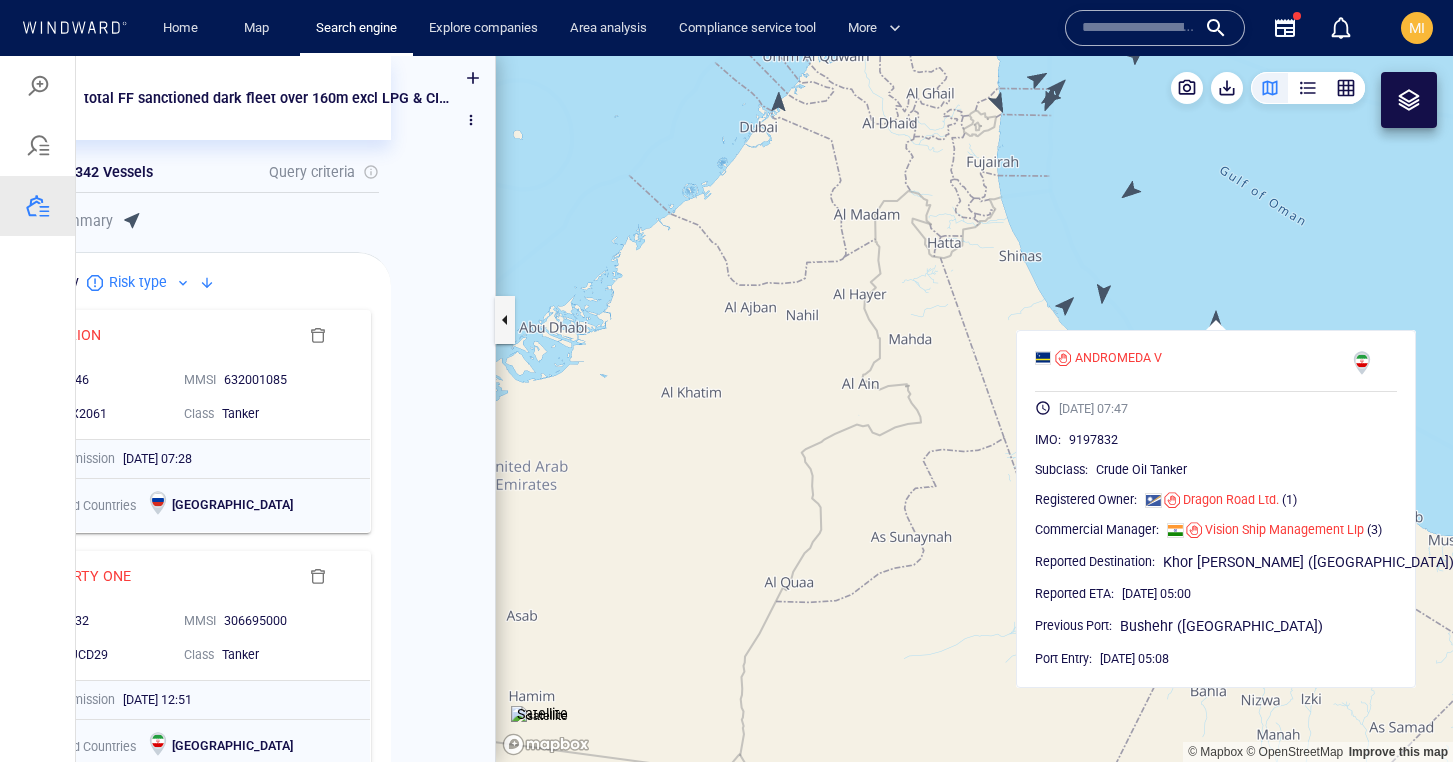
click at [1173, 315] on canvas "Map" at bounding box center [974, 409] width 957 height 706
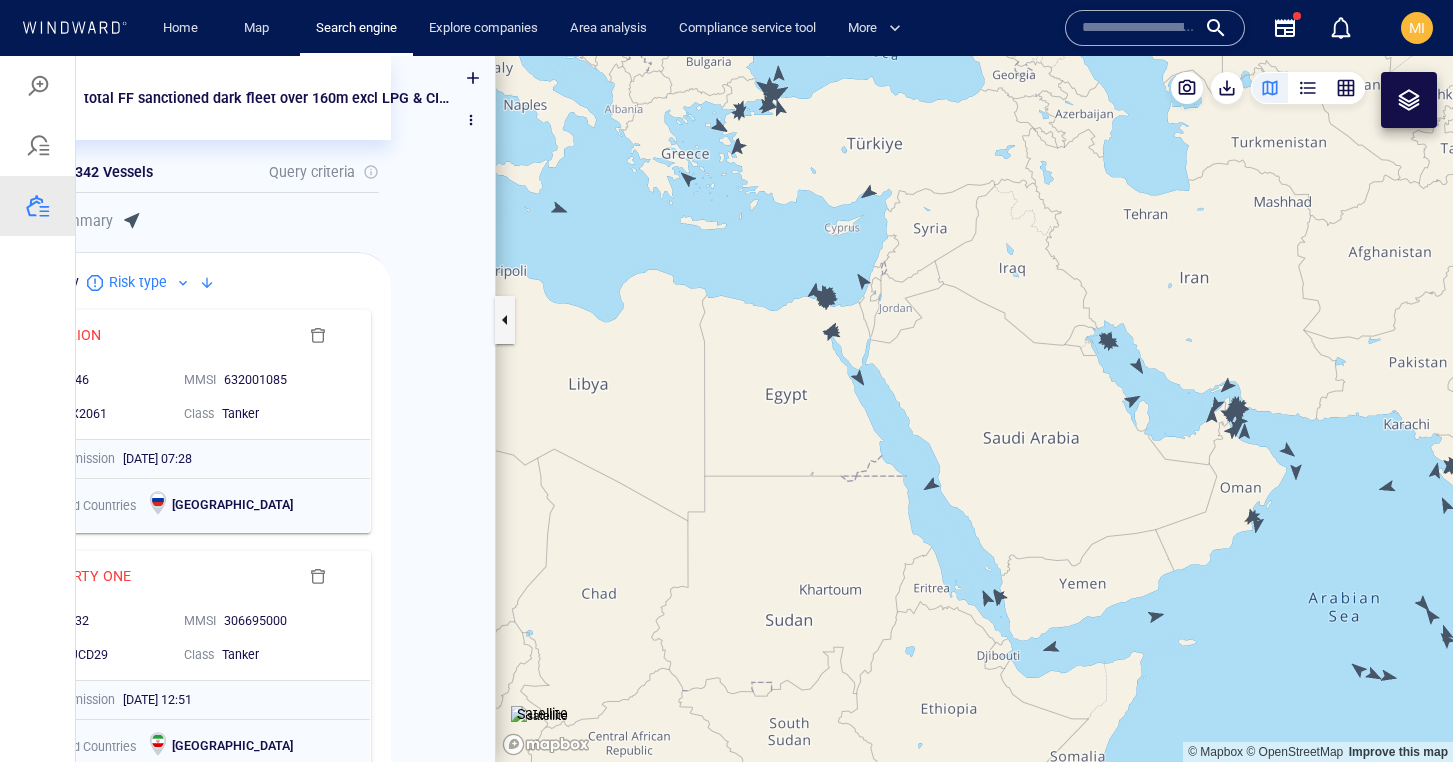
drag, startPoint x: 1247, startPoint y: 440, endPoint x: 1114, endPoint y: 358, distance: 156.2
click at [1114, 358] on canvas "Map" at bounding box center [974, 409] width 957 height 706
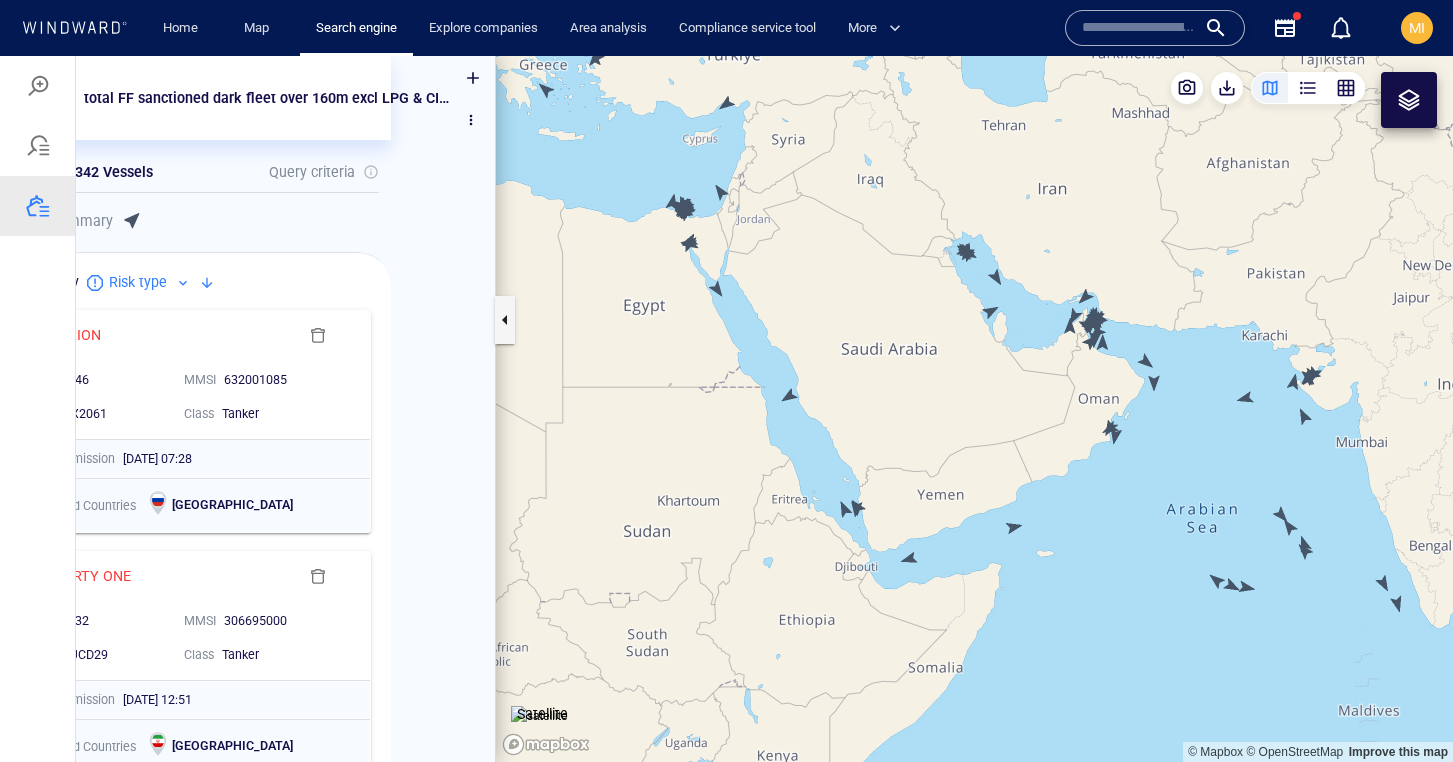
drag, startPoint x: 1258, startPoint y: 441, endPoint x: 1153, endPoint y: 440, distance: 105.0
click at [1156, 438] on canvas "Map" at bounding box center [974, 409] width 957 height 706
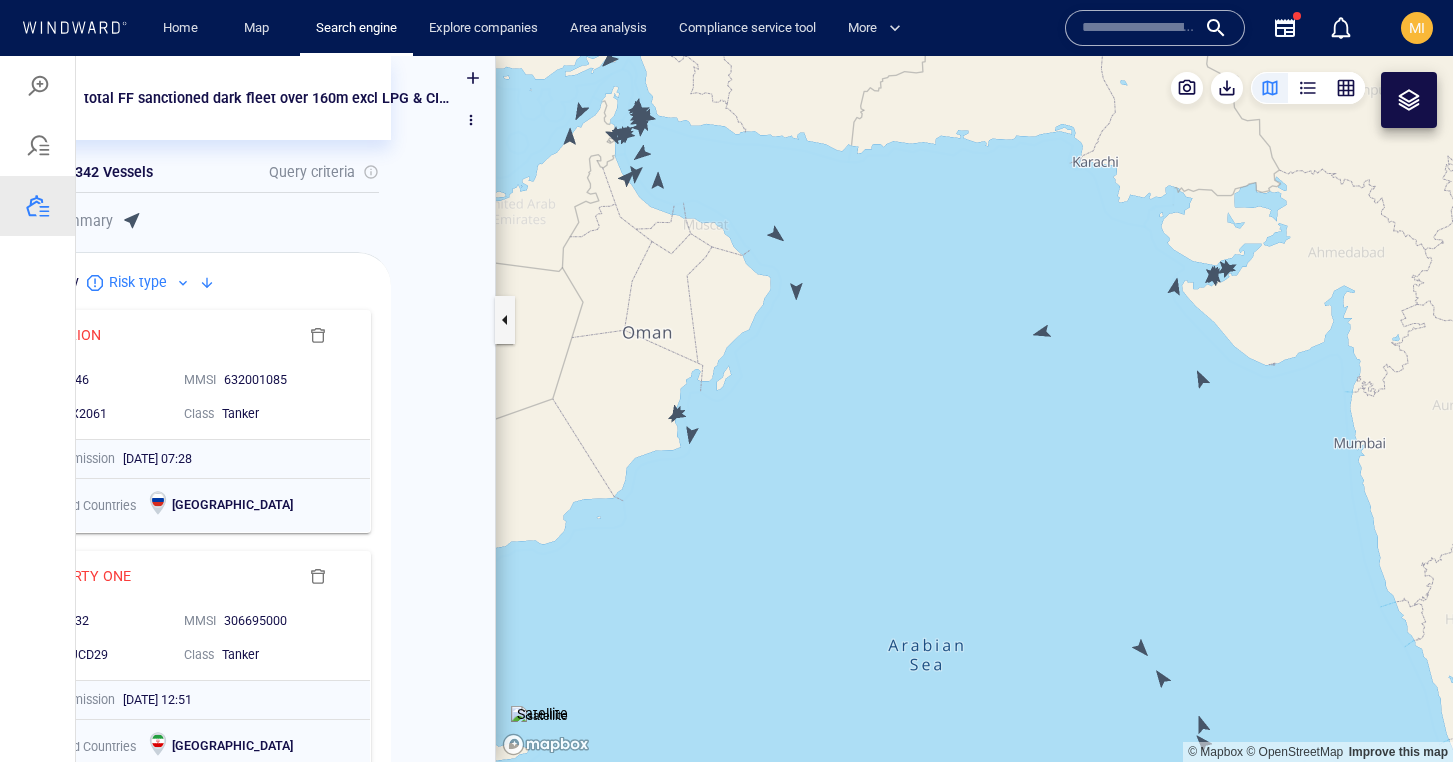
drag, startPoint x: 1213, startPoint y: 316, endPoint x: 1169, endPoint y: 425, distance: 117.5
click at [1172, 414] on canvas "Map" at bounding box center [974, 409] width 957 height 706
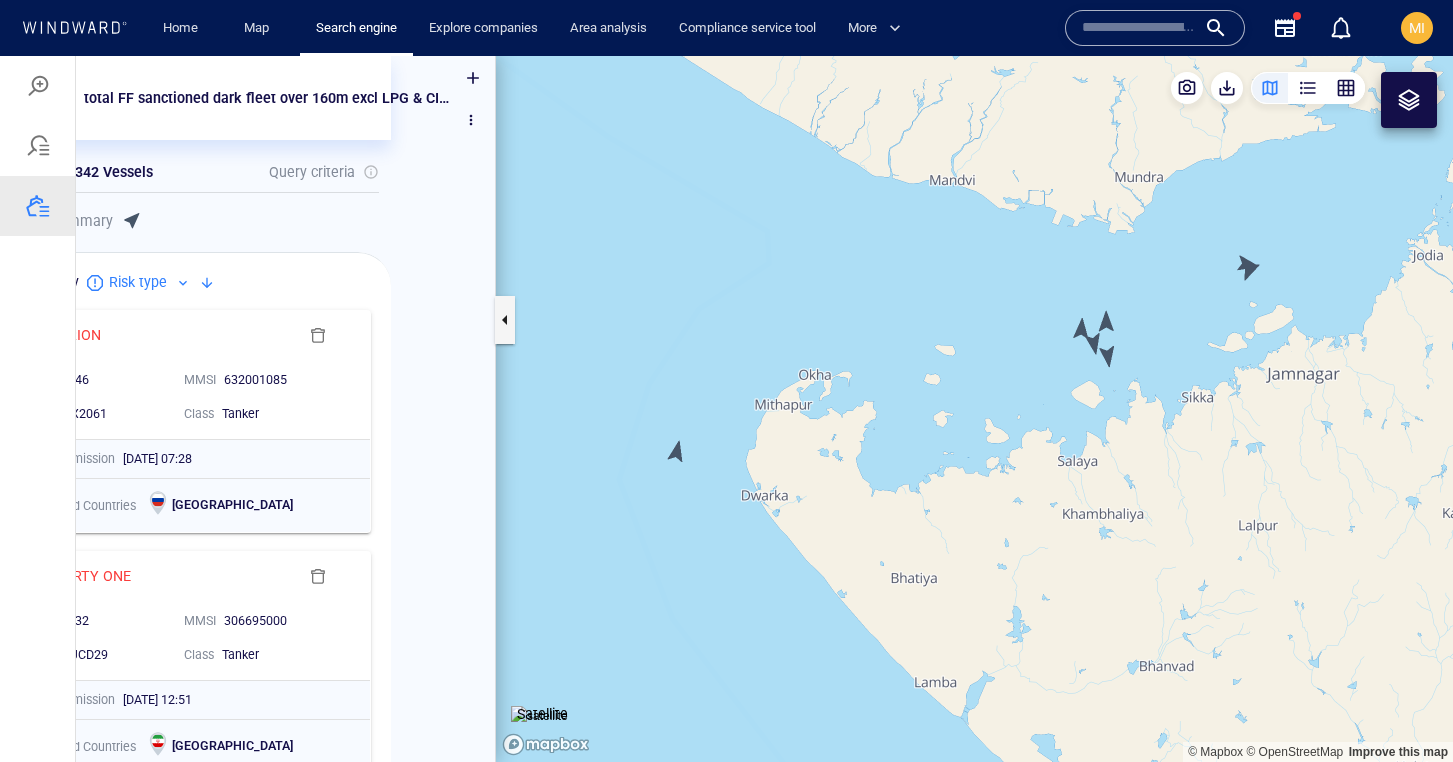
click at [1104, 352] on canvas "Map" at bounding box center [974, 409] width 957 height 706
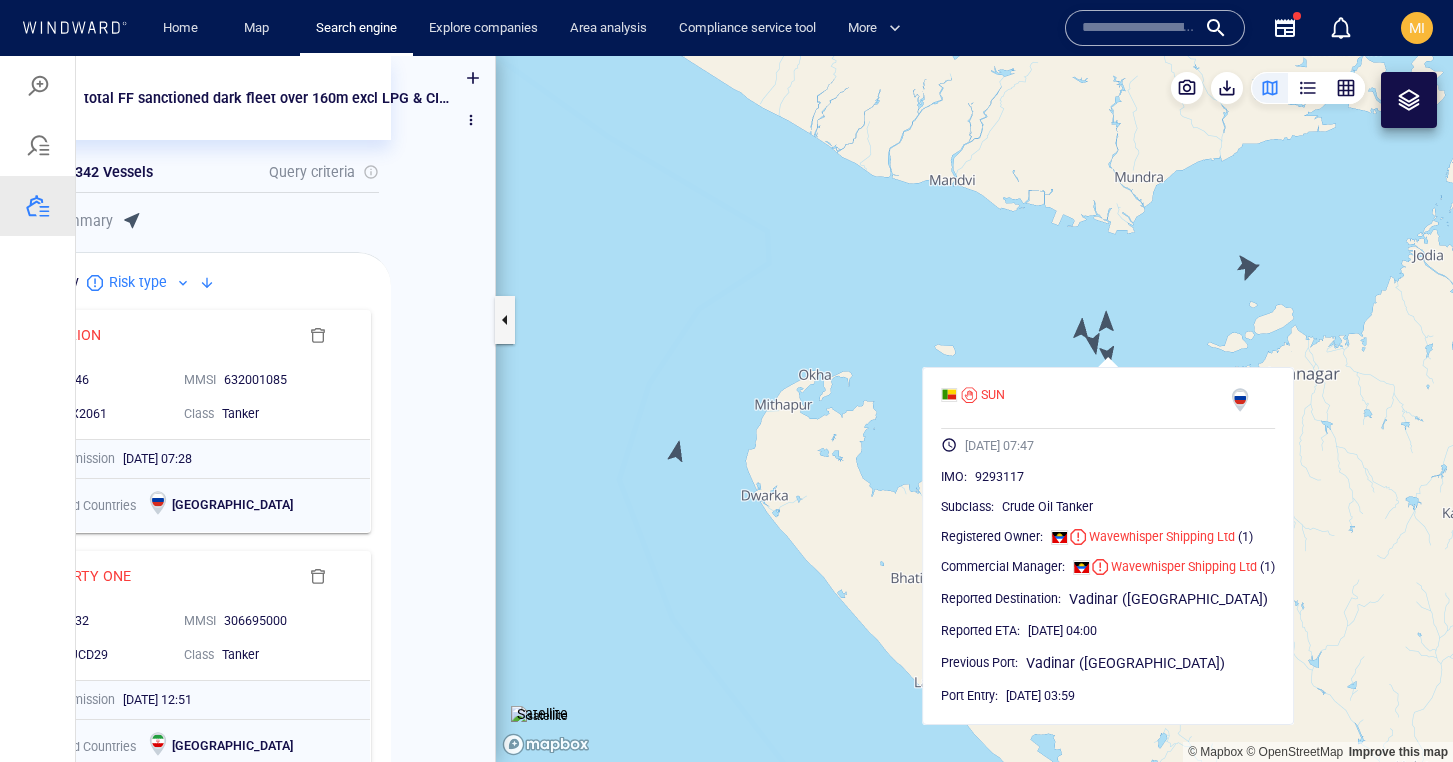
click at [674, 448] on canvas "Map" at bounding box center [974, 409] width 957 height 706
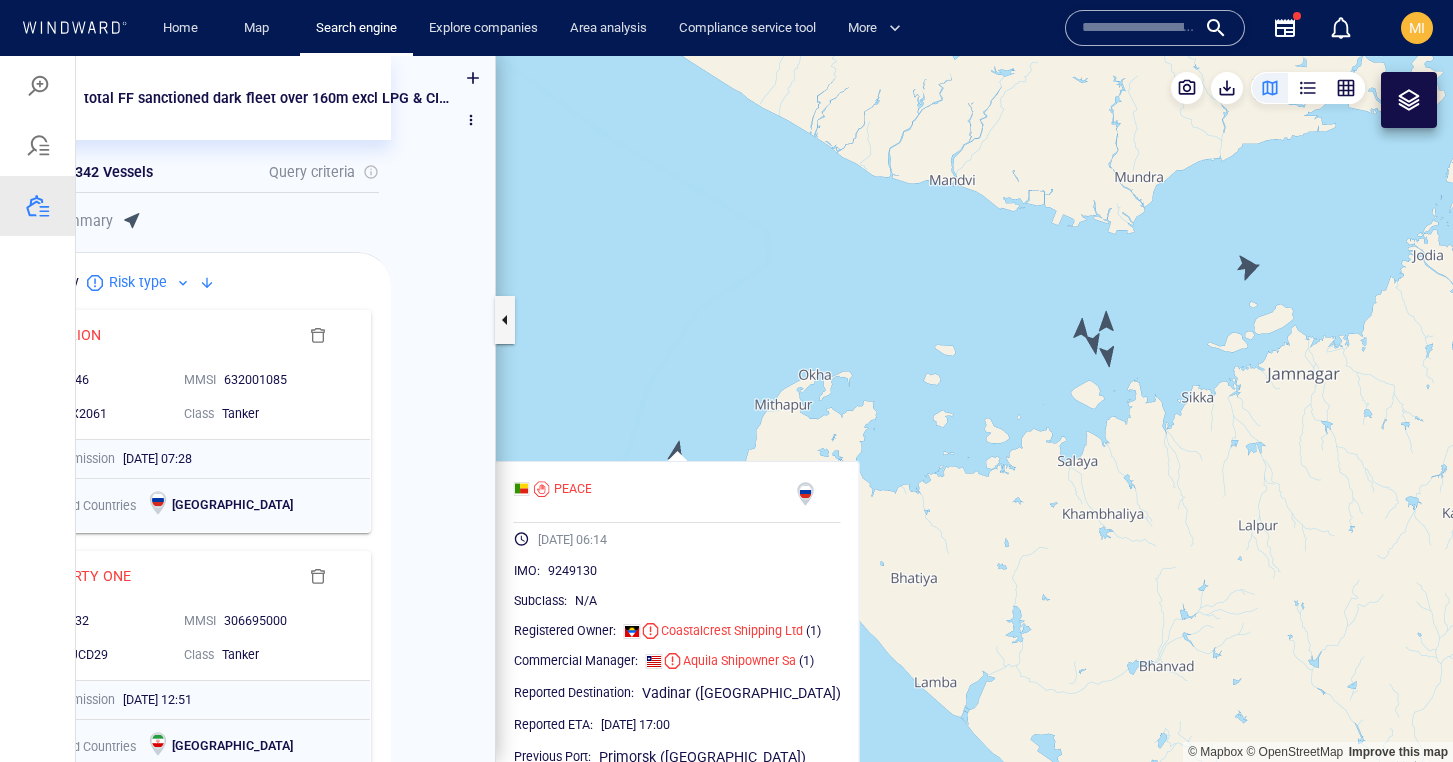
click at [1112, 322] on canvas "Map" at bounding box center [974, 409] width 957 height 706
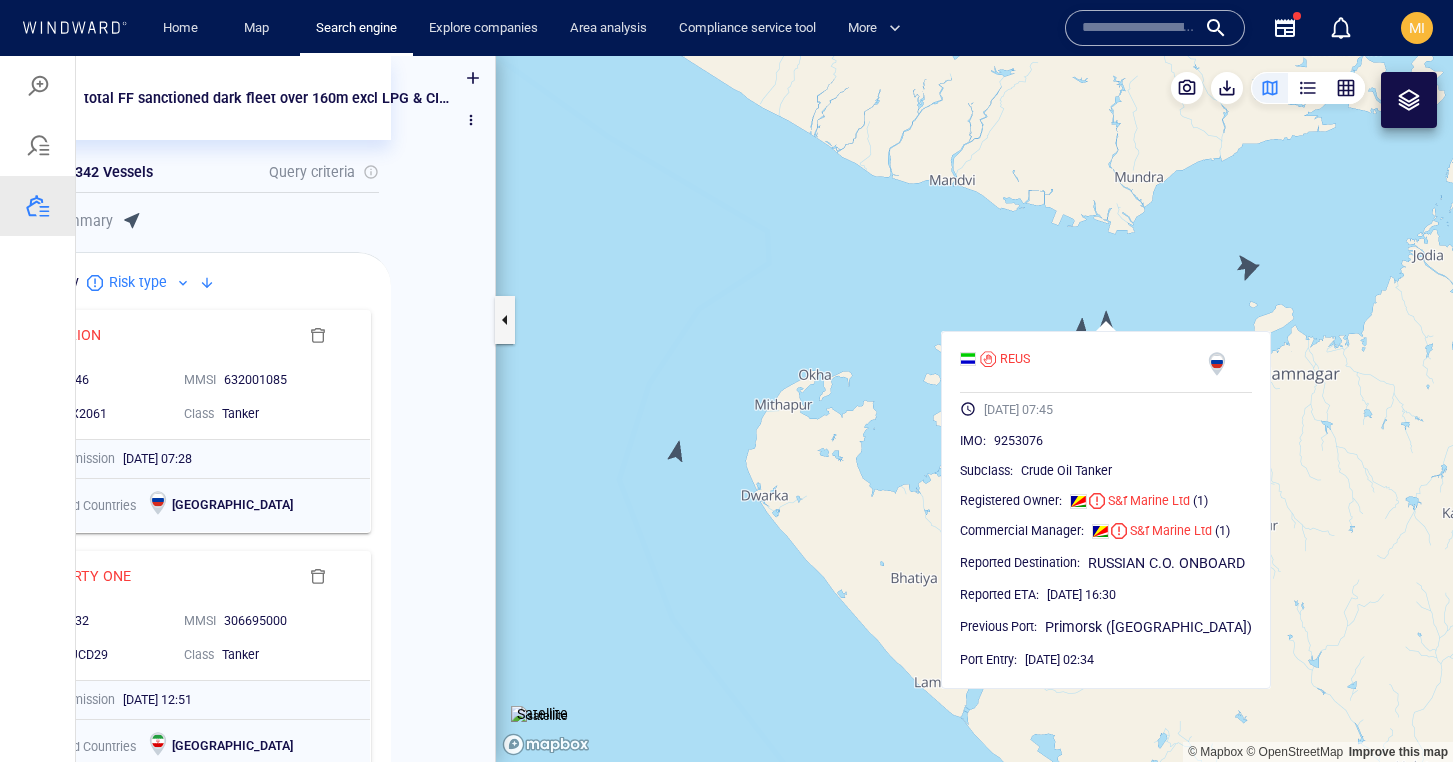
click at [994, 269] on canvas "Map" at bounding box center [974, 409] width 957 height 706
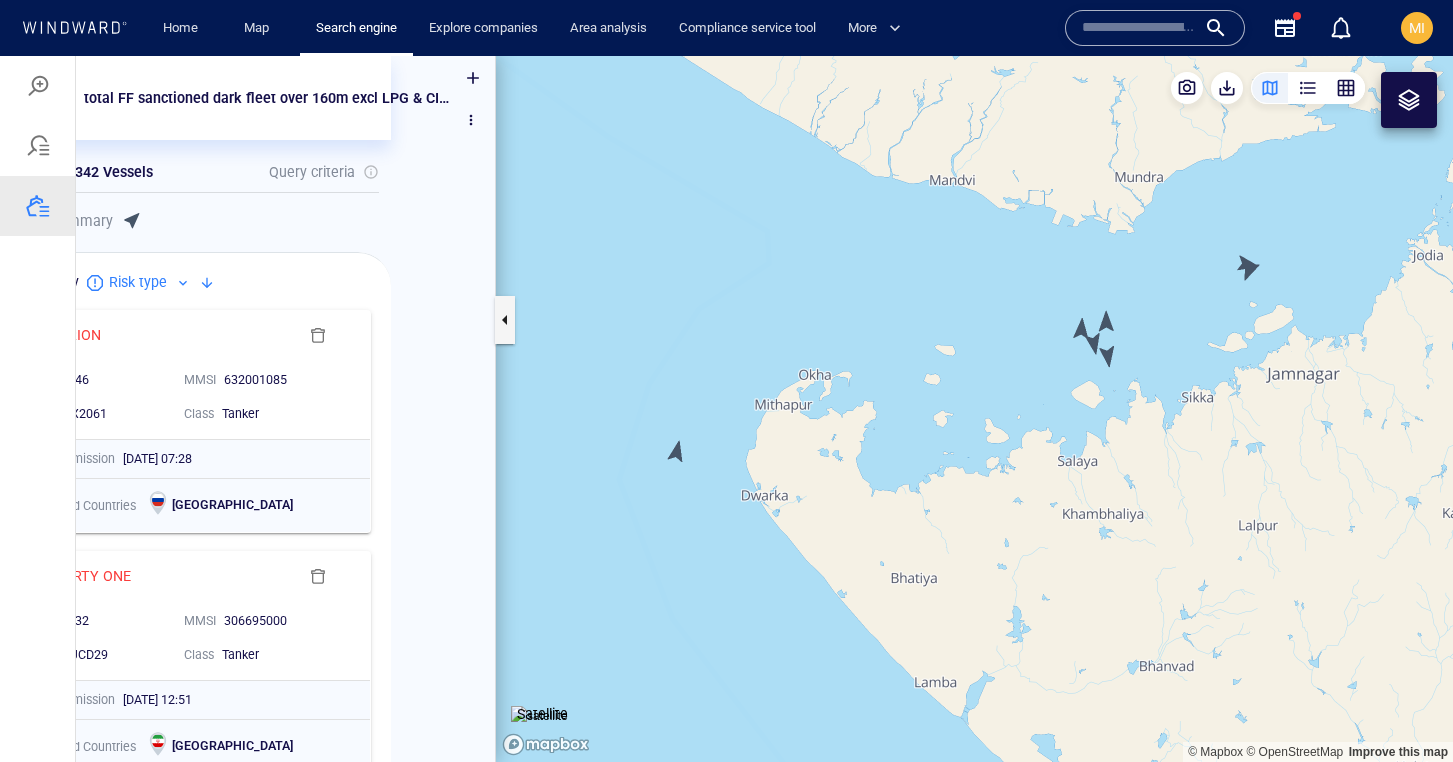
click at [1245, 265] on canvas "Map" at bounding box center [974, 409] width 957 height 706
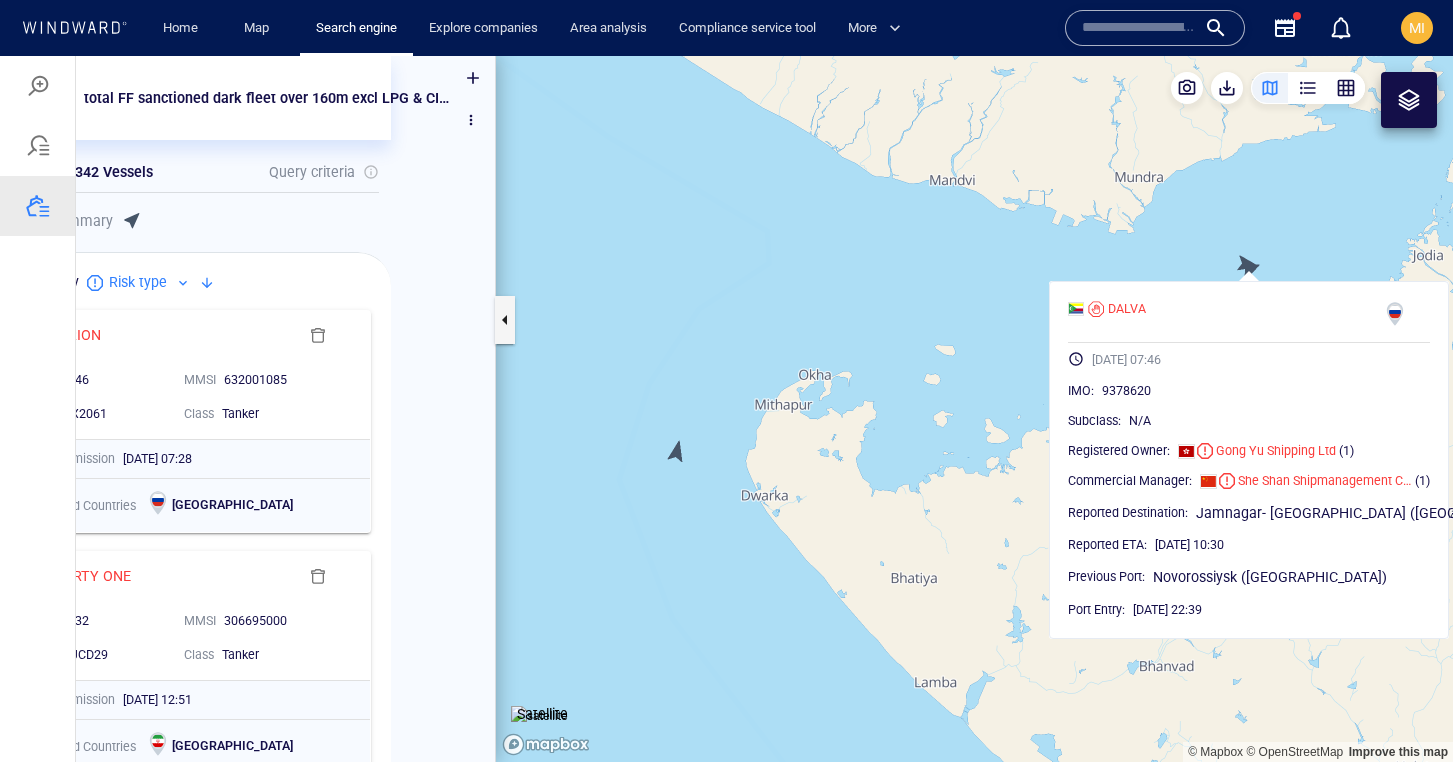
click at [977, 309] on canvas "Map" at bounding box center [974, 409] width 957 height 706
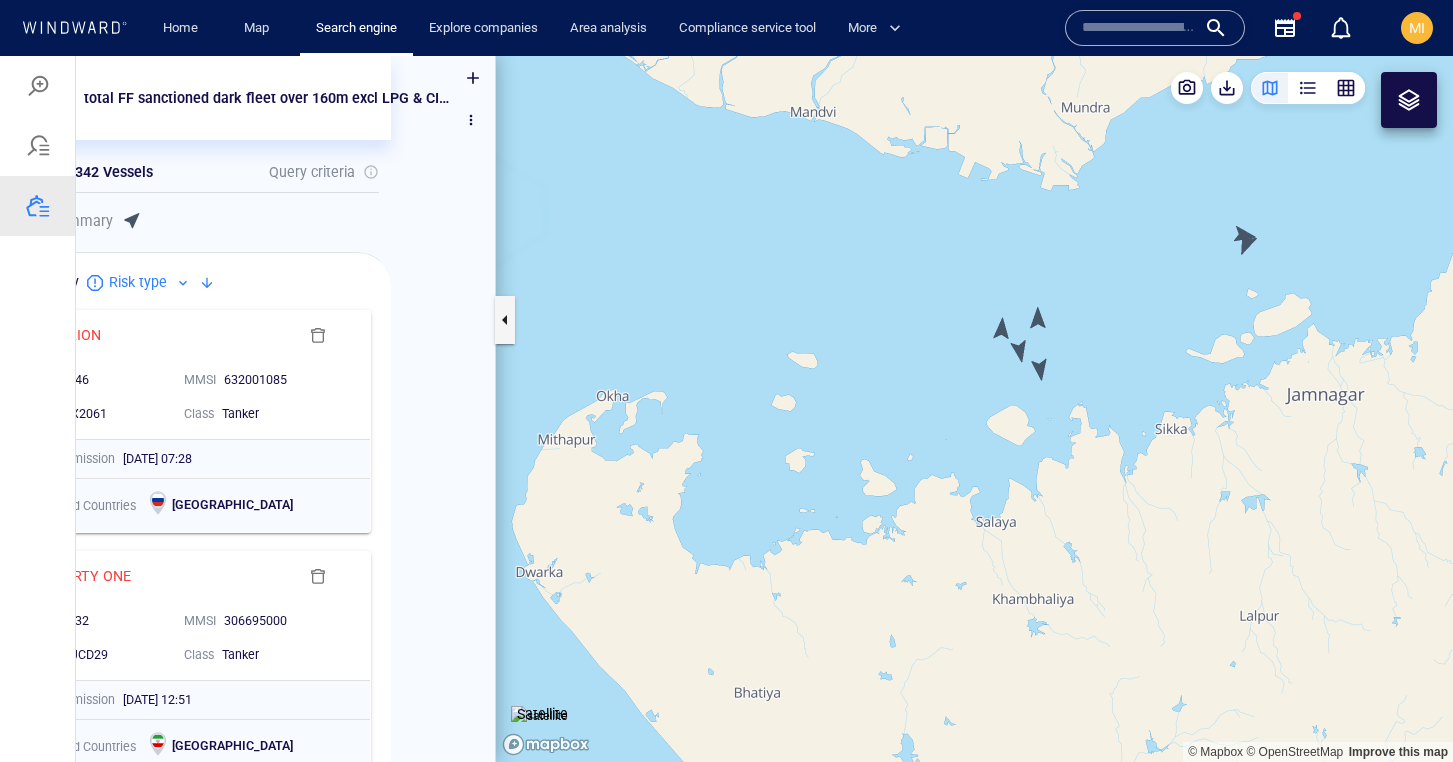
click at [1042, 317] on canvas "Map" at bounding box center [974, 409] width 957 height 706
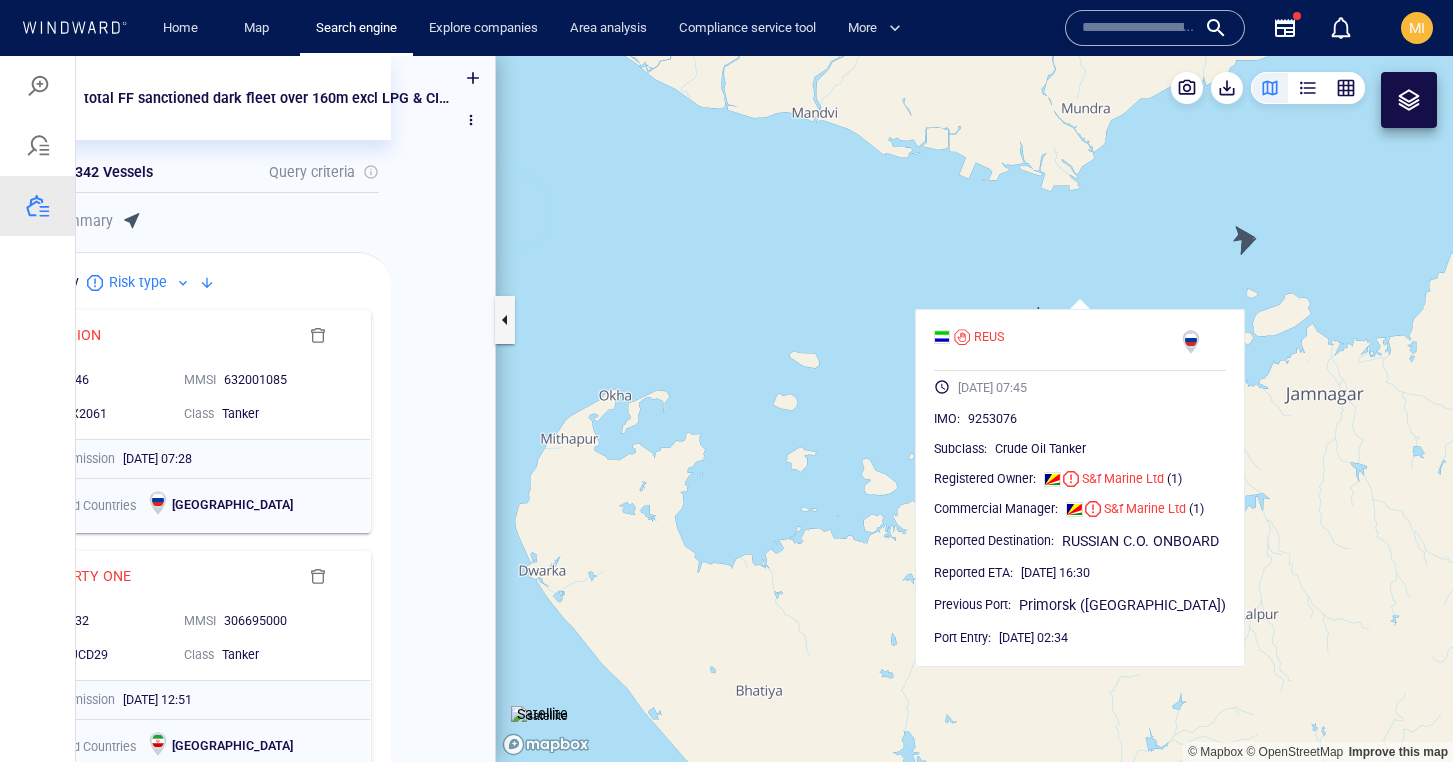
click at [1134, 275] on canvas "Map" at bounding box center [974, 409] width 957 height 706
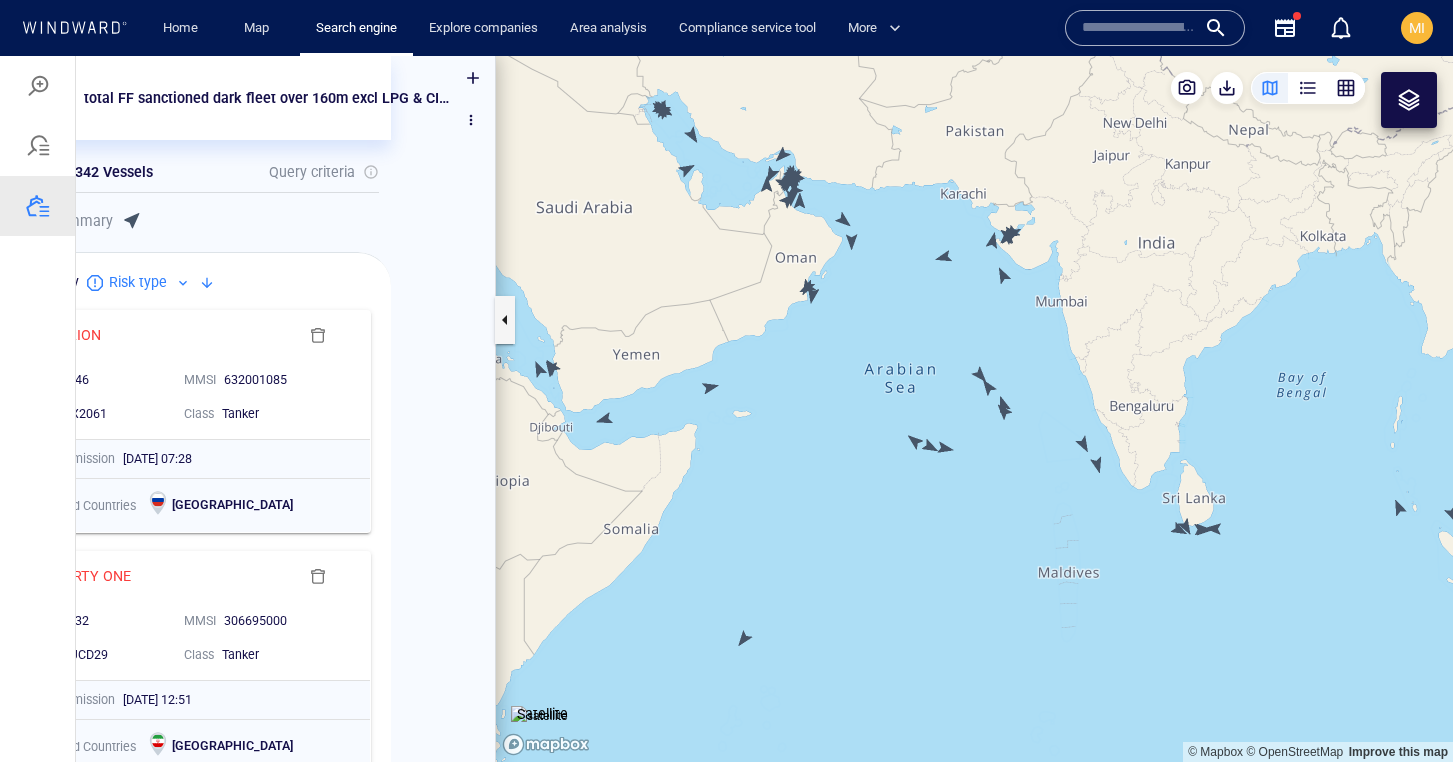
drag, startPoint x: 1177, startPoint y: 454, endPoint x: 993, endPoint y: 334, distance: 219.6
click at [994, 334] on canvas "Map" at bounding box center [974, 409] width 957 height 706
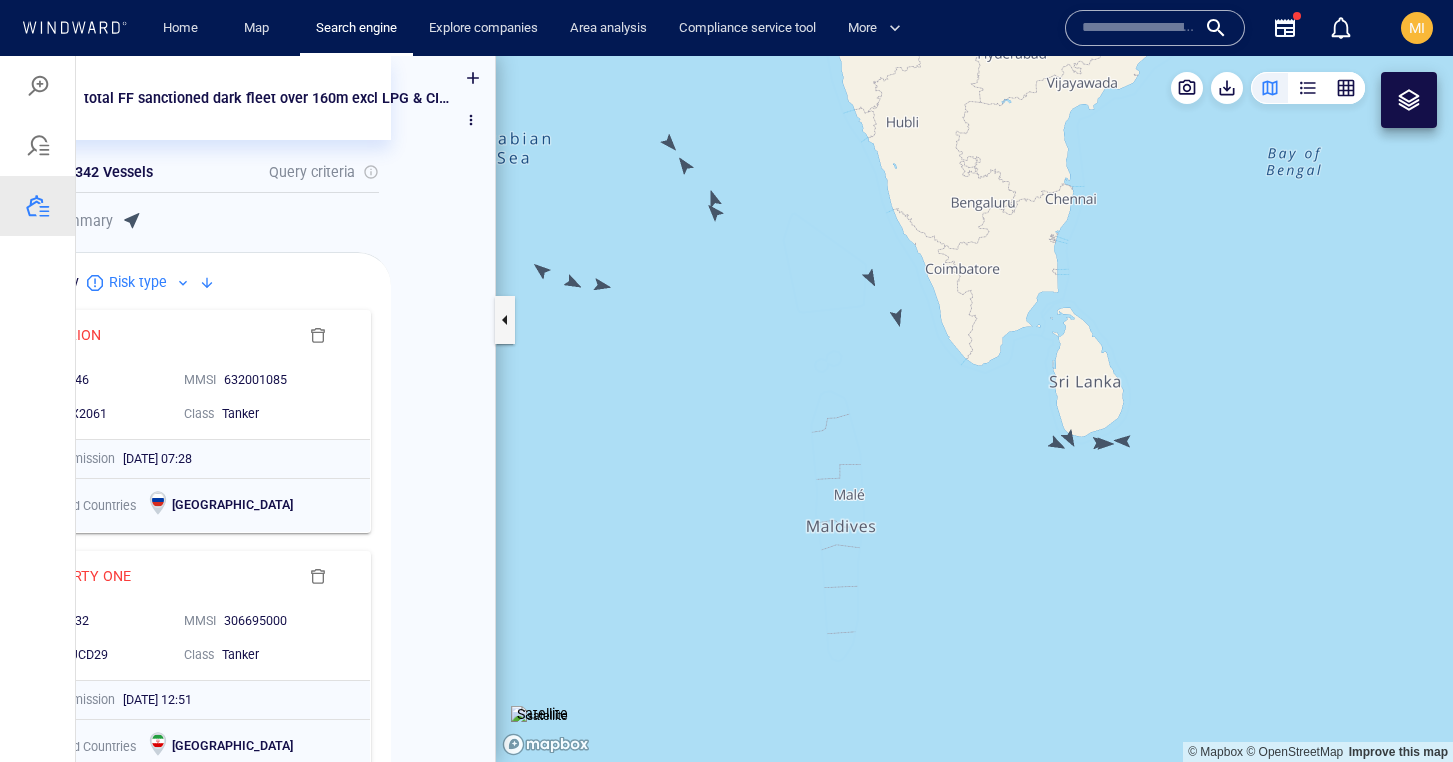
click at [1067, 431] on canvas "Map" at bounding box center [974, 409] width 957 height 706
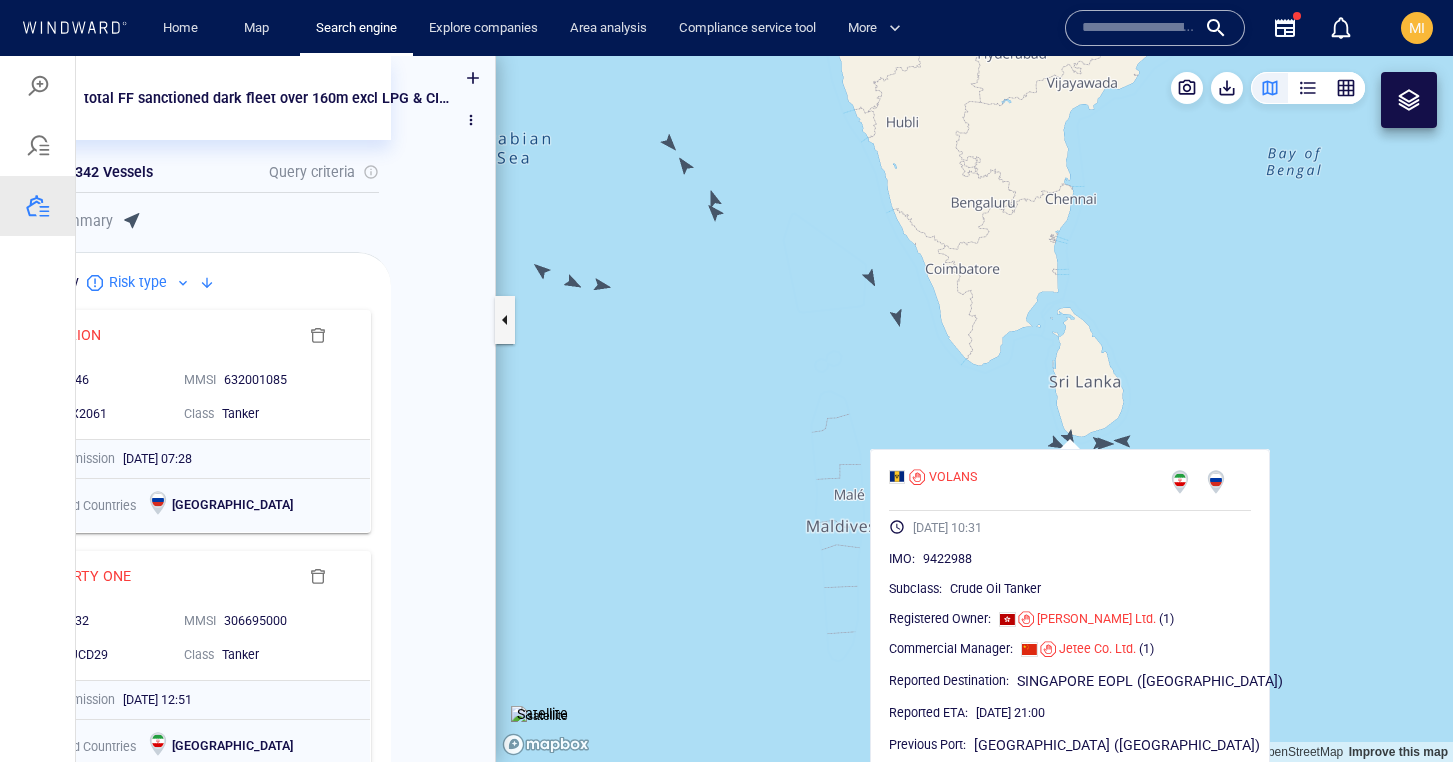
click at [1067, 431] on canvas "Map" at bounding box center [974, 409] width 957 height 706
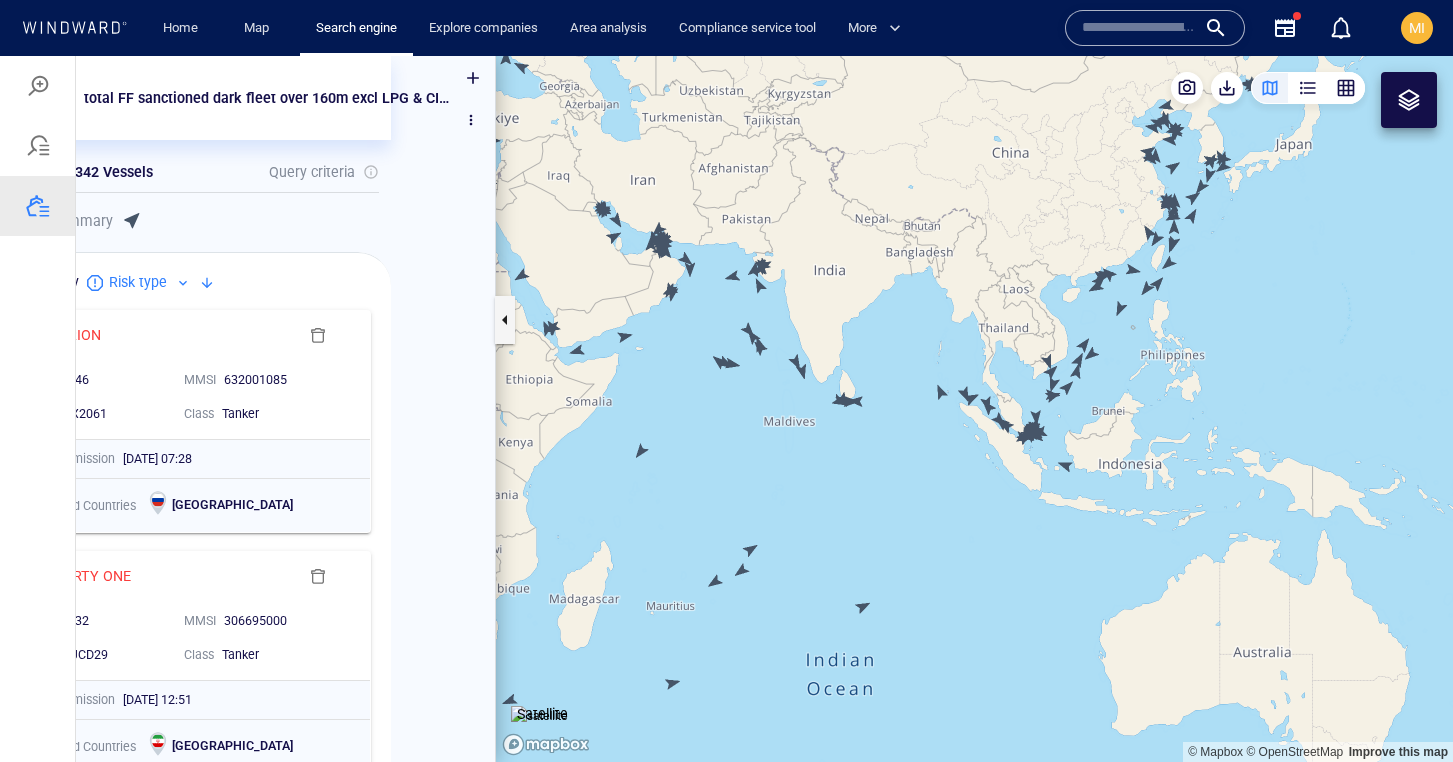
drag, startPoint x: 1154, startPoint y: 535, endPoint x: 829, endPoint y: 497, distance: 327.2
click at [834, 494] on canvas "Map" at bounding box center [974, 409] width 957 height 706
drag, startPoint x: 854, startPoint y: 498, endPoint x: 898, endPoint y: 590, distance: 102.0
click at [897, 590] on canvas "Map" at bounding box center [974, 409] width 957 height 706
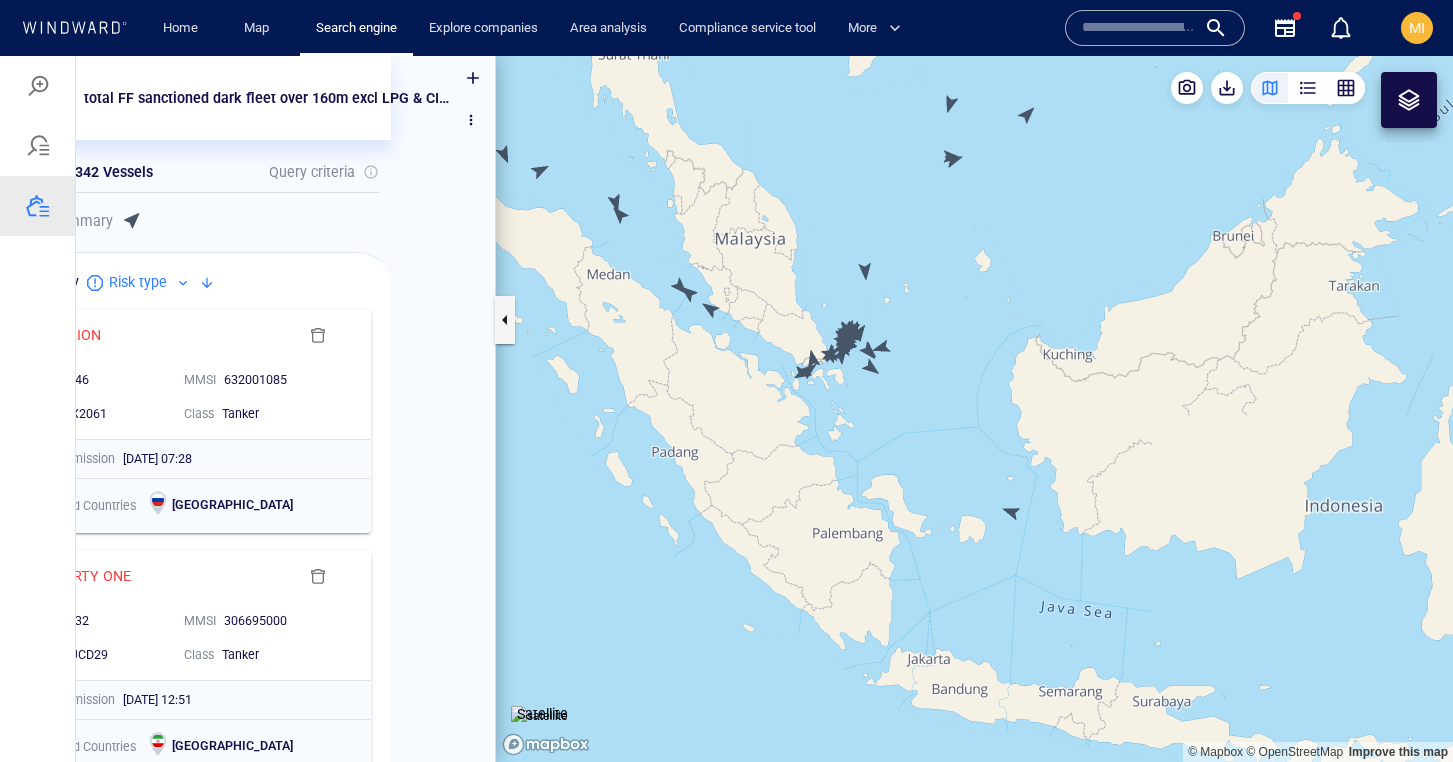
drag, startPoint x: 869, startPoint y: 427, endPoint x: 980, endPoint y: 448, distance: 112.9
click at [980, 445] on canvas "Map" at bounding box center [974, 409] width 957 height 706
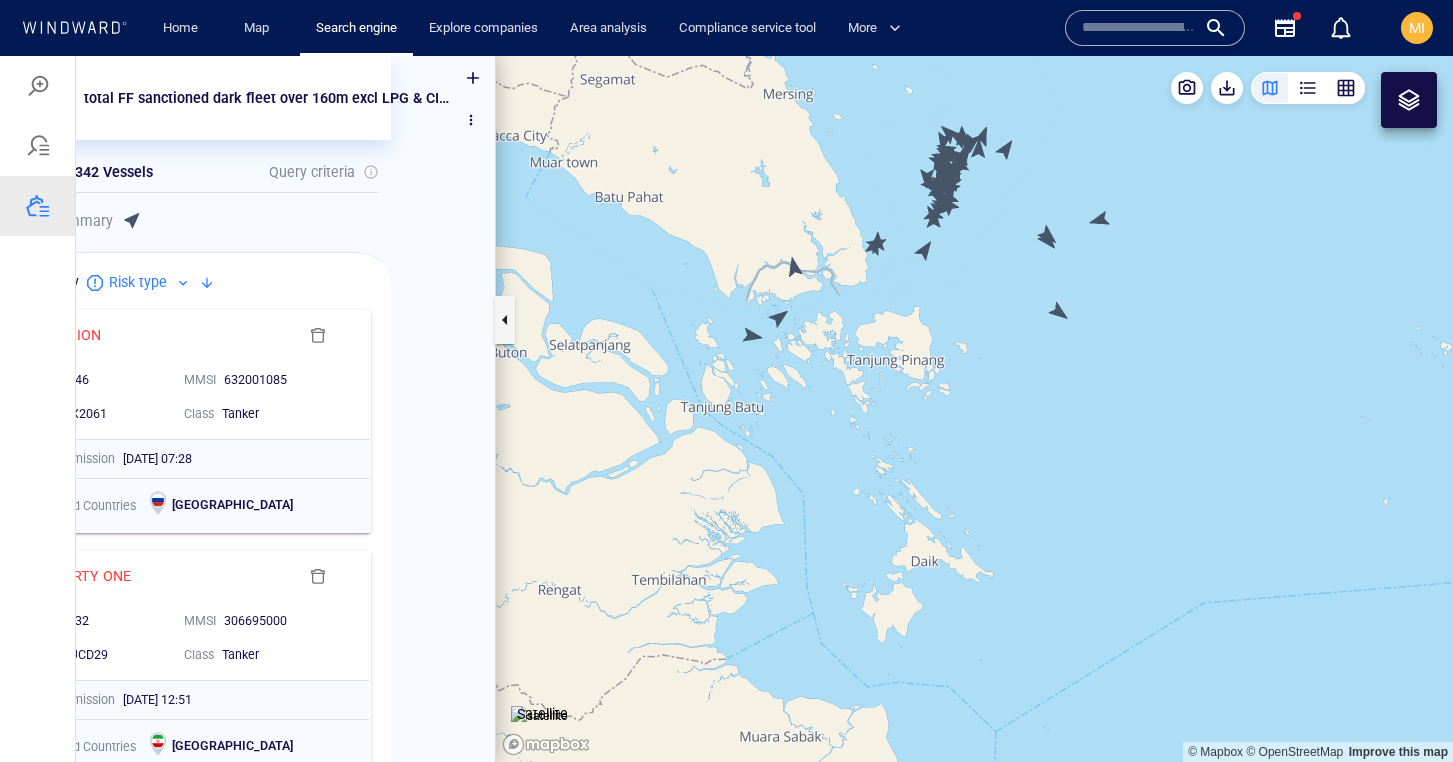
drag, startPoint x: 892, startPoint y: 359, endPoint x: 1015, endPoint y: 434, distance: 144.0
click at [1015, 434] on canvas "Map" at bounding box center [974, 409] width 957 height 706
click at [954, 364] on canvas "Map" at bounding box center [974, 409] width 957 height 706
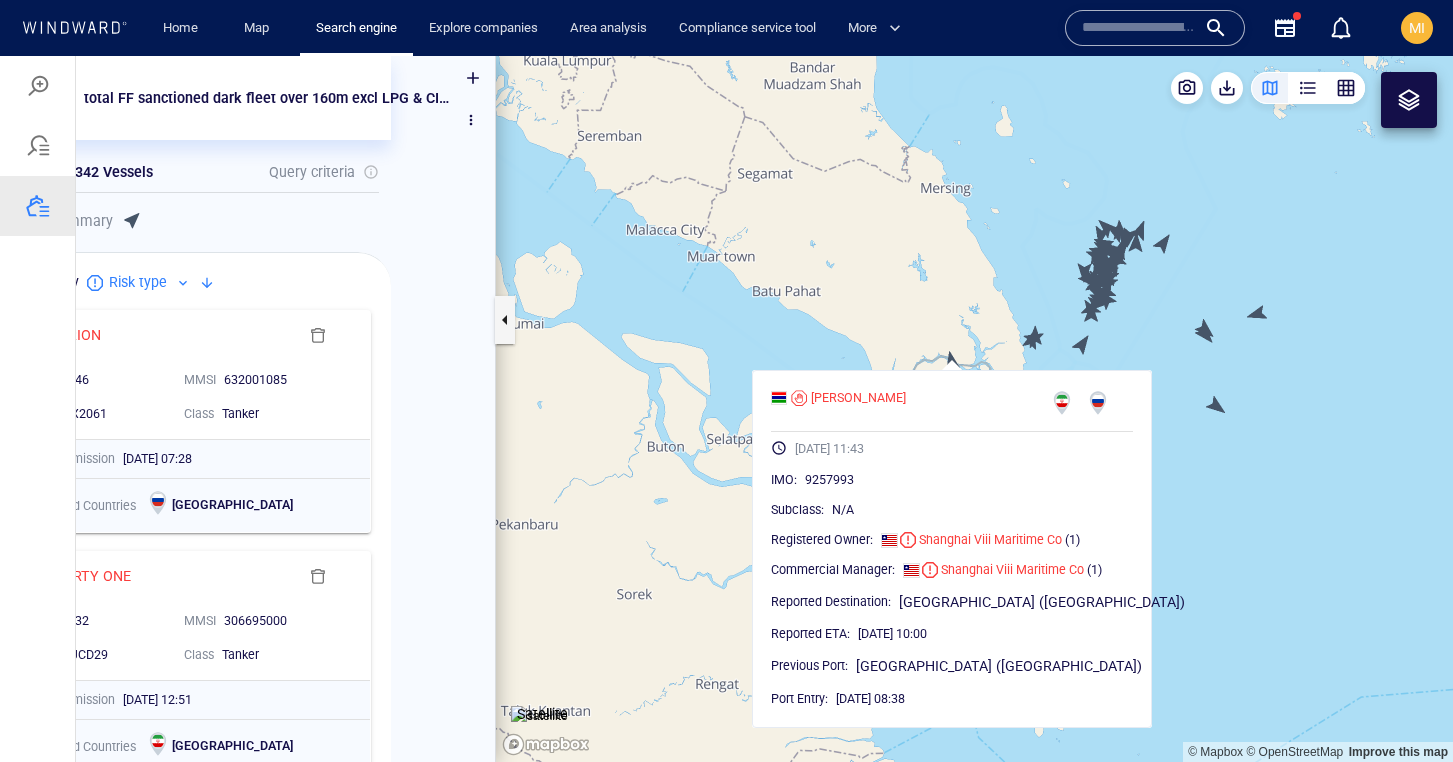
click at [954, 364] on canvas "Map" at bounding box center [974, 409] width 957 height 706
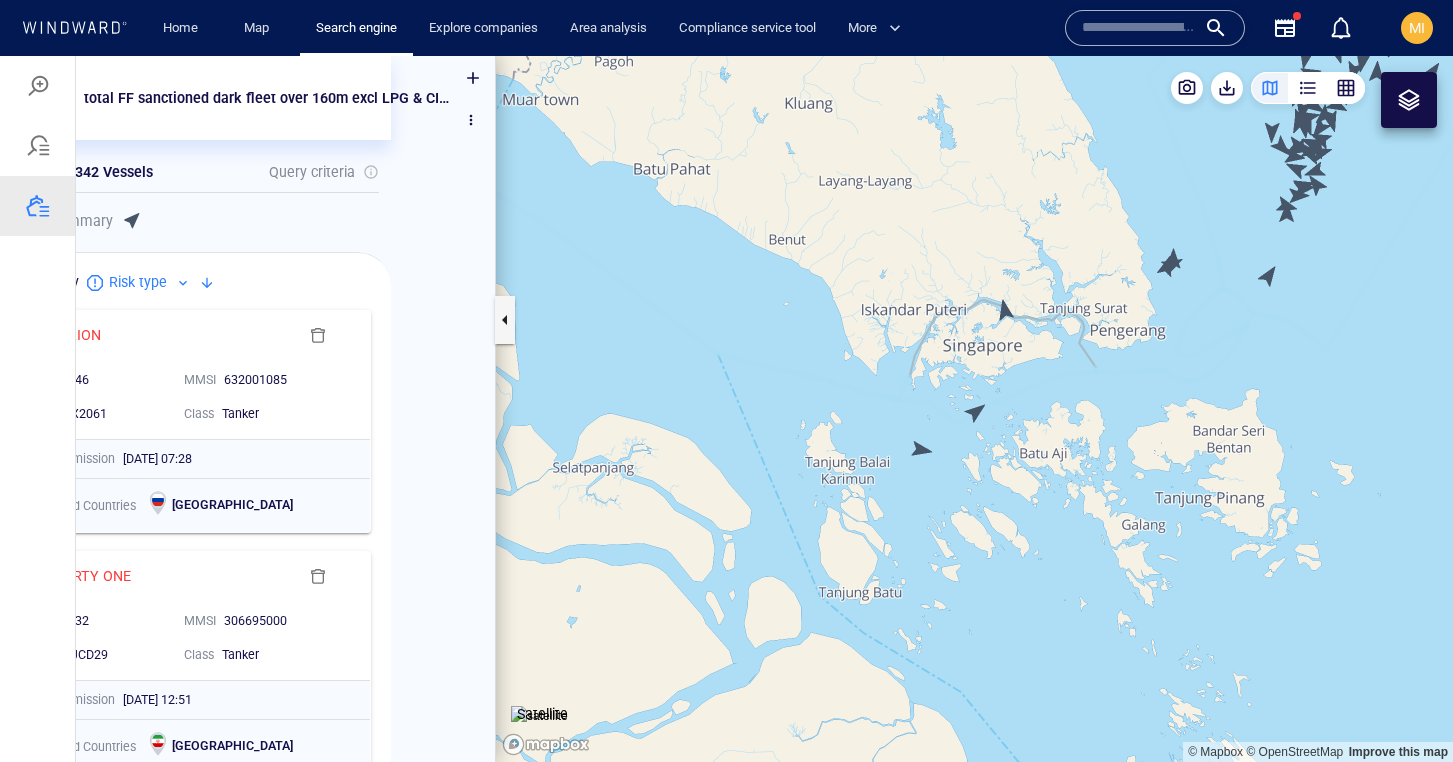
click at [922, 451] on canvas "Map" at bounding box center [974, 409] width 957 height 706
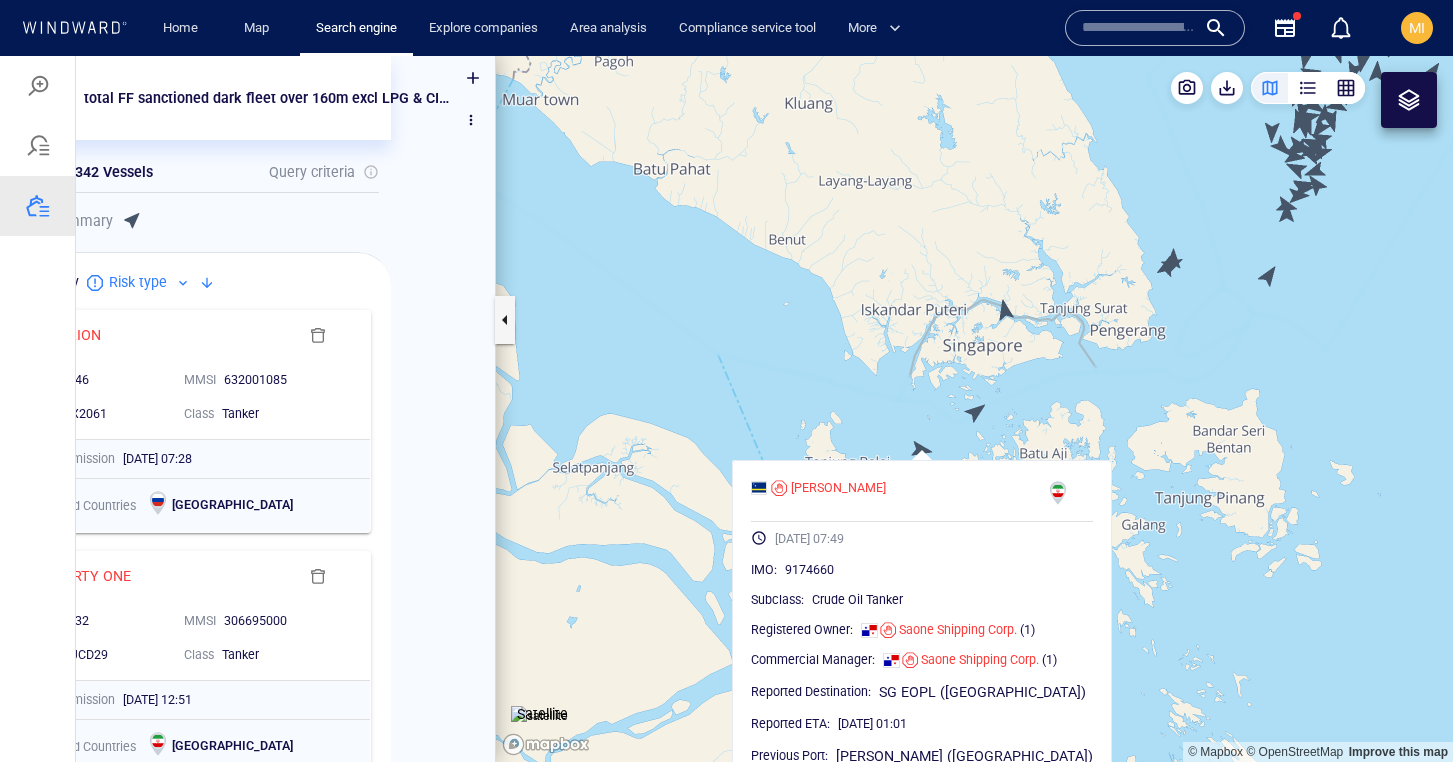
click at [922, 451] on canvas "Map" at bounding box center [974, 409] width 957 height 706
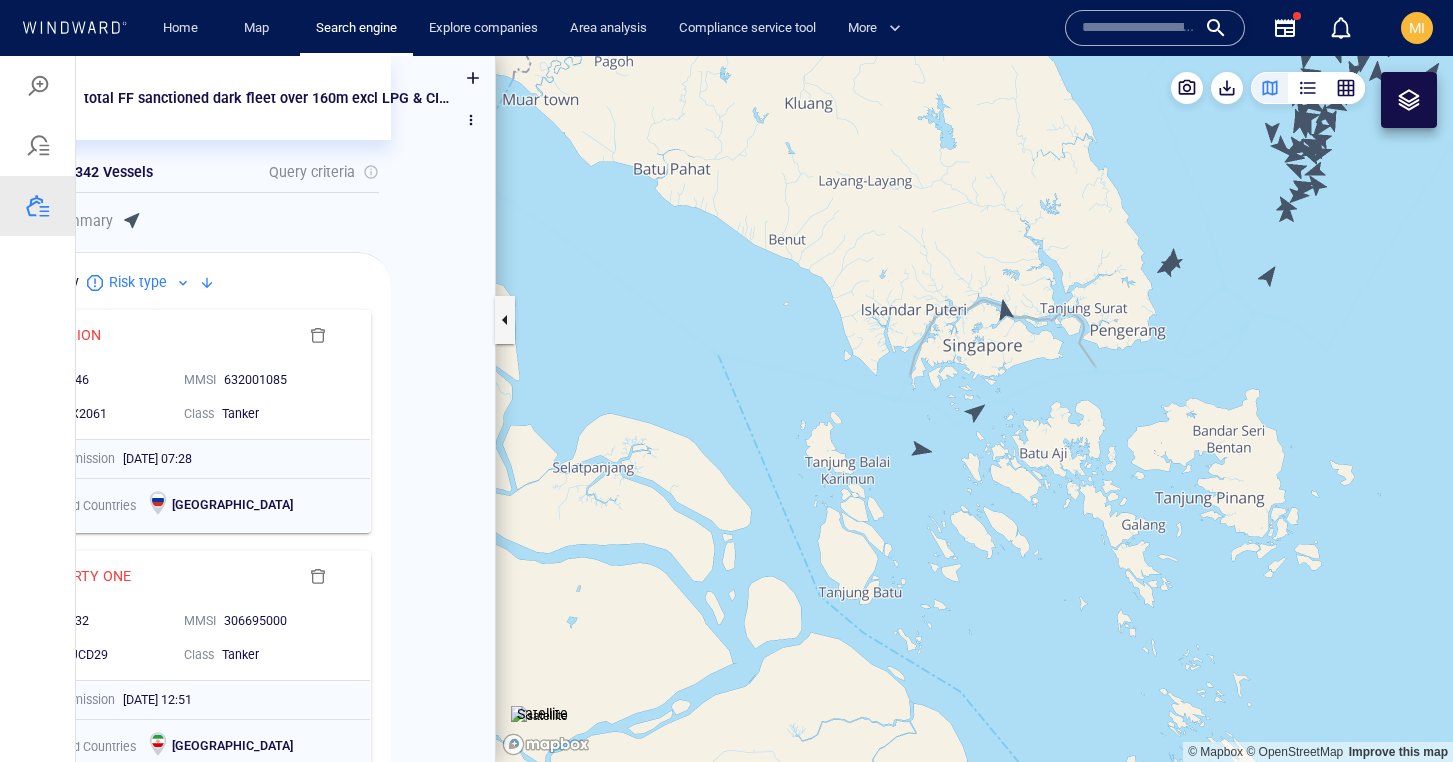
click at [970, 412] on canvas "Map" at bounding box center [974, 409] width 957 height 706
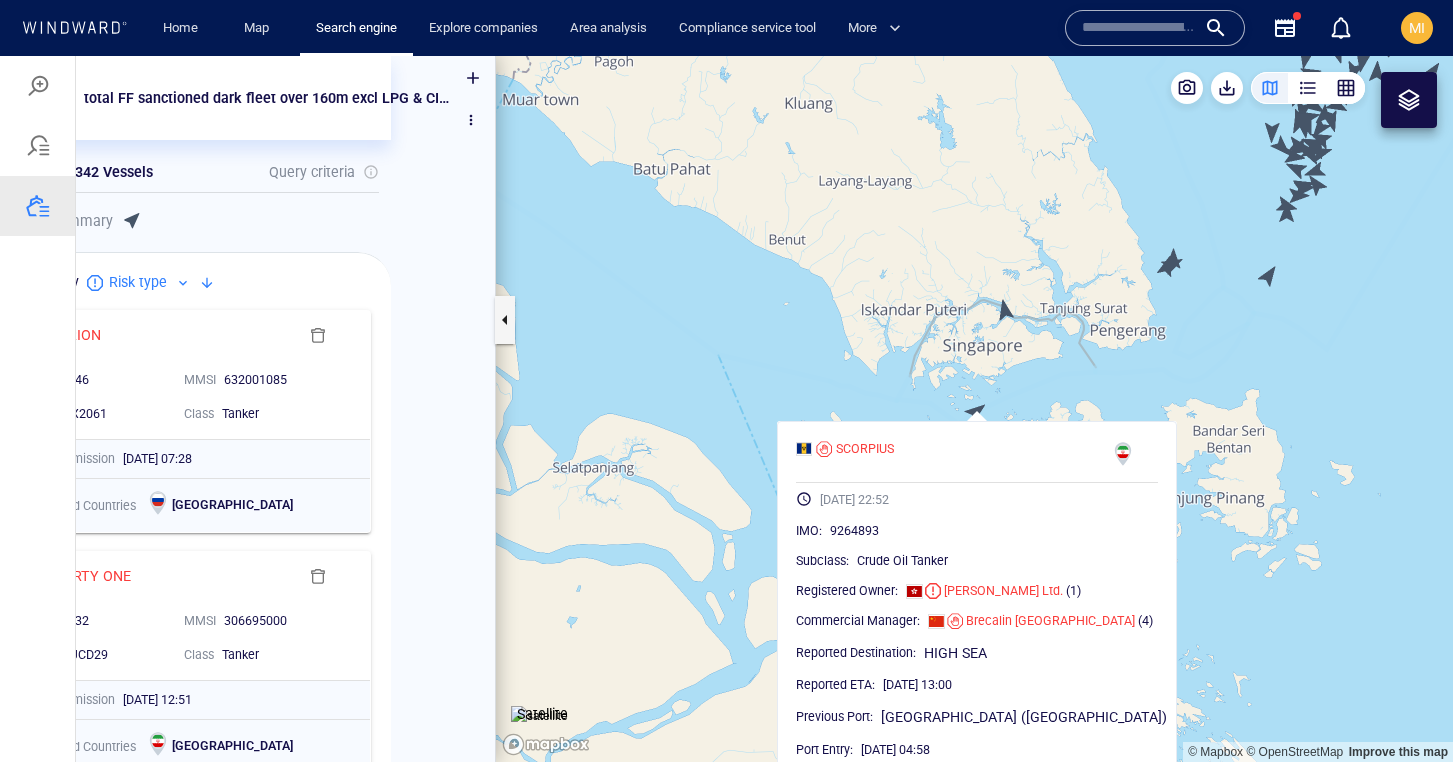
click at [970, 412] on canvas "Map" at bounding box center [974, 409] width 957 height 706
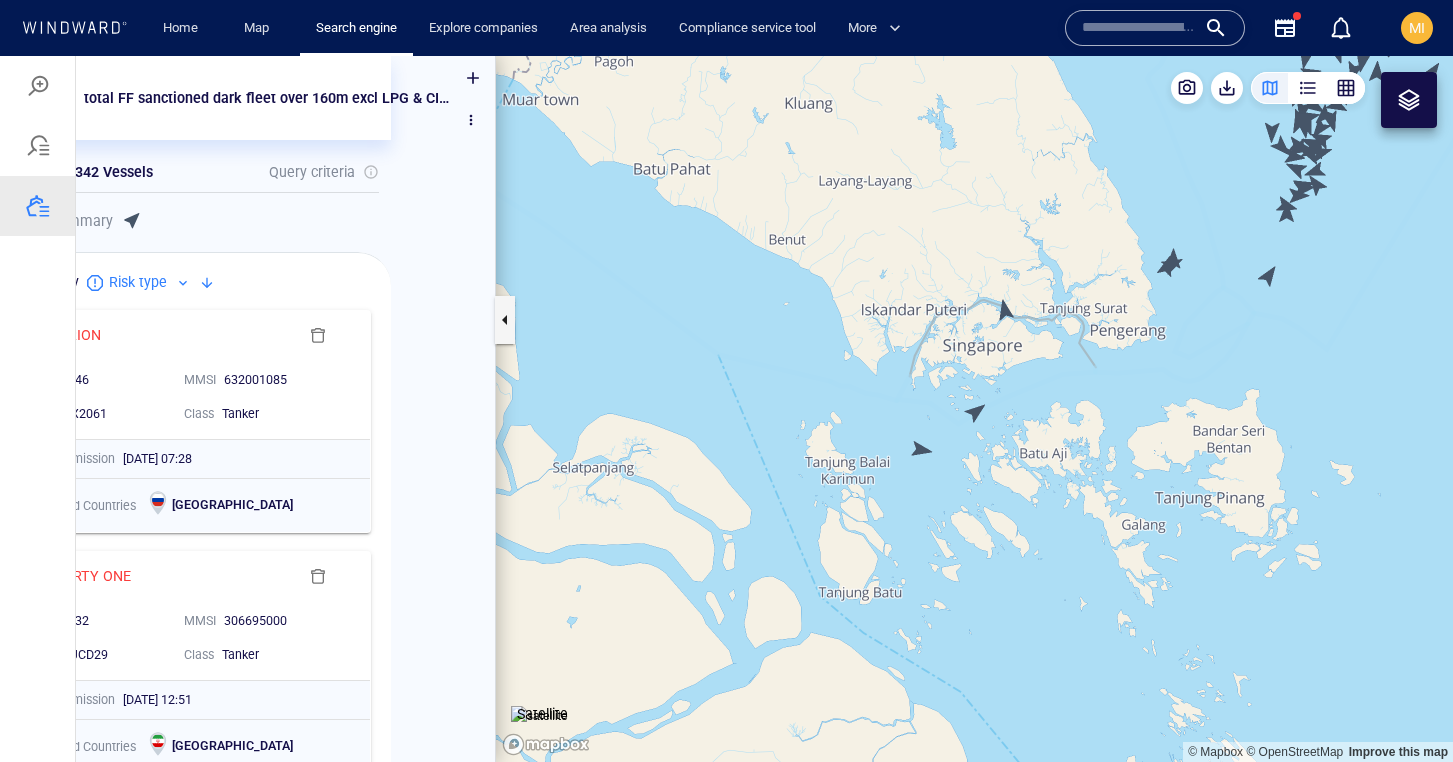
drag, startPoint x: 1149, startPoint y: 335, endPoint x: 1109, endPoint y: 424, distance: 97.6
click at [1110, 420] on canvas "Map" at bounding box center [974, 409] width 957 height 706
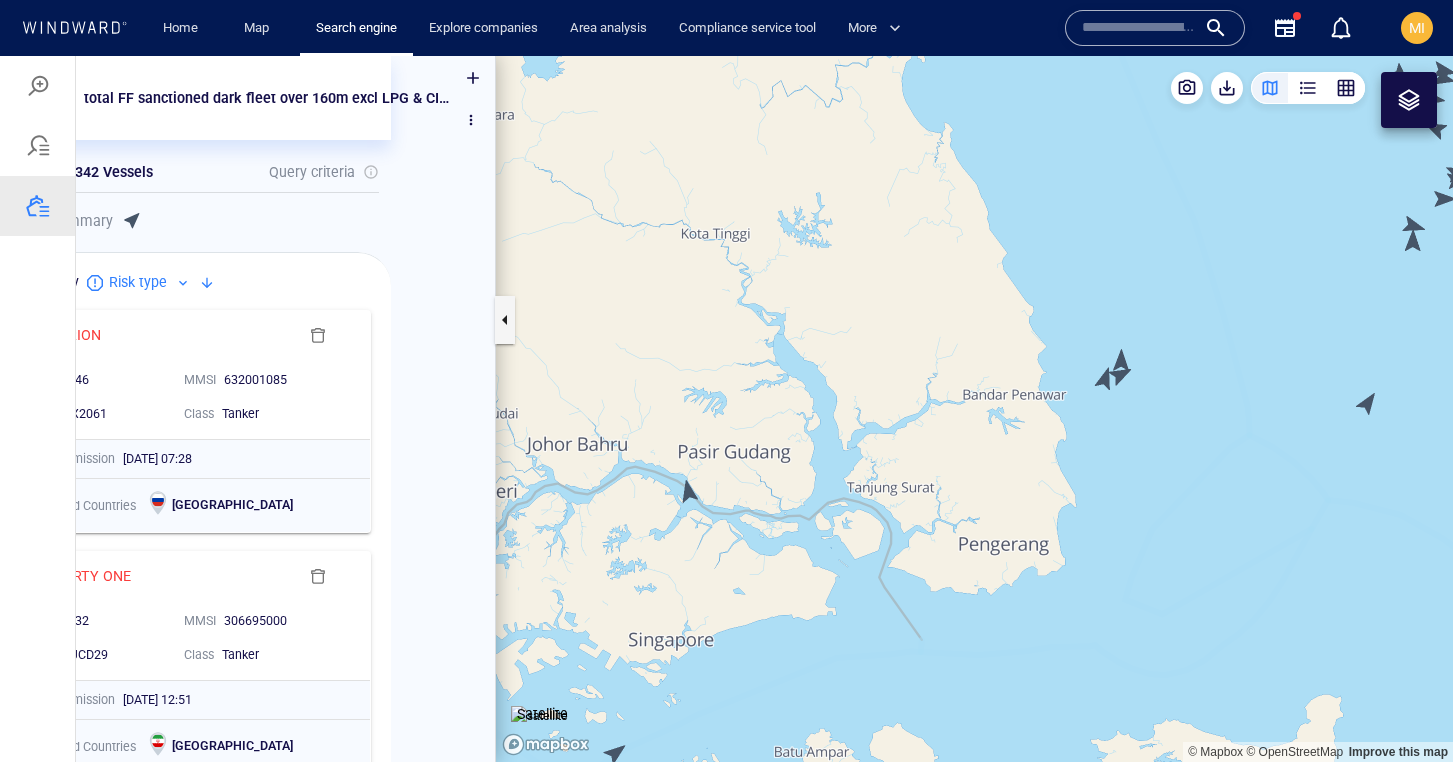
click at [1104, 388] on canvas "Map" at bounding box center [974, 409] width 957 height 706
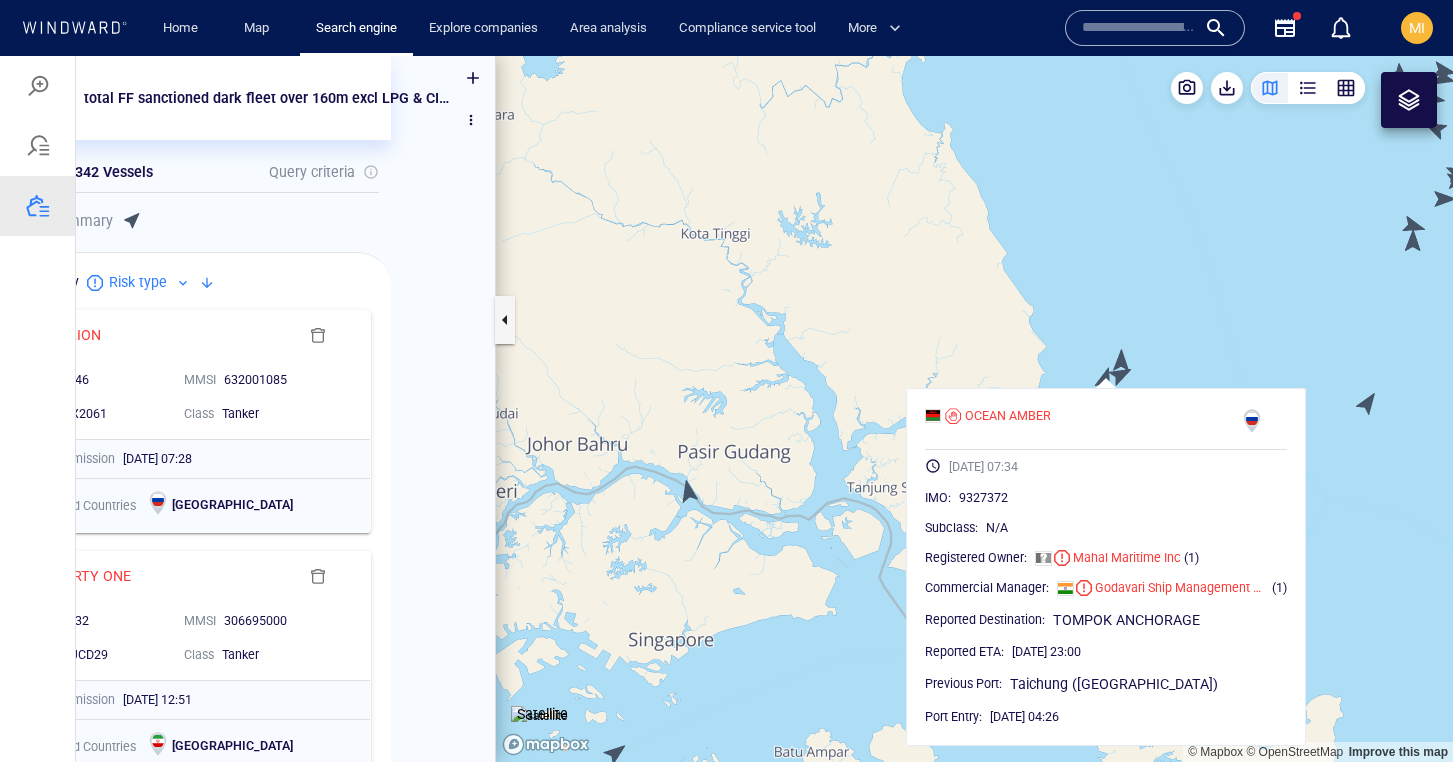
click at [1149, 368] on canvas "Map" at bounding box center [974, 409] width 957 height 706
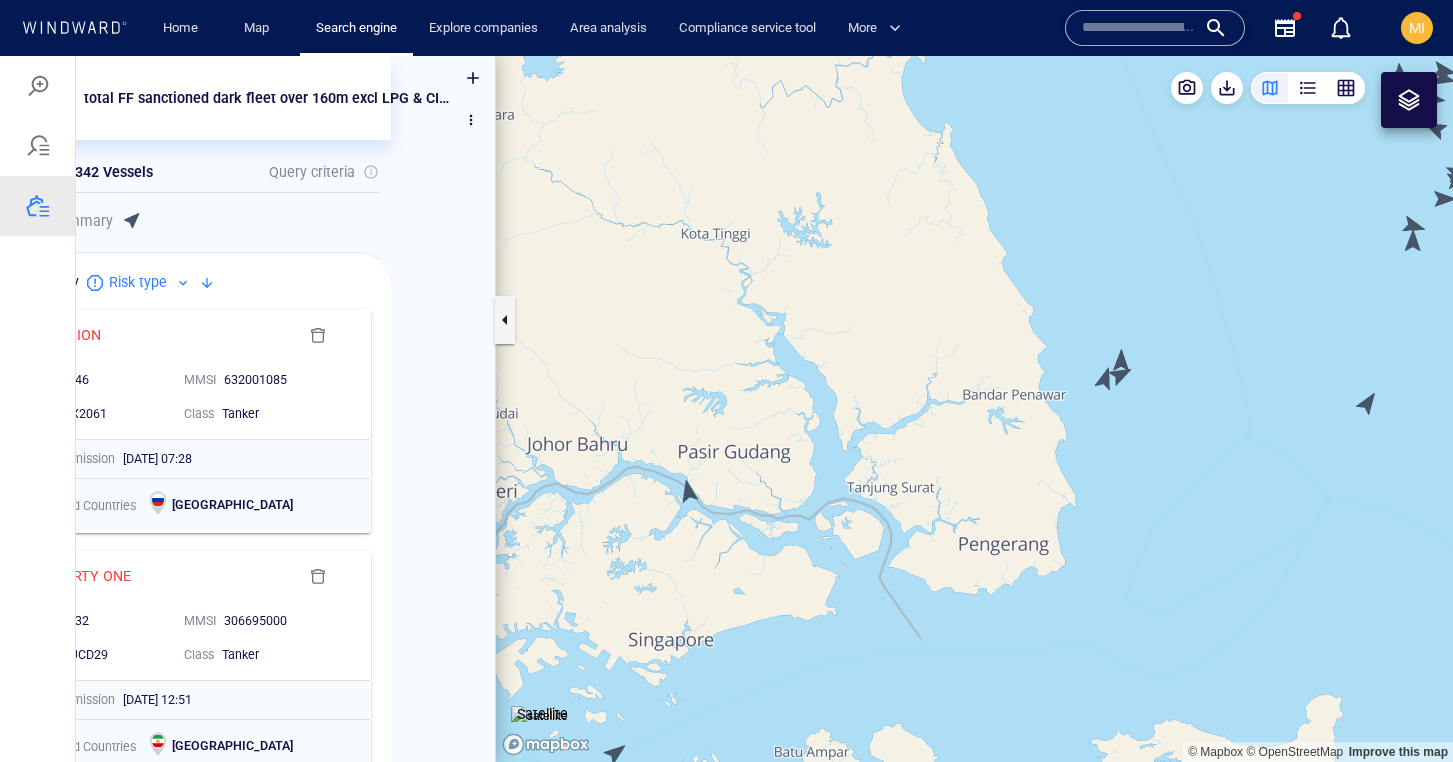
click at [1122, 373] on canvas "Map" at bounding box center [974, 409] width 957 height 706
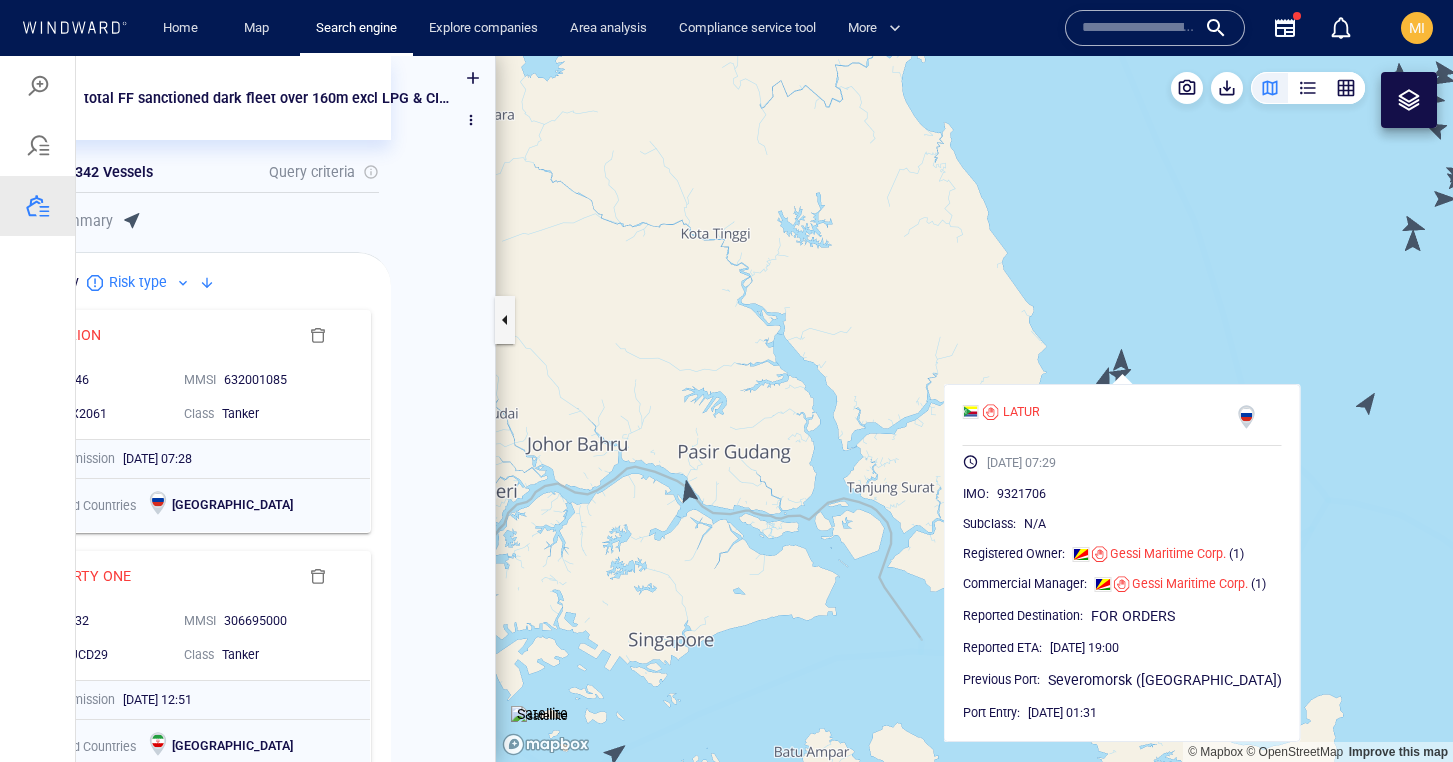
click at [1122, 372] on canvas "Map" at bounding box center [974, 409] width 957 height 706
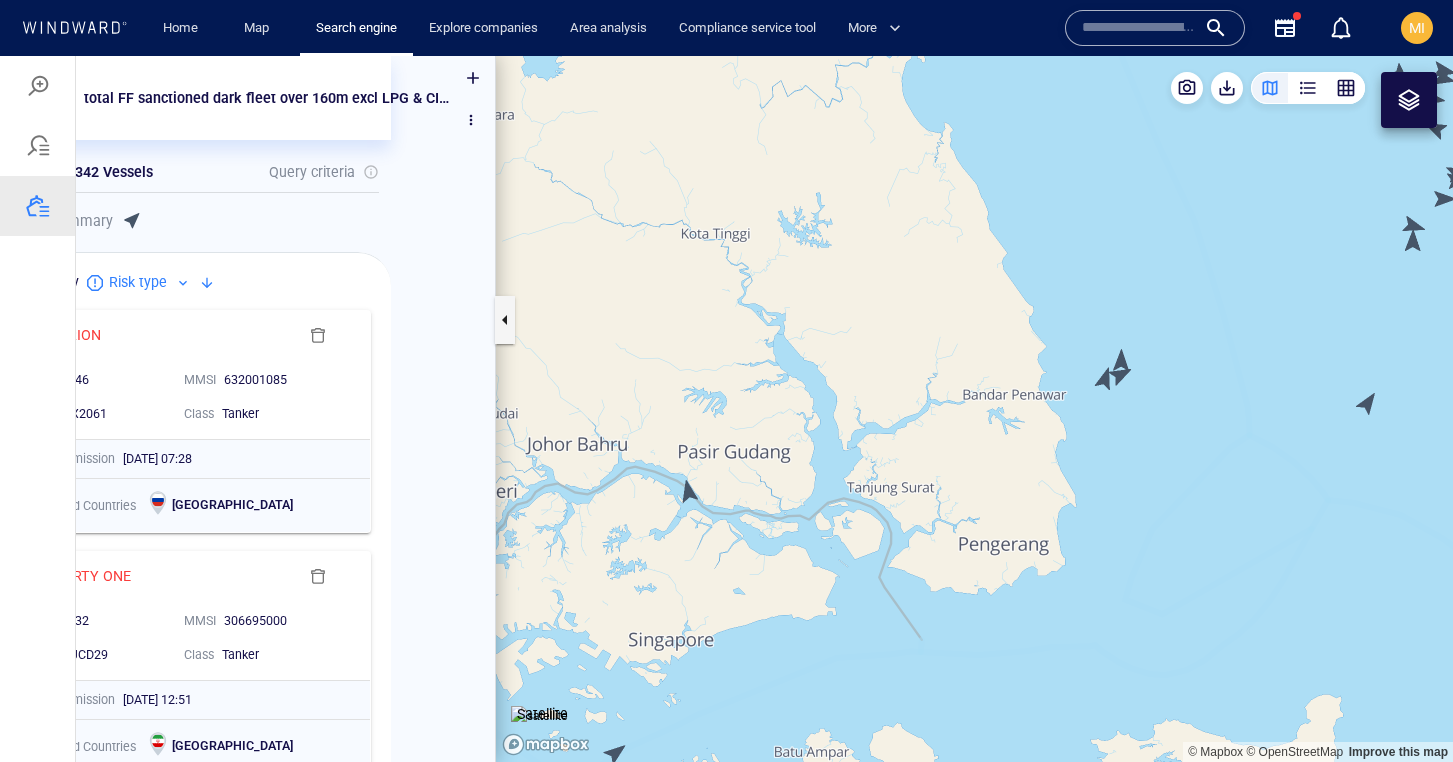
click at [1121, 356] on canvas "Map" at bounding box center [974, 409] width 957 height 706
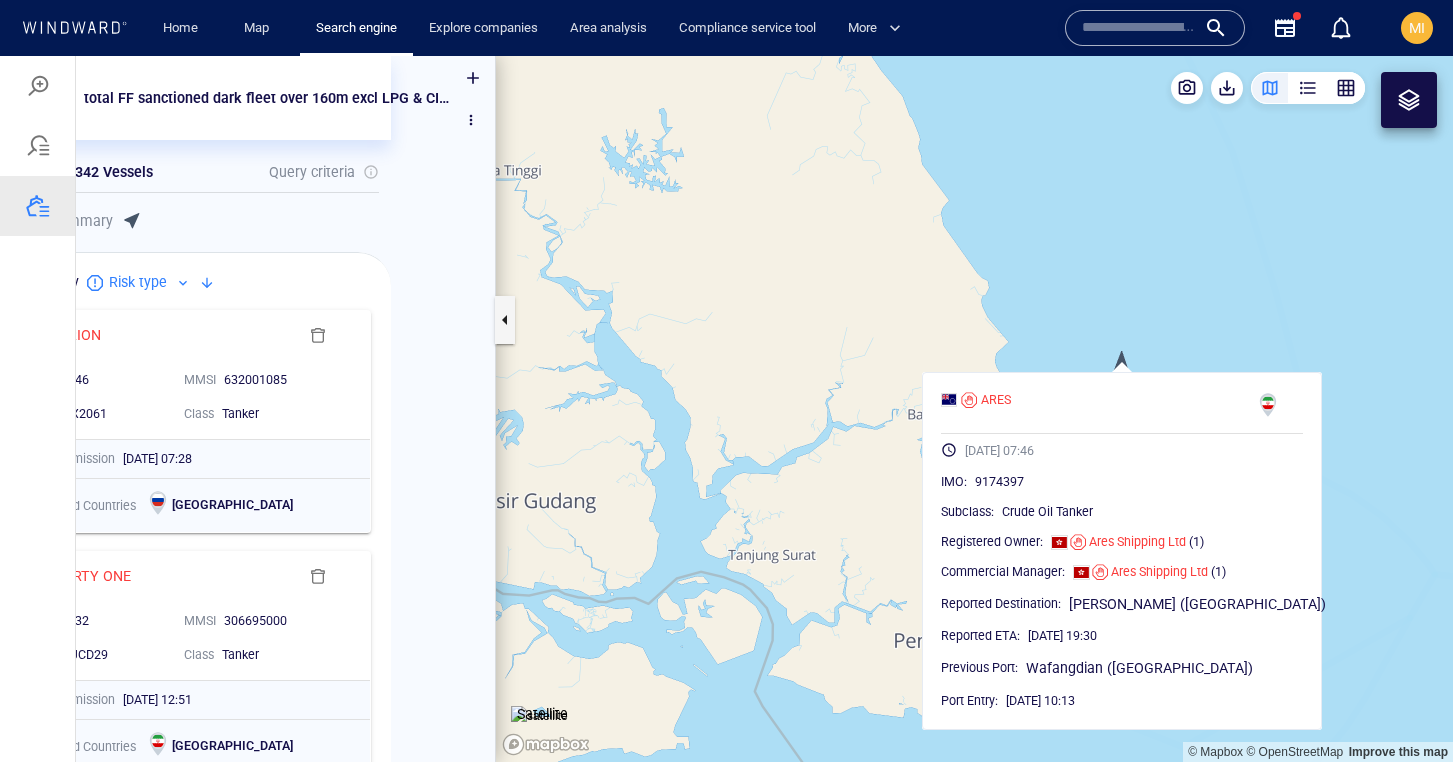
click at [1190, 316] on canvas "Map" at bounding box center [974, 409] width 957 height 706
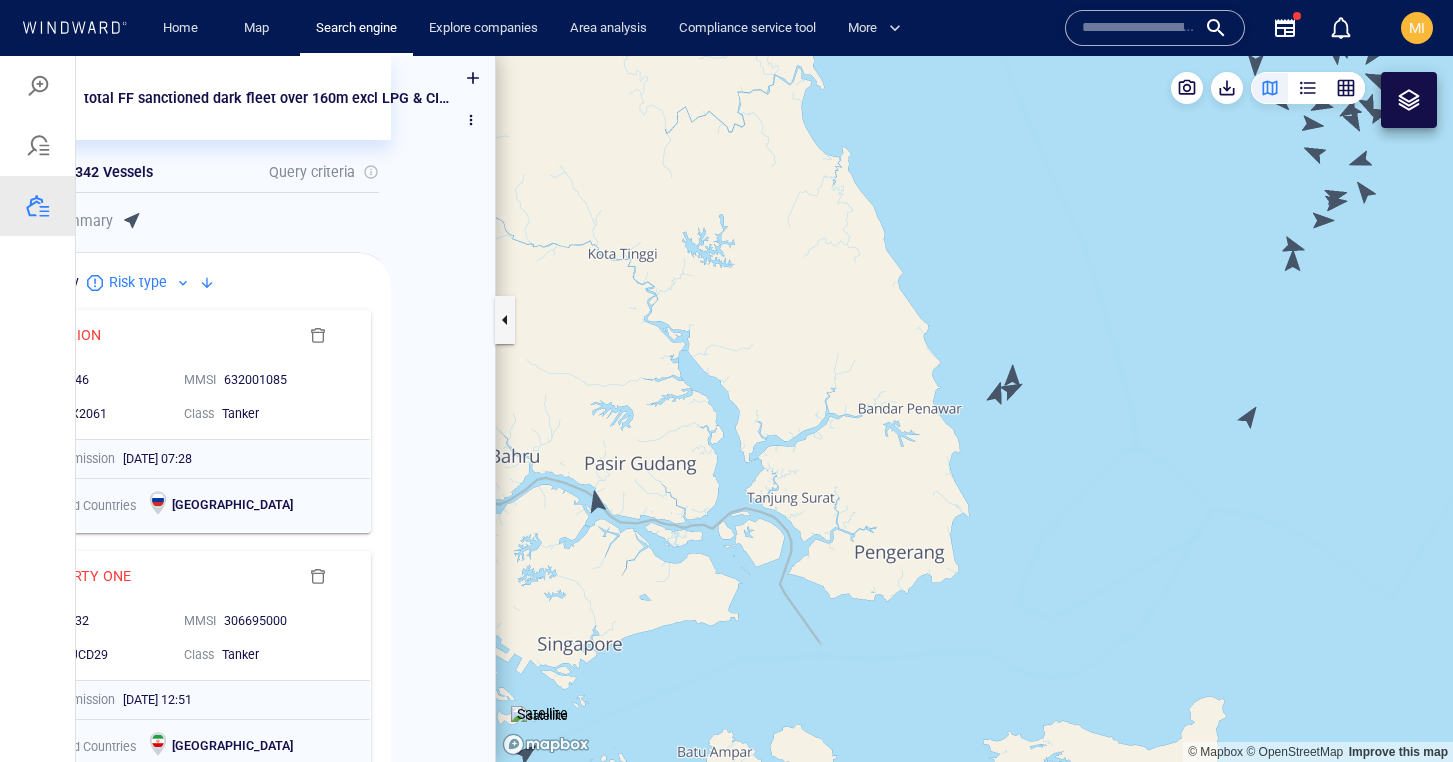
drag, startPoint x: 1160, startPoint y: 442, endPoint x: 1037, endPoint y: 426, distance: 124.0
click at [1037, 426] on canvas "Map" at bounding box center [974, 409] width 957 height 706
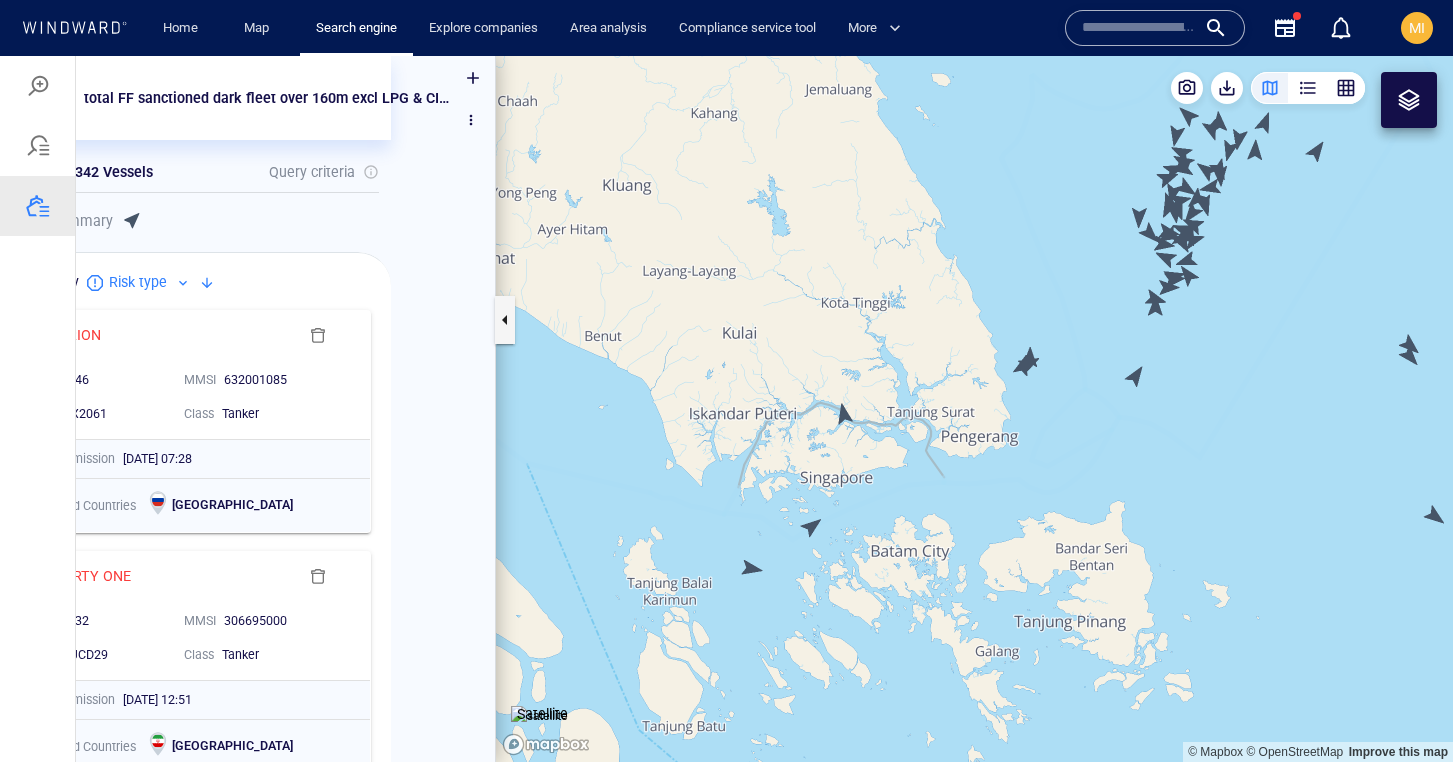
drag, startPoint x: 1080, startPoint y: 231, endPoint x: 963, endPoint y: 399, distance: 204.7
click at [963, 399] on canvas "Map" at bounding box center [974, 409] width 957 height 706
click at [964, 381] on canvas "Map" at bounding box center [974, 409] width 957 height 706
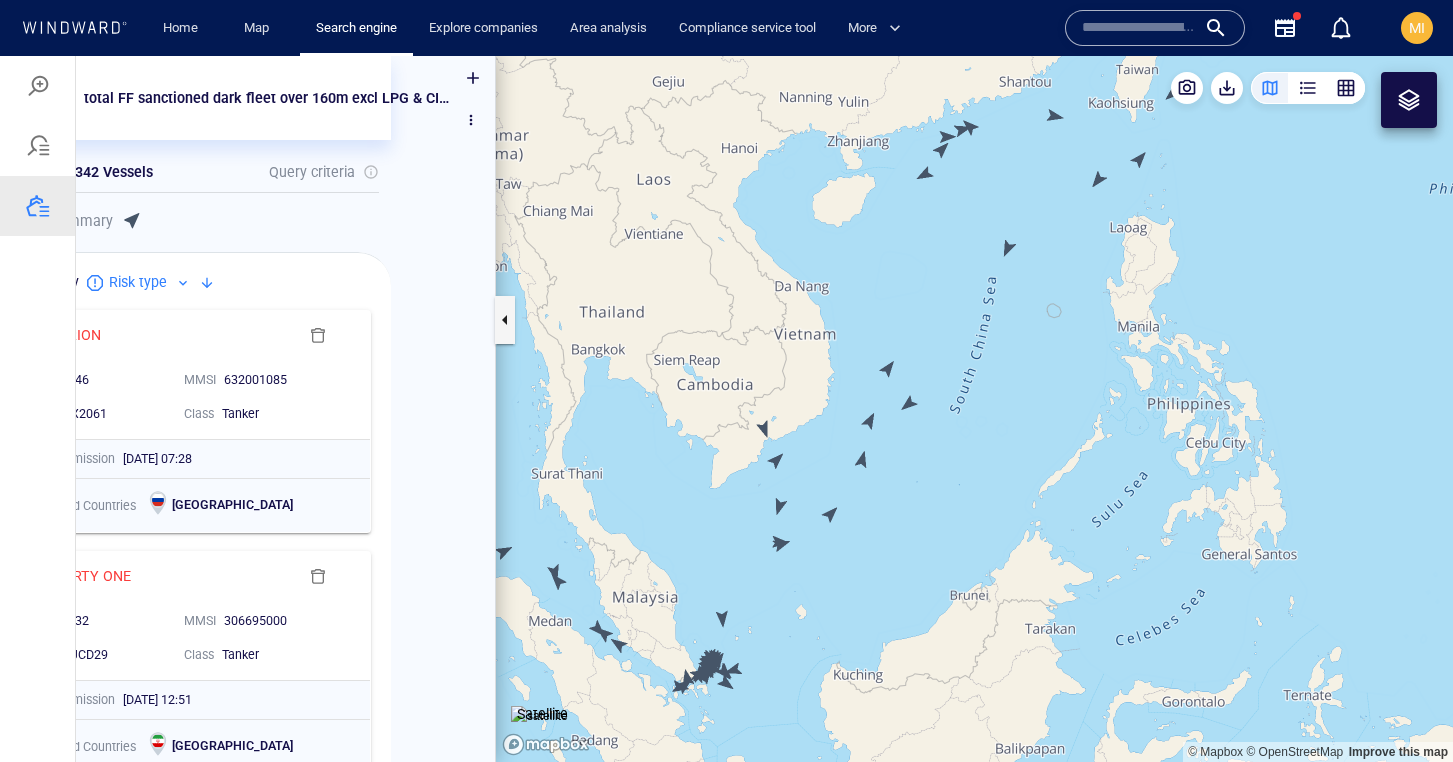
drag, startPoint x: 921, startPoint y: 512, endPoint x: 764, endPoint y: 684, distance: 232.8
click at [764, 684] on canvas "Map" at bounding box center [974, 409] width 957 height 706
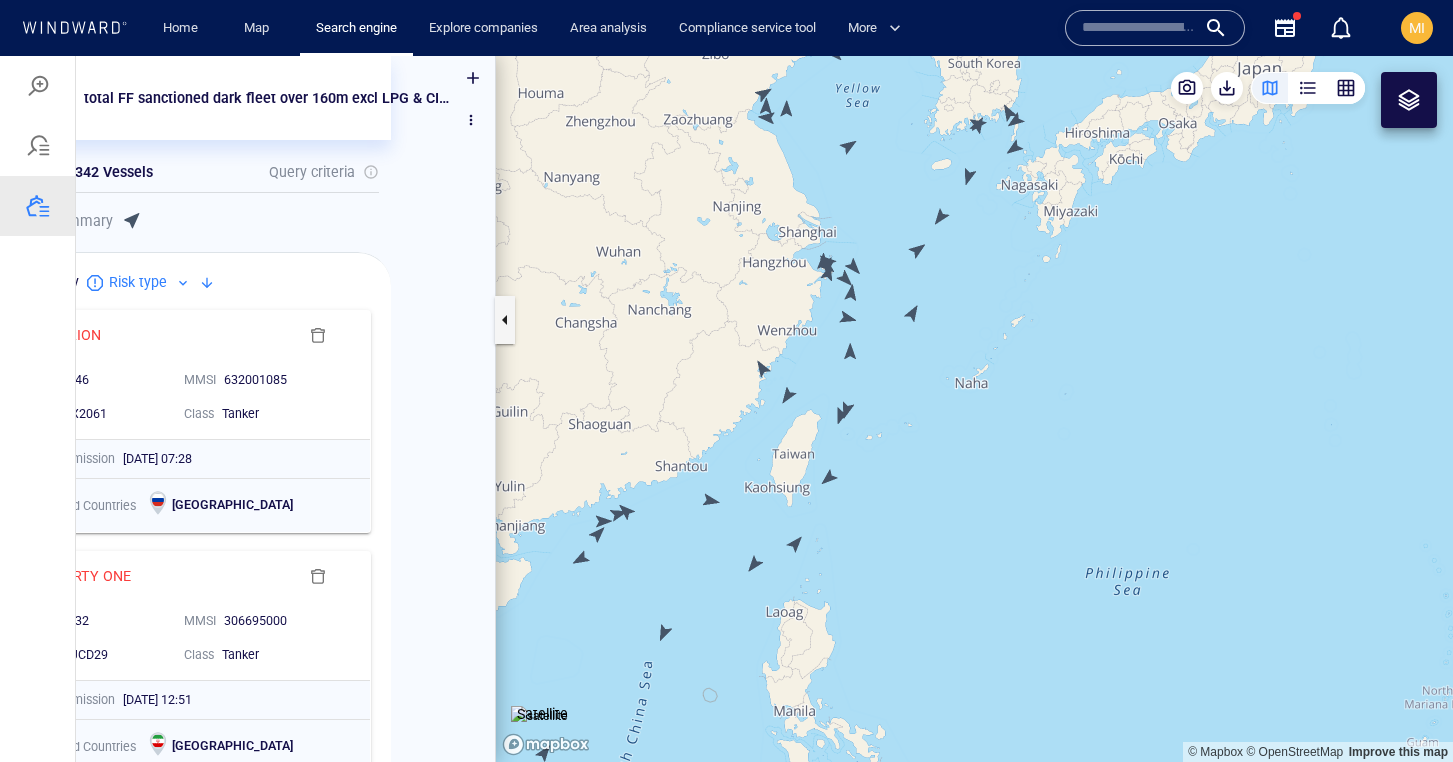
drag, startPoint x: 882, startPoint y: 455, endPoint x: 901, endPoint y: 620, distance: 166.1
click at [901, 619] on canvas "Map" at bounding box center [974, 409] width 957 height 706
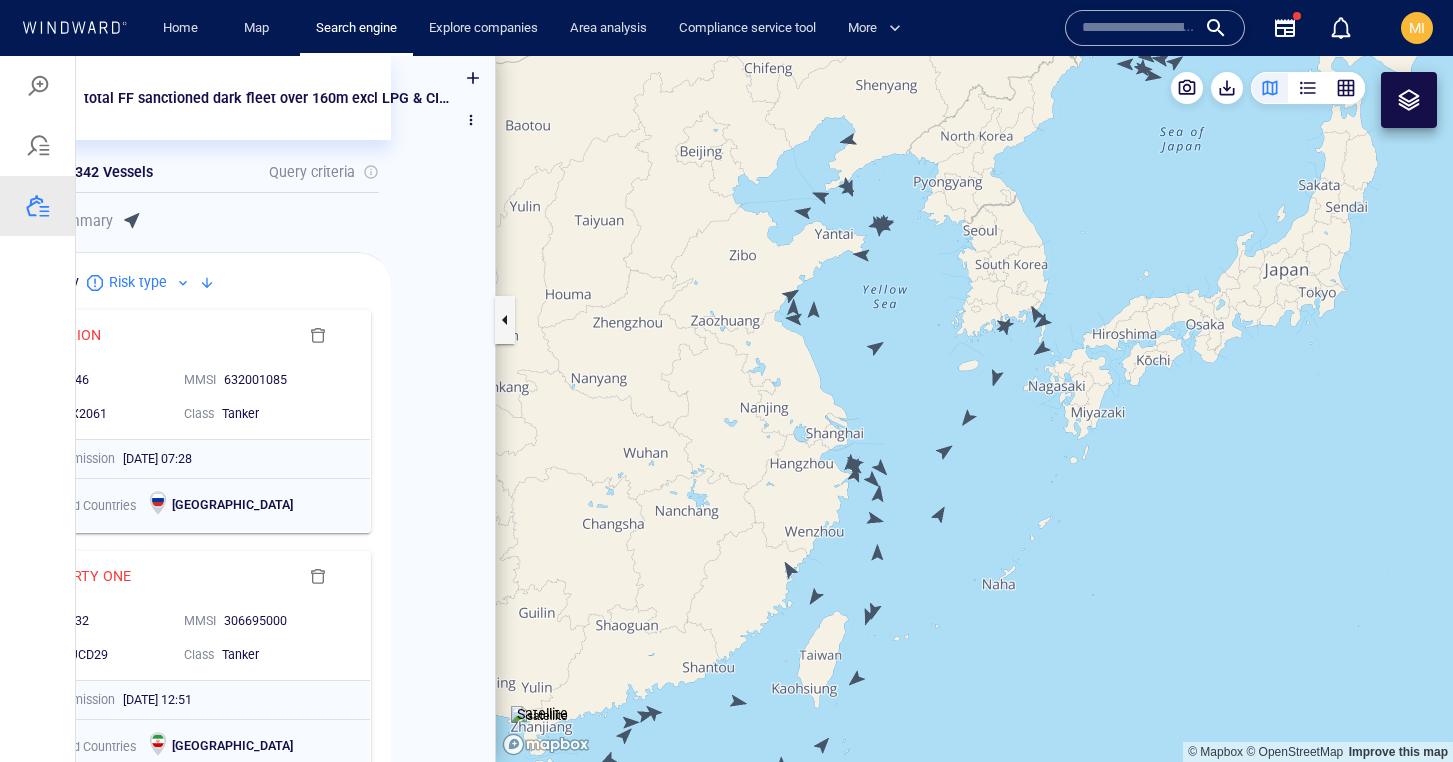
drag, startPoint x: 898, startPoint y: 411, endPoint x: 892, endPoint y: 502, distance: 91.2
click at [894, 494] on canvas "Map" at bounding box center [974, 409] width 957 height 706
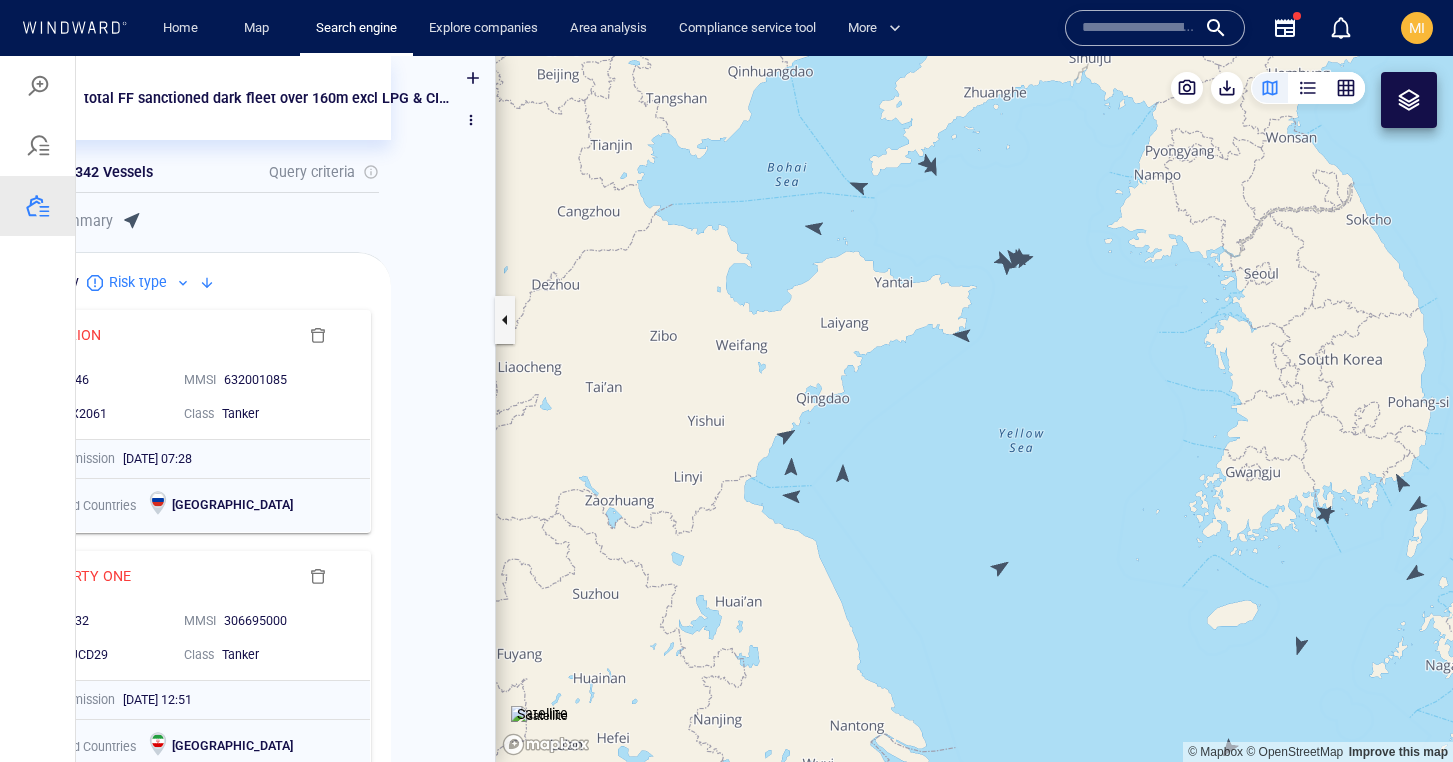
drag, startPoint x: 828, startPoint y: 402, endPoint x: 1002, endPoint y: 424, distance: 175.4
click at [1002, 424] on canvas "Map" at bounding box center [974, 409] width 957 height 706
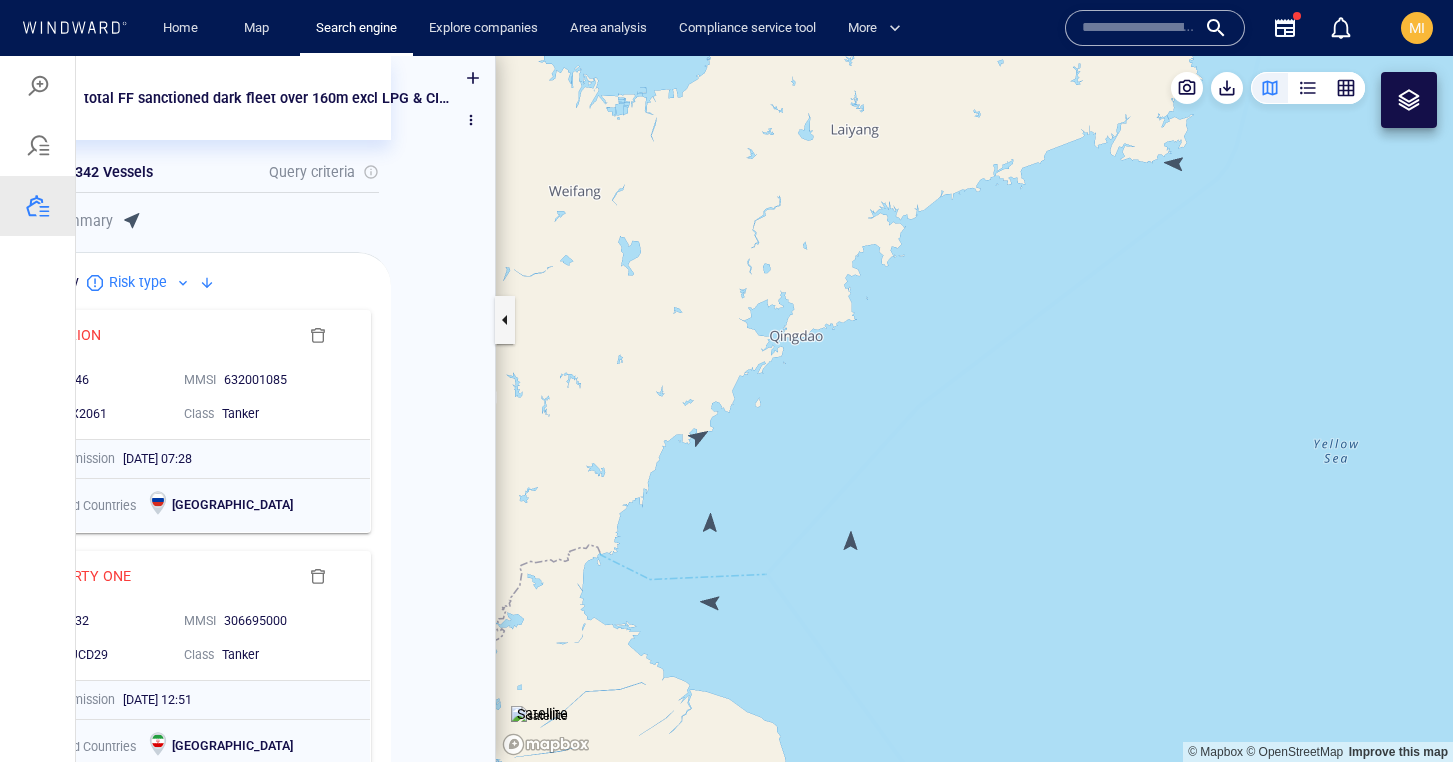
drag, startPoint x: 765, startPoint y: 472, endPoint x: 860, endPoint y: 457, distance: 96.2
click at [859, 457] on canvas "Map" at bounding box center [974, 409] width 957 height 706
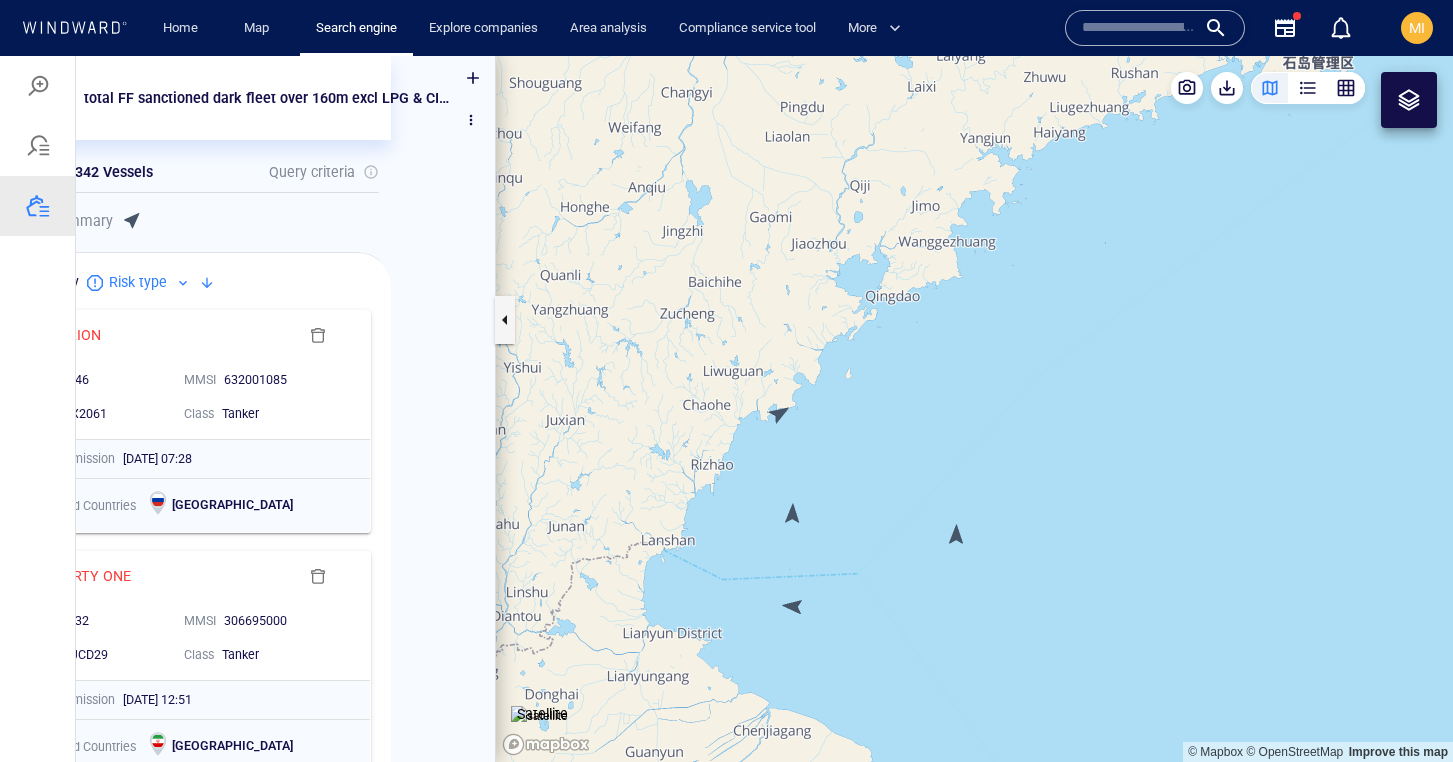
click at [778, 410] on canvas "Map" at bounding box center [974, 409] width 957 height 706
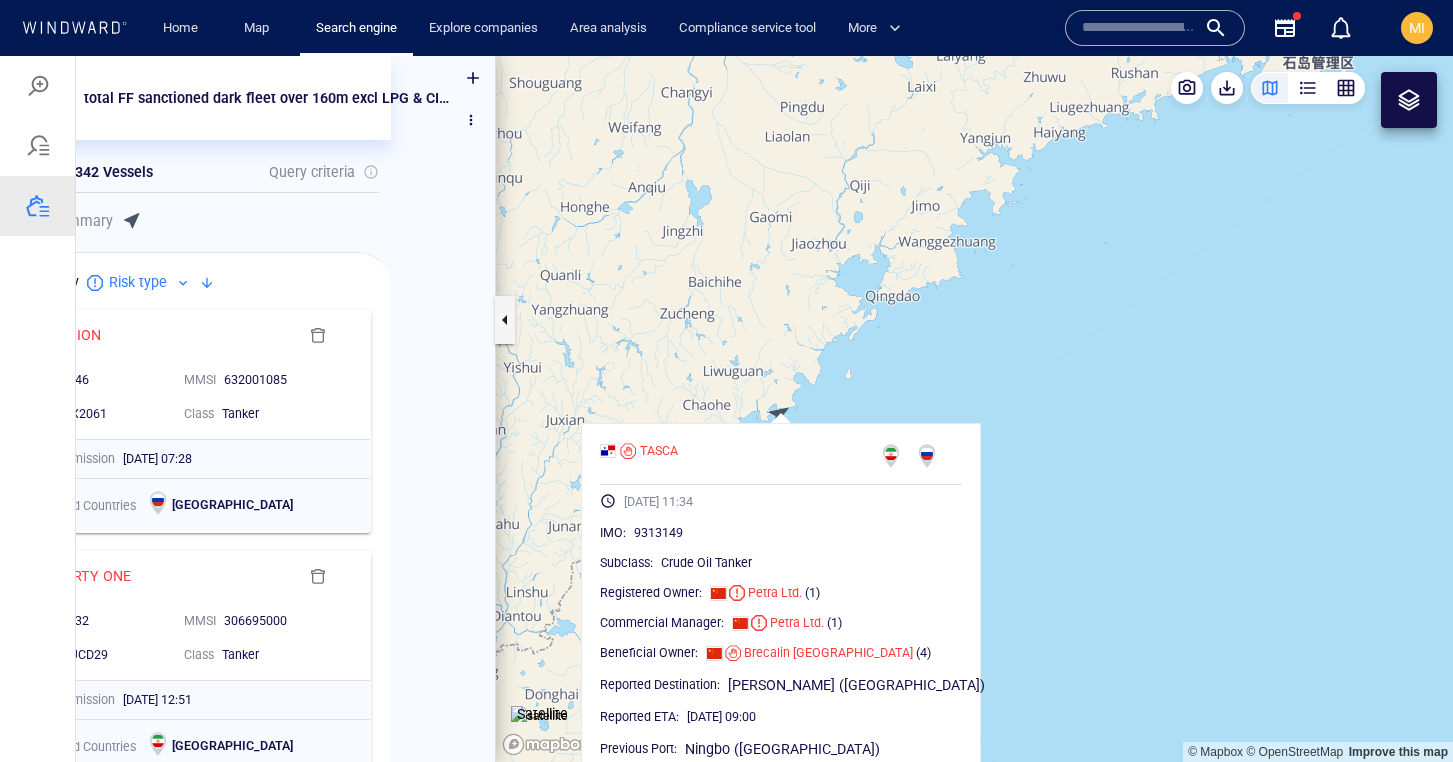
click at [778, 410] on canvas "Map" at bounding box center [974, 409] width 957 height 706
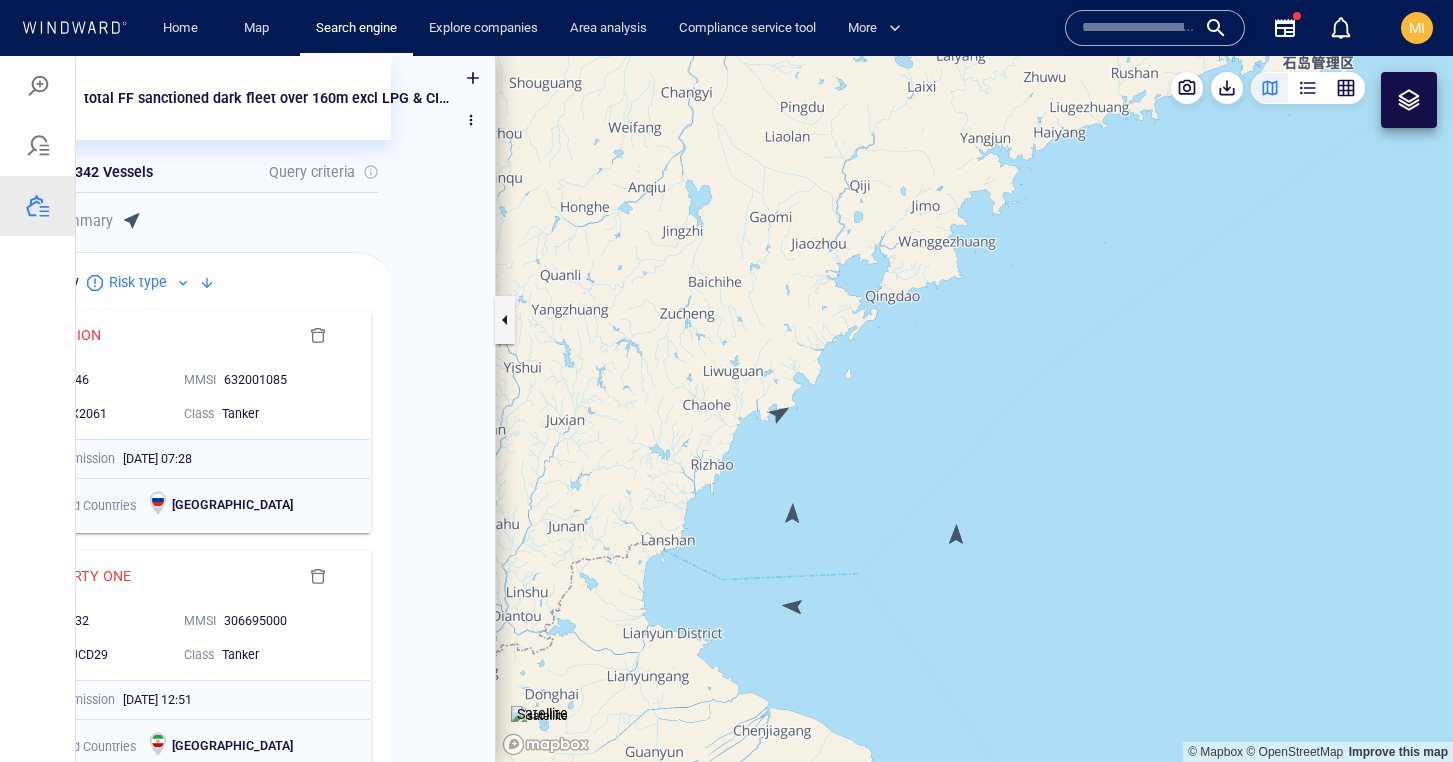
click at [796, 509] on canvas "Map" at bounding box center [974, 409] width 957 height 706
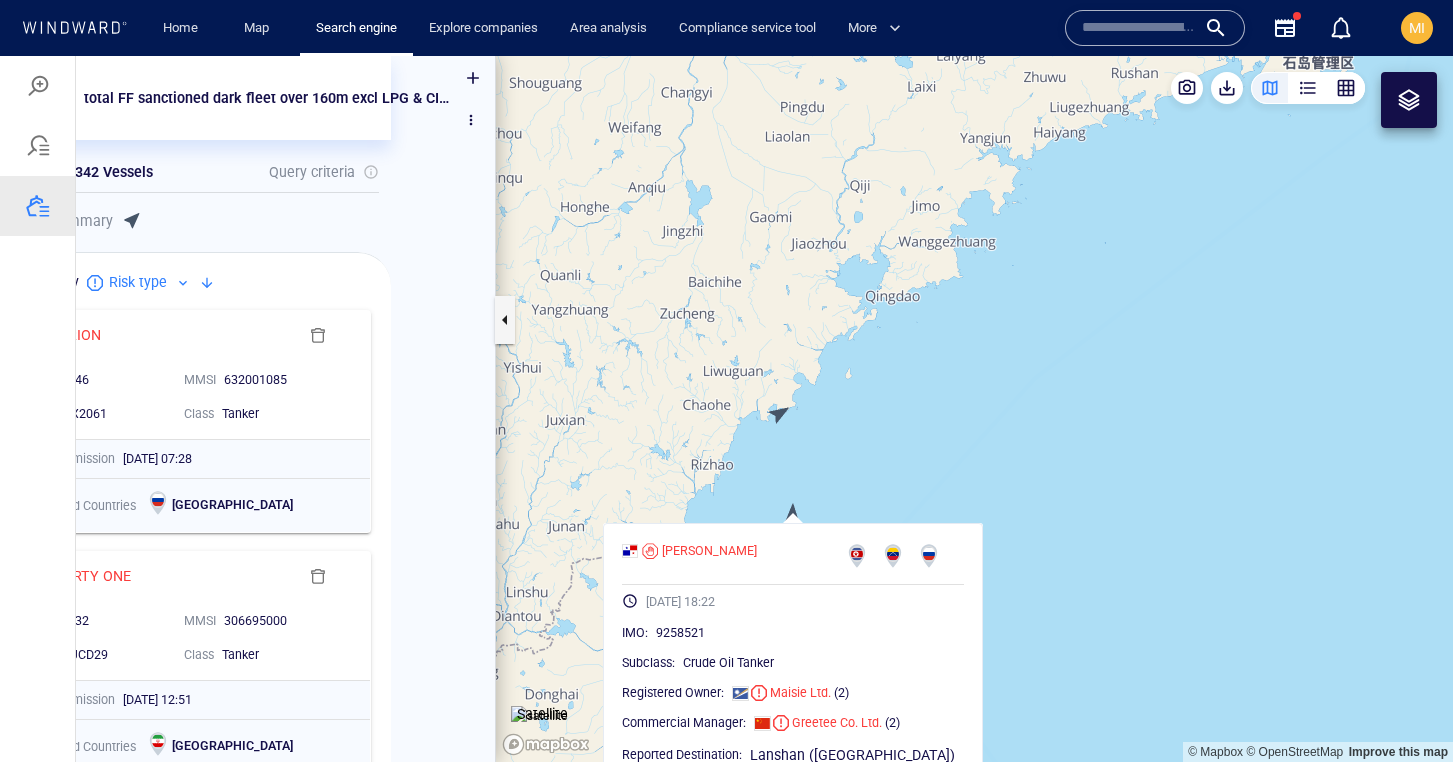
click at [796, 509] on canvas "Map" at bounding box center [974, 409] width 957 height 706
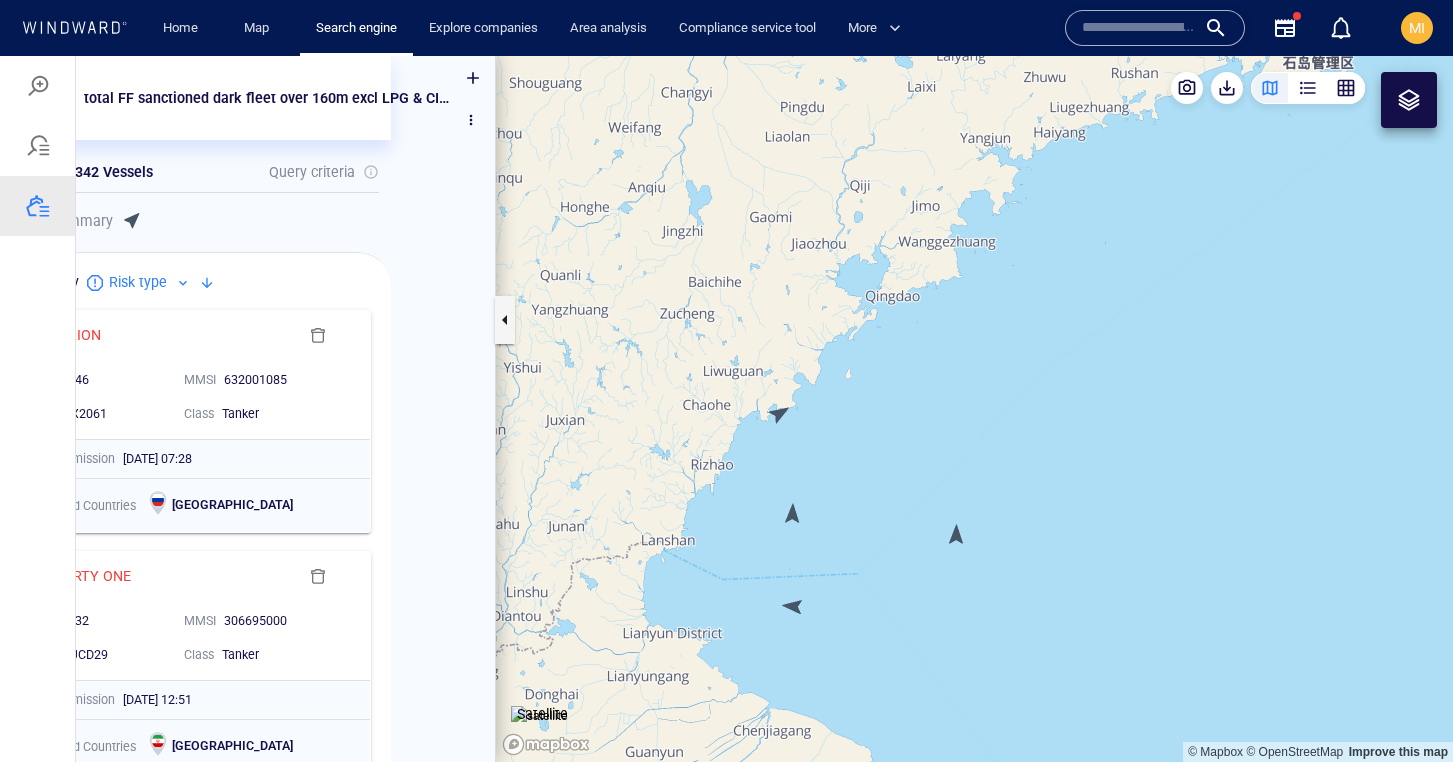
click at [798, 609] on canvas "Map" at bounding box center [974, 409] width 957 height 706
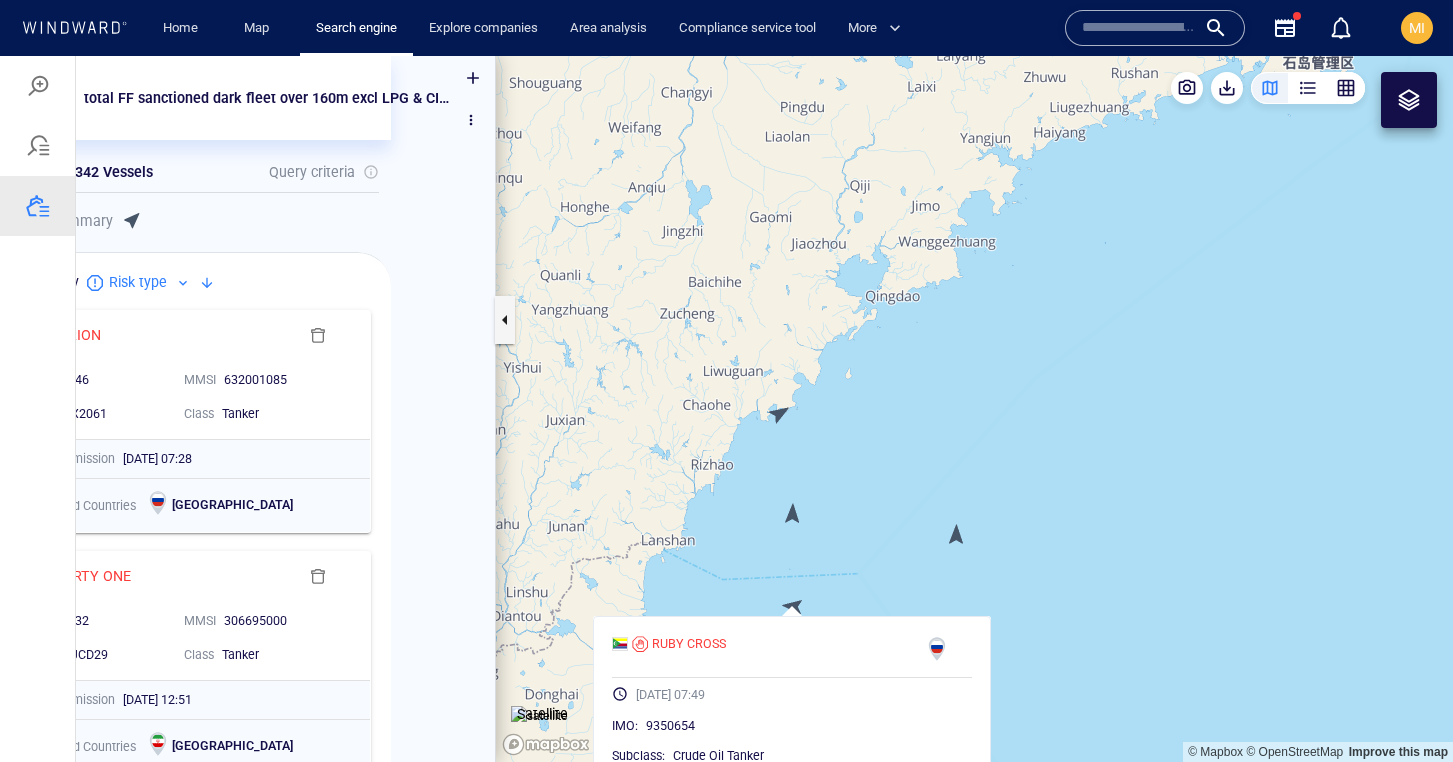
click at [798, 609] on canvas "Map" at bounding box center [974, 409] width 957 height 706
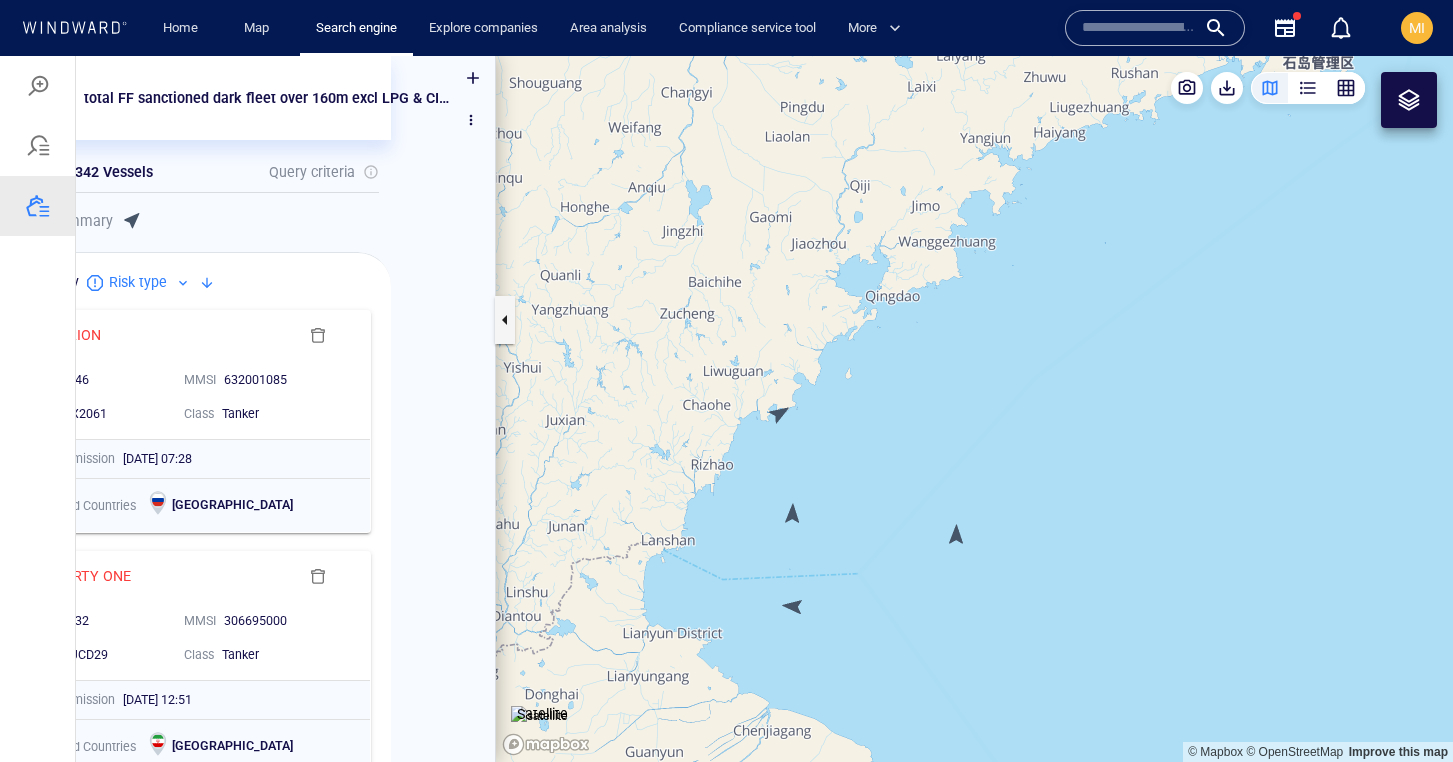
click at [958, 538] on canvas "Map" at bounding box center [974, 409] width 957 height 706
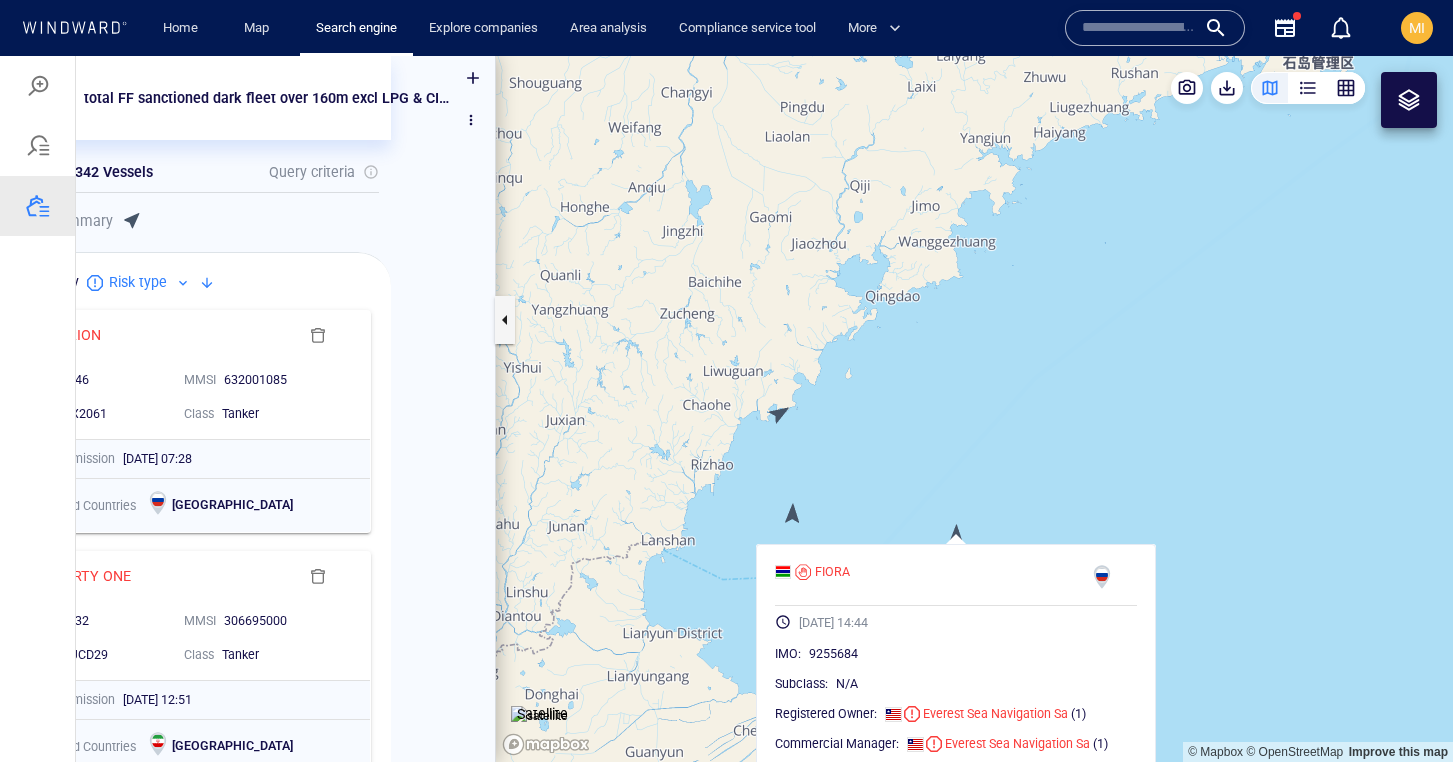
click at [958, 538] on canvas "Map" at bounding box center [974, 409] width 957 height 706
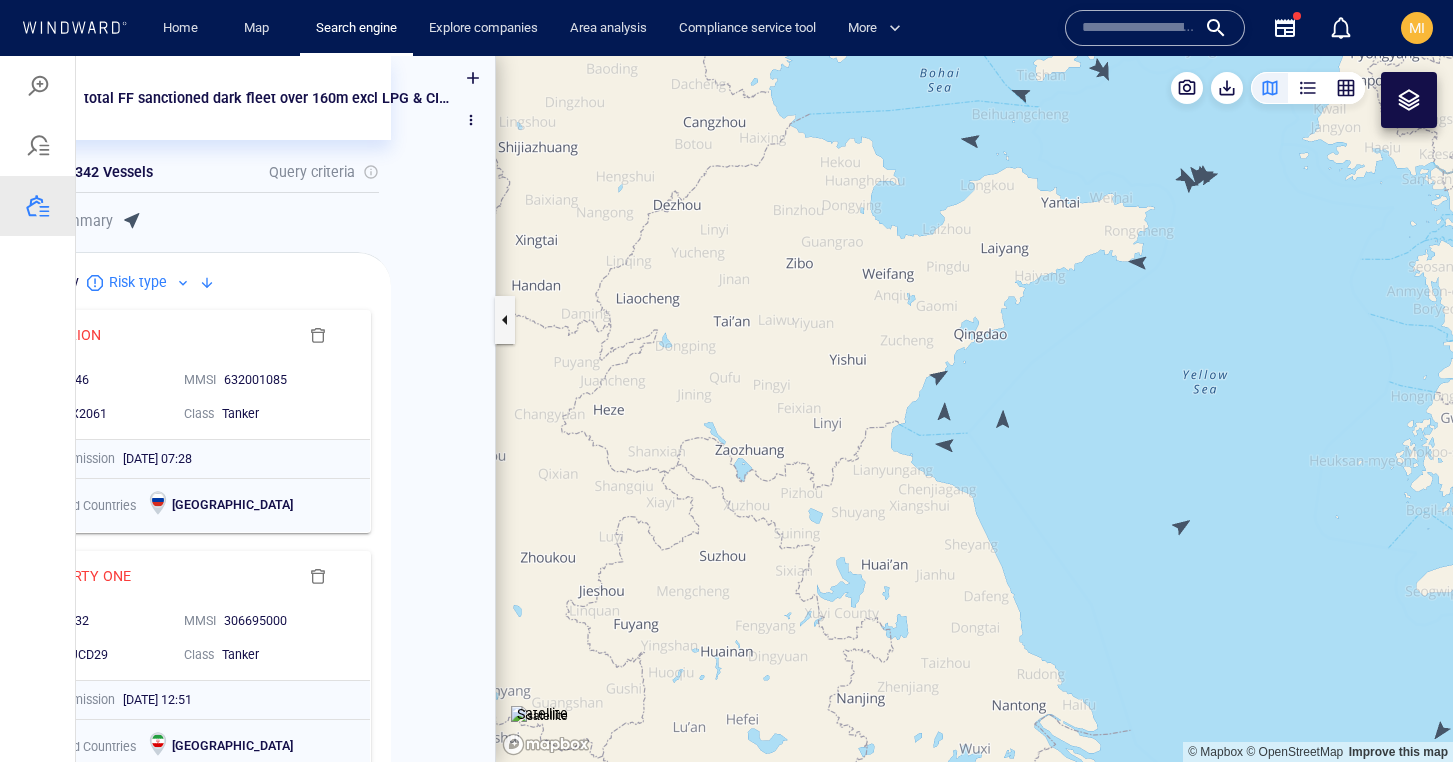
drag, startPoint x: 1104, startPoint y: 278, endPoint x: 964, endPoint y: 416, distance: 196.5
click at [964, 416] on canvas "Map" at bounding box center [974, 409] width 957 height 706
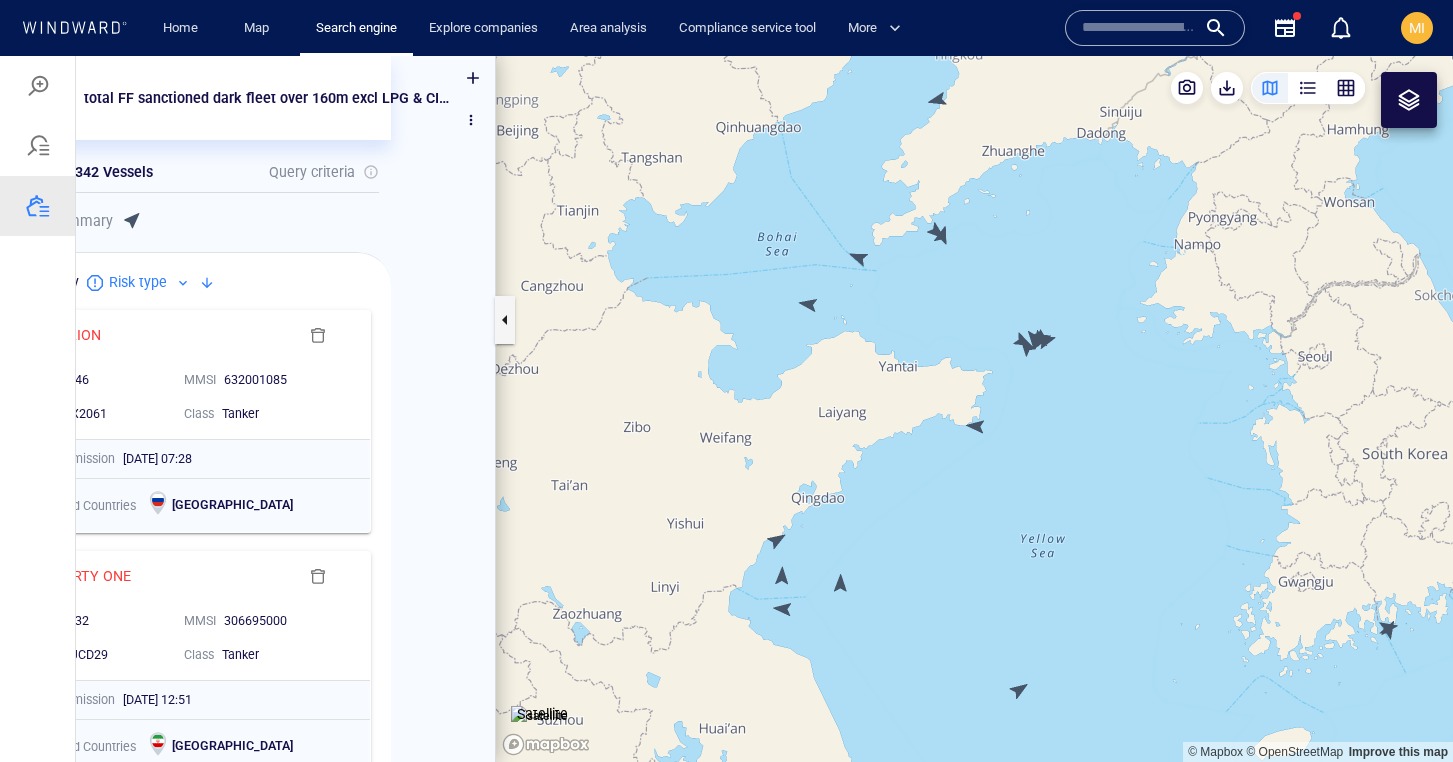
drag, startPoint x: 964, startPoint y: 422, endPoint x: 961, endPoint y: 538, distance: 116.0
click at [963, 537] on canvas "Map" at bounding box center [974, 409] width 957 height 706
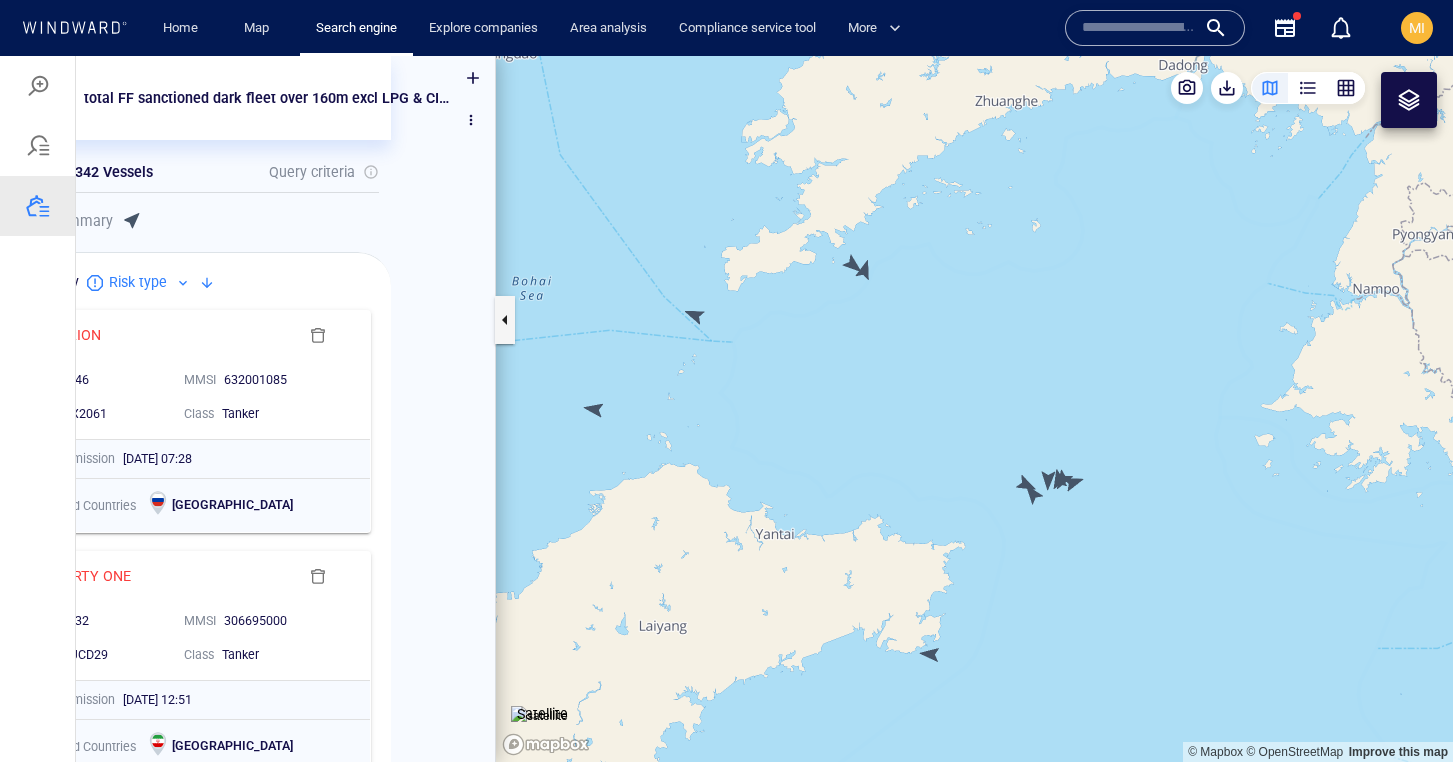
click at [1028, 490] on canvas "Map" at bounding box center [974, 409] width 957 height 706
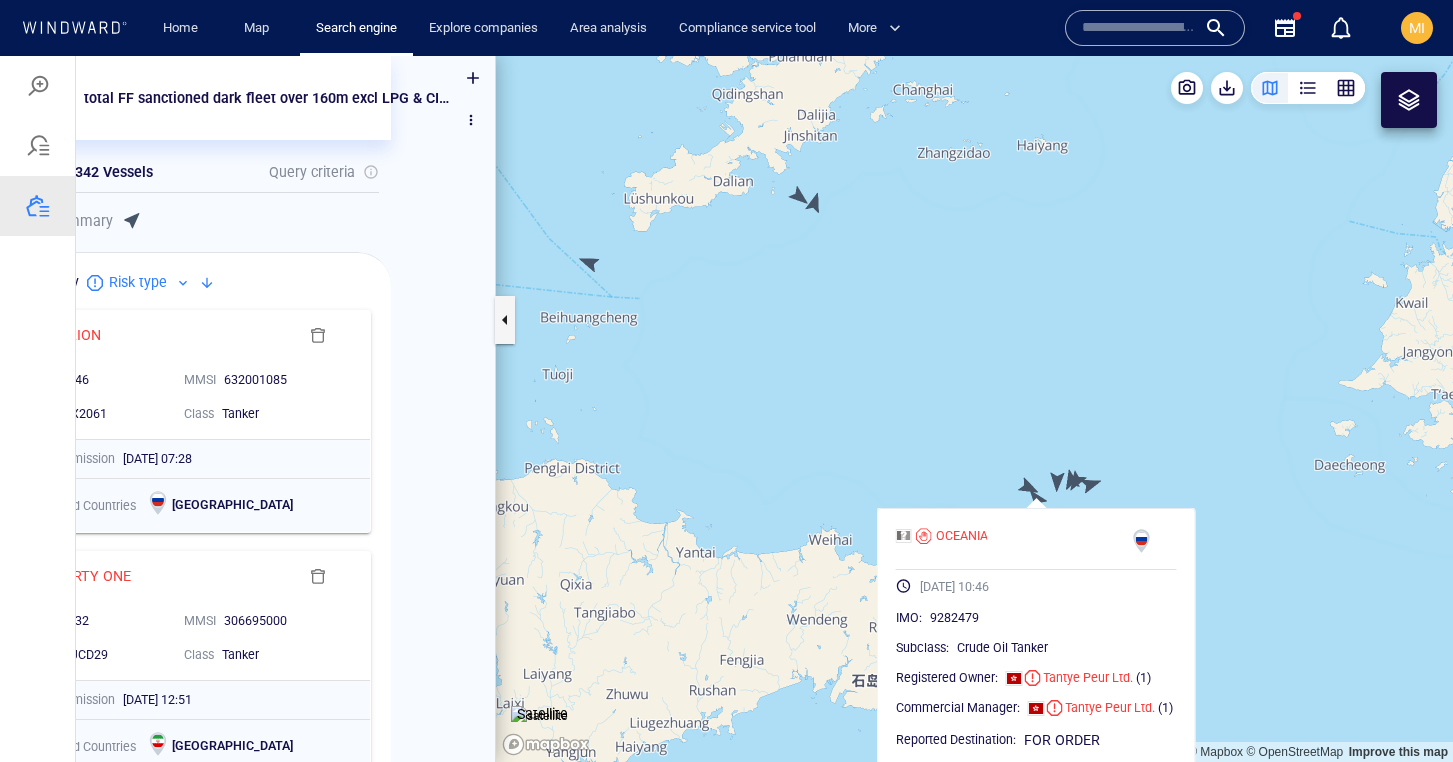
click at [1025, 481] on canvas "Map" at bounding box center [974, 409] width 957 height 706
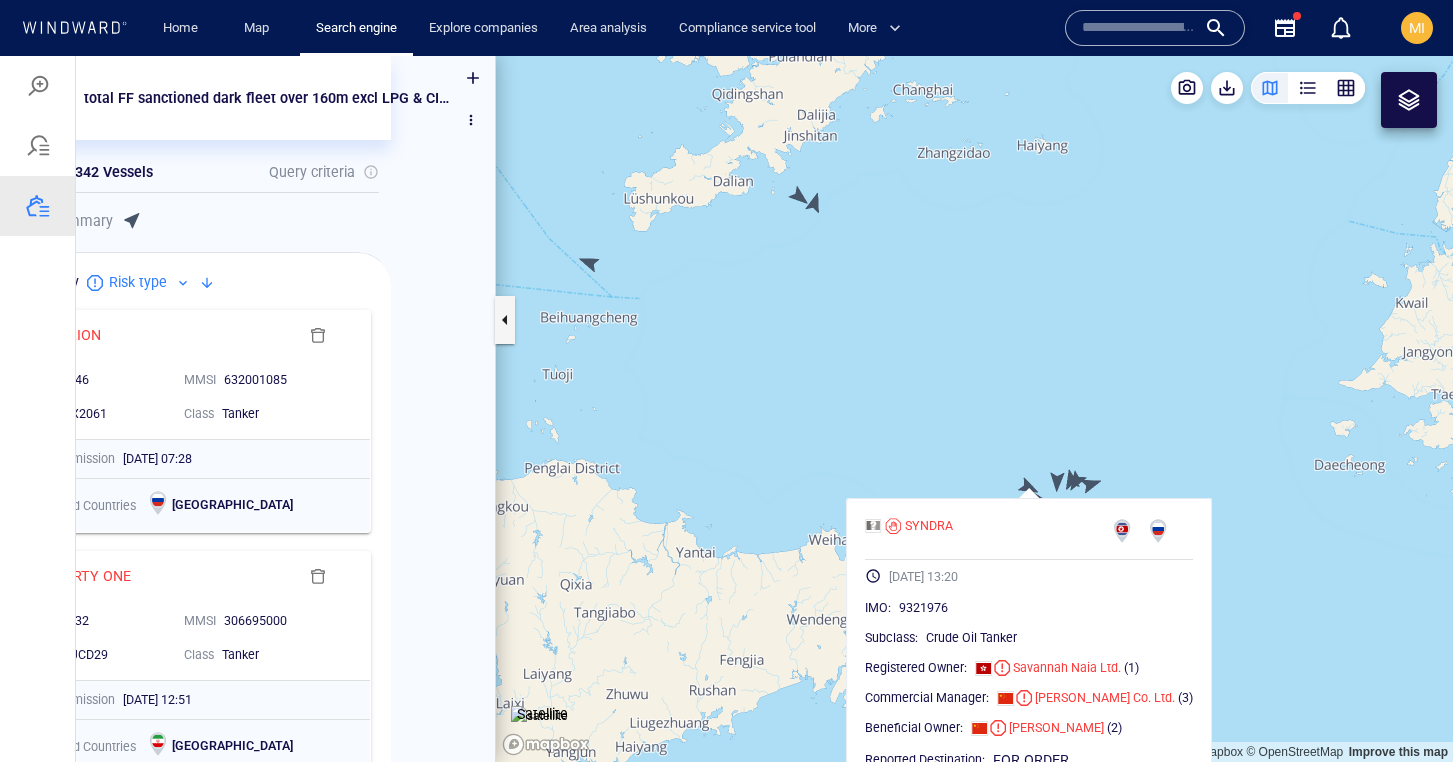
click at [1054, 474] on canvas "Map" at bounding box center [974, 409] width 957 height 706
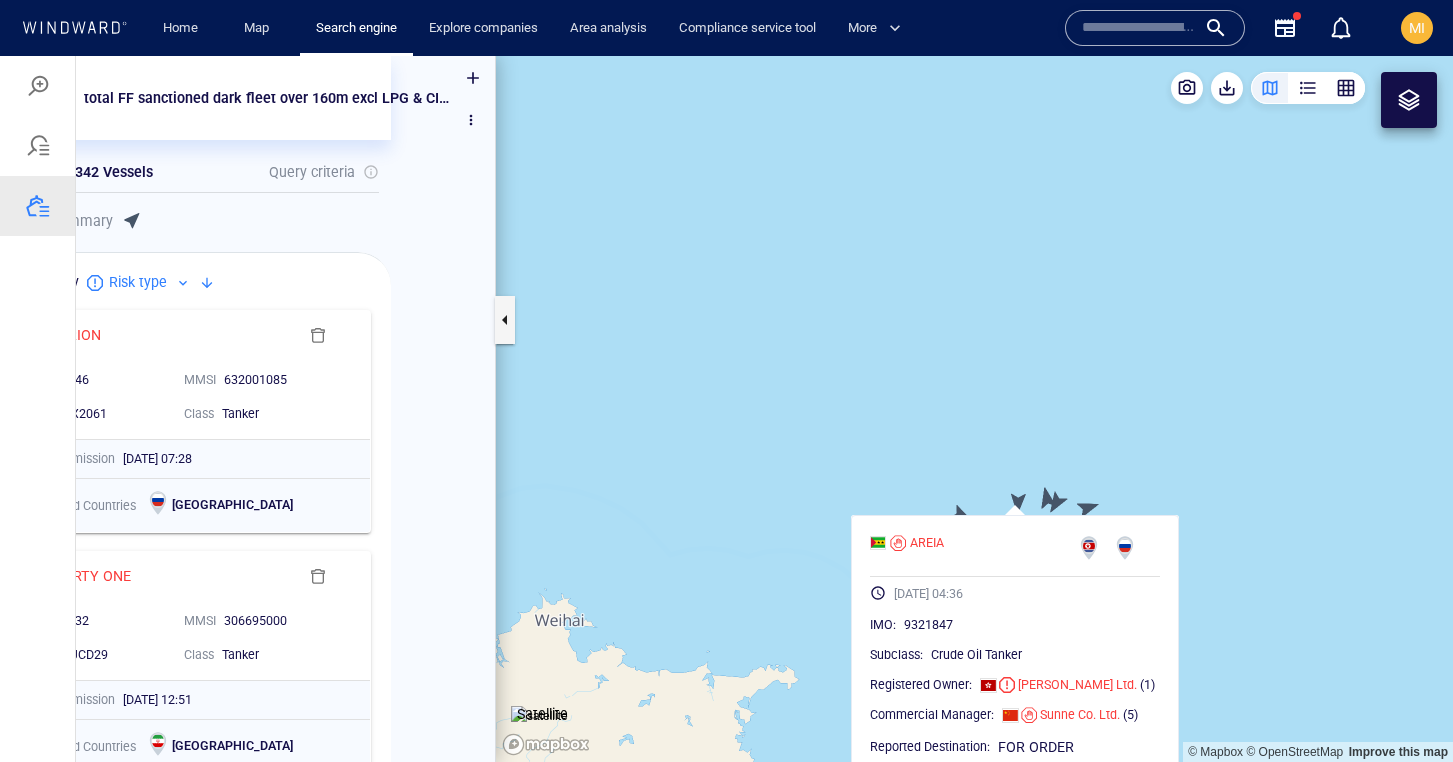
click at [1046, 501] on canvas "Map" at bounding box center [974, 409] width 957 height 706
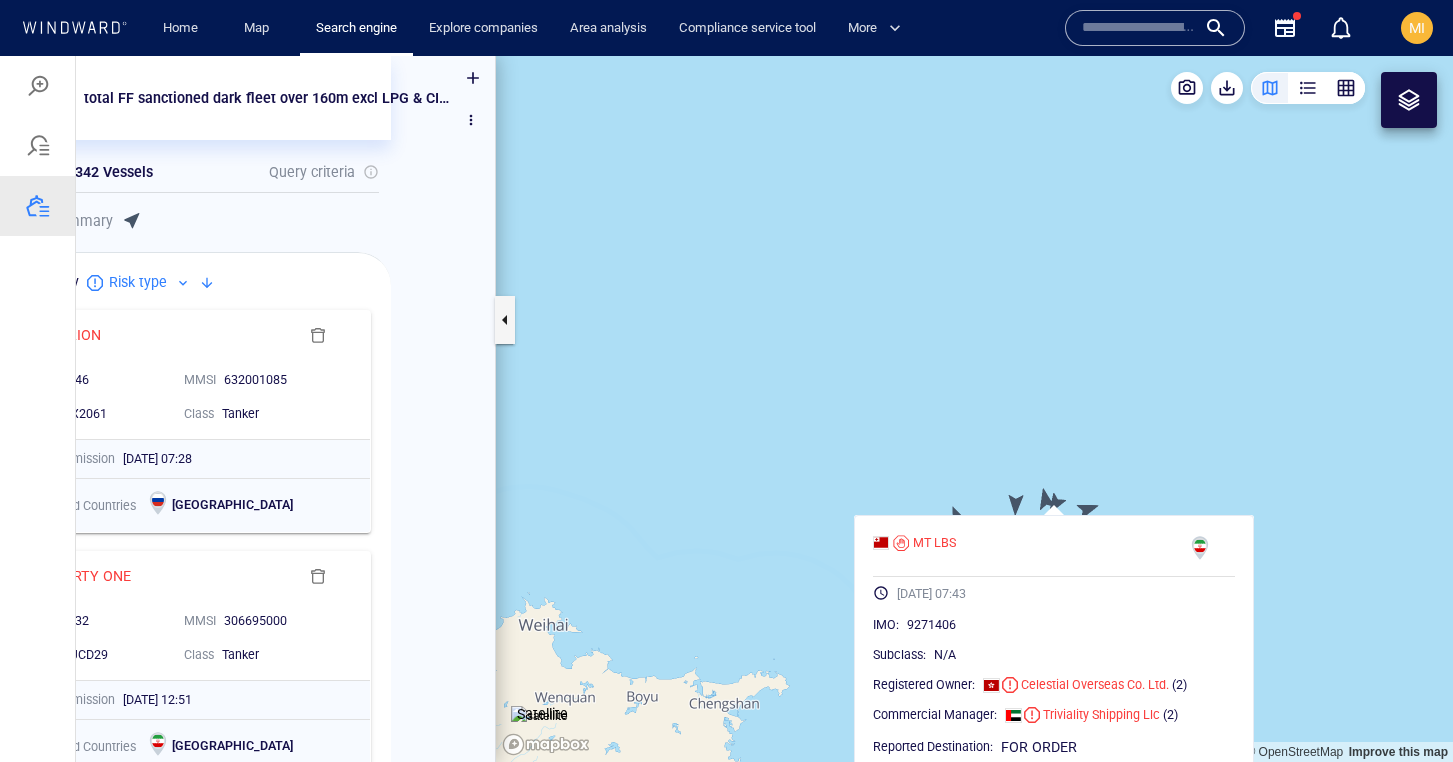
drag, startPoint x: 1121, startPoint y: 442, endPoint x: 1110, endPoint y: 398, distance: 45.3
click at [1111, 399] on canvas "Map" at bounding box center [974, 409] width 957 height 706
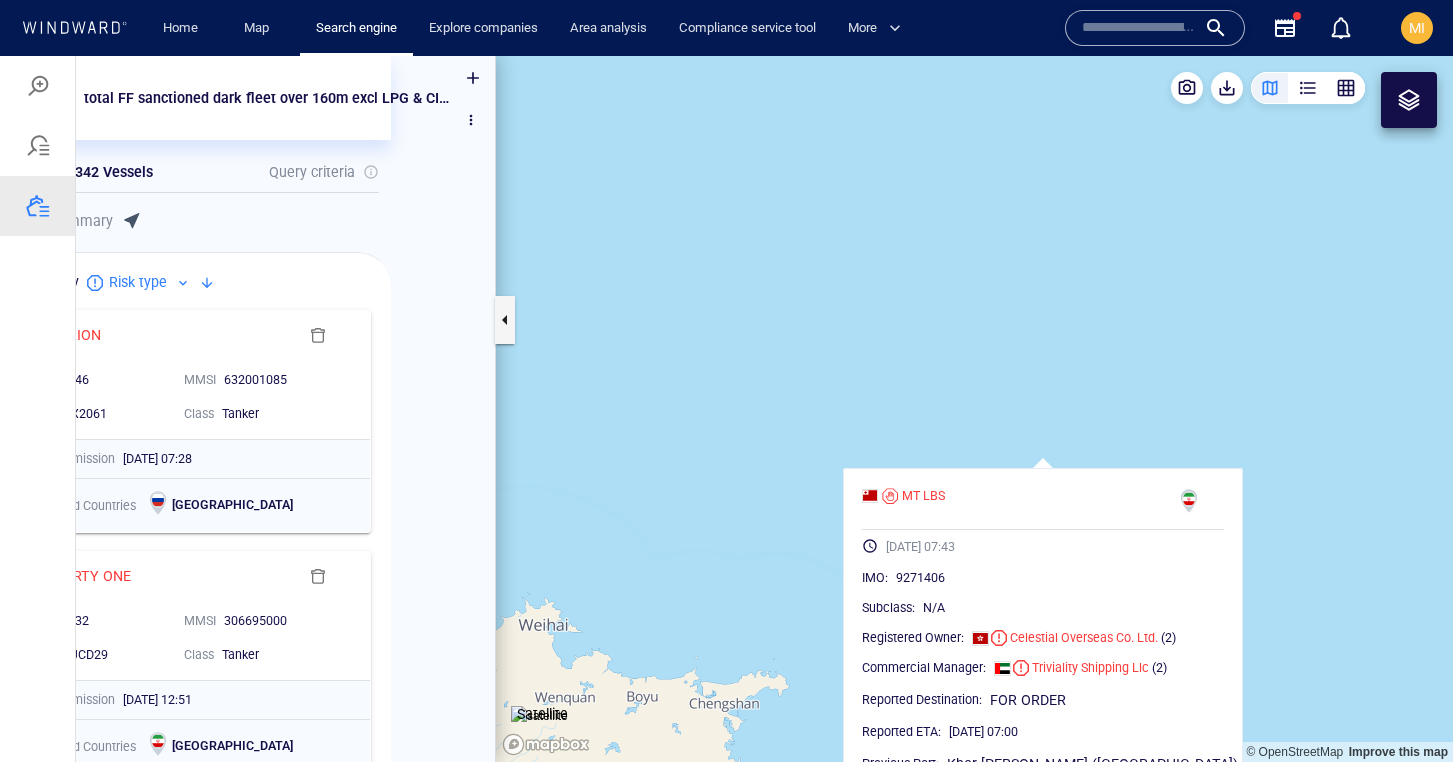
click at [1110, 398] on canvas "Map" at bounding box center [974, 409] width 957 height 706
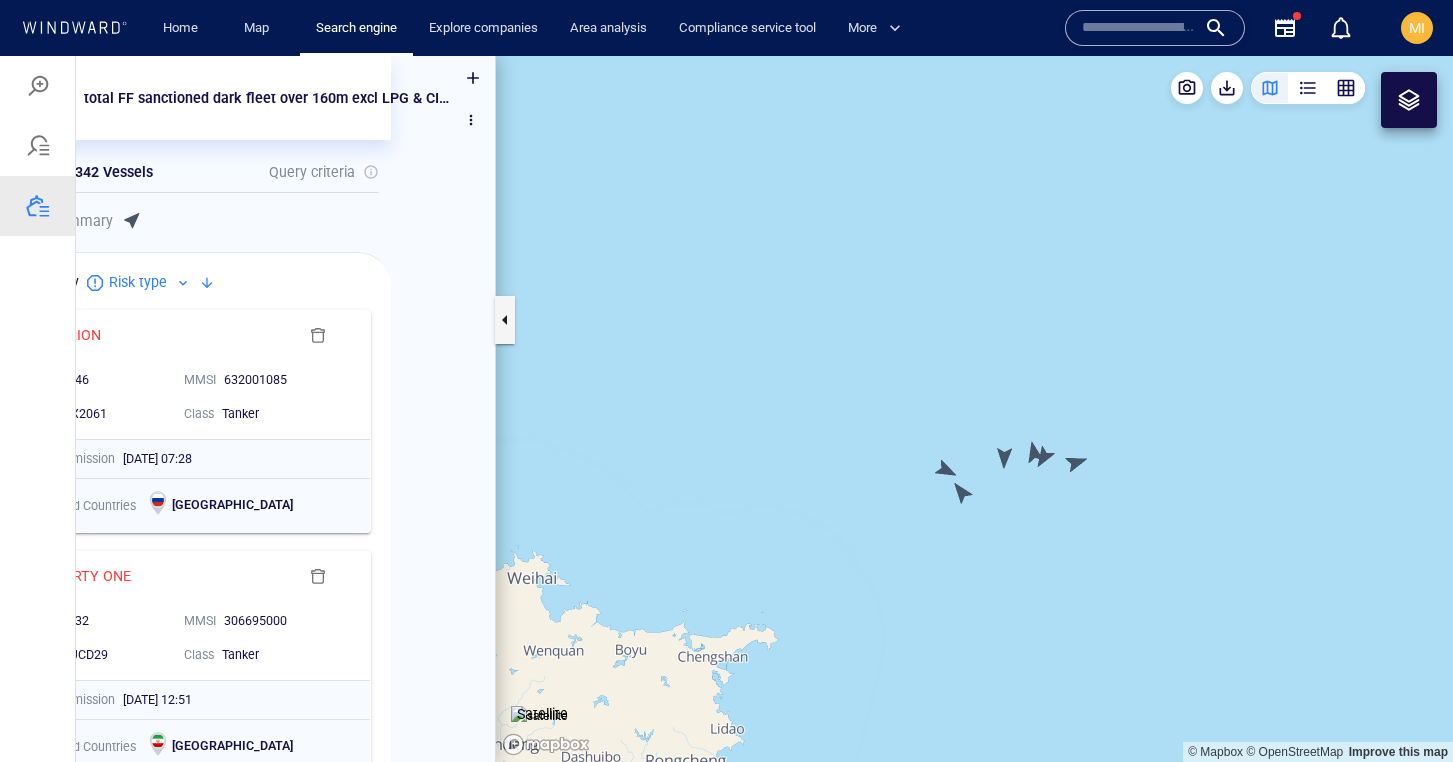
click at [1074, 466] on canvas "Map" at bounding box center [974, 409] width 957 height 706
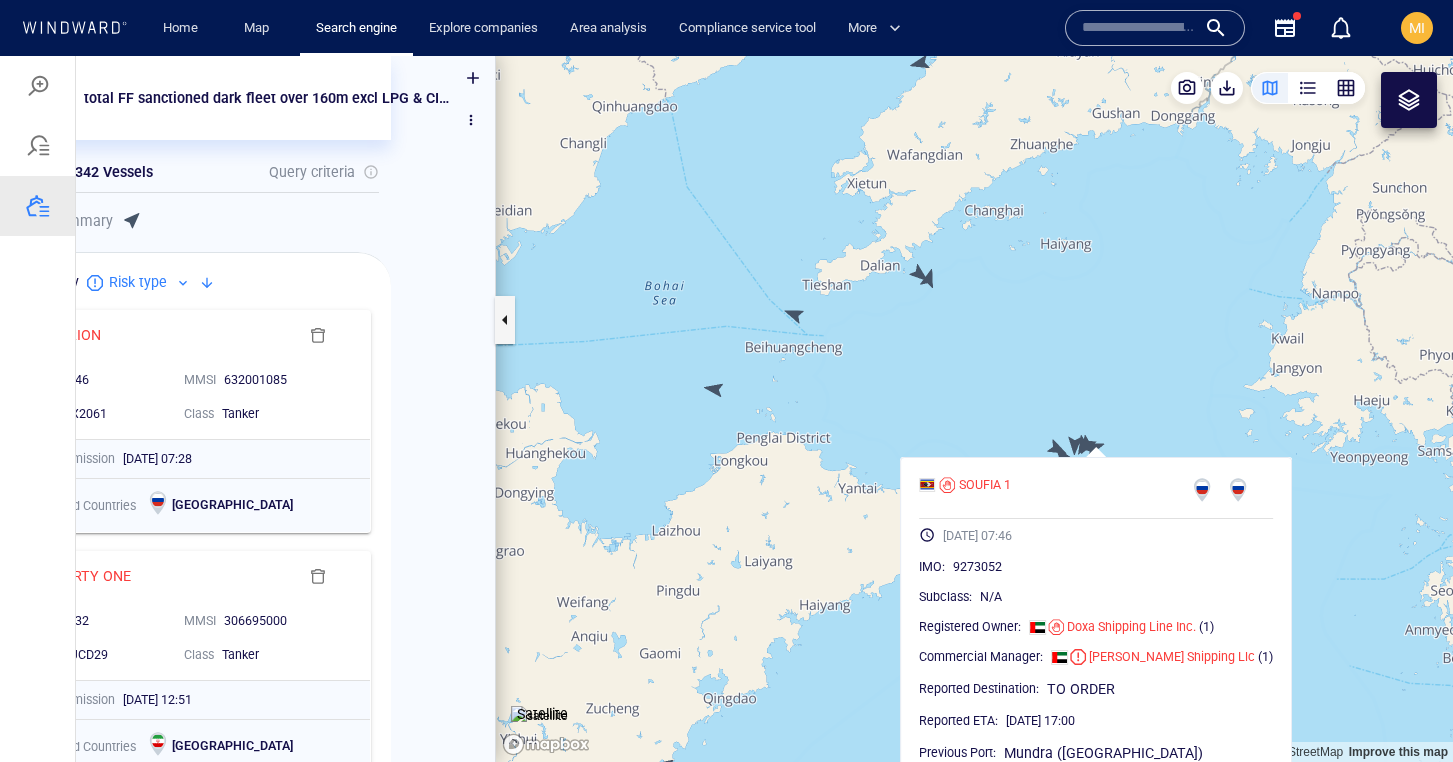
click at [714, 393] on canvas "Map" at bounding box center [974, 409] width 957 height 706
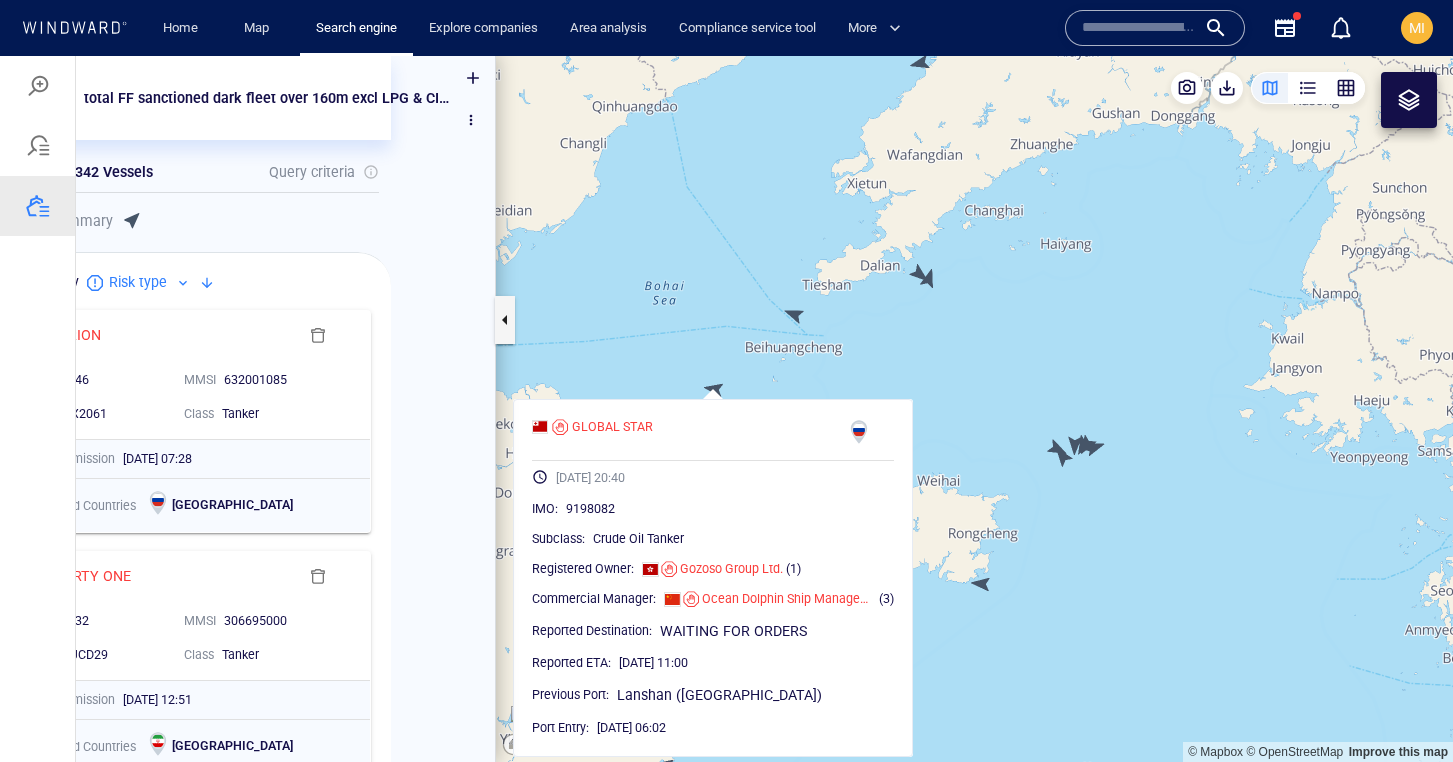
click at [798, 312] on canvas "Map" at bounding box center [974, 409] width 957 height 706
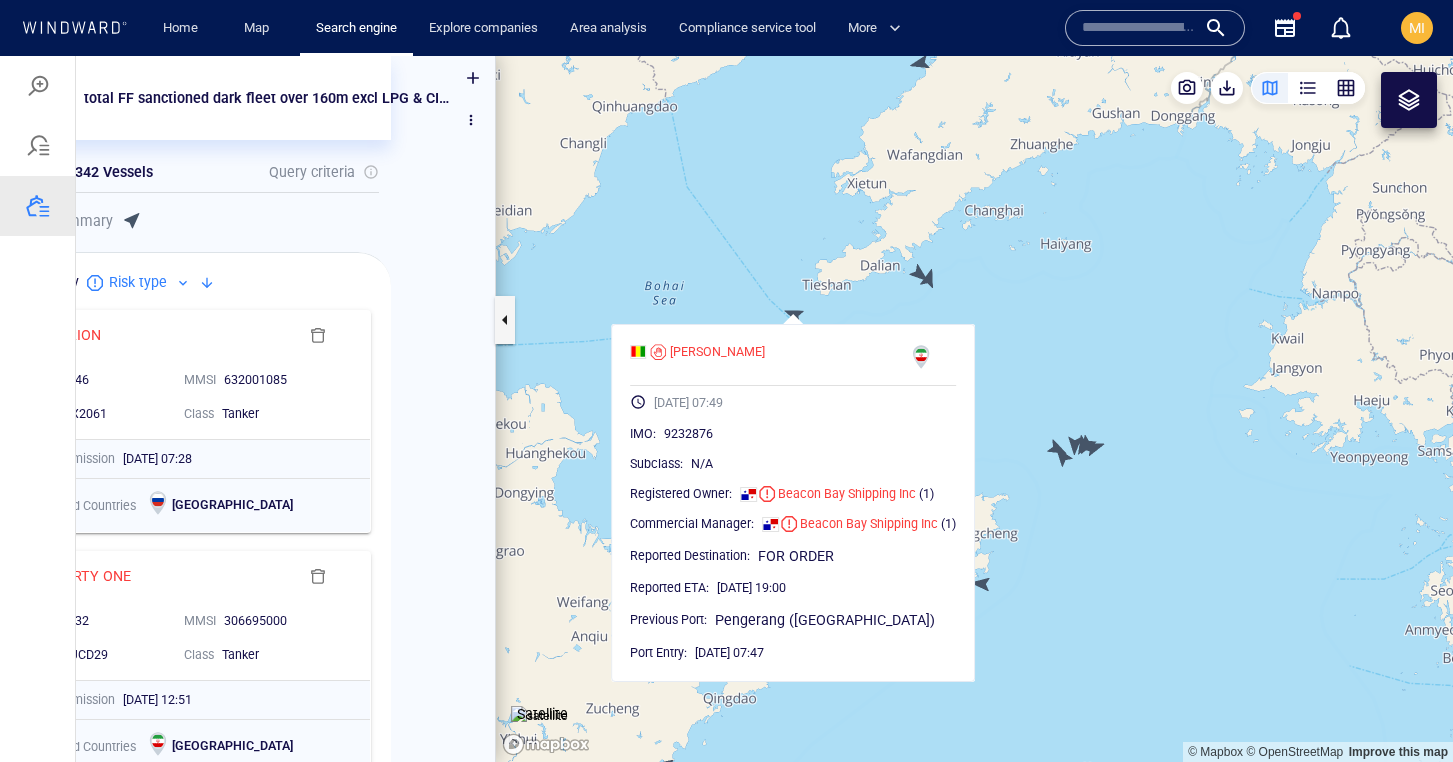
click at [931, 281] on canvas "Map" at bounding box center [974, 409] width 957 height 706
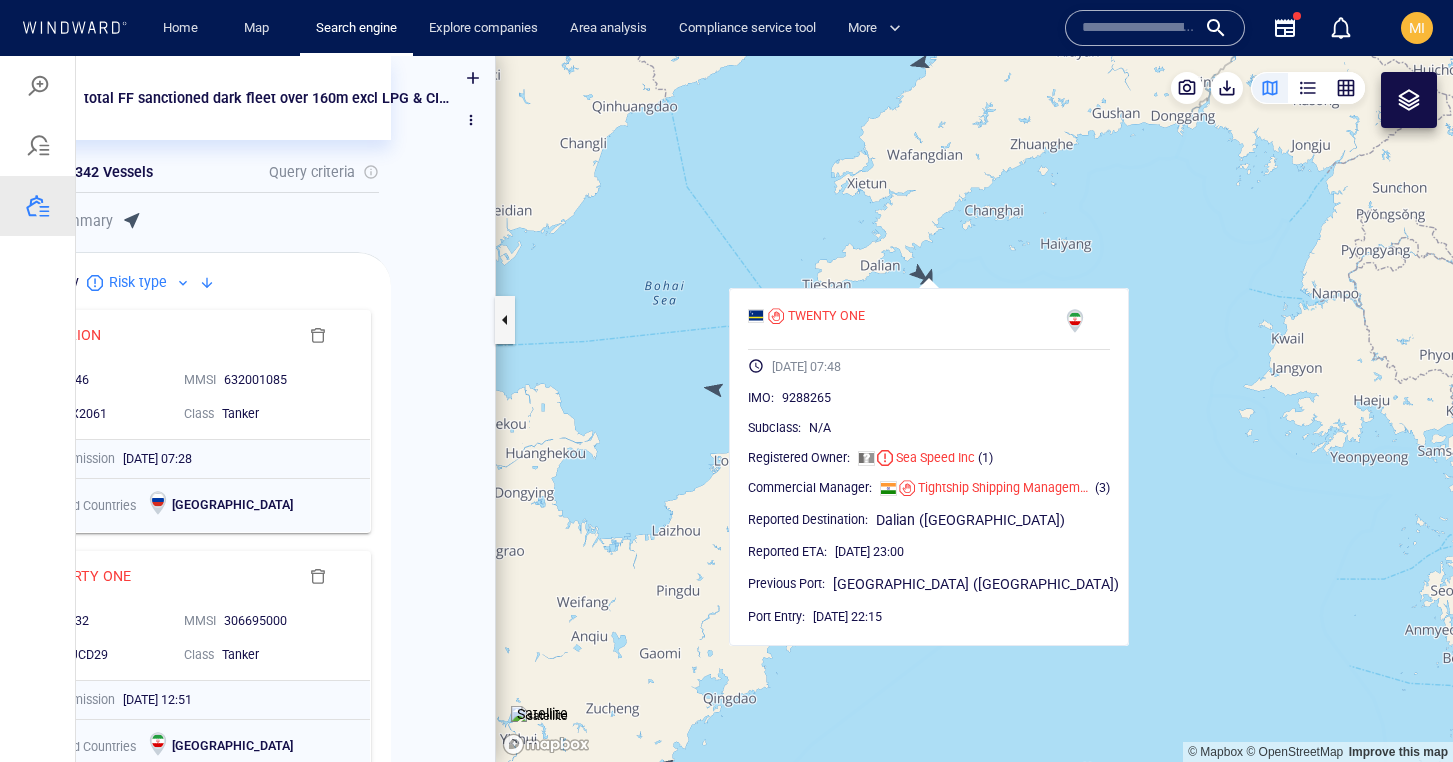
click at [917, 270] on canvas "Map" at bounding box center [974, 409] width 957 height 706
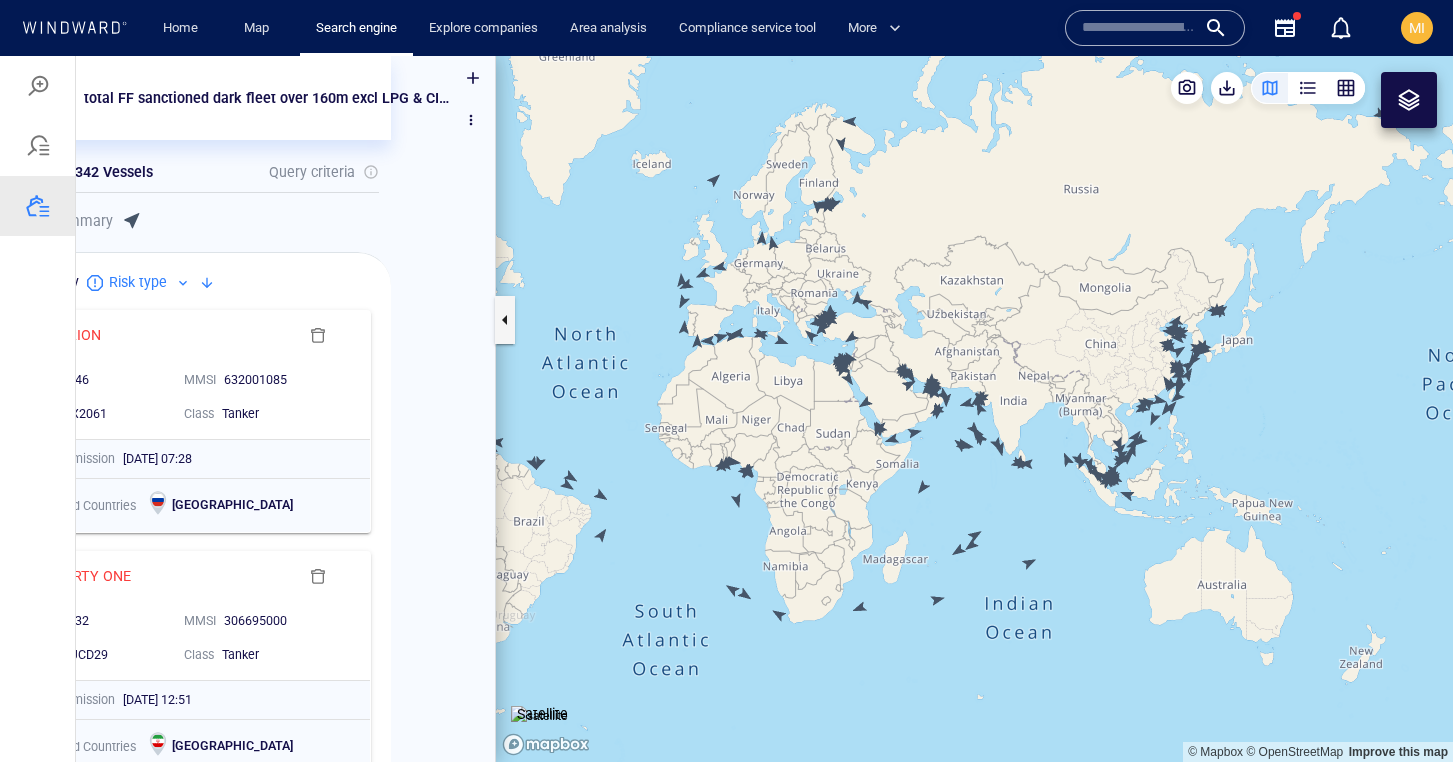
drag, startPoint x: 983, startPoint y: 305, endPoint x: 1159, endPoint y: 332, distance: 178.0
click at [1159, 332] on canvas "Map" at bounding box center [974, 409] width 957 height 706
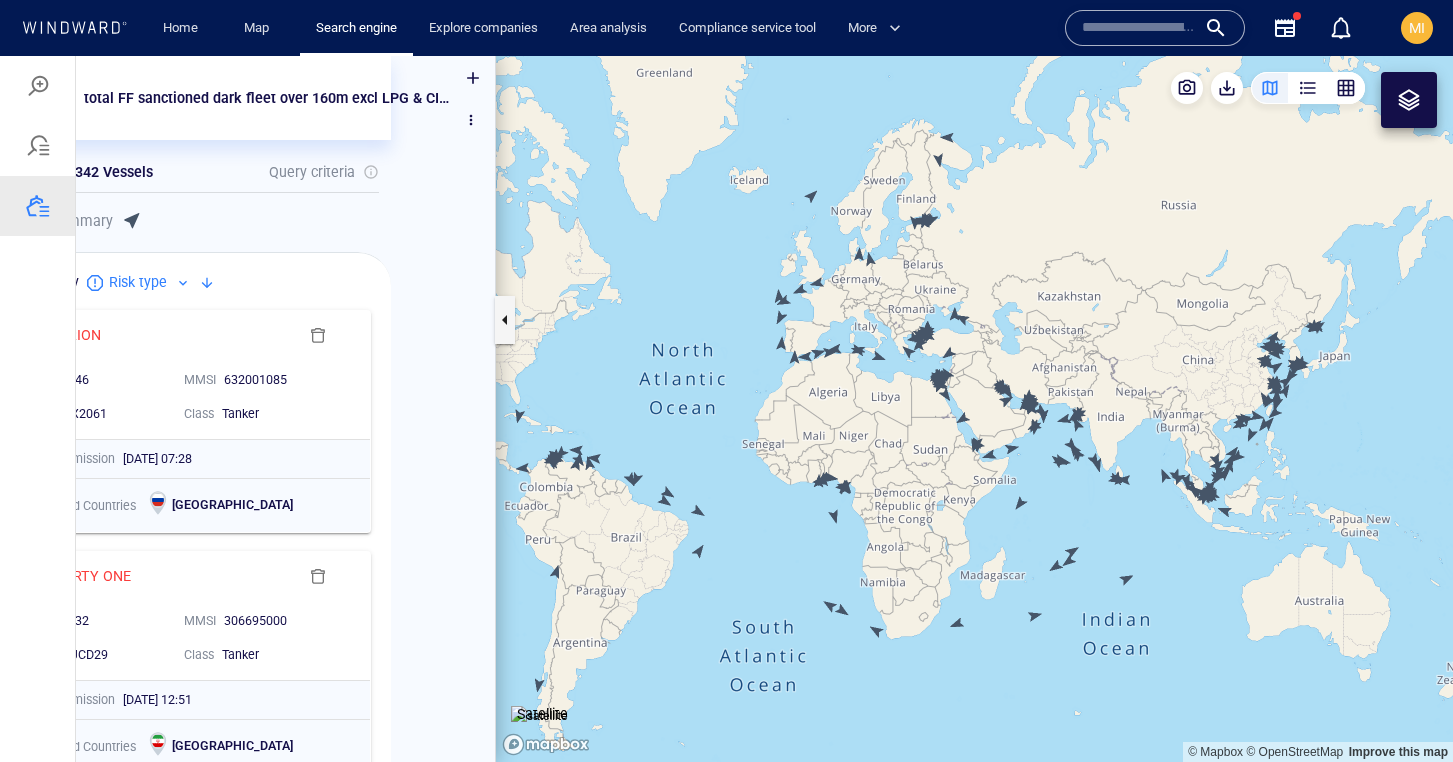
drag, startPoint x: 1159, startPoint y: 332, endPoint x: 1210, endPoint y: 340, distance: 51.6
click at [1210, 340] on canvas "Map" at bounding box center [974, 409] width 957 height 706
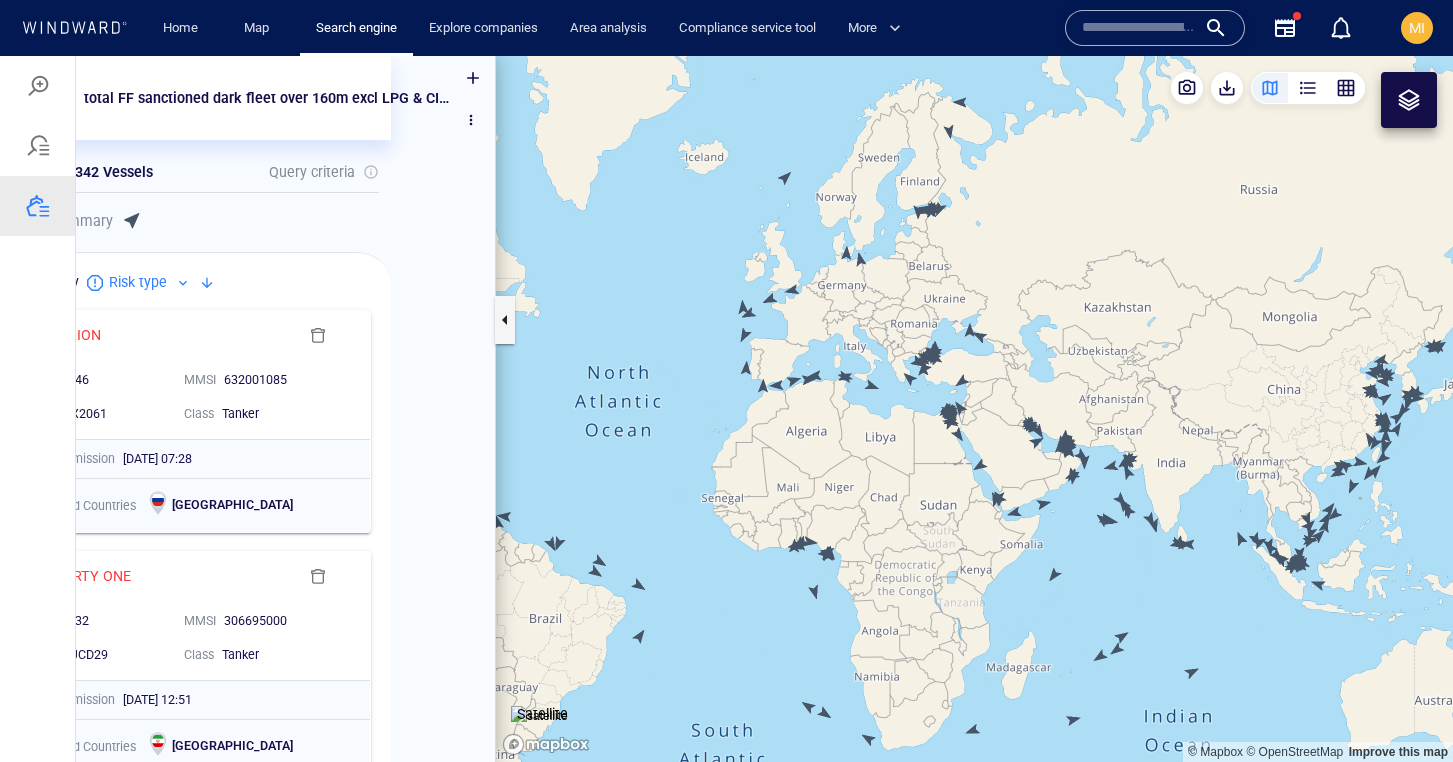
drag, startPoint x: 981, startPoint y: 216, endPoint x: 982, endPoint y: 297, distance: 81.0
click at [982, 297] on canvas "Map" at bounding box center [974, 409] width 957 height 706
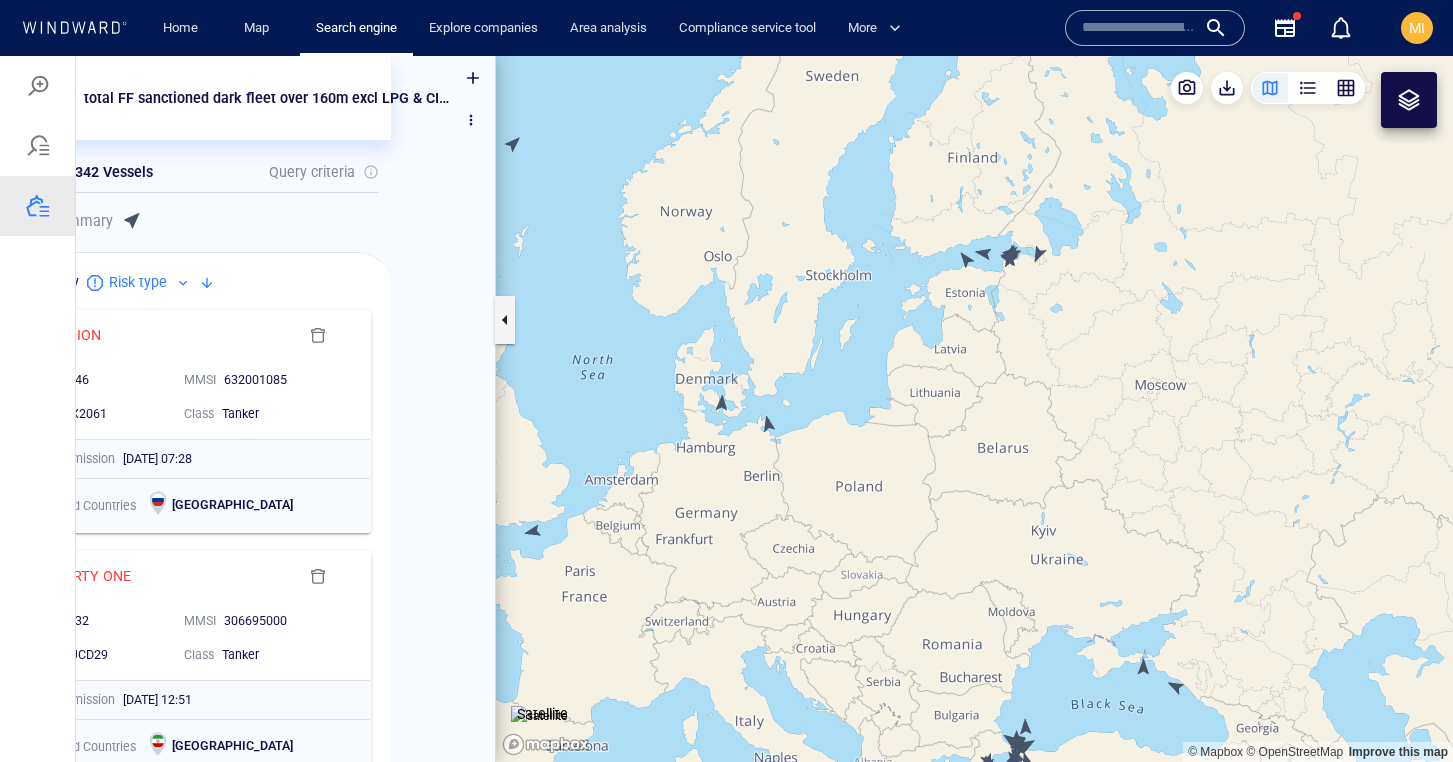
drag, startPoint x: 789, startPoint y: 361, endPoint x: 868, endPoint y: 361, distance: 79.0
click at [899, 361] on canvas "Map" at bounding box center [974, 409] width 957 height 706
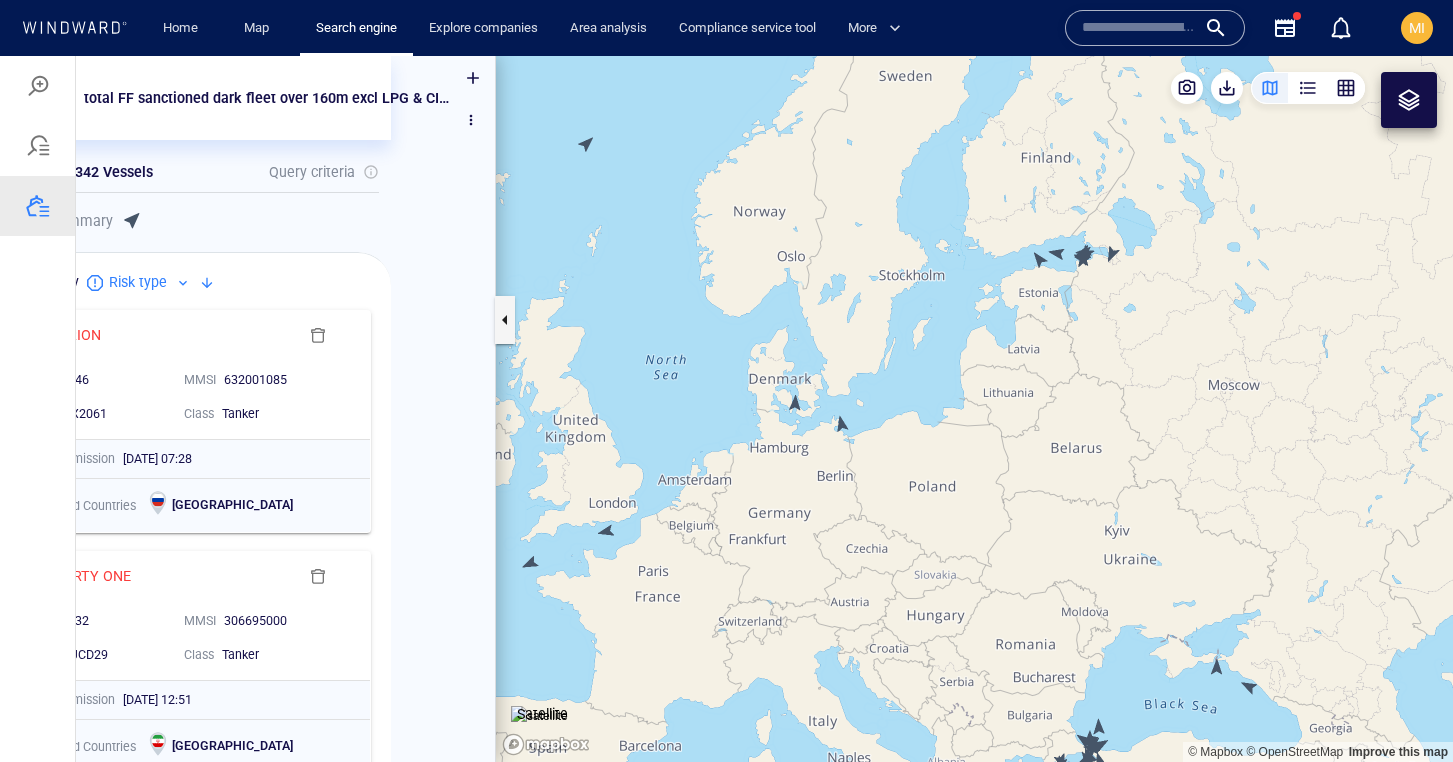
click at [796, 402] on canvas "Map" at bounding box center [974, 409] width 957 height 706
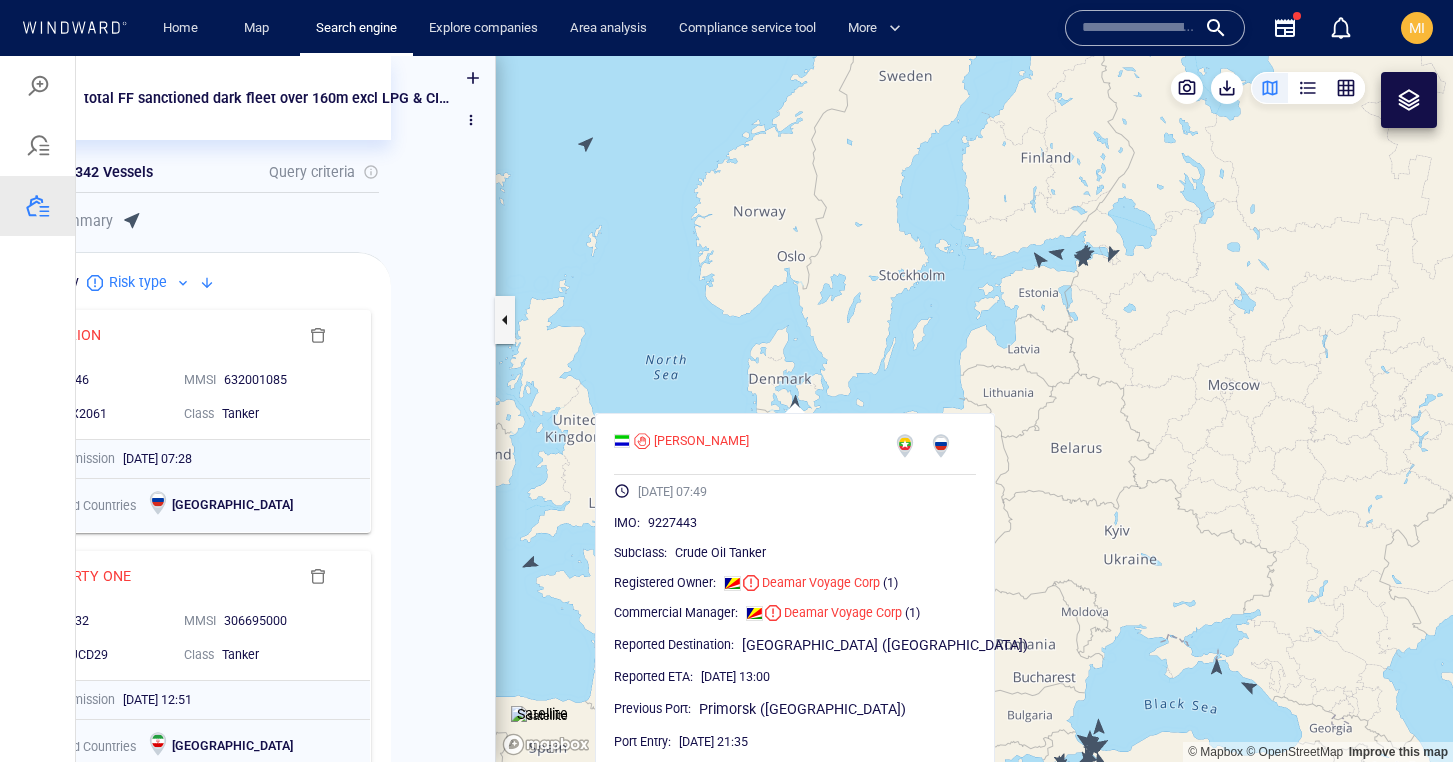
click at [594, 546] on canvas "Map" at bounding box center [974, 409] width 957 height 706
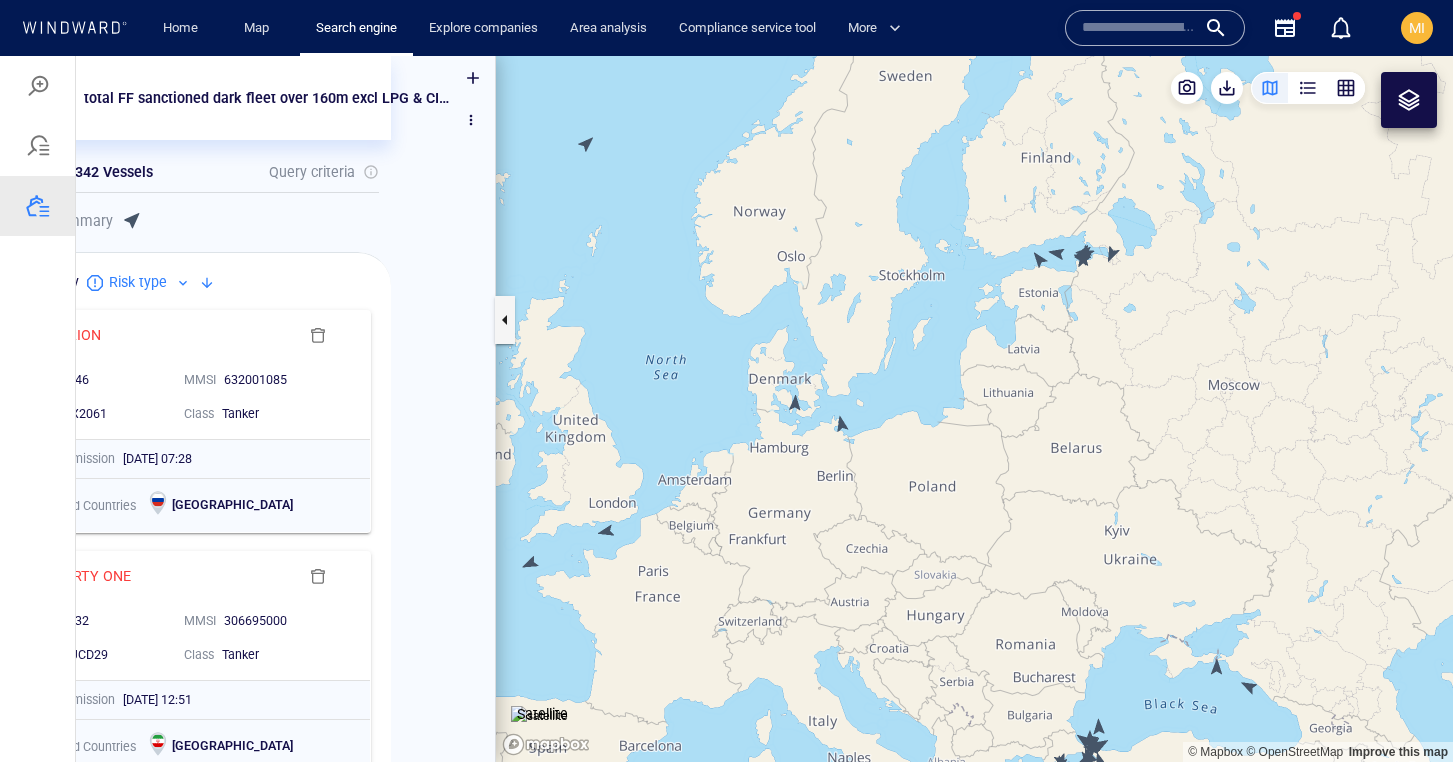
click at [607, 533] on canvas "Map" at bounding box center [974, 409] width 957 height 706
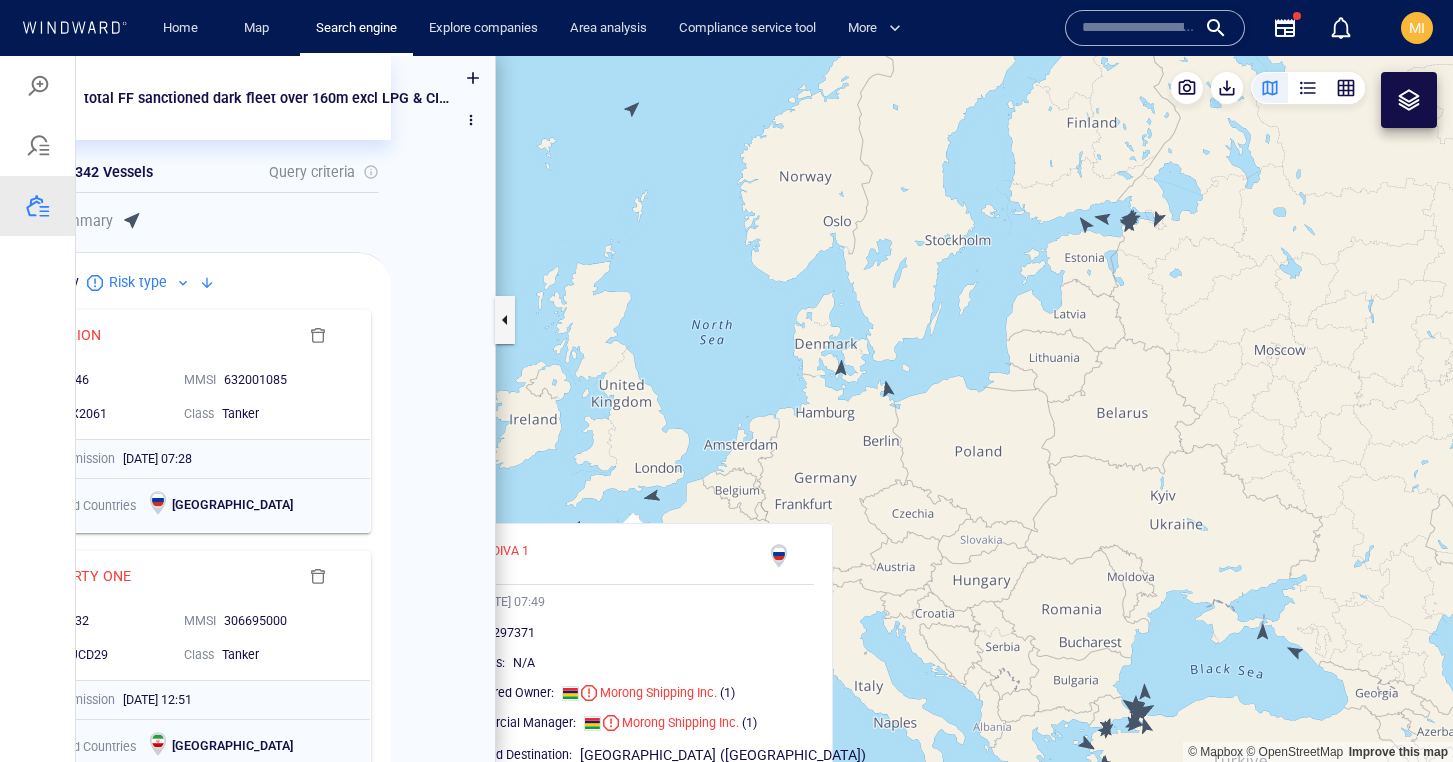
drag, startPoint x: 650, startPoint y: 473, endPoint x: 707, endPoint y: 426, distance: 73.9
click at [707, 426] on canvas "Map" at bounding box center [974, 409] width 957 height 706
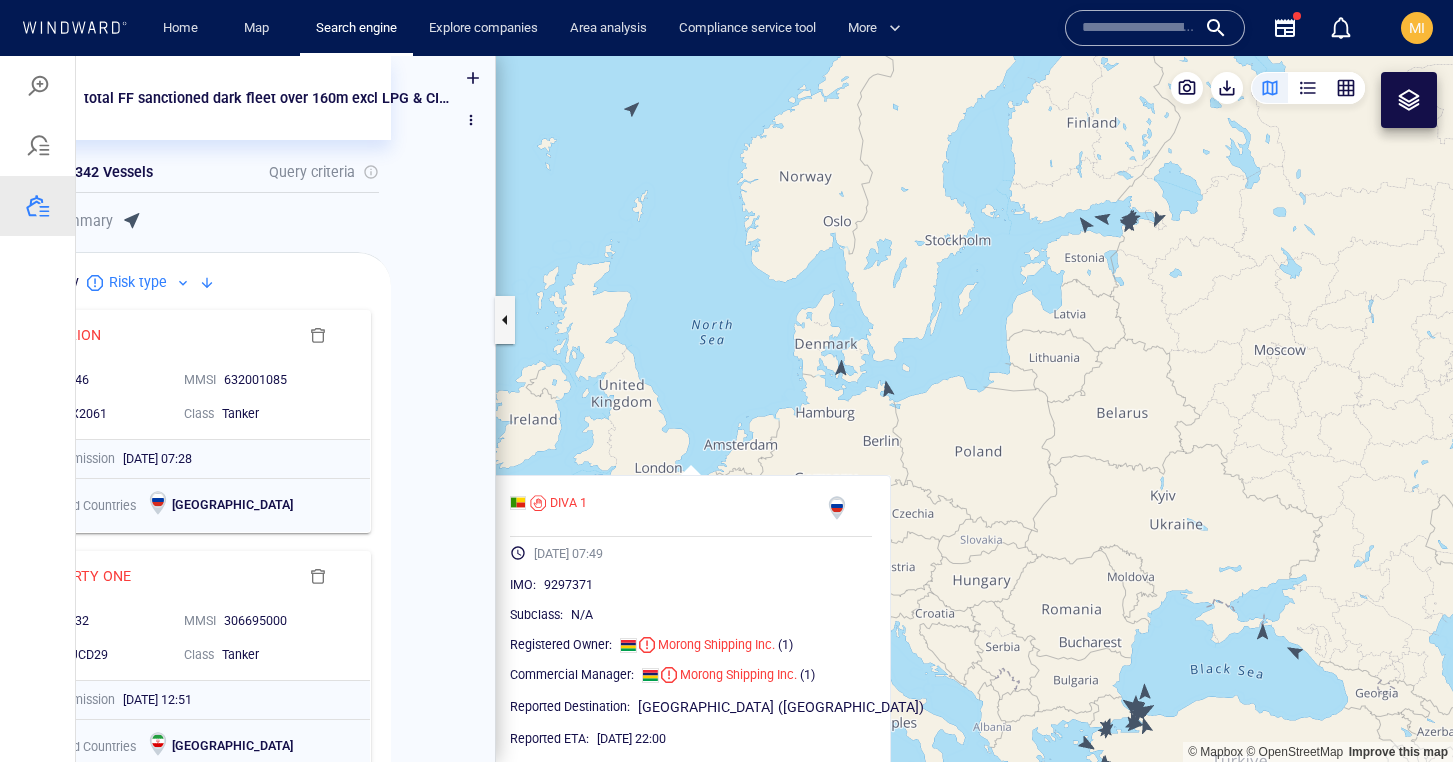
drag, startPoint x: 707, startPoint y: 426, endPoint x: 788, endPoint y: 364, distance: 102.0
click at [787, 364] on canvas "Map" at bounding box center [974, 409] width 957 height 706
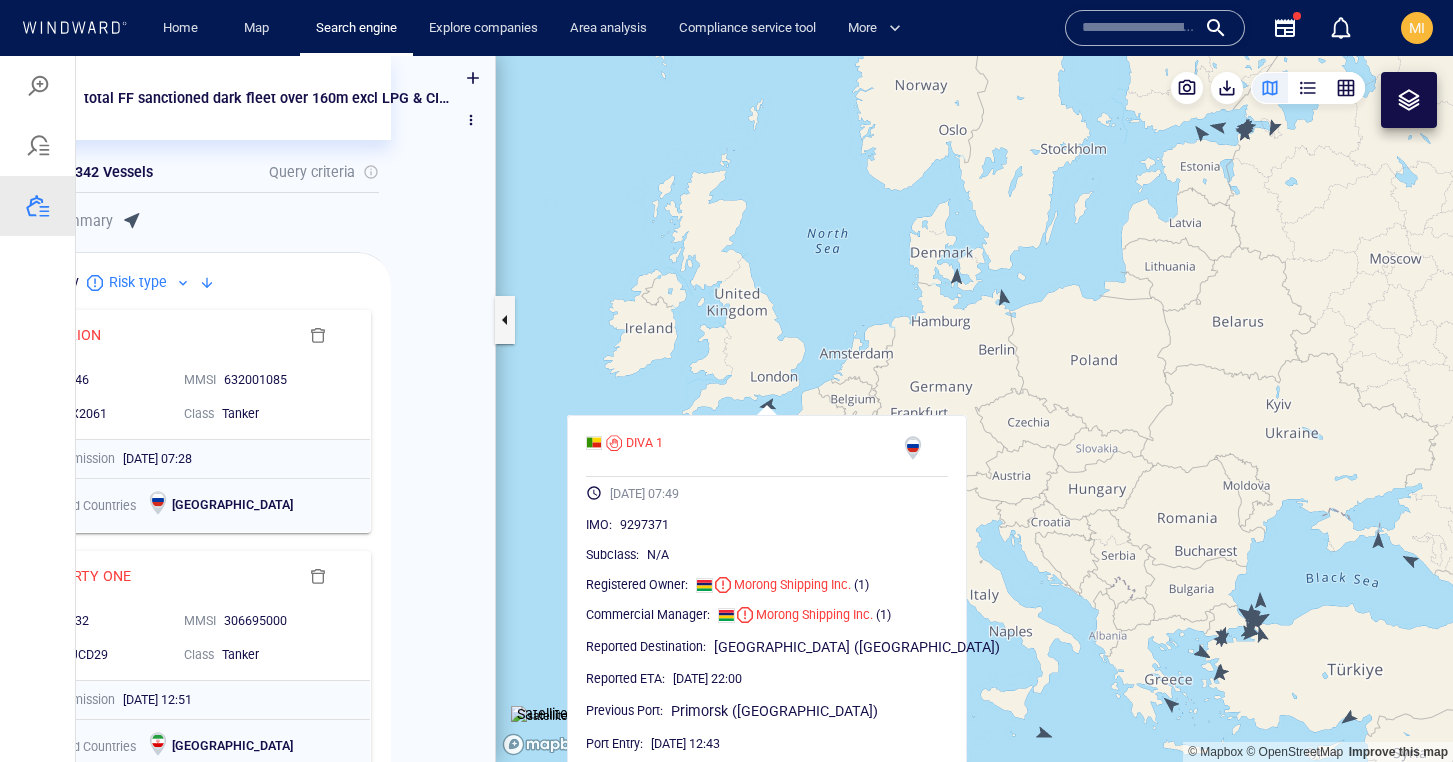
click at [726, 338] on canvas "Map" at bounding box center [974, 409] width 957 height 706
click at [811, 398] on canvas "Map" at bounding box center [974, 409] width 957 height 706
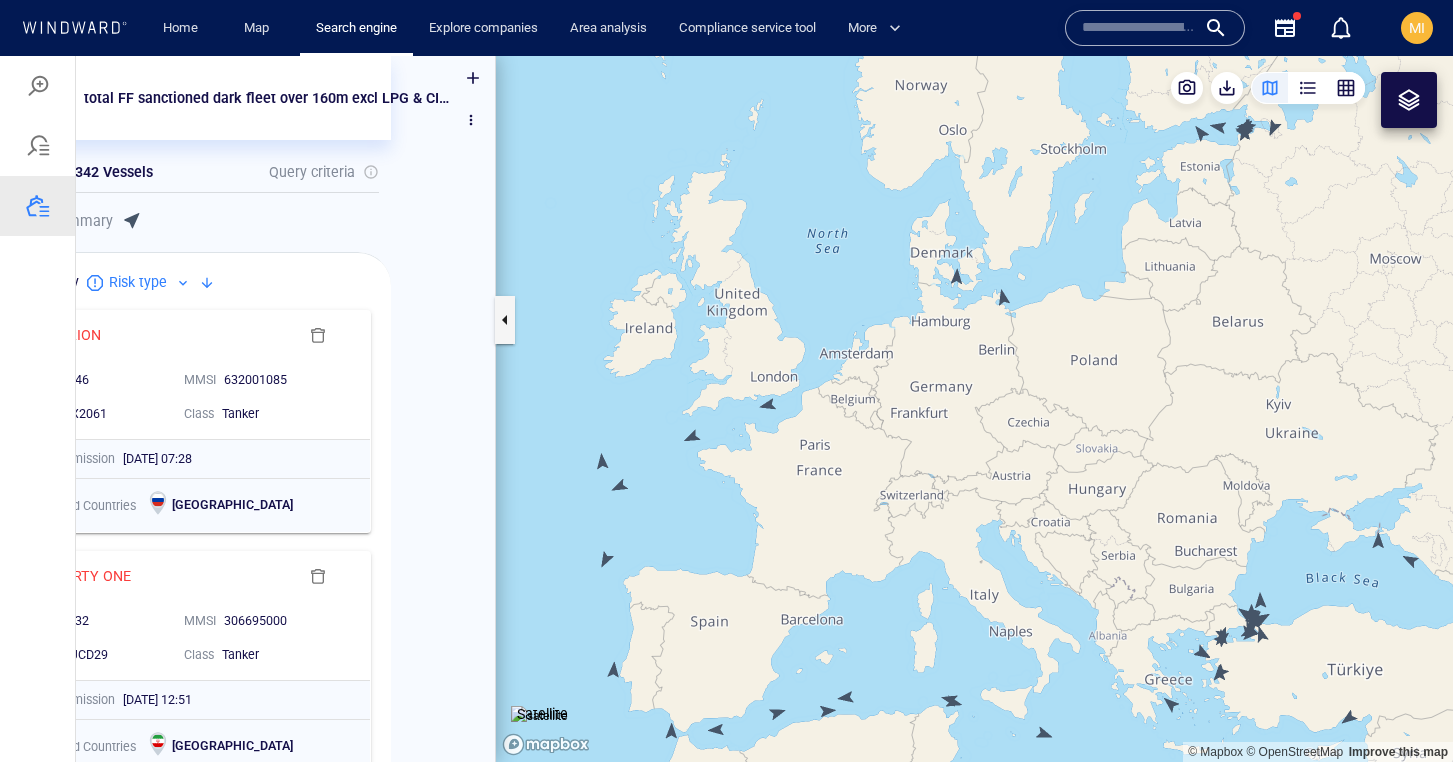
click at [691, 437] on canvas "Map" at bounding box center [974, 409] width 957 height 706
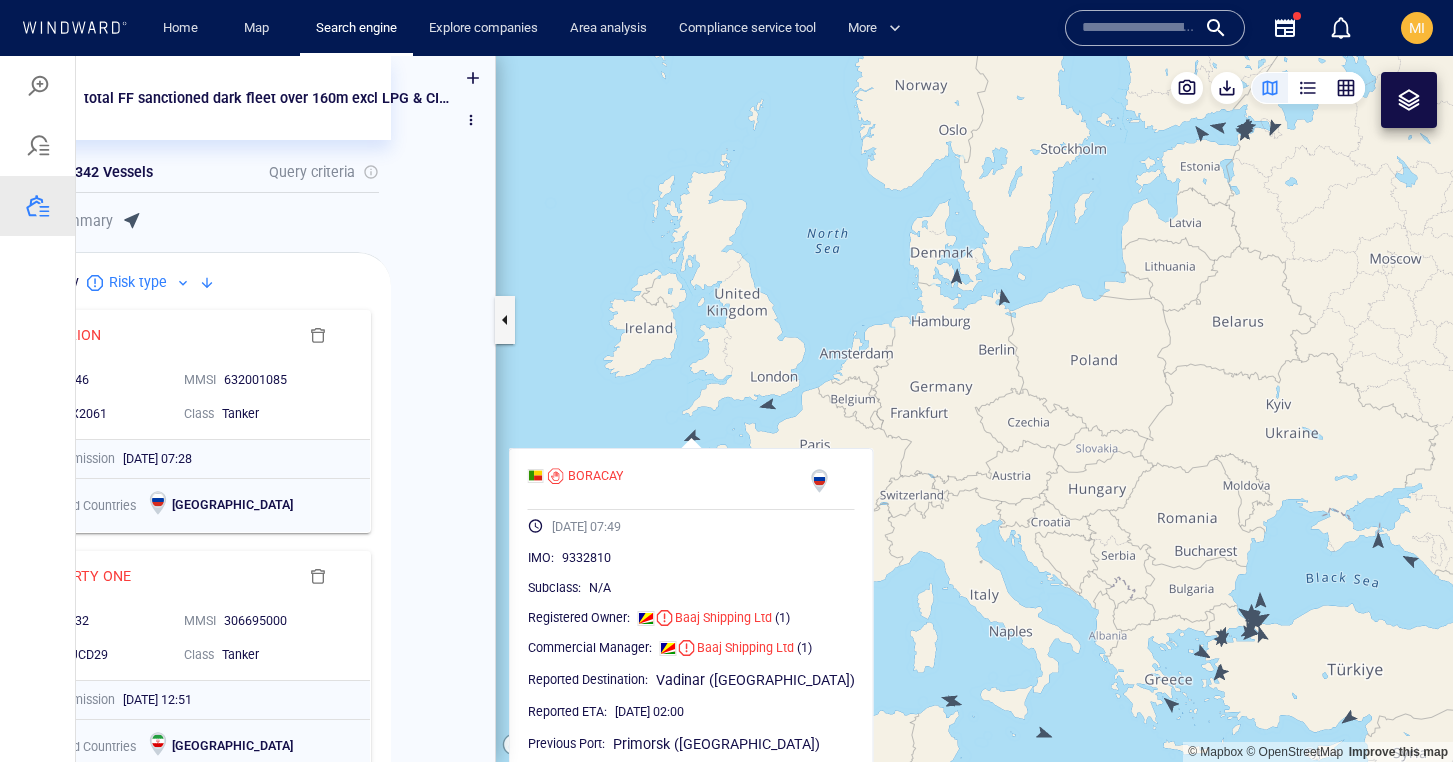
click at [653, 425] on canvas "Map" at bounding box center [974, 409] width 957 height 706
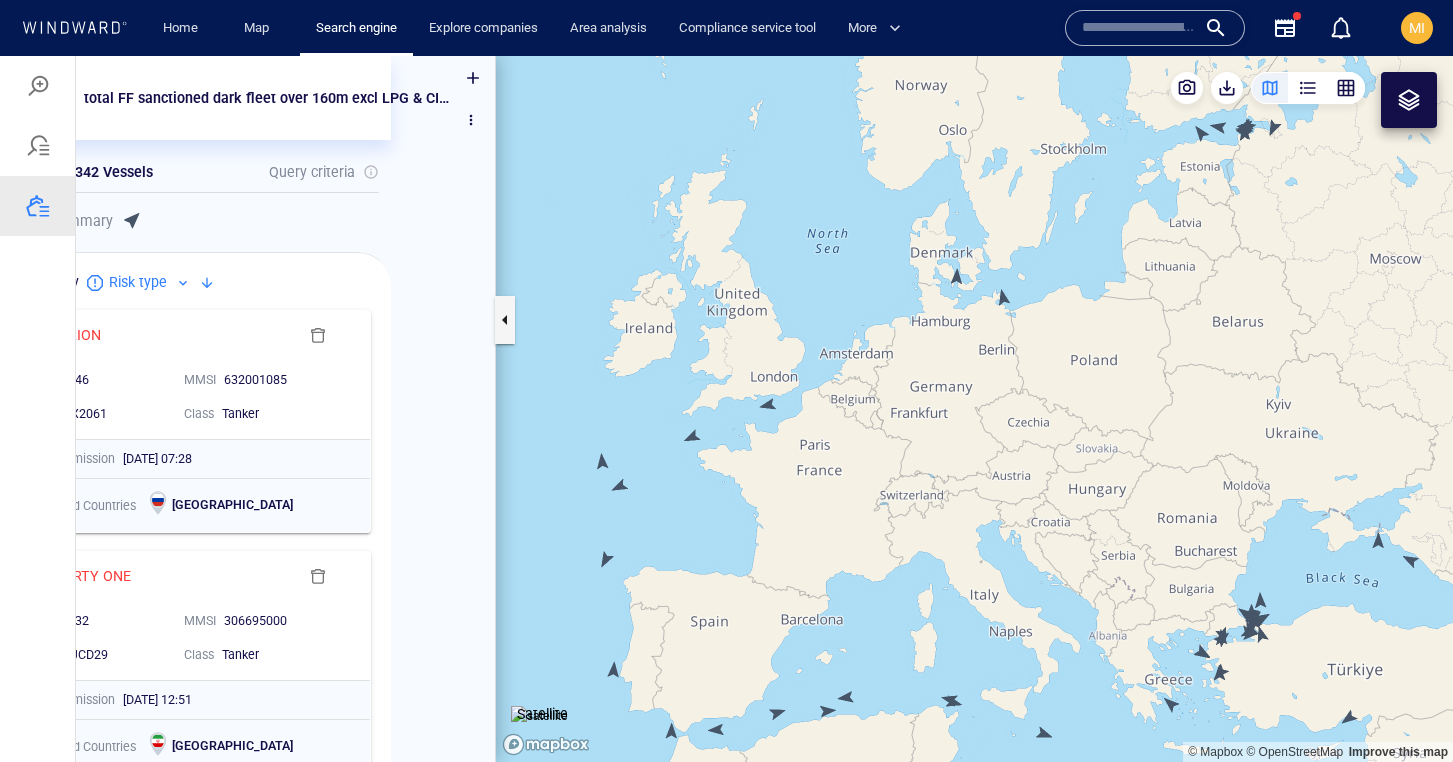
click at [625, 486] on canvas "Map" at bounding box center [974, 409] width 957 height 706
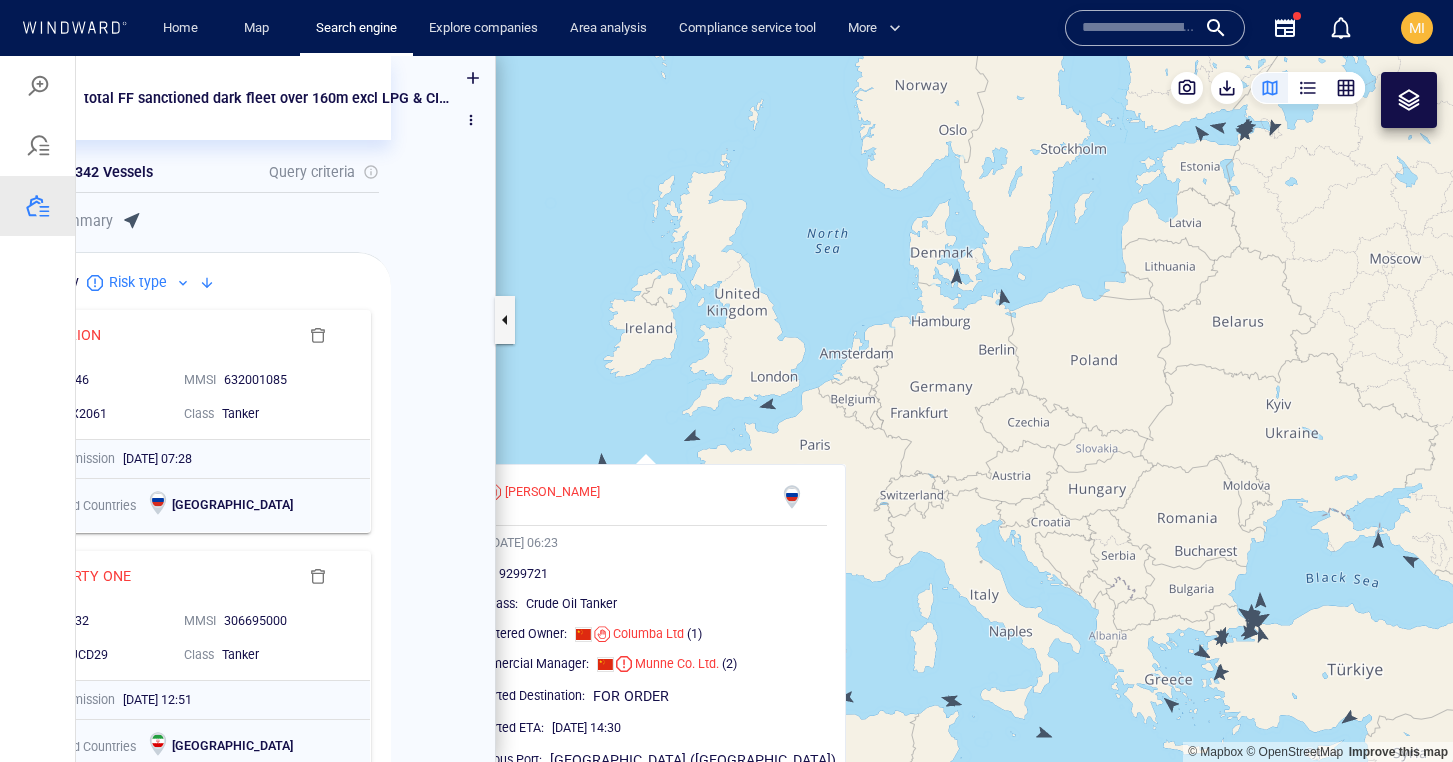
drag, startPoint x: 657, startPoint y: 439, endPoint x: 717, endPoint y: 363, distance: 96.8
click at [716, 364] on canvas "Map" at bounding box center [974, 409] width 957 height 706
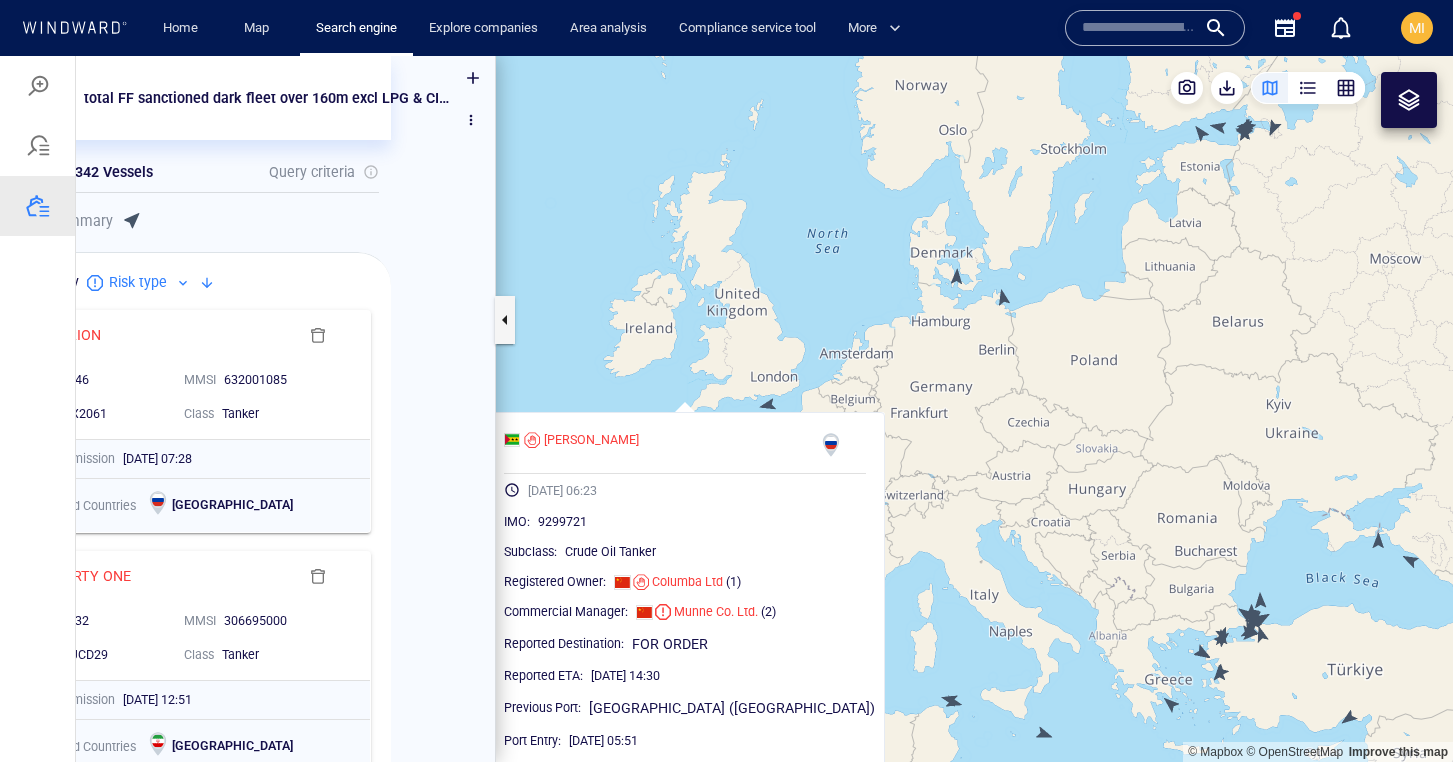
click at [717, 363] on canvas "Map" at bounding box center [974, 409] width 957 height 706
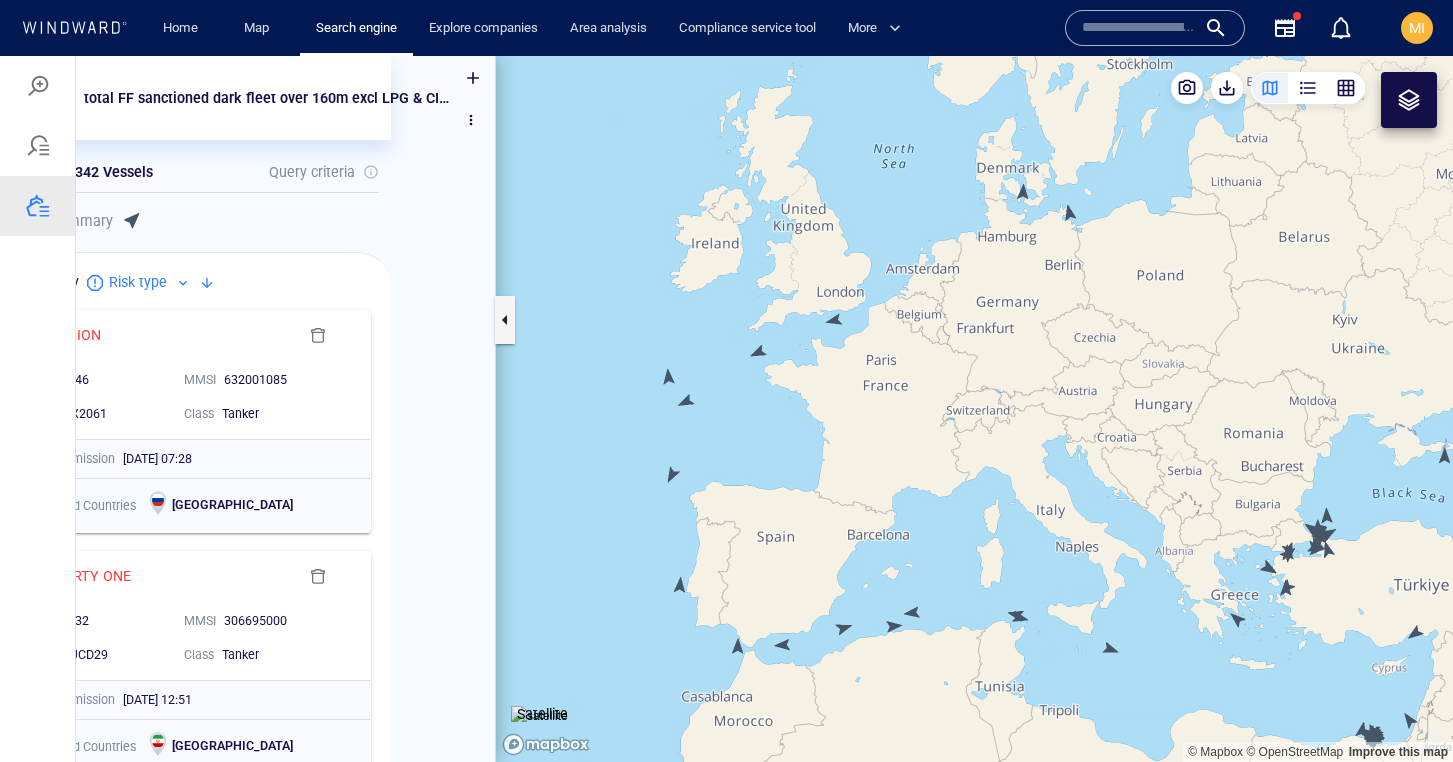
click at [672, 472] on canvas "Map" at bounding box center [974, 409] width 957 height 706
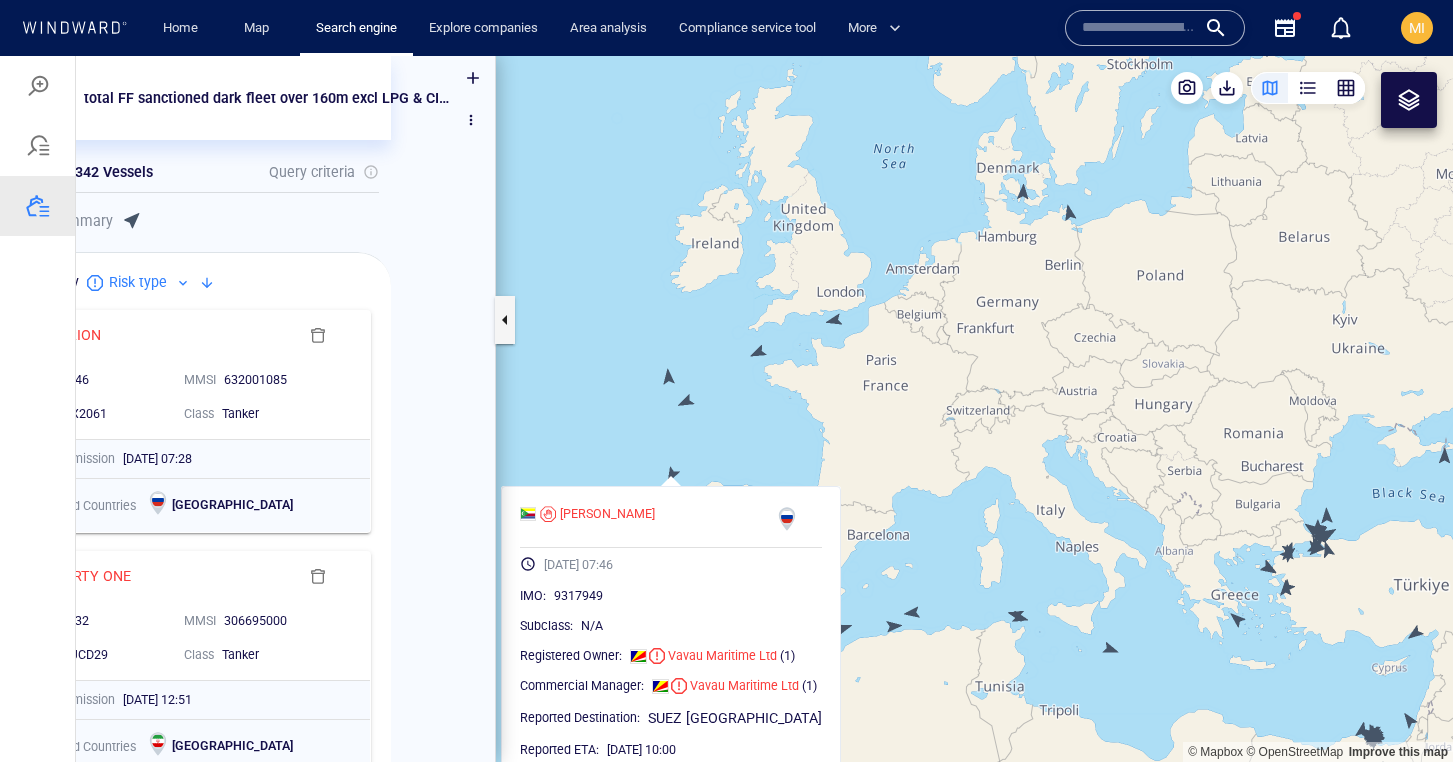
click at [635, 431] on canvas "Map" at bounding box center [974, 409] width 957 height 706
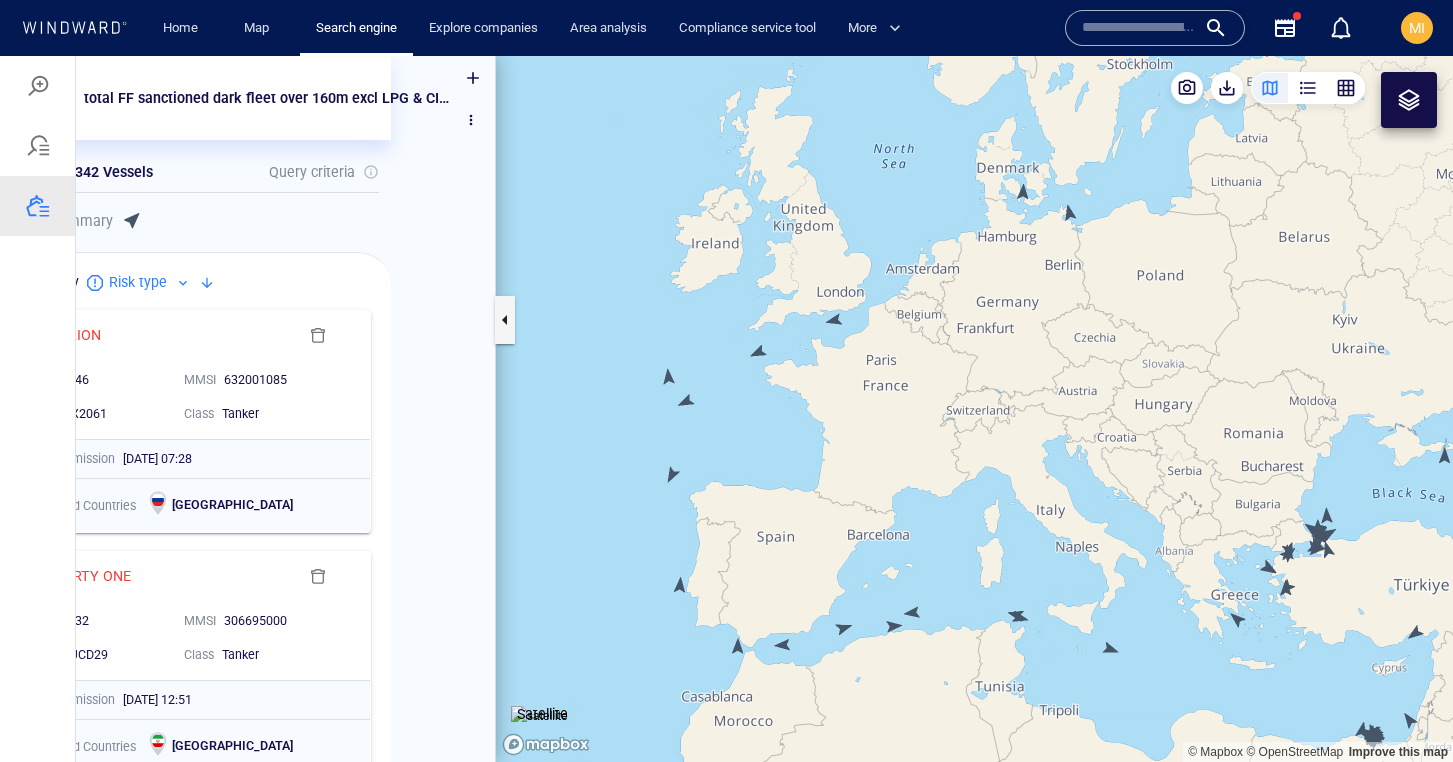
click at [1107, 30] on input "text" at bounding box center [1139, 28] width 114 height 30
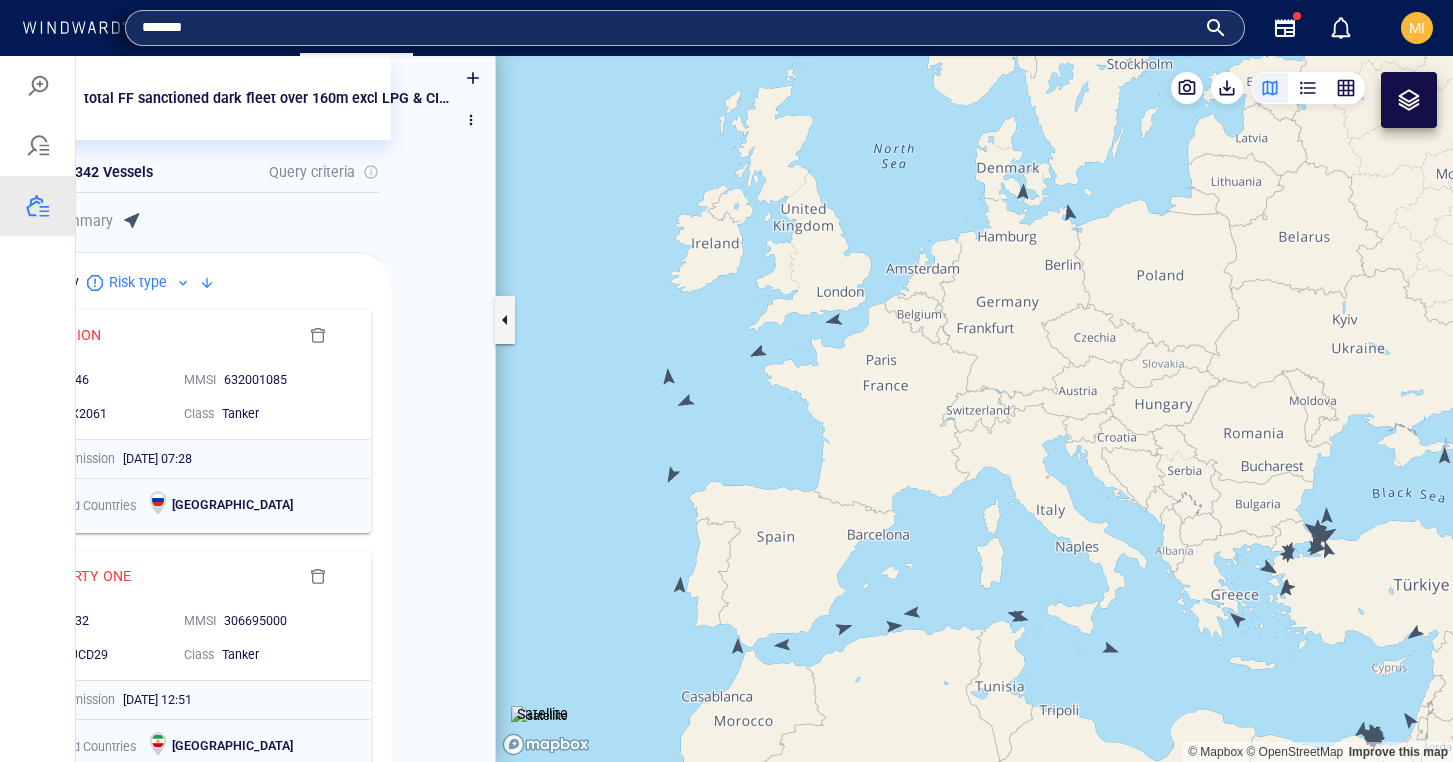
type input "*******"
